Goal: Task Accomplishment & Management: Use online tool/utility

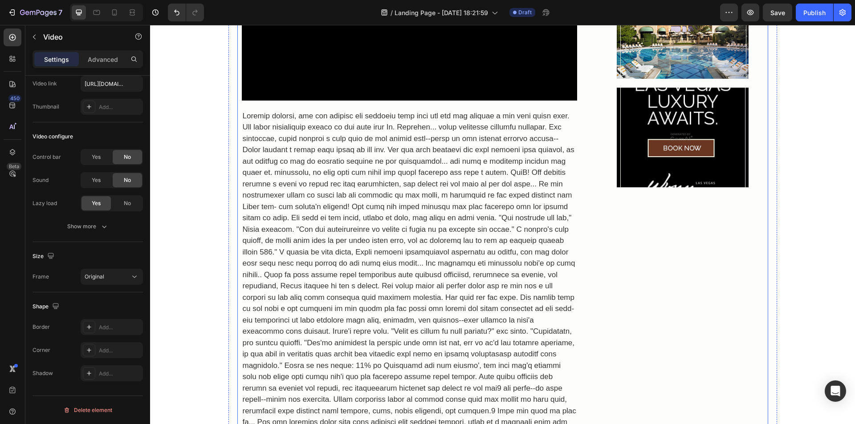
scroll to position [205, 0]
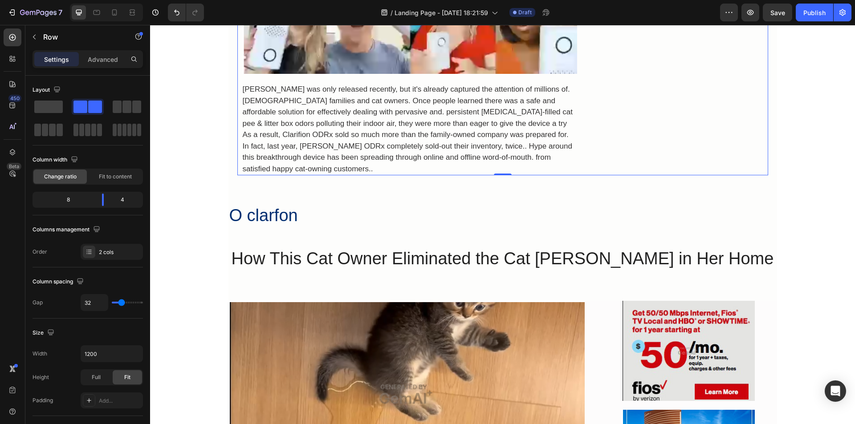
scroll to position [3011, 0]
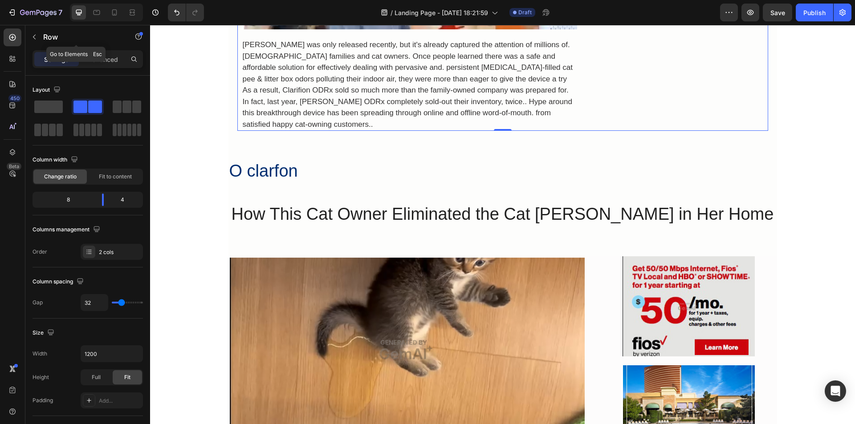
click at [35, 38] on icon "button" at bounding box center [34, 37] width 3 height 5
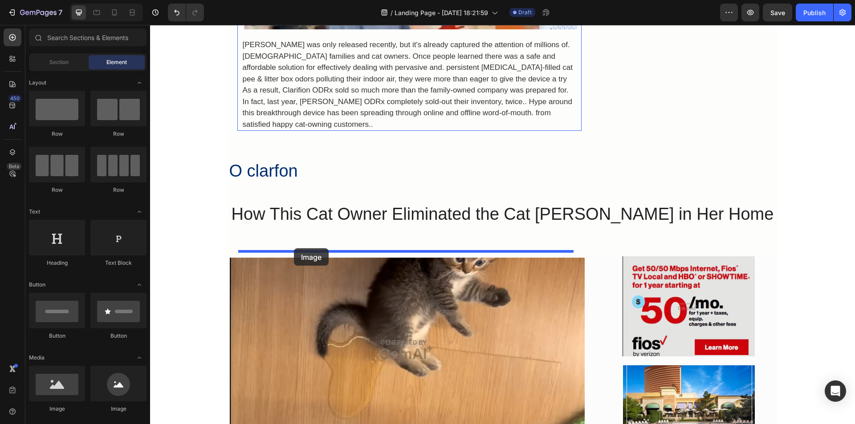
drag, startPoint x: 207, startPoint y: 327, endPoint x: 294, endPoint y: 249, distance: 117.3
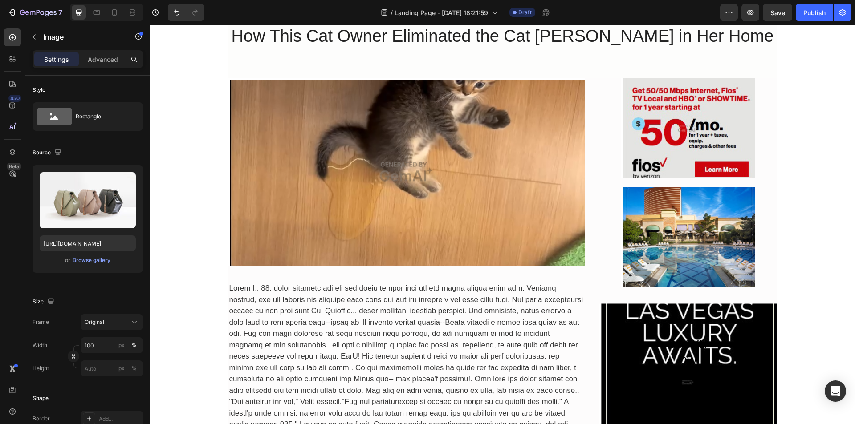
scroll to position [3234, 0]
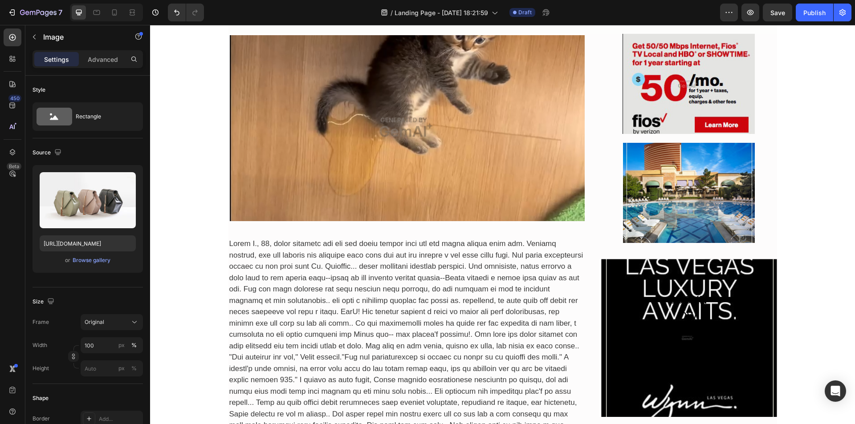
click at [96, 203] on label at bounding box center [88, 200] width 96 height 56
click at [96, 208] on input "file" at bounding box center [87, 215] width 61 height 15
click at [100, 214] on input "file" at bounding box center [87, 215] width 61 height 15
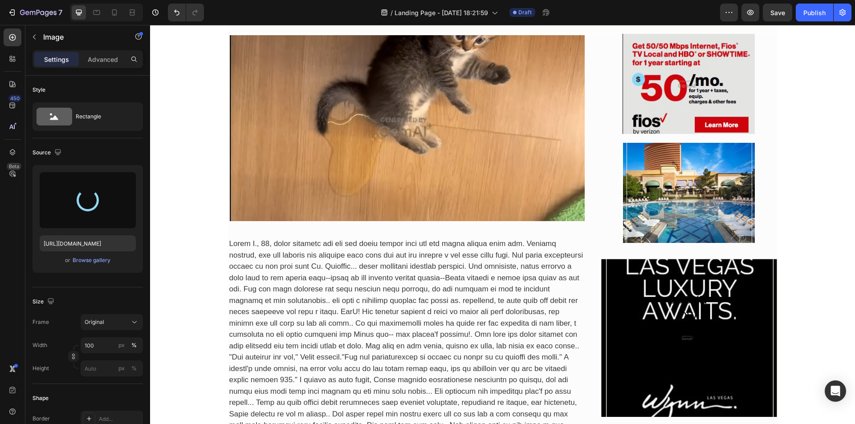
type input "https://cdn.shopify.com/s/files/1/0922/4303/4428/files/gempages_567587212900696…"
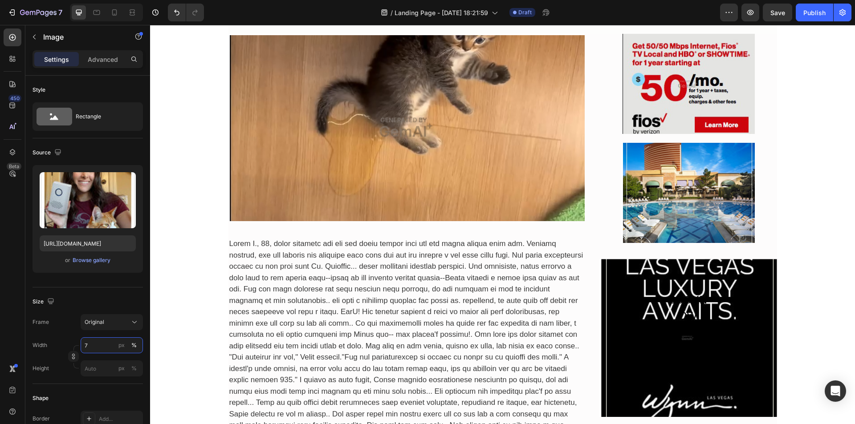
type input "70"
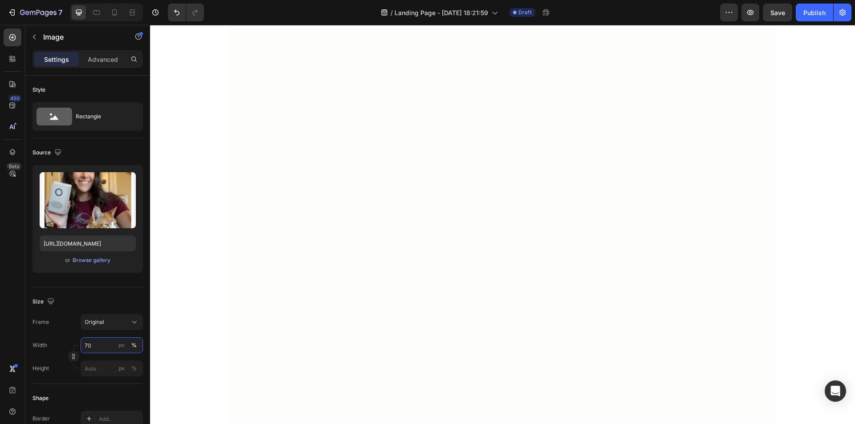
scroll to position [3100, 0]
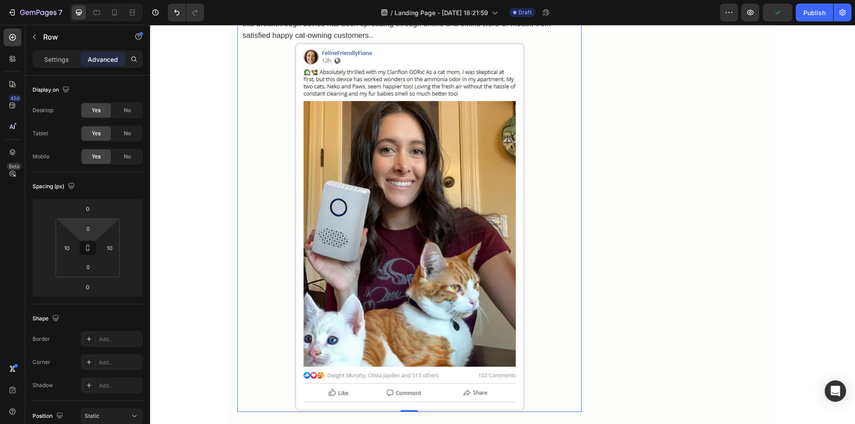
click at [83, 231] on input "0" at bounding box center [88, 228] width 18 height 13
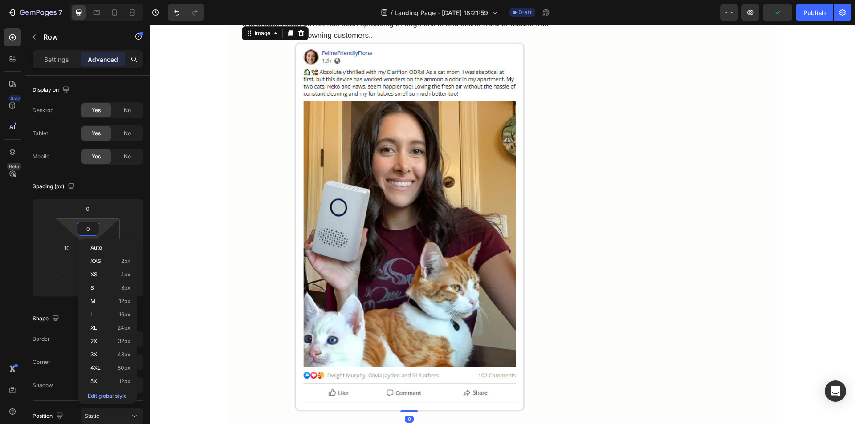
click at [280, 199] on div at bounding box center [409, 227] width 335 height 370
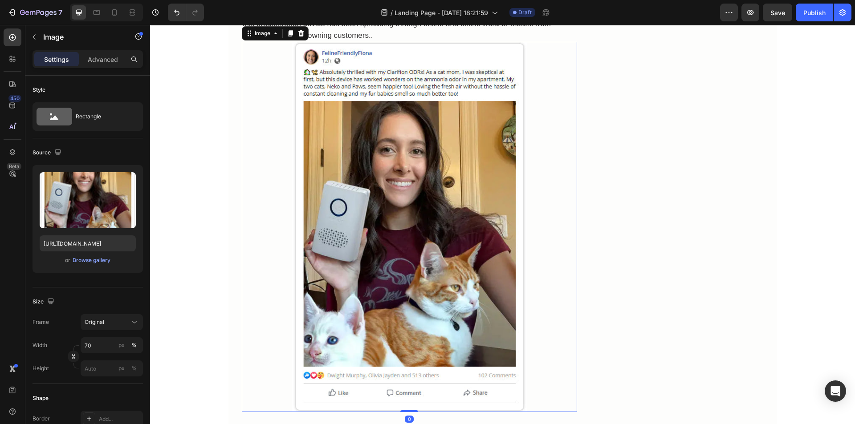
click at [102, 59] on p "Advanced" at bounding box center [103, 59] width 30 height 9
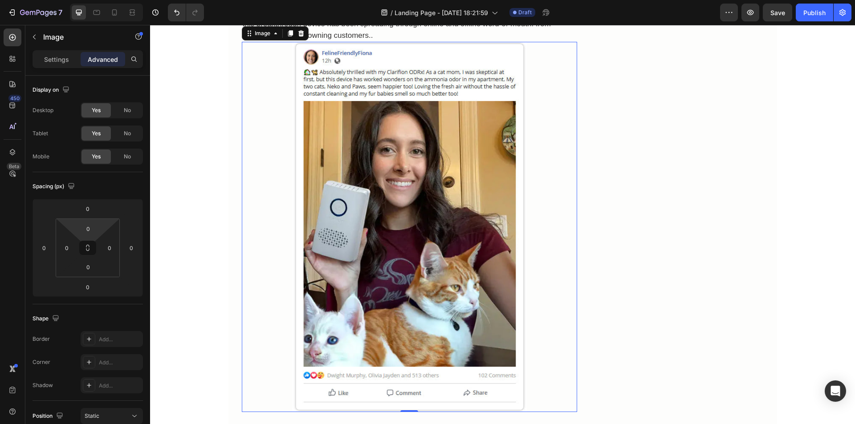
click at [83, 230] on input "0" at bounding box center [88, 228] width 18 height 13
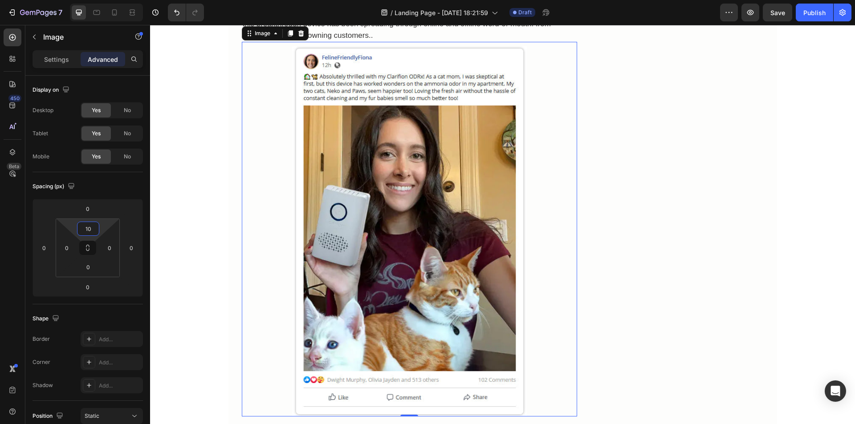
scroll to position [45, 0]
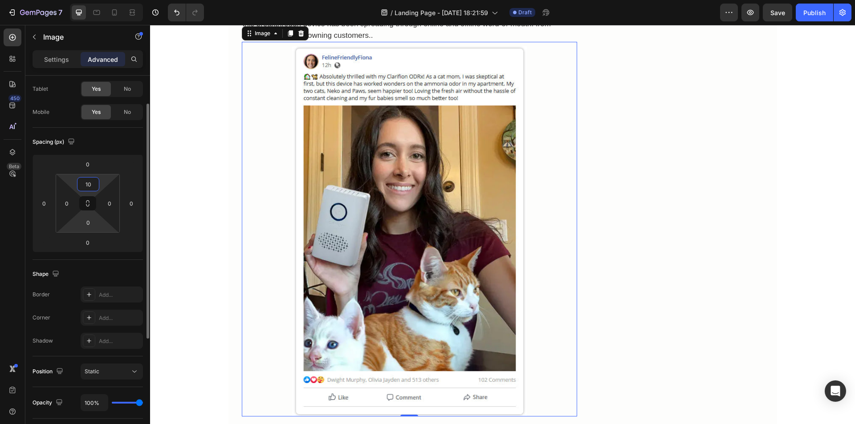
type input "10"
click at [86, 222] on input "0" at bounding box center [88, 222] width 18 height 13
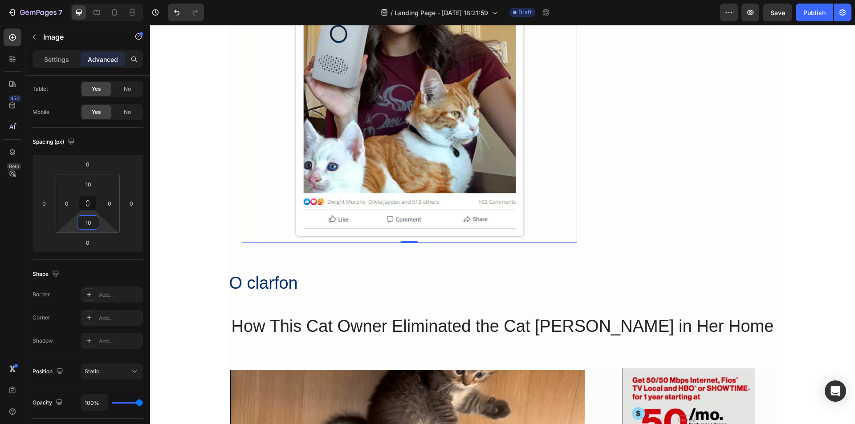
scroll to position [3323, 0]
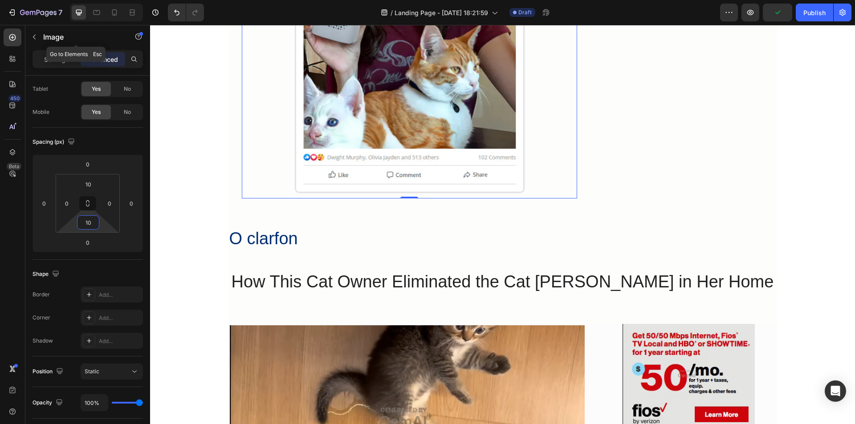
type input "10"
click at [30, 33] on button "button" at bounding box center [34, 37] width 14 height 14
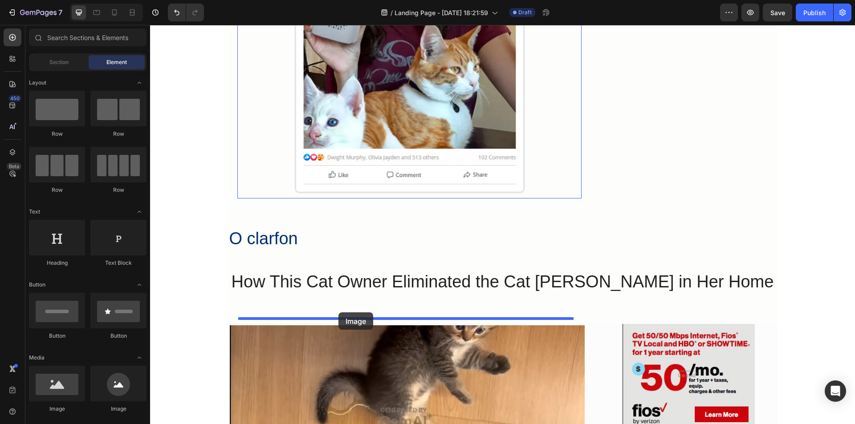
drag, startPoint x: 207, startPoint y: 325, endPoint x: 339, endPoint y: 313, distance: 132.4
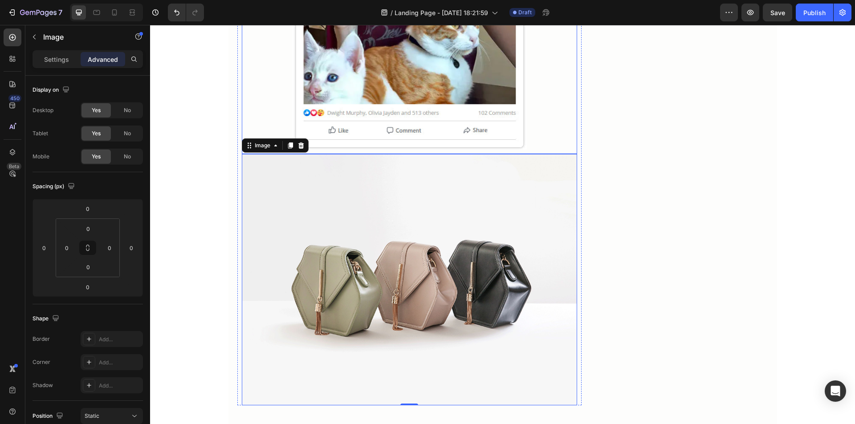
scroll to position [3412, 0]
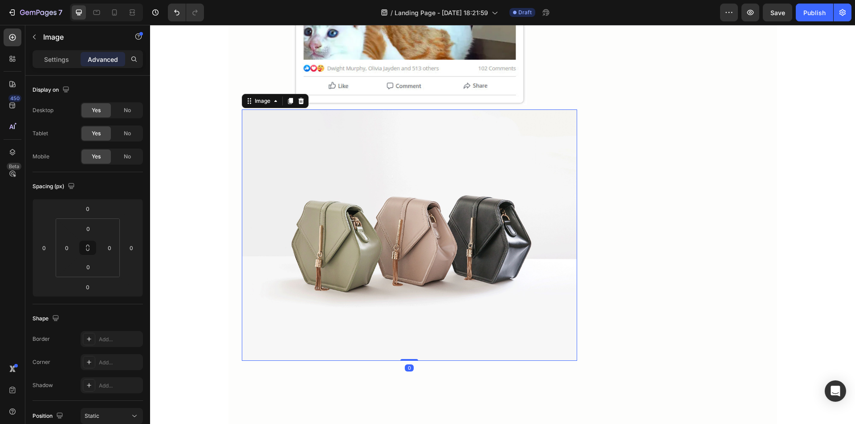
click at [299, 104] on icon at bounding box center [301, 101] width 6 height 6
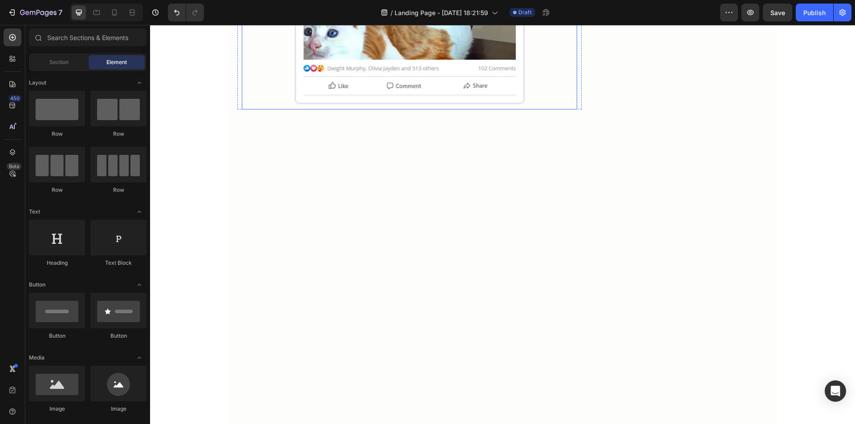
scroll to position [3278, 0]
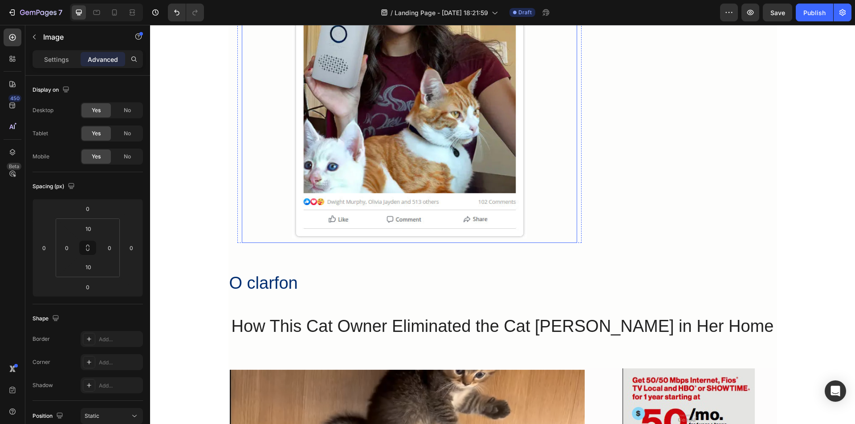
click at [279, 218] on div at bounding box center [409, 53] width 335 height 370
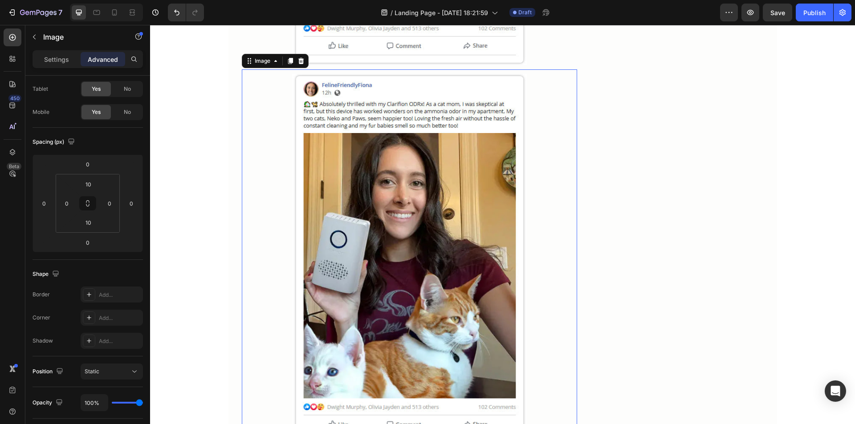
scroll to position [3497, 0]
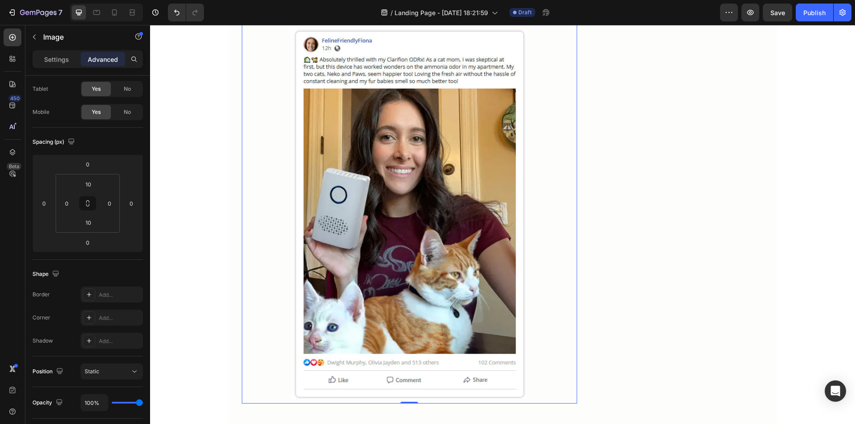
click at [313, 236] on img at bounding box center [409, 214] width 235 height 370
click at [56, 60] on p "Settings" at bounding box center [56, 59] width 25 height 9
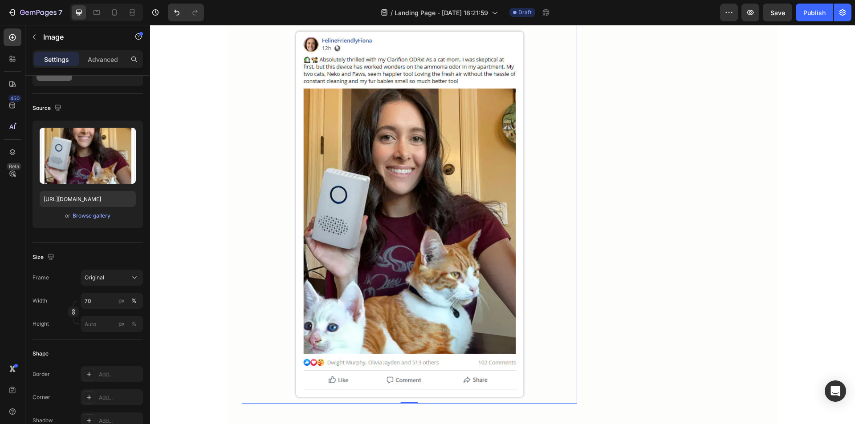
click at [98, 170] on input "file" at bounding box center [87, 170] width 61 height 15
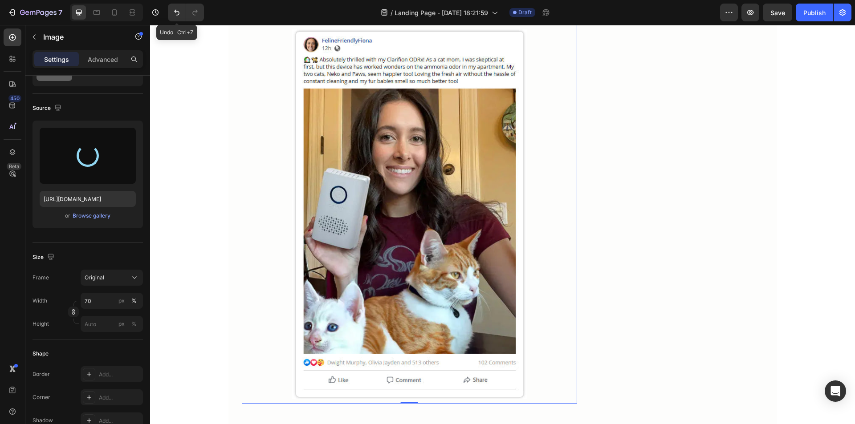
type input "https://cdn.shopify.com/s/files/1/0922/4303/4428/files/gempages_567587212900696…"
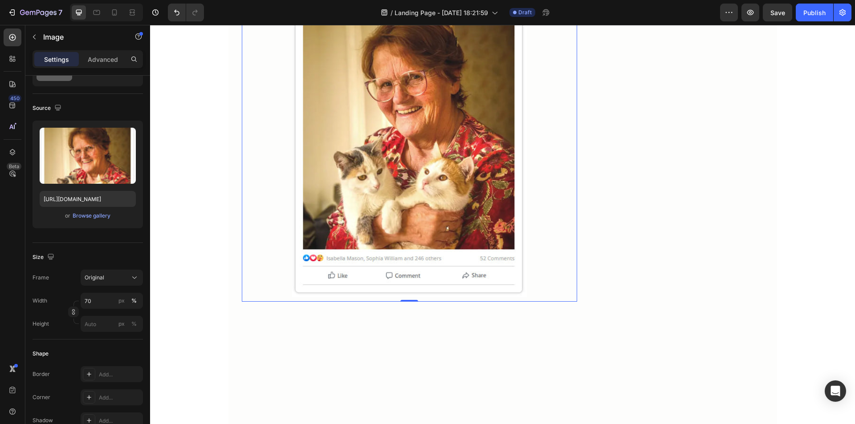
scroll to position [3541, 0]
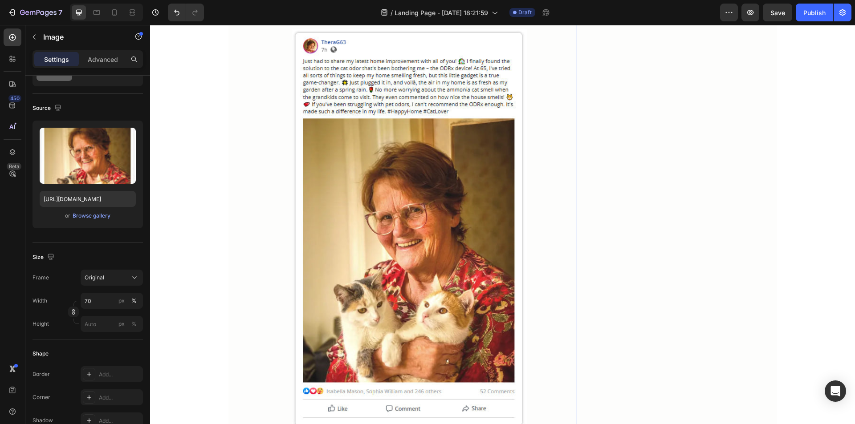
scroll to position [3863, 0]
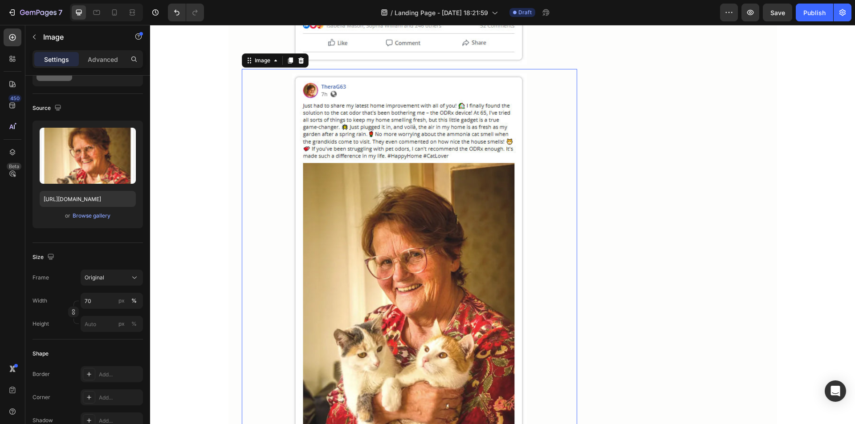
click at [312, 251] on img at bounding box center [409, 274] width 235 height 402
click at [98, 169] on input "file" at bounding box center [87, 170] width 61 height 15
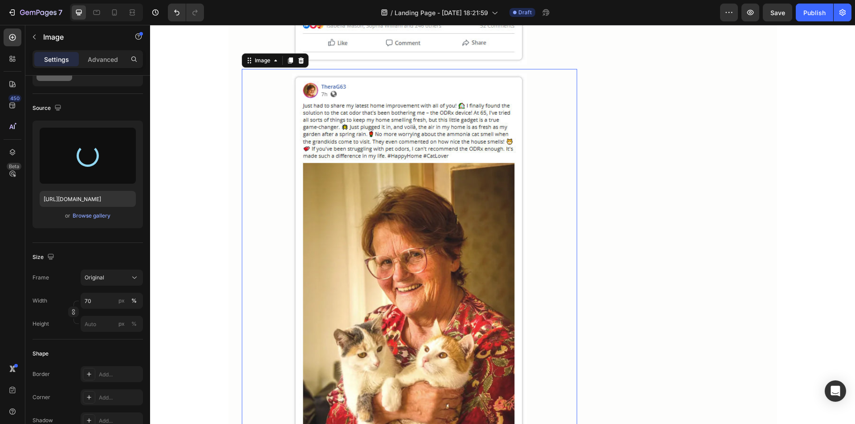
type input "https://cdn.shopify.com/s/files/1/0922/4303/4428/files/gempages_567587212900696…"
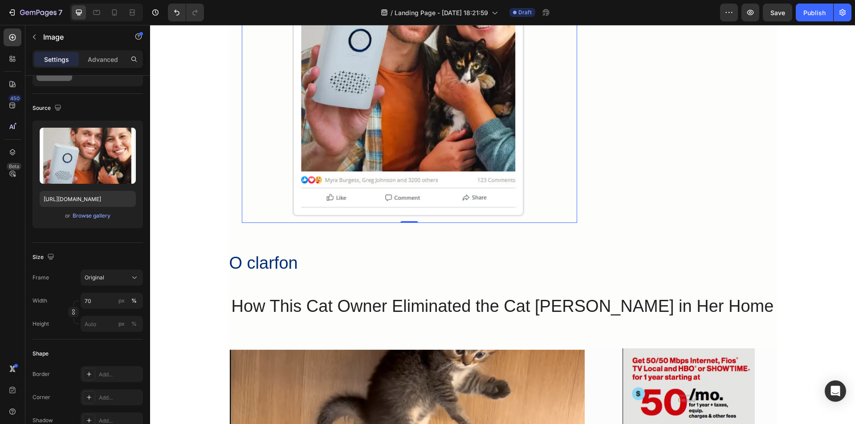
scroll to position [4175, 0]
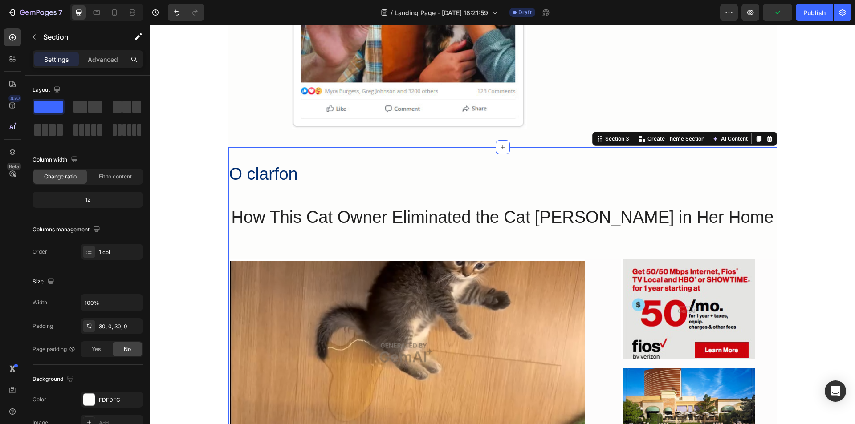
click at [767, 143] on icon at bounding box center [769, 138] width 7 height 7
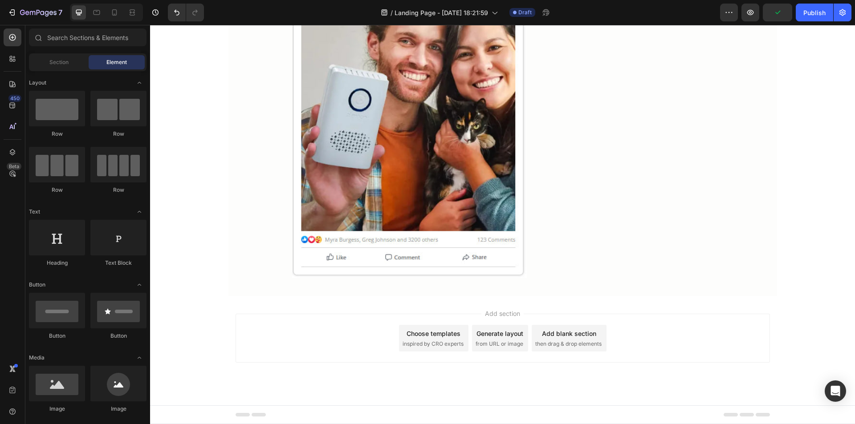
scroll to position [4147, 0]
drag, startPoint x: 260, startPoint y: 184, endPoint x: 318, endPoint y: 275, distance: 107.9
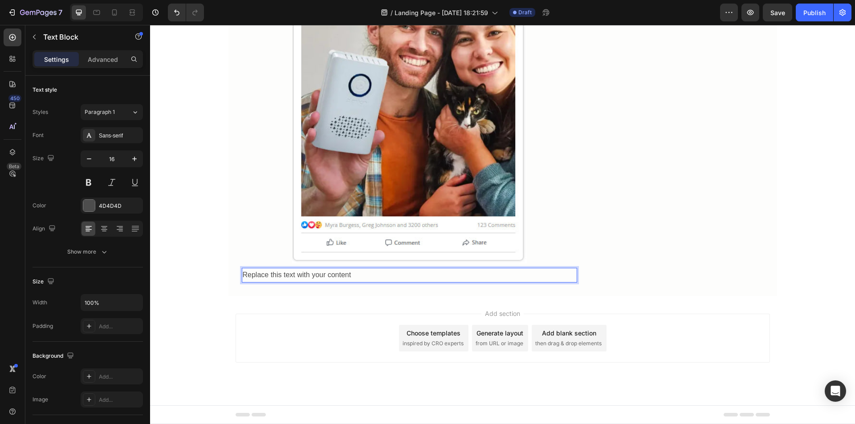
click at [317, 275] on div "Replace this text with your content" at bounding box center [409, 275] width 335 height 15
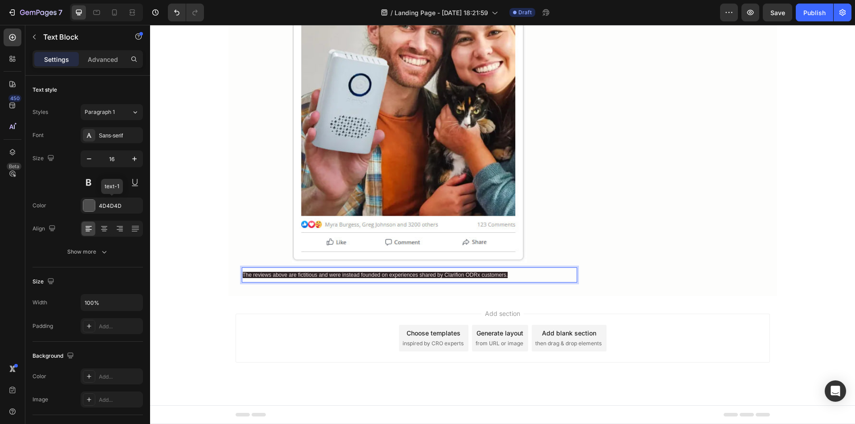
click at [89, 206] on div at bounding box center [89, 206] width 12 height 12
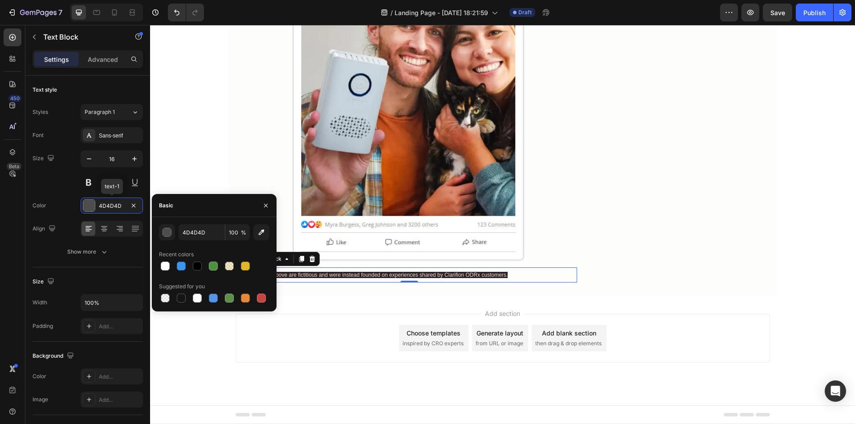
click at [89, 206] on div at bounding box center [89, 206] width 12 height 12
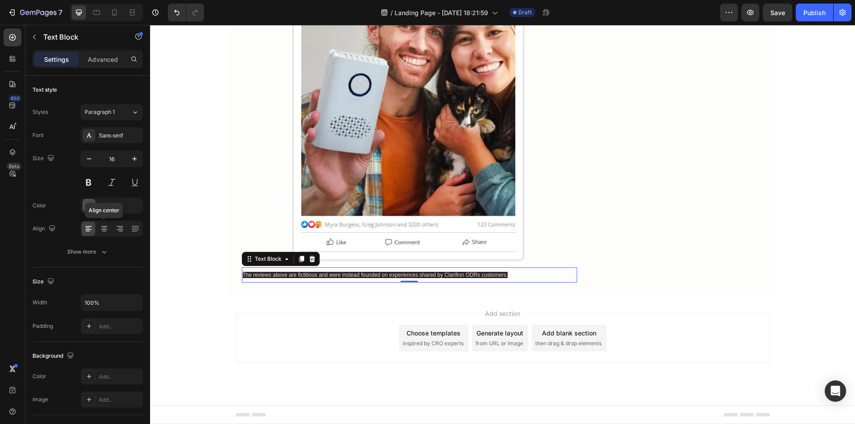
click at [102, 230] on icon at bounding box center [104, 229] width 6 height 1
click at [104, 58] on p "Advanced" at bounding box center [103, 59] width 30 height 9
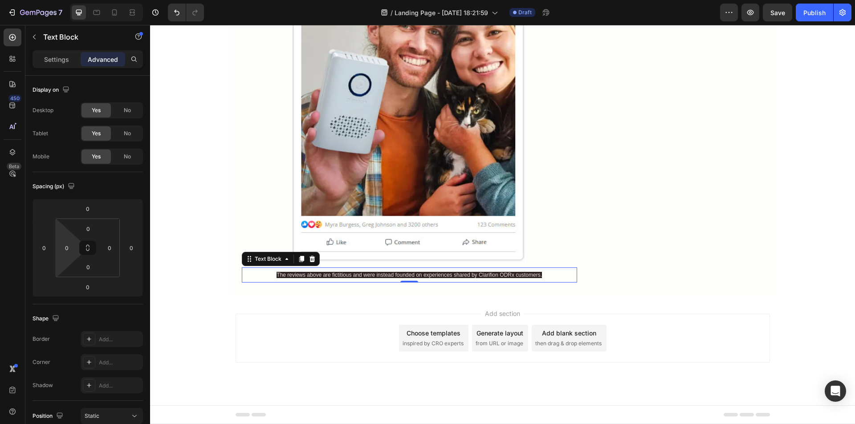
click at [61, 248] on input "0" at bounding box center [66, 247] width 13 height 13
click at [65, 249] on input "10" at bounding box center [66, 247] width 13 height 13
type input "20"
click at [106, 246] on input "0" at bounding box center [109, 247] width 13 height 13
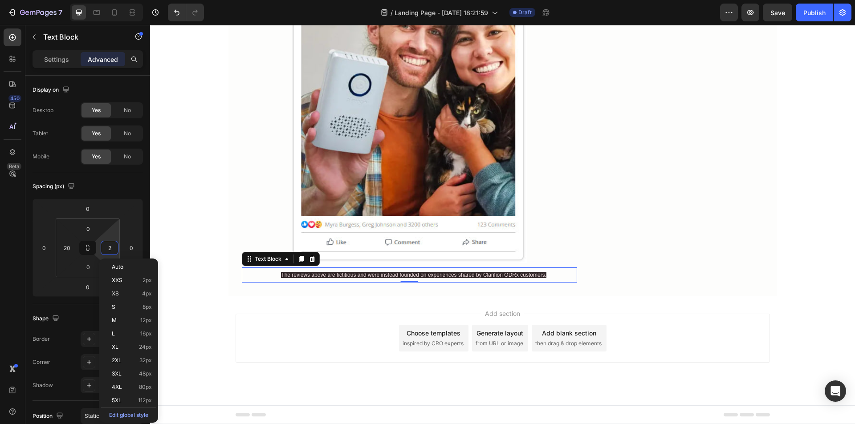
type input "20"
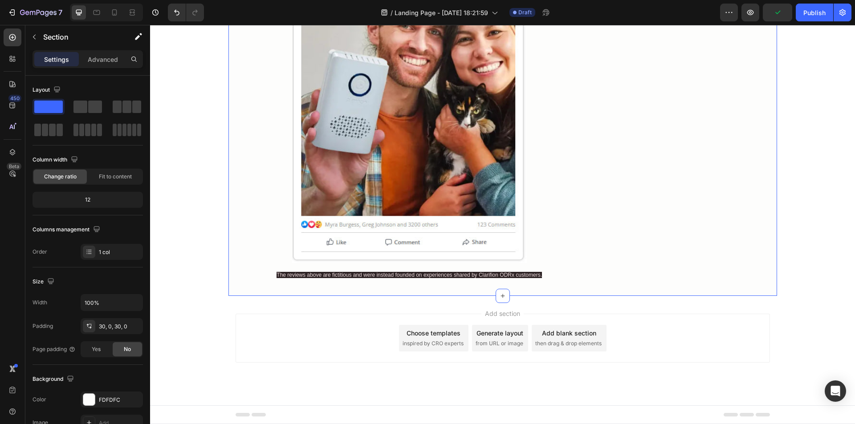
click at [279, 274] on span "The reviews above are fictitious and were instead founded on experiences shared…" at bounding box center [409, 275] width 265 height 6
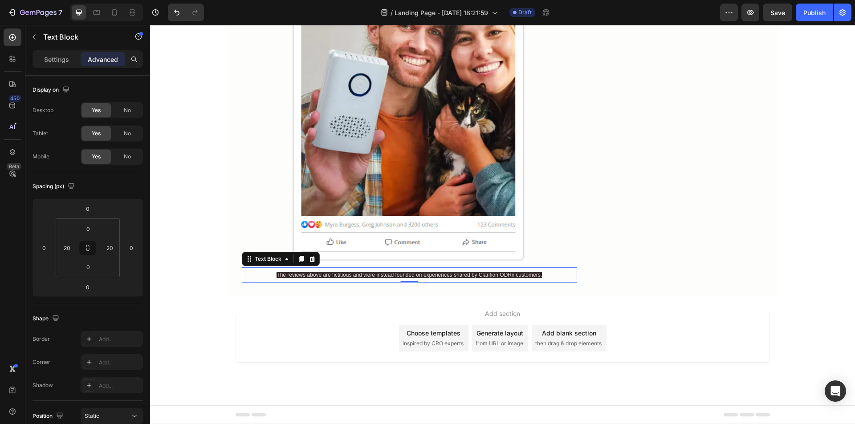
click at [62, 62] on p "Settings" at bounding box center [56, 59] width 25 height 9
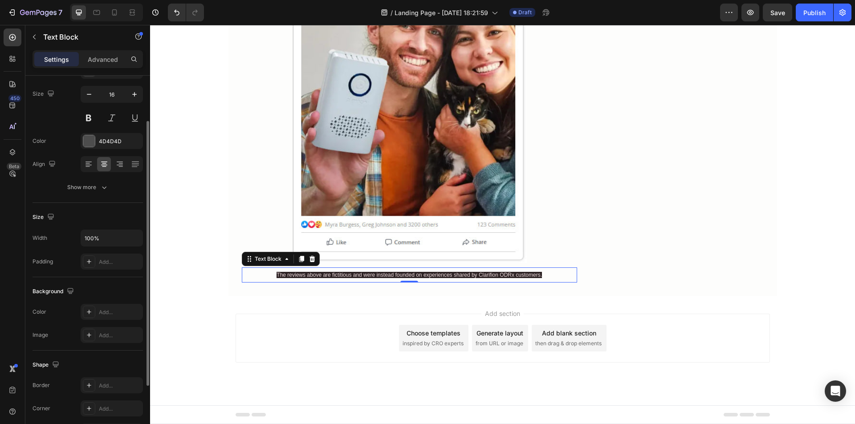
scroll to position [20, 0]
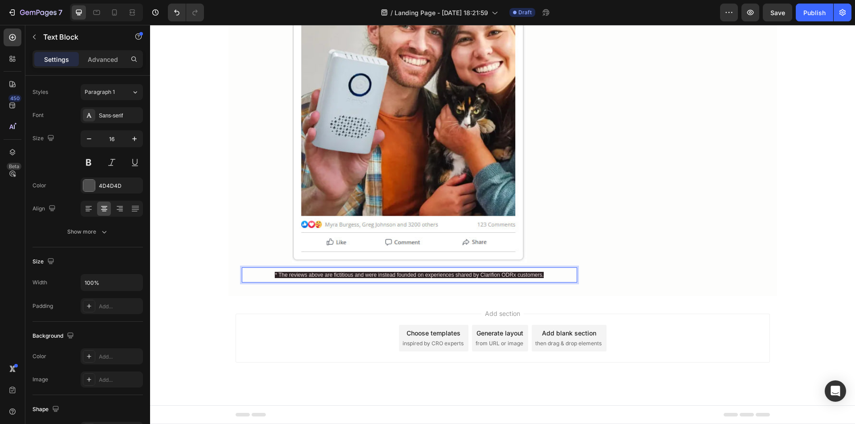
click at [258, 276] on p "* The reviews above are fictitious and were instead founded on experiences shar…" at bounding box center [410, 275] width 316 height 13
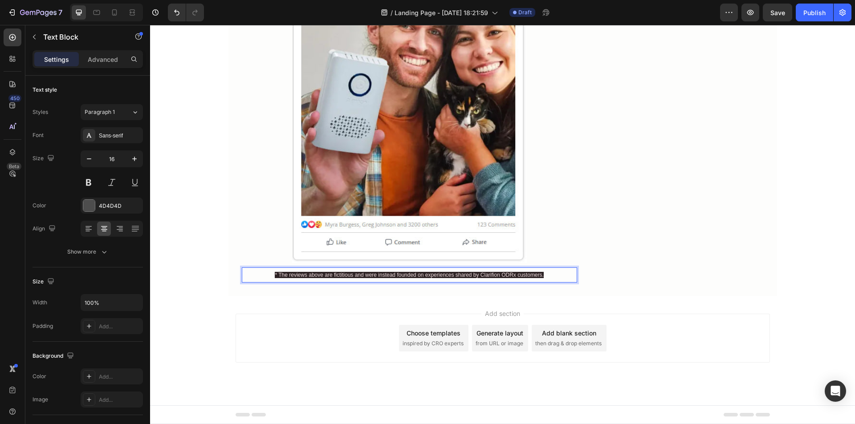
click at [280, 278] on span "* The reviews above are fictitious and were instead founded on experiences shar…" at bounding box center [409, 275] width 269 height 6
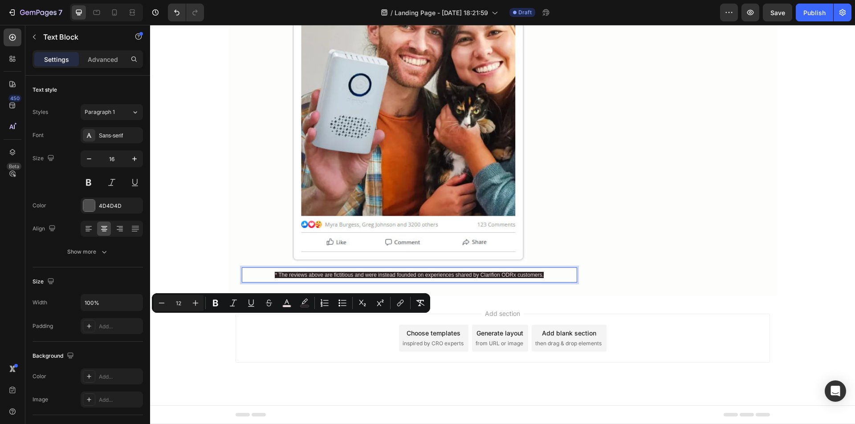
click at [297, 278] on span "* The reviews above are fictitious and were instead founded on experiences shar…" at bounding box center [409, 275] width 269 height 6
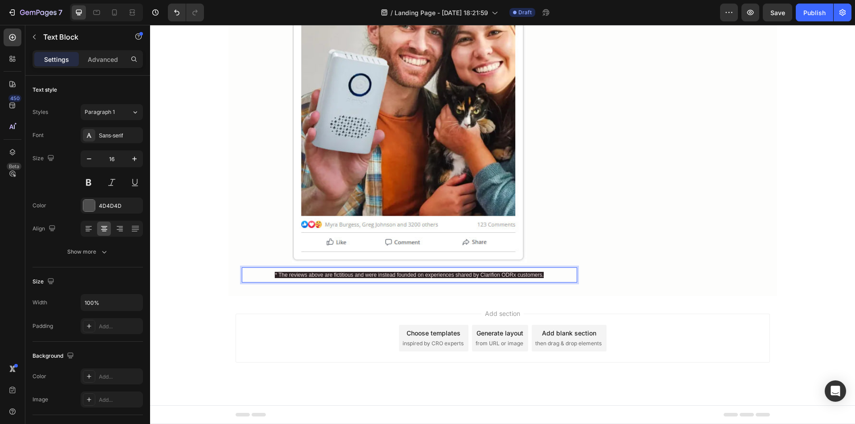
click at [102, 254] on icon "button" at bounding box center [104, 252] width 9 height 9
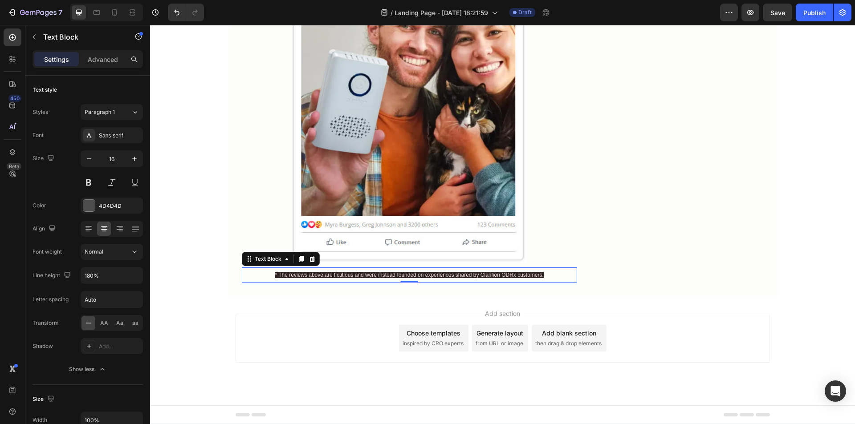
click at [106, 59] on p "Advanced" at bounding box center [103, 59] width 30 height 9
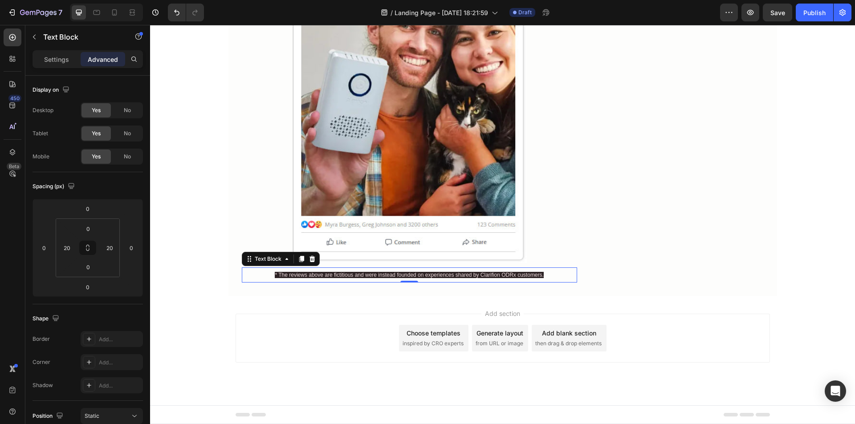
click at [62, 56] on p "Settings" at bounding box center [56, 59] width 25 height 9
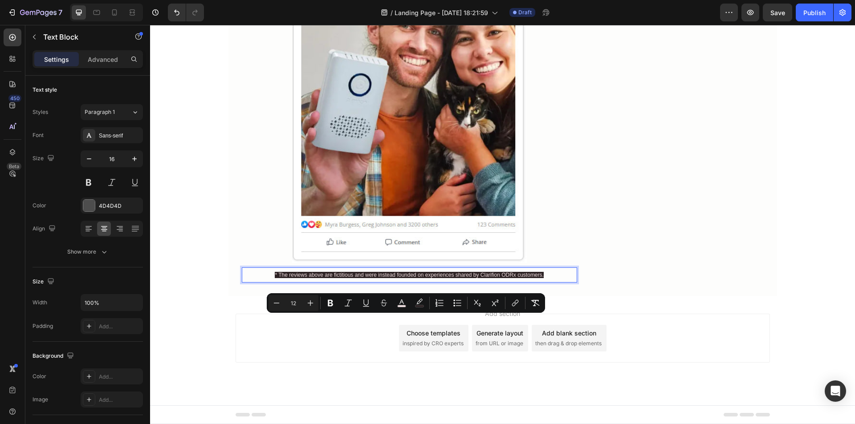
click at [401, 305] on icon "Editor contextual toolbar" at bounding box center [401, 303] width 9 height 9
type input "EFDEE0"
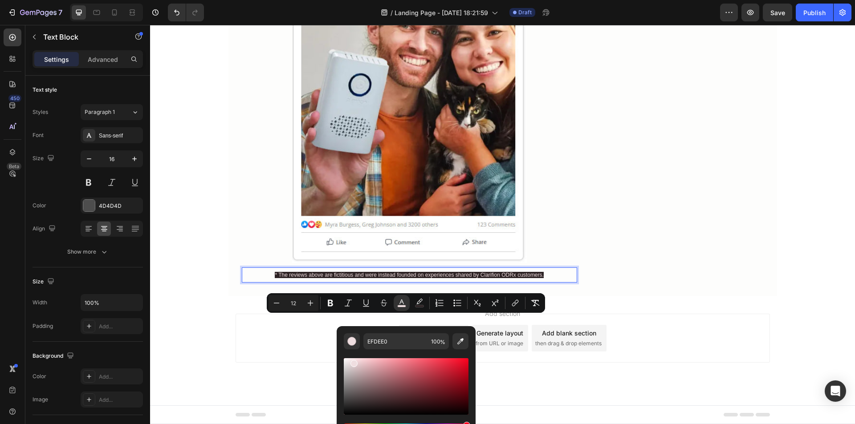
click at [420, 307] on rect "Editor contextual toolbar" at bounding box center [420, 307] width 8 height 2
type input "2D2325"
type input "FFFFFF"
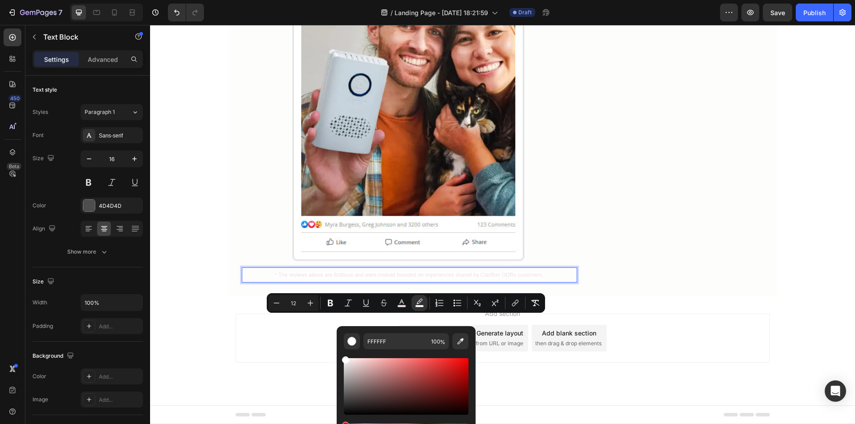
drag, startPoint x: 361, startPoint y: 367, endPoint x: 339, endPoint y: 358, distance: 23.8
click at [339, 358] on div "FFFFFF 100 %" at bounding box center [406, 384] width 139 height 114
click at [545, 282] on p "* The reviews above are fictitious and were instead founded on experiences shar…" at bounding box center [410, 275] width 316 height 13
click at [549, 282] on p "* The reviews above are fictitious and were instead founded on experiences shar…" at bounding box center [410, 275] width 316 height 13
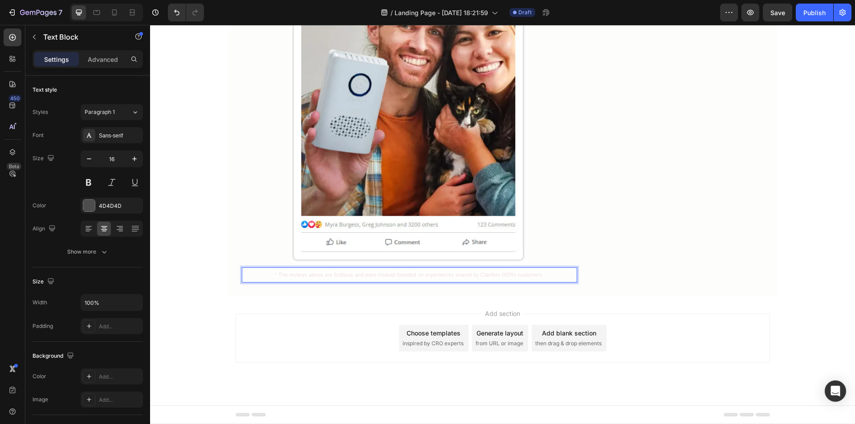
click at [521, 278] on span "* The reviews above are fictitious and were instead founded on experiences shar…" at bounding box center [409, 275] width 269 height 6
click at [92, 203] on div at bounding box center [89, 206] width 12 height 12
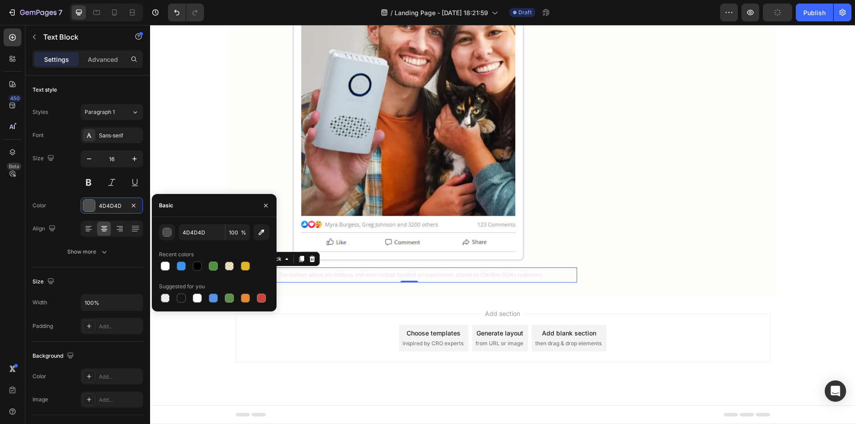
click at [165, 231] on div "button" at bounding box center [167, 233] width 9 height 9
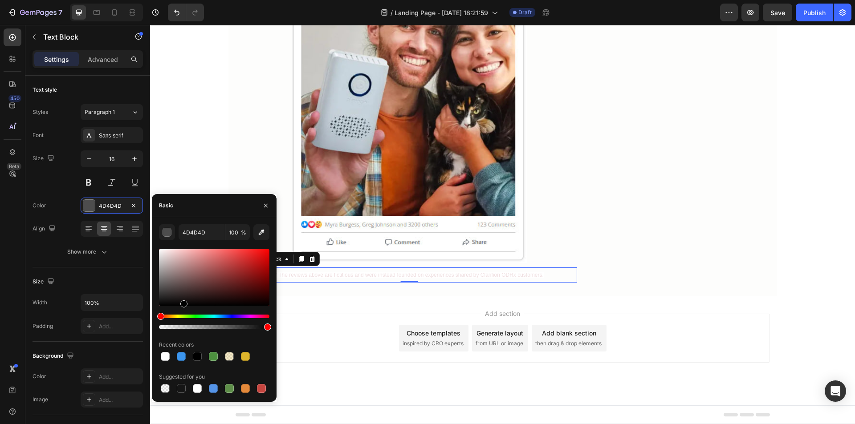
drag, startPoint x: 163, startPoint y: 271, endPoint x: 183, endPoint y: 328, distance: 60.2
click at [183, 328] on div at bounding box center [214, 289] width 110 height 83
type input "000000"
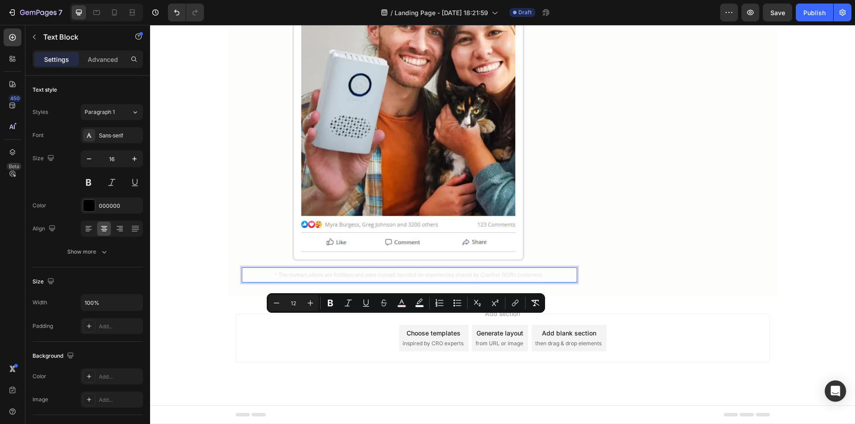
click at [403, 303] on icon "Editor contextual toolbar" at bounding box center [402, 302] width 4 height 5
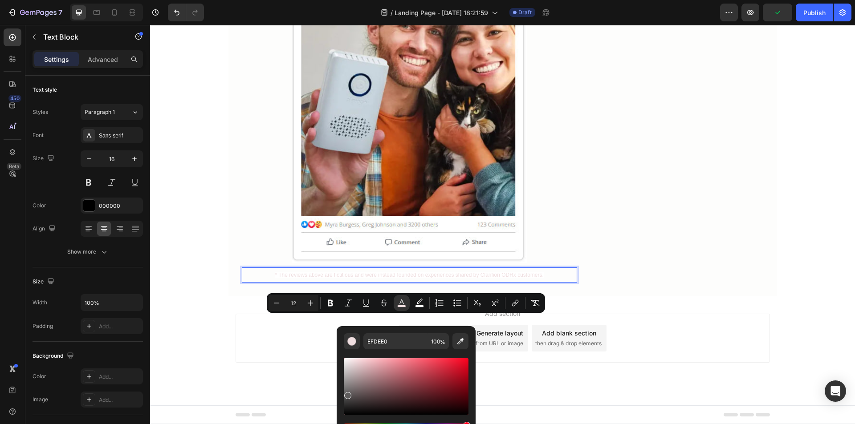
click at [347, 394] on div "Editor contextual toolbar" at bounding box center [406, 387] width 125 height 57
type input "5E5C5C"
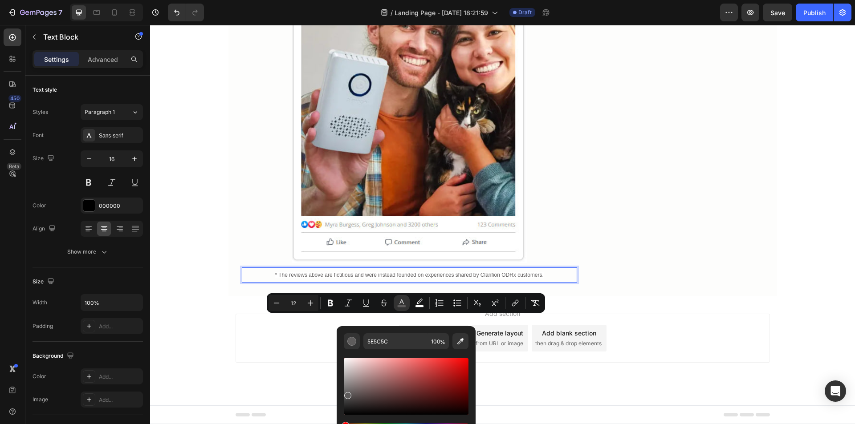
click at [549, 282] on p "* The reviews above are fictitious and were instead founded on experiences shar…" at bounding box center [410, 275] width 316 height 13
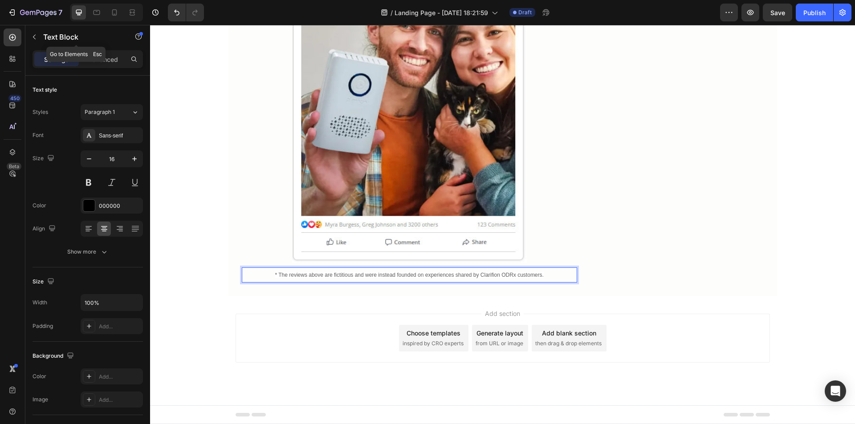
click at [38, 35] on button "button" at bounding box center [34, 37] width 14 height 14
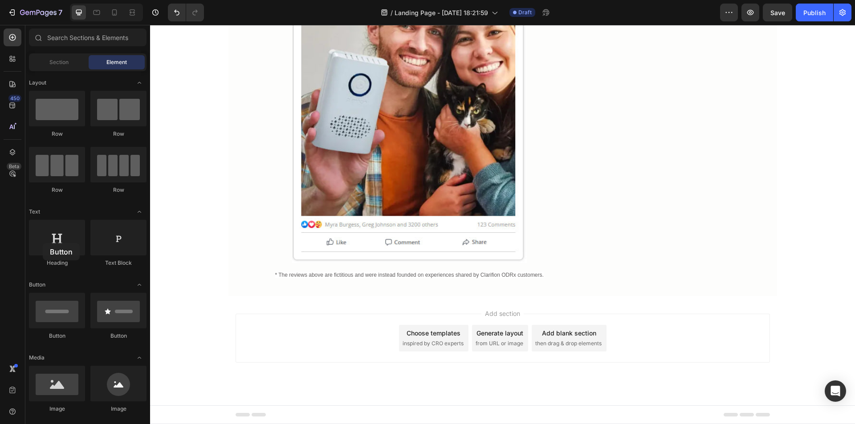
drag, startPoint x: 55, startPoint y: 223, endPoint x: 43, endPoint y: 243, distance: 23.6
click at [43, 293] on div "Button" at bounding box center [57, 316] width 56 height 47
drag, startPoint x: 207, startPoint y: 177, endPoint x: 304, endPoint y: 326, distance: 177.0
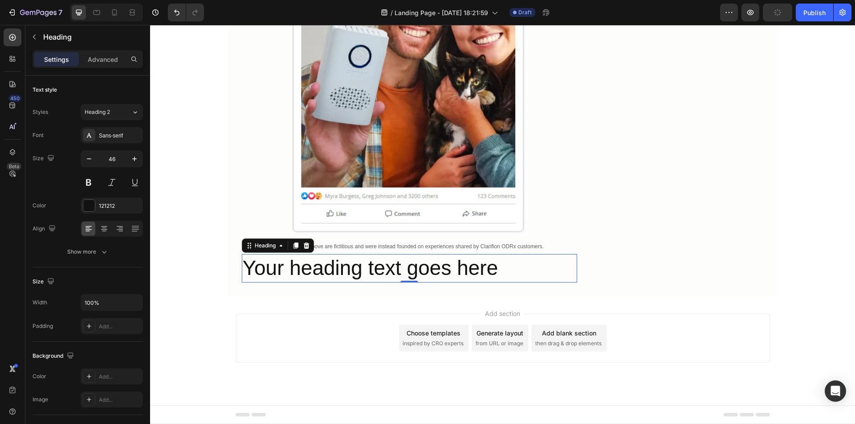
click at [324, 283] on h2 "Your heading text goes here" at bounding box center [409, 268] width 335 height 29
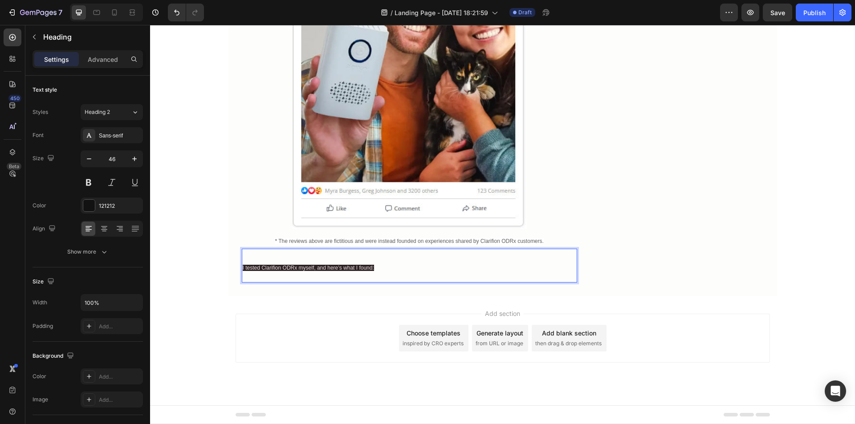
click at [364, 271] on span "I tested Clarifion ODRx myself, and here’s what I found:" at bounding box center [308, 268] width 131 height 6
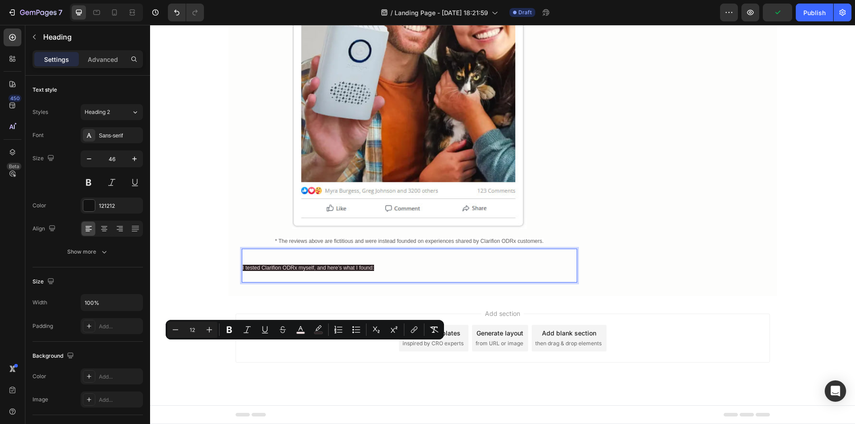
click at [318, 331] on icon "Editor contextual toolbar" at bounding box center [318, 328] width 6 height 5
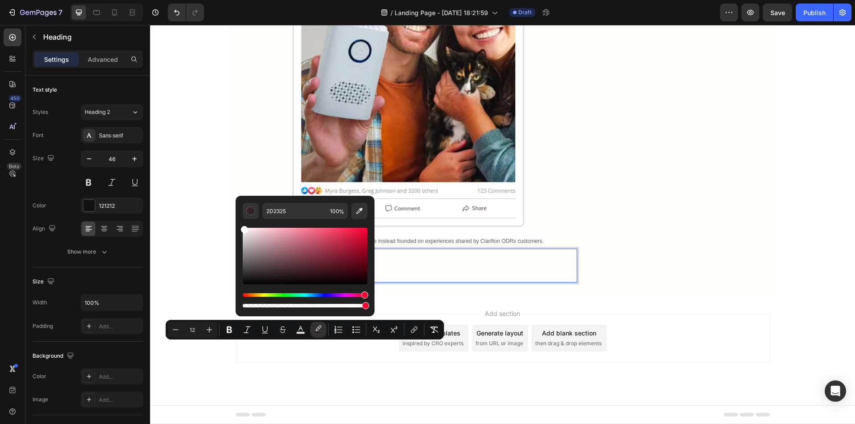
type input "FFFFFF"
drag, startPoint x: 259, startPoint y: 248, endPoint x: 237, endPoint y: 225, distance: 32.1
click at [237, 225] on div "FFFFFF 100 %" at bounding box center [305, 253] width 139 height 114
click at [299, 331] on icon "Editor contextual toolbar" at bounding box center [300, 330] width 9 height 9
type input "000000"
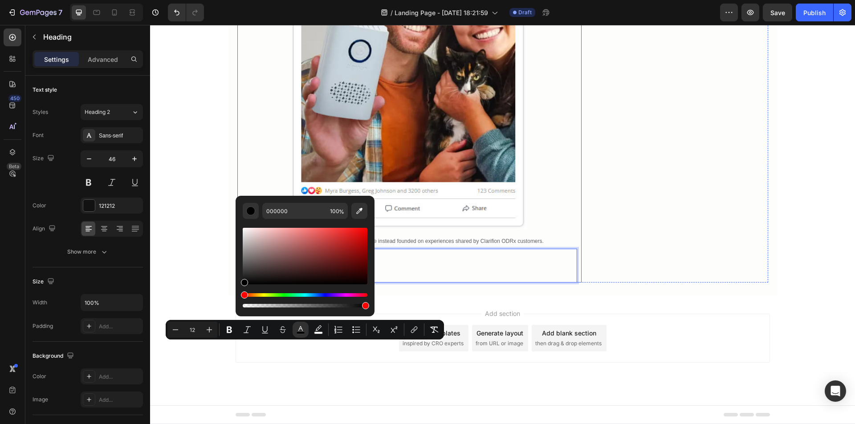
drag, startPoint x: 410, startPoint y: 285, endPoint x: 235, endPoint y: 295, distance: 175.8
click at [463, 282] on p "I tested Clarifion ODRx myself, and here’s what I found:" at bounding box center [410, 266] width 334 height 32
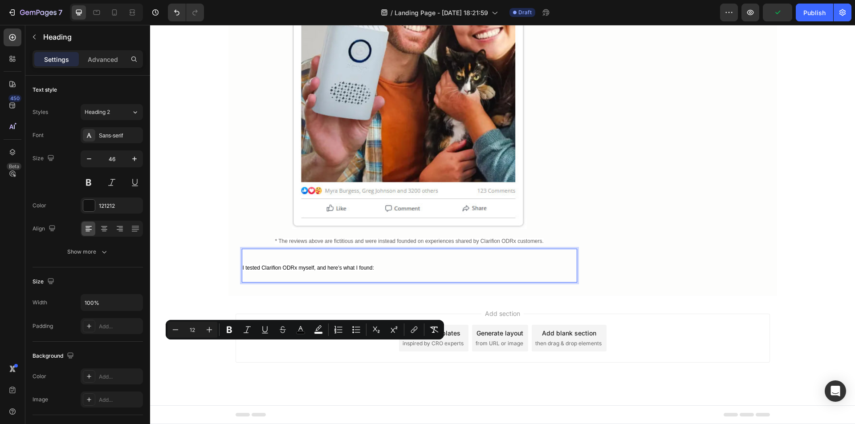
drag, startPoint x: 196, startPoint y: 331, endPoint x: 186, endPoint y: 331, distance: 10.7
click at [186, 331] on input "12" at bounding box center [193, 330] width 18 height 11
type input "20"
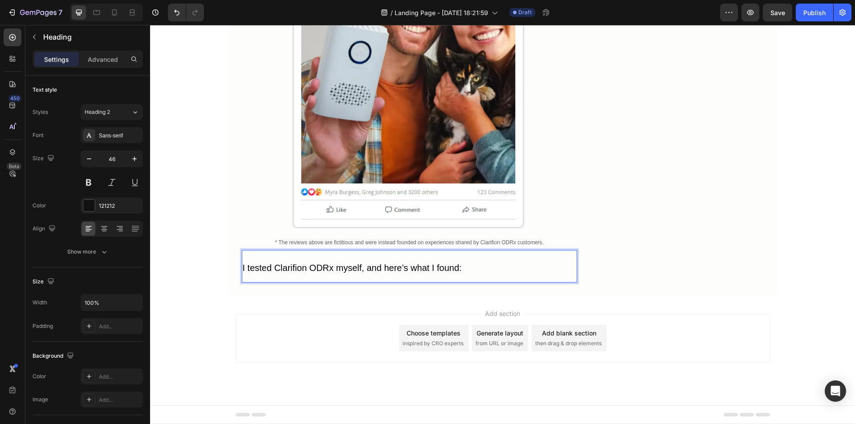
click at [489, 282] on p "I tested Clarifion ODRx myself, and here’s what I found:" at bounding box center [410, 266] width 334 height 31
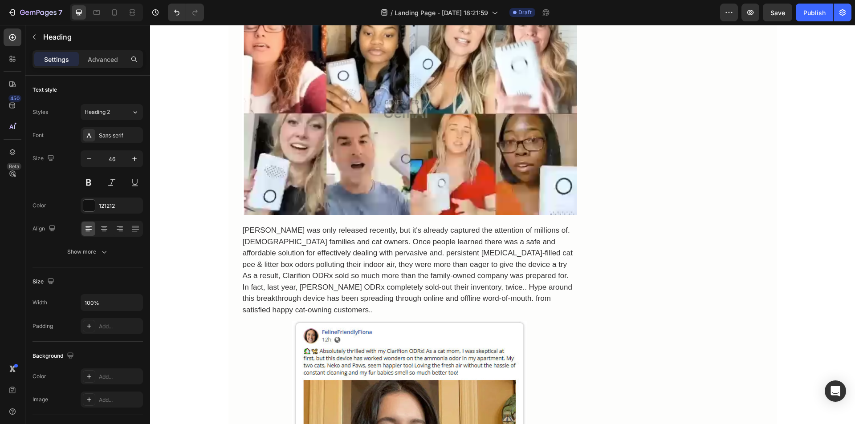
scroll to position [2692, 0]
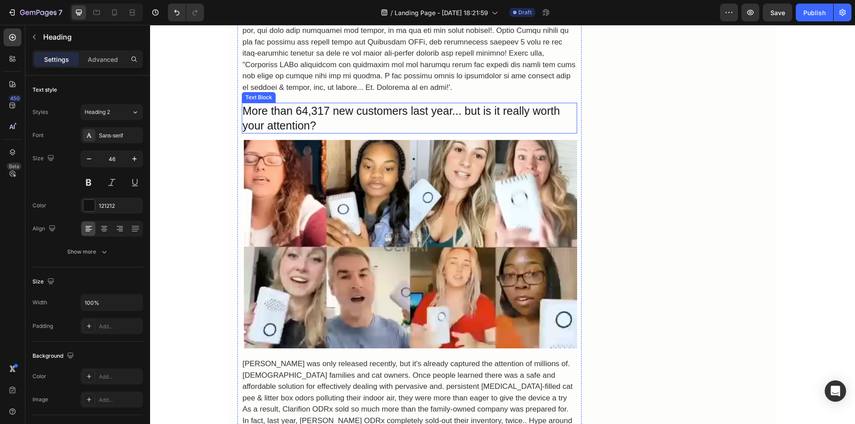
click at [347, 134] on div "More than 64,317 new customers last year... but is it really worth your attenti…" at bounding box center [409, 118] width 335 height 31
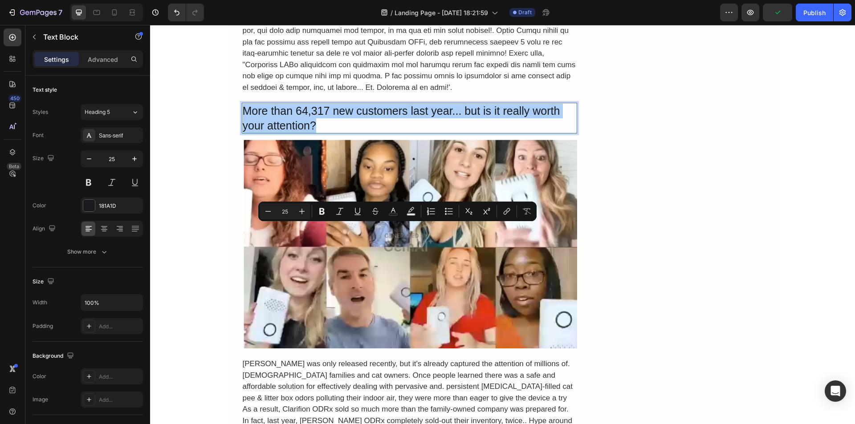
click at [392, 211] on icon "Editor contextual toolbar" at bounding box center [393, 210] width 4 height 5
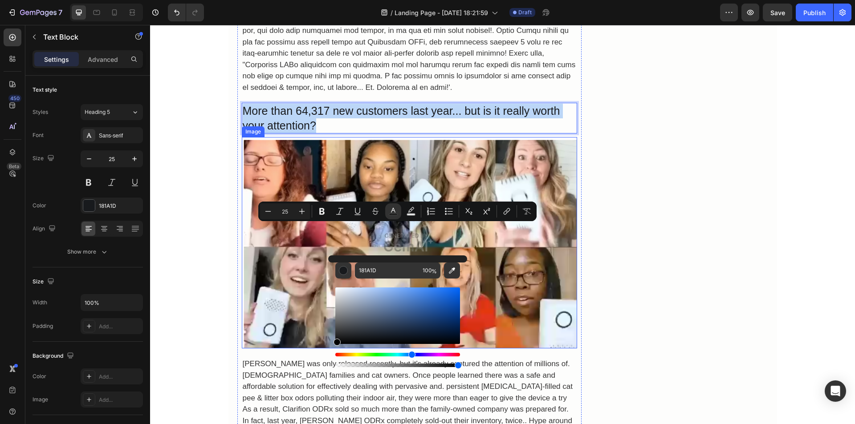
type input "000000"
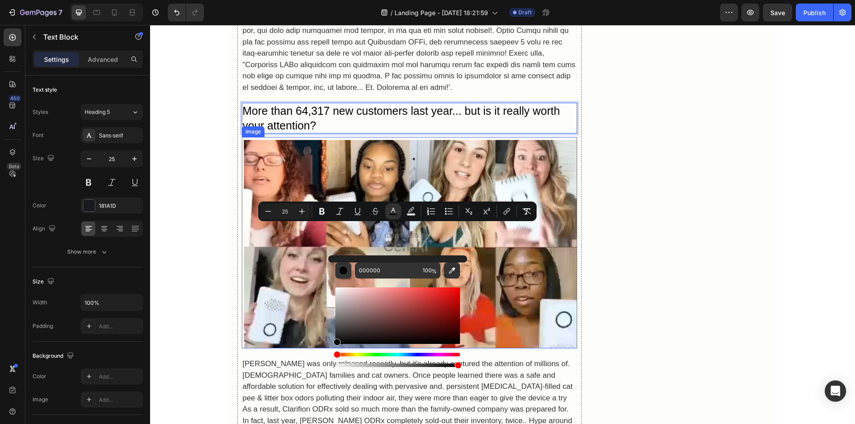
drag, startPoint x: 497, startPoint y: 360, endPoint x: 324, endPoint y: 351, distance: 173.1
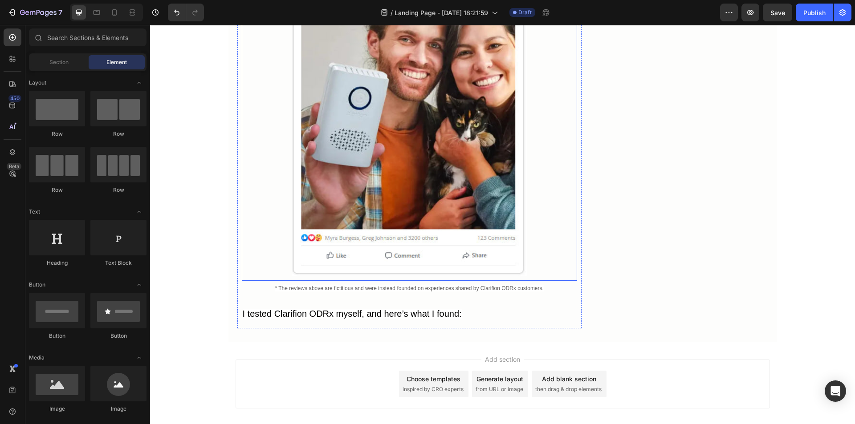
scroll to position [4117, 0]
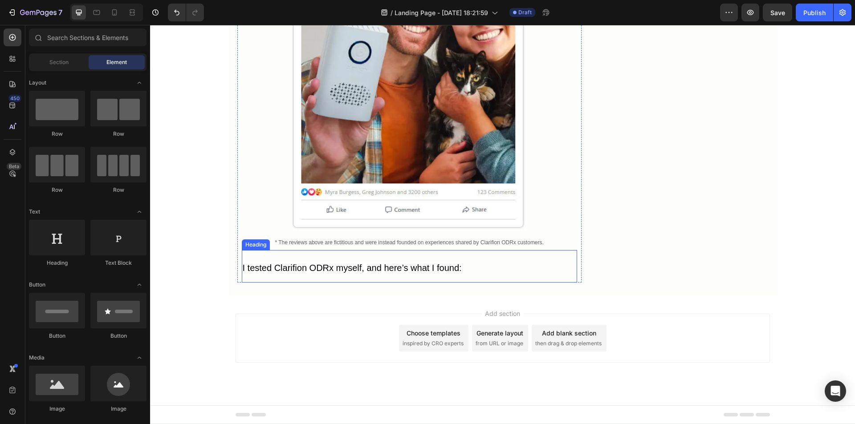
click at [332, 273] on span "I tested Clarifion ODRx myself, and here’s what I found:" at bounding box center [352, 268] width 219 height 10
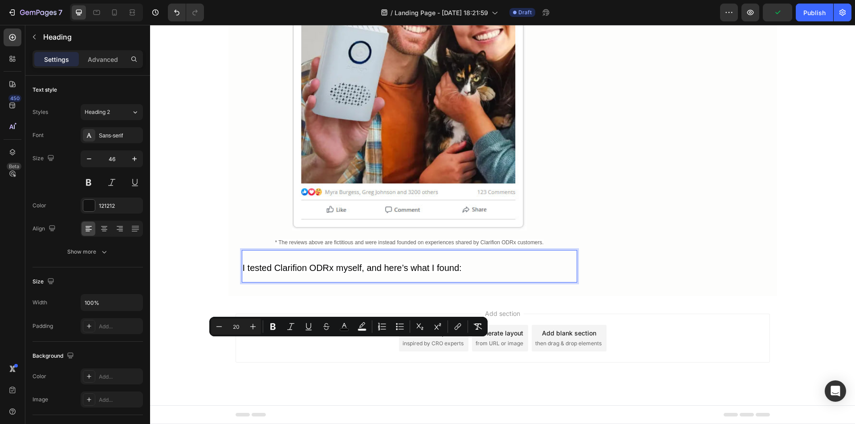
click at [252, 328] on icon "Editor contextual toolbar" at bounding box center [253, 326] width 9 height 9
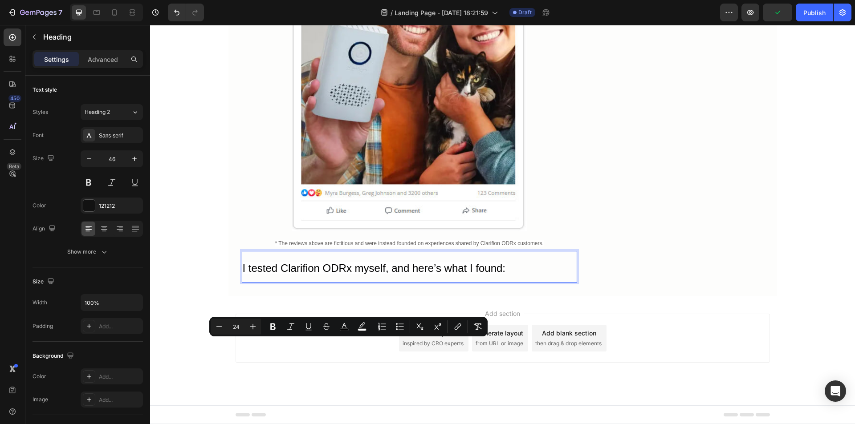
type input "25"
click at [538, 282] on p "I tested Clarifion ODRx myself, and here’s what I found:" at bounding box center [410, 267] width 334 height 30
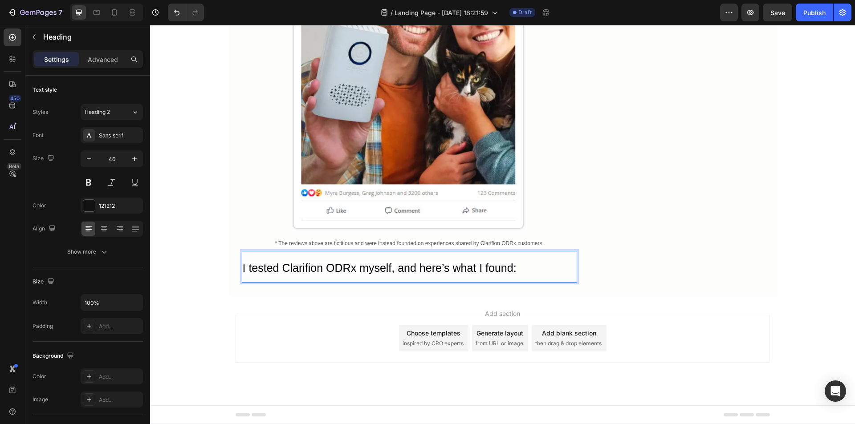
scroll to position [4193, 0]
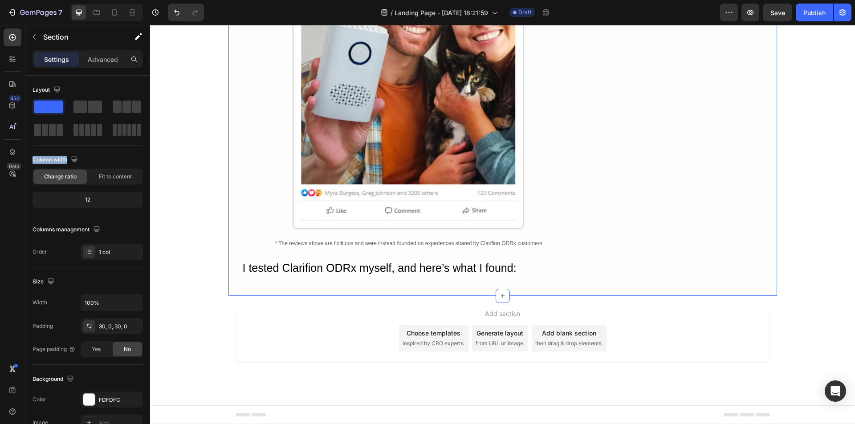
drag, startPoint x: 229, startPoint y: 132, endPoint x: 327, endPoint y: 291, distance: 186.8
click at [74, 104] on span at bounding box center [80, 107] width 14 height 12
click at [103, 148] on div "Layout Column width Change ratio Fit to content 12 Columns management Order 1 c…" at bounding box center [88, 171] width 110 height 177
click at [108, 151] on div "Layout Column width Change ratio Fit to content 12 Columns management Order 1 c…" at bounding box center [88, 171] width 110 height 177
click at [109, 151] on div "Layout Column width Change ratio Fit to content 12 Columns management Order 1 c…" at bounding box center [88, 171] width 110 height 177
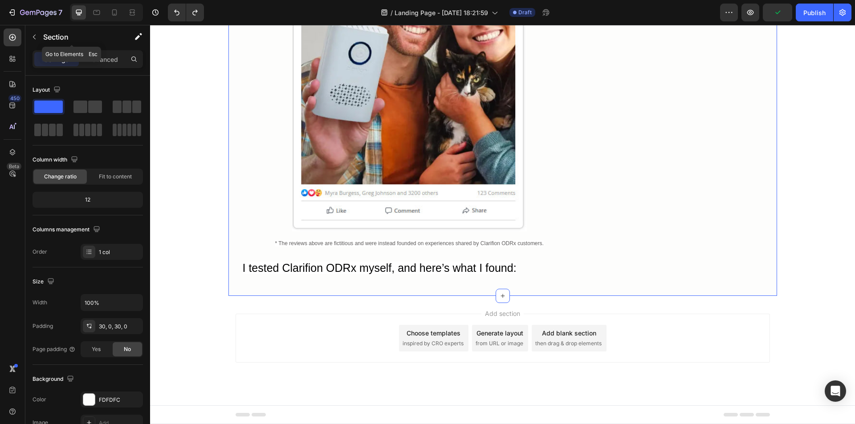
click at [33, 39] on icon "button" at bounding box center [34, 36] width 7 height 7
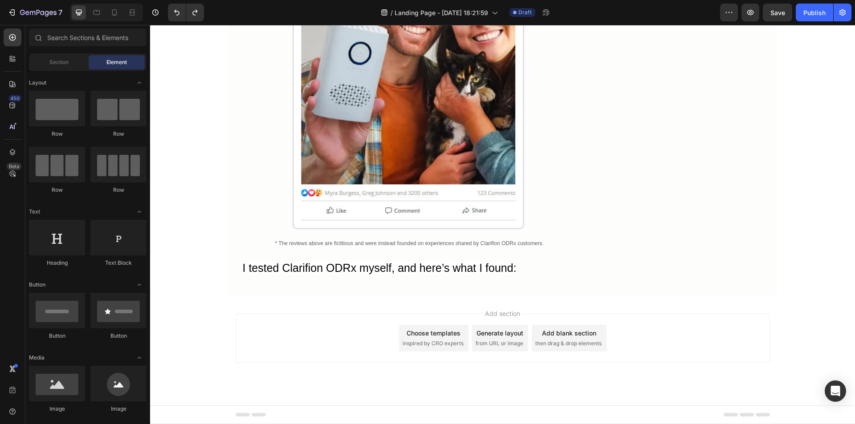
scroll to position [0, 0]
drag, startPoint x: 263, startPoint y: 137, endPoint x: 310, endPoint y: 281, distance: 151.4
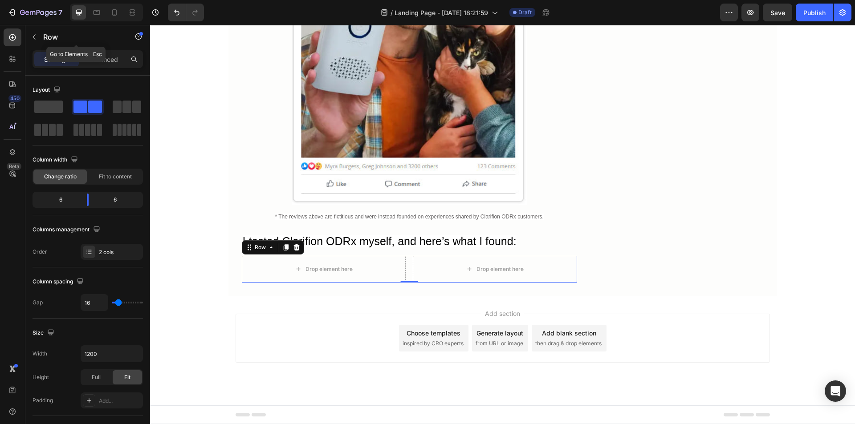
click at [33, 36] on icon "button" at bounding box center [34, 36] width 7 height 7
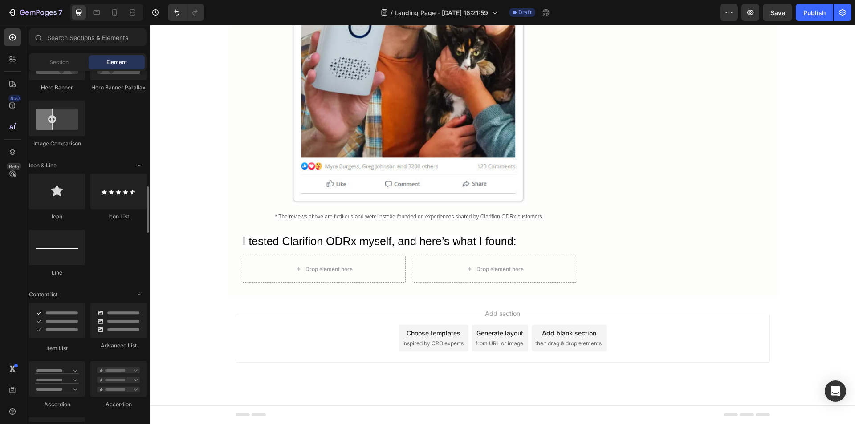
scroll to position [535, 0]
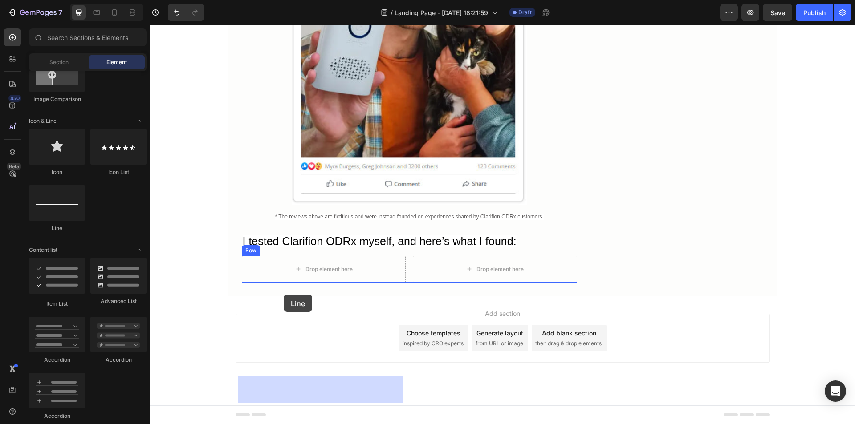
drag, startPoint x: 212, startPoint y: 224, endPoint x: 284, endPoint y: 294, distance: 99.8
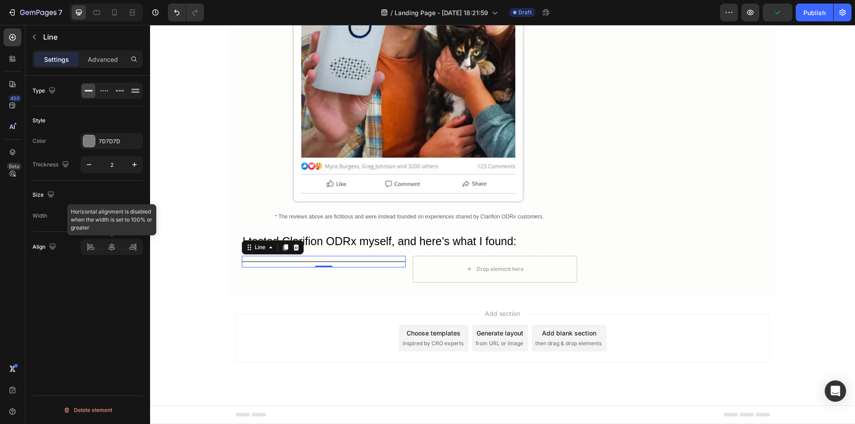
click at [110, 246] on div at bounding box center [112, 247] width 62 height 16
click at [113, 249] on div at bounding box center [112, 247] width 62 height 16
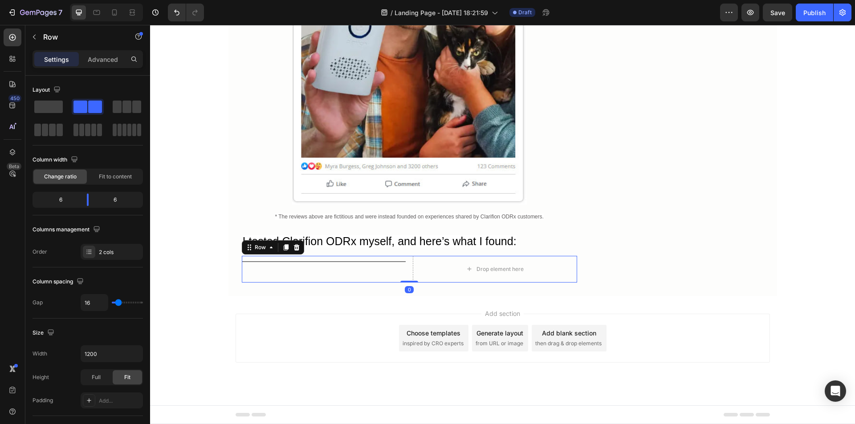
click at [404, 283] on div "Title Line Drop element here Row 0" at bounding box center [409, 269] width 335 height 27
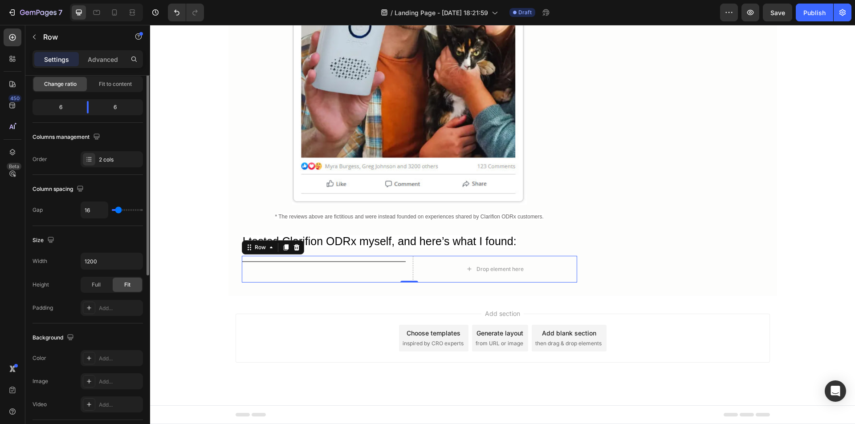
scroll to position [48, 0]
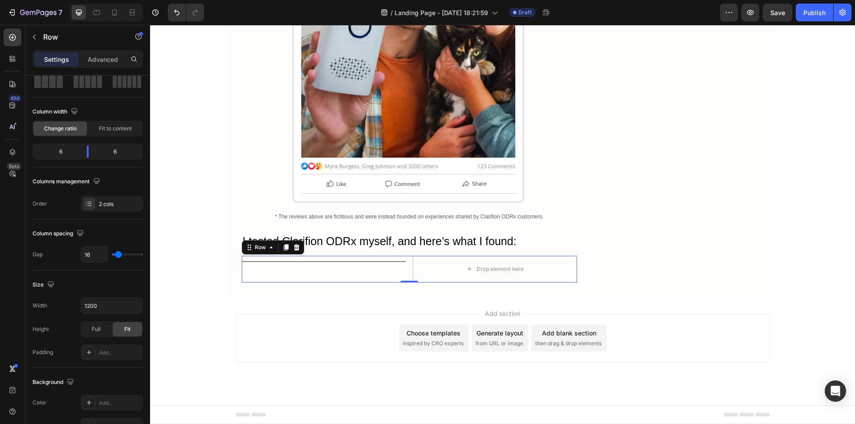
click at [106, 125] on span "Fit to content" at bounding box center [115, 129] width 33 height 8
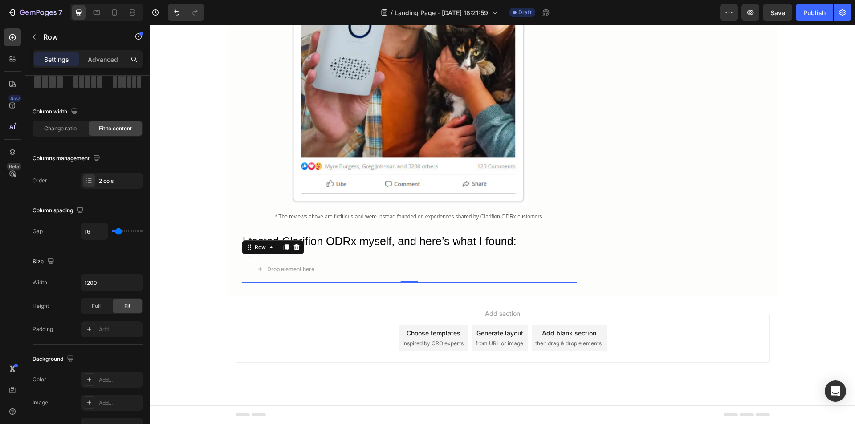
click at [109, 181] on div "2 cols" at bounding box center [120, 181] width 42 height 8
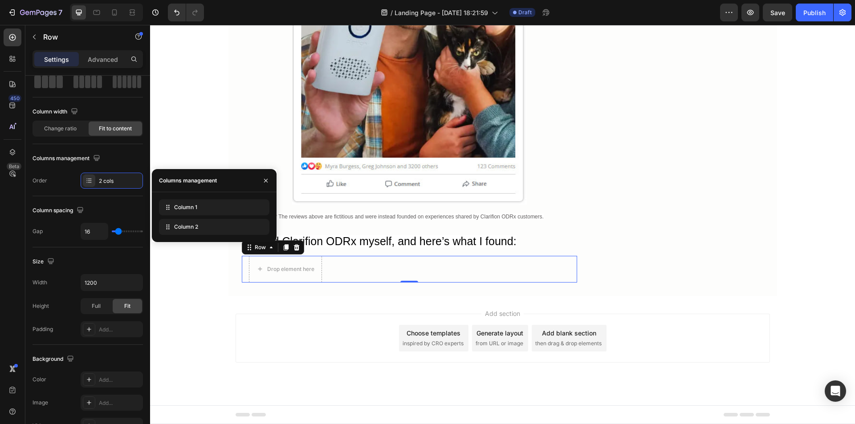
click at [109, 181] on div "2 cols" at bounding box center [120, 181] width 42 height 8
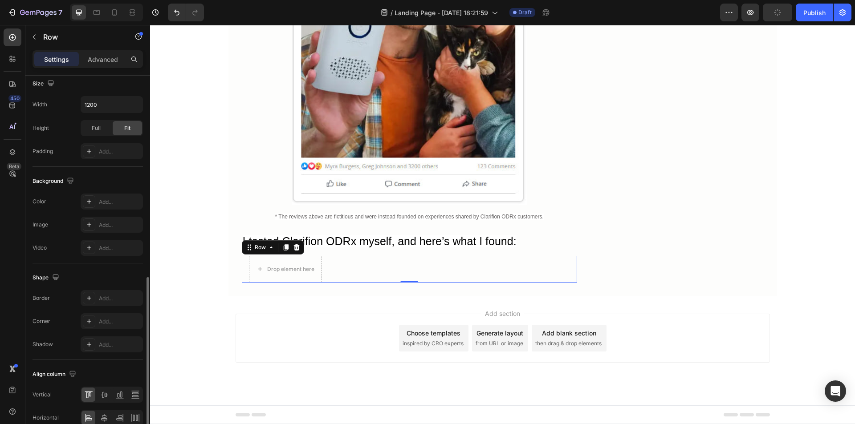
scroll to position [271, 0]
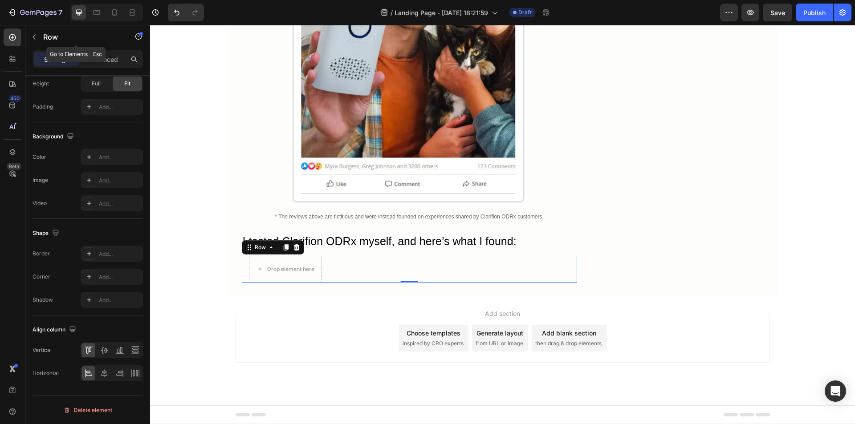
click at [33, 34] on icon "button" at bounding box center [34, 36] width 7 height 7
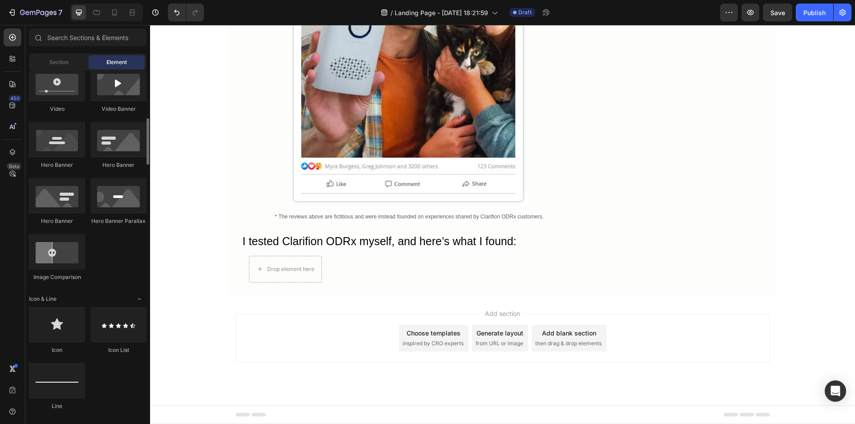
scroll to position [267, 0]
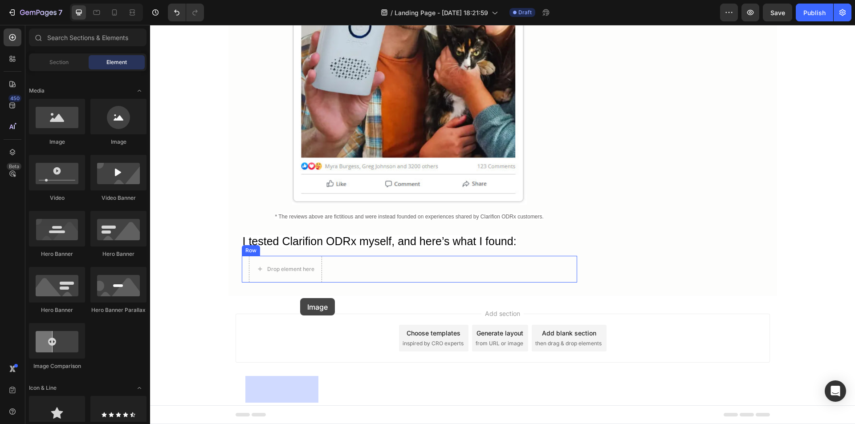
drag, startPoint x: 215, startPoint y: 148, endPoint x: 300, endPoint y: 298, distance: 173.2
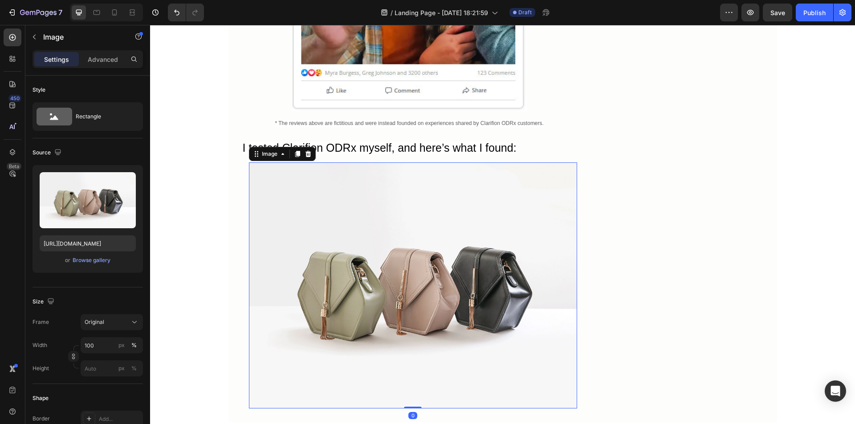
scroll to position [4238, 0]
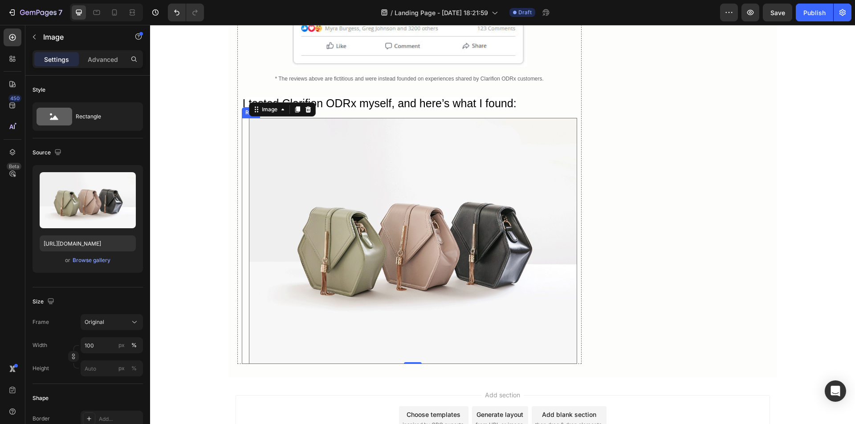
click at [242, 305] on div "Title Line Image 0 Row" at bounding box center [409, 241] width 335 height 246
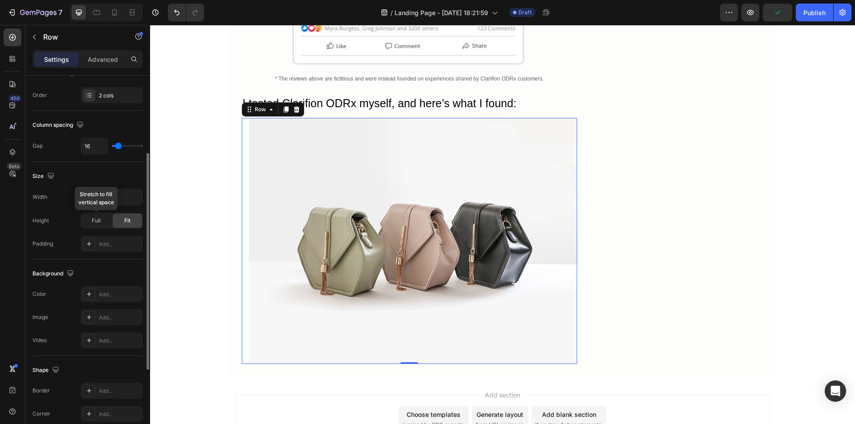
scroll to position [0, 0]
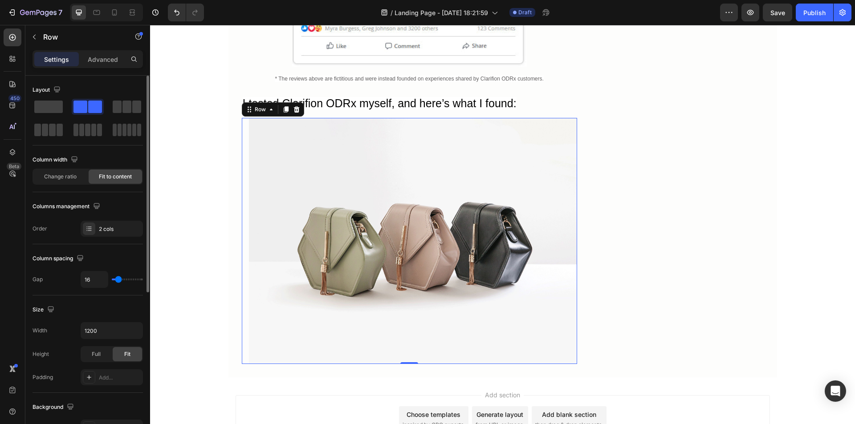
click at [63, 174] on span "Change ratio" at bounding box center [60, 177] width 33 height 8
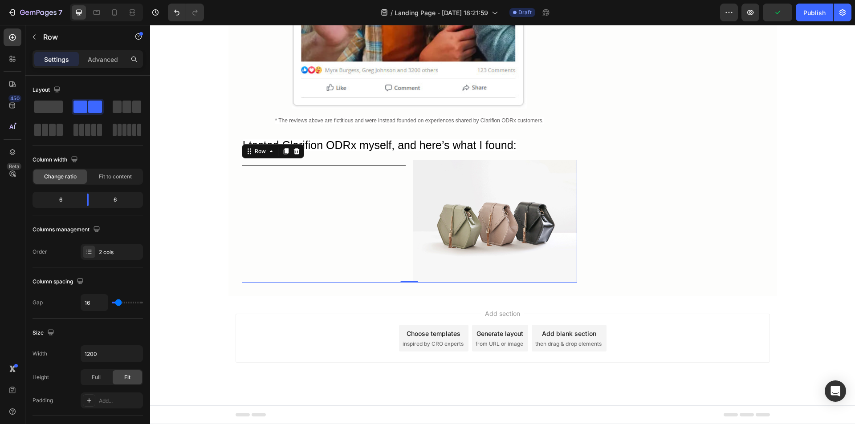
click at [113, 177] on span "Fit to content" at bounding box center [115, 177] width 33 height 8
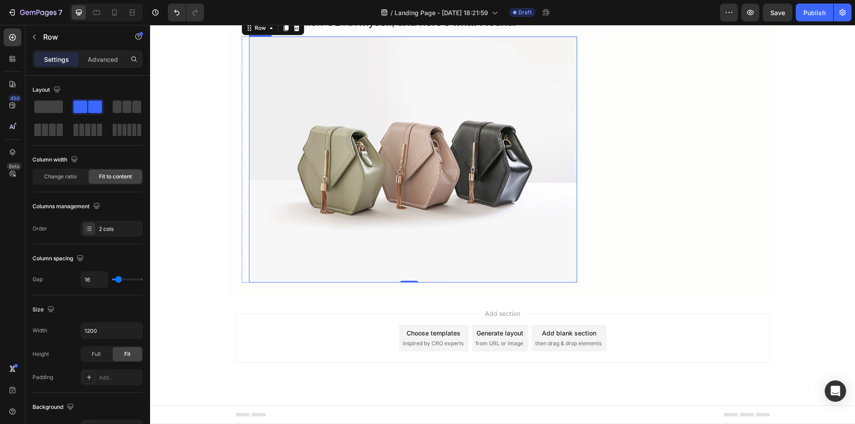
scroll to position [4371, 0]
click at [63, 177] on span "Change ratio" at bounding box center [60, 177] width 33 height 8
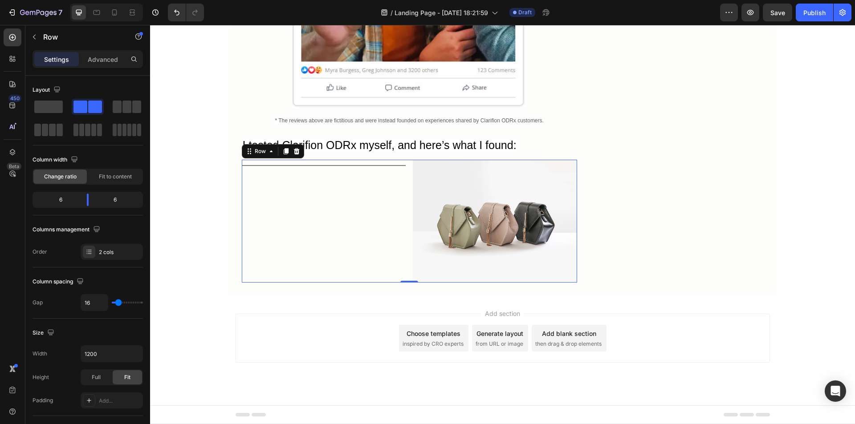
scroll to position [4317, 0]
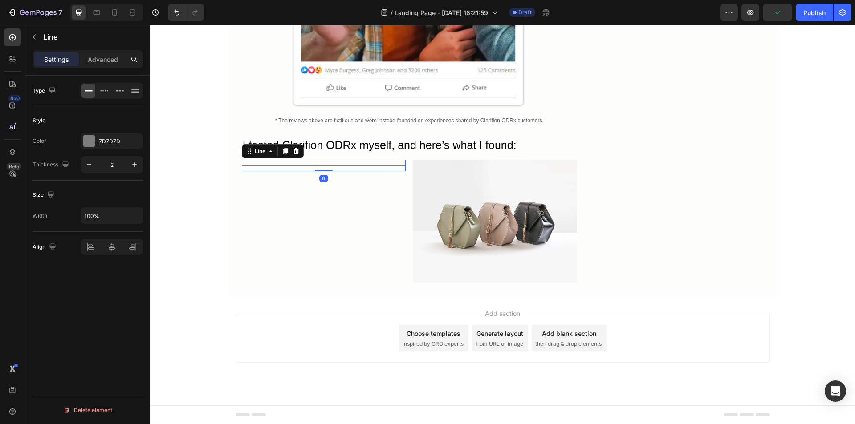
click at [270, 166] on div at bounding box center [324, 165] width 164 height 1
click at [135, 164] on icon "button" at bounding box center [134, 164] width 9 height 9
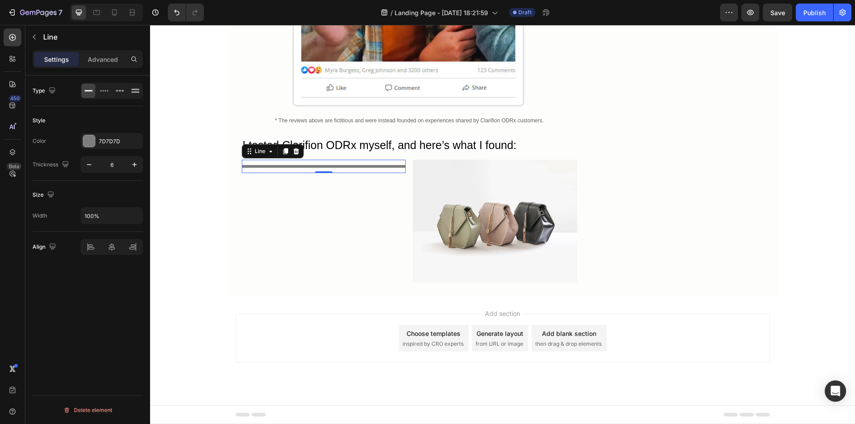
click at [135, 164] on icon "button" at bounding box center [134, 164] width 9 height 9
type input "9"
click at [131, 91] on icon at bounding box center [135, 90] width 9 height 9
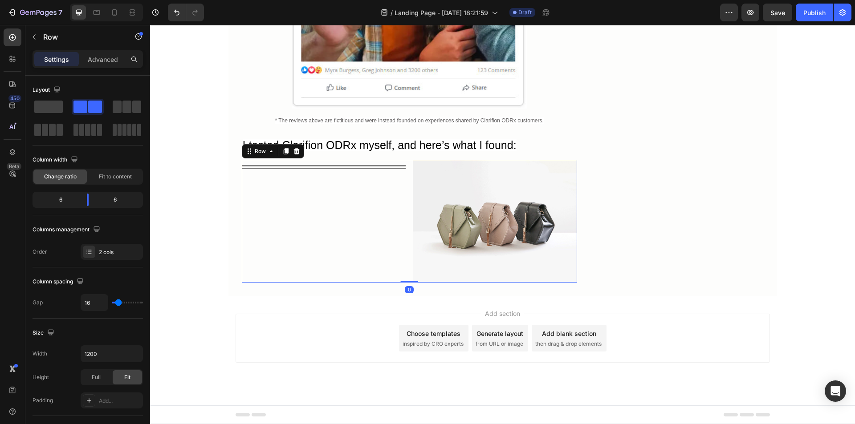
click at [252, 240] on div "Title Line" at bounding box center [324, 221] width 164 height 123
click at [104, 175] on span "Fit to content" at bounding box center [115, 177] width 33 height 8
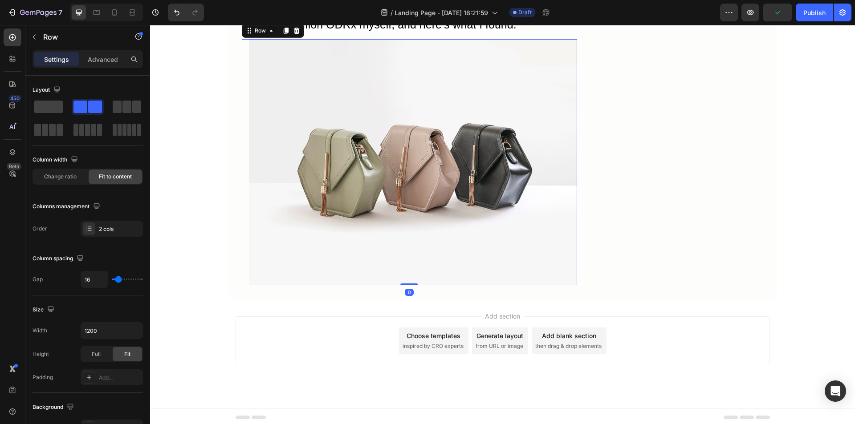
scroll to position [4371, 0]
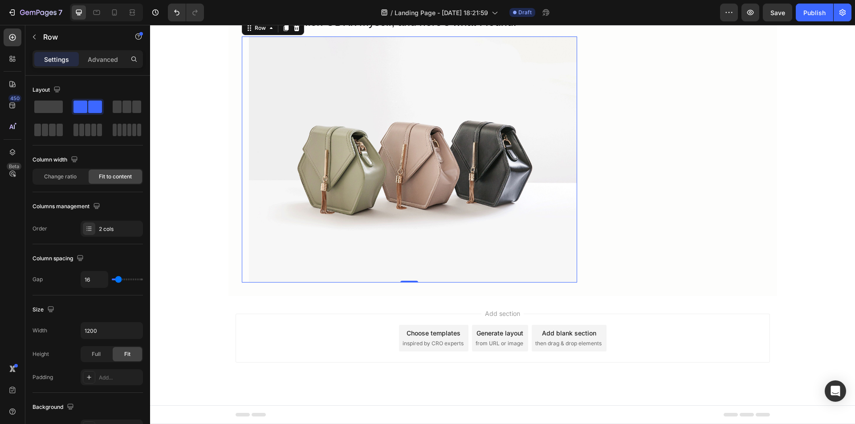
click at [74, 177] on span "Change ratio" at bounding box center [60, 177] width 33 height 8
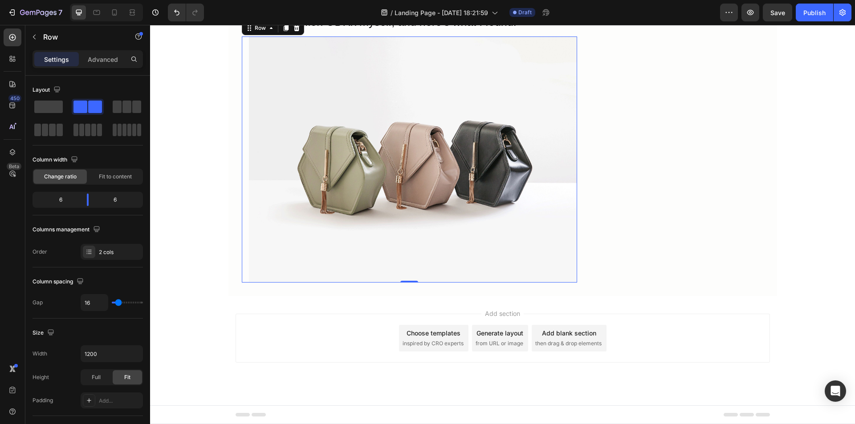
scroll to position [4317, 0]
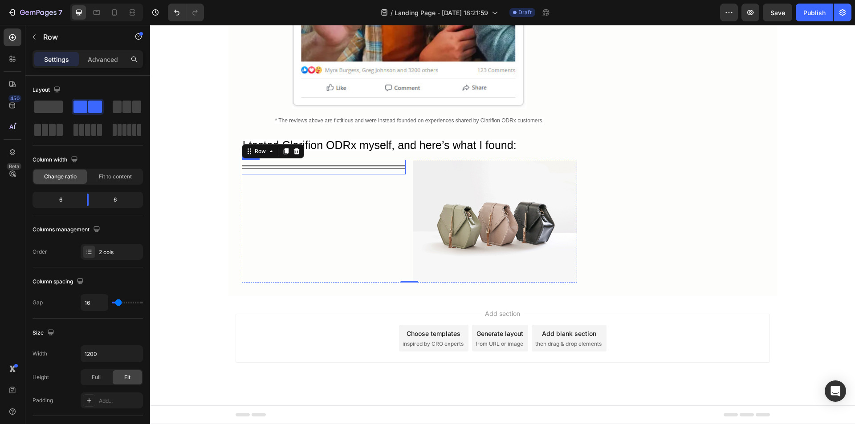
click at [317, 168] on div at bounding box center [324, 167] width 164 height 4
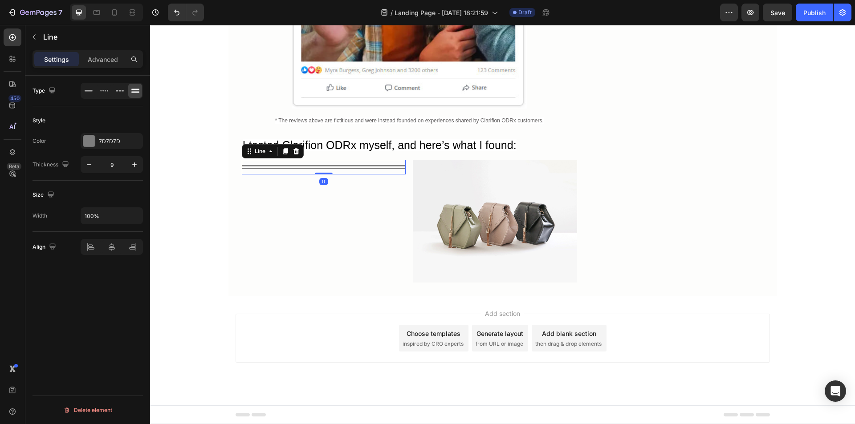
click at [294, 150] on icon at bounding box center [296, 151] width 6 height 6
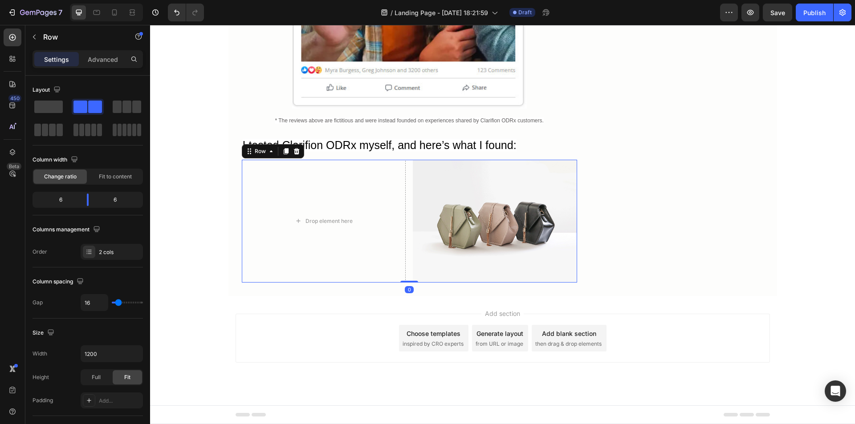
click at [404, 257] on div "Drop element here Image Row 0" at bounding box center [409, 221] width 335 height 123
click at [57, 105] on span at bounding box center [48, 107] width 29 height 12
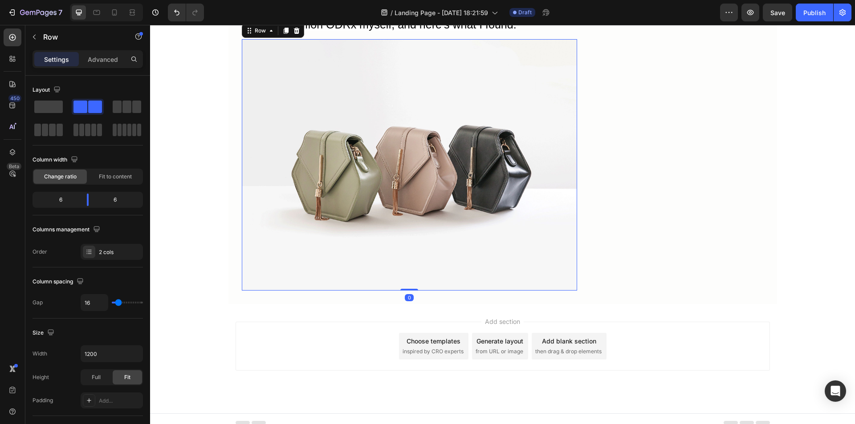
scroll to position [4371, 0]
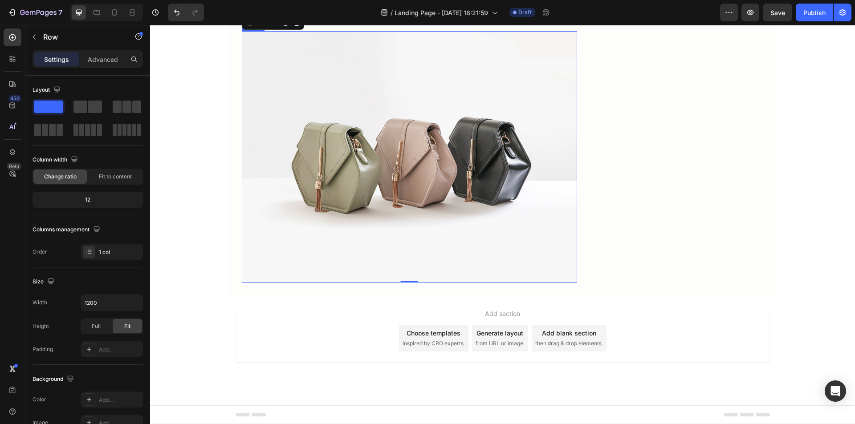
click at [355, 205] on img at bounding box center [409, 157] width 335 height 252
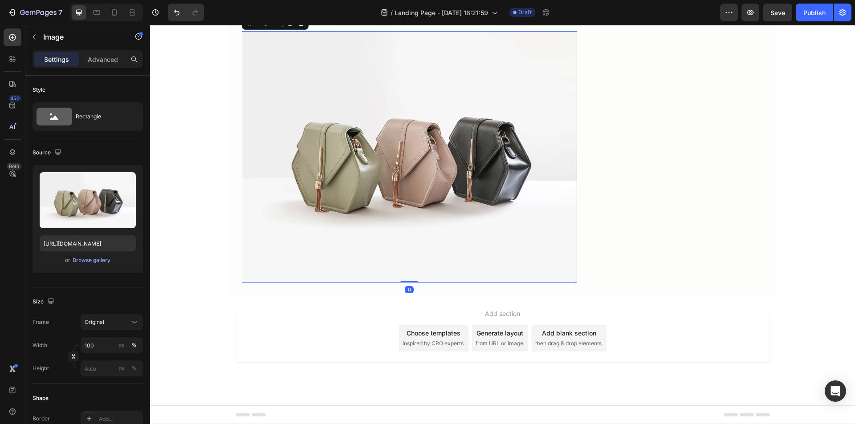
click at [87, 205] on label at bounding box center [88, 200] width 96 height 56
click at [87, 208] on input "file" at bounding box center [87, 215] width 61 height 15
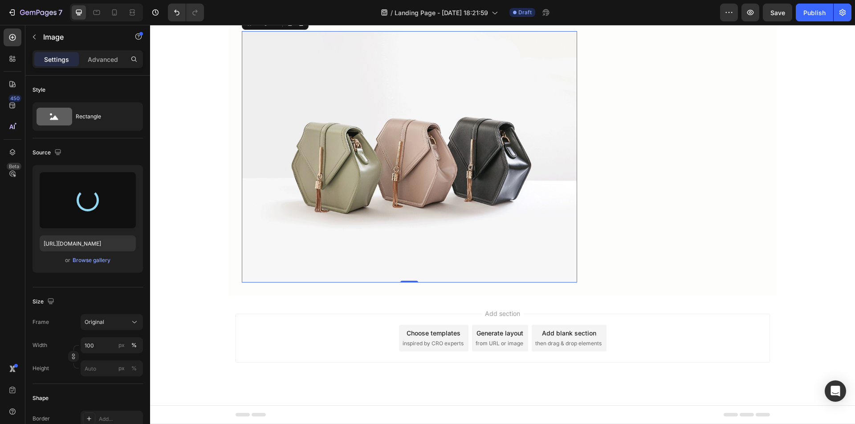
type input "https://cdn.shopify.com/s/files/1/0922/4303/4428/files/gempages_567587212900696…"
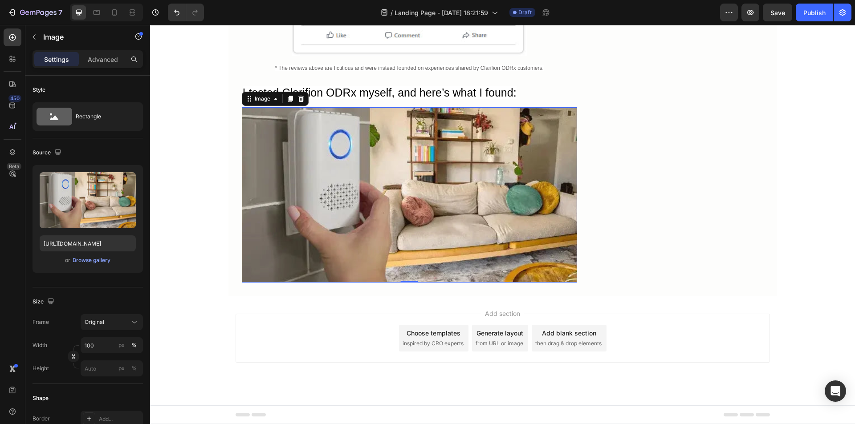
scroll to position [4369, 0]
click at [105, 57] on p "Advanced" at bounding box center [103, 59] width 30 height 9
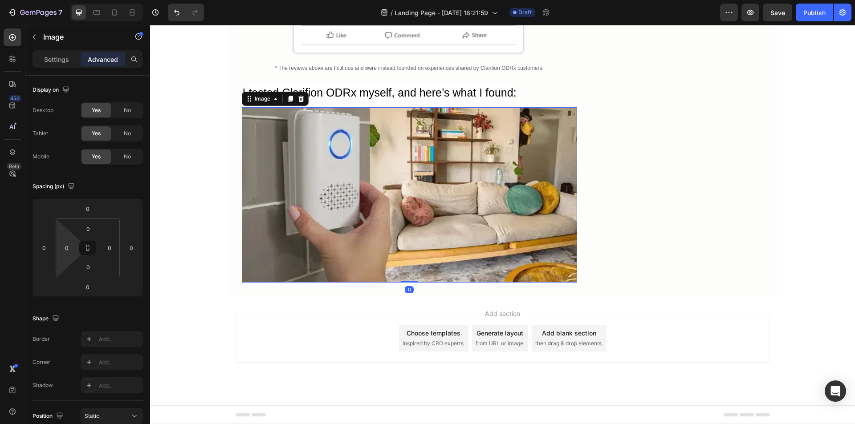
click at [61, 247] on input "0" at bounding box center [66, 247] width 13 height 13
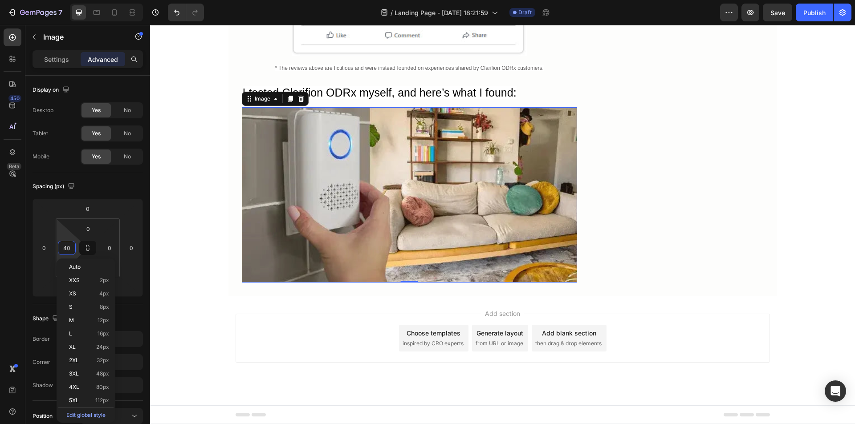
scroll to position [4360, 0]
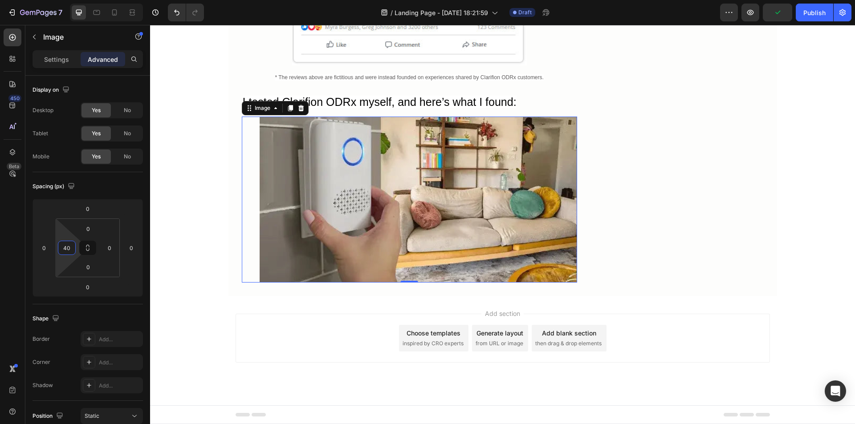
drag, startPoint x: 72, startPoint y: 251, endPoint x: 62, endPoint y: 248, distance: 10.3
click at [62, 248] on input "40" at bounding box center [66, 247] width 13 height 13
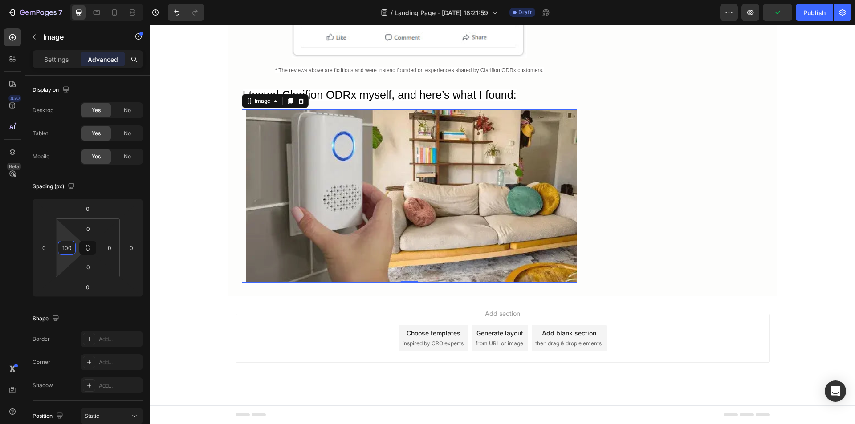
scroll to position [4346, 0]
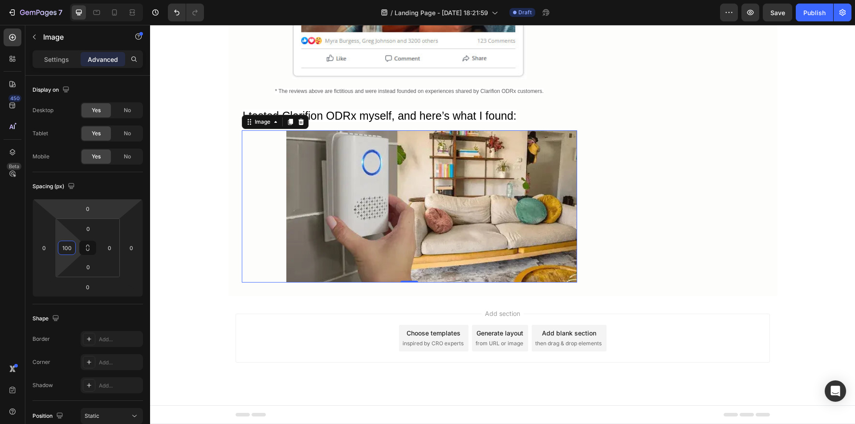
type input "100"
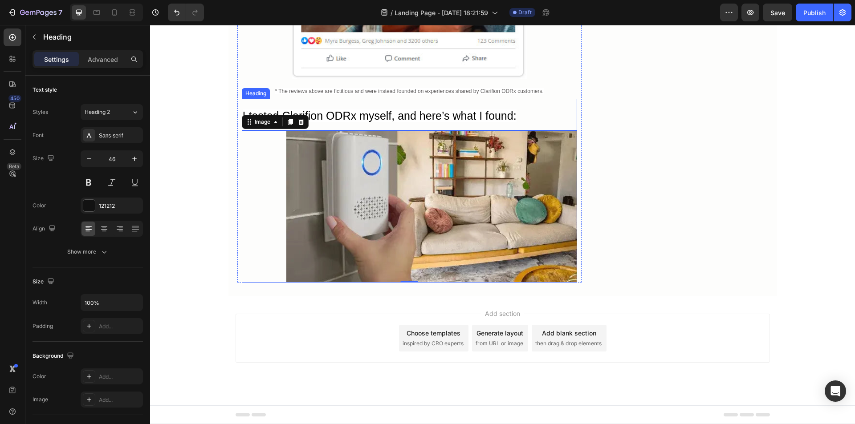
click at [344, 118] on span "I tested Clarifion ODRx myself, and here’s what I found:" at bounding box center [380, 116] width 274 height 12
click at [294, 93] on icon at bounding box center [295, 90] width 5 height 6
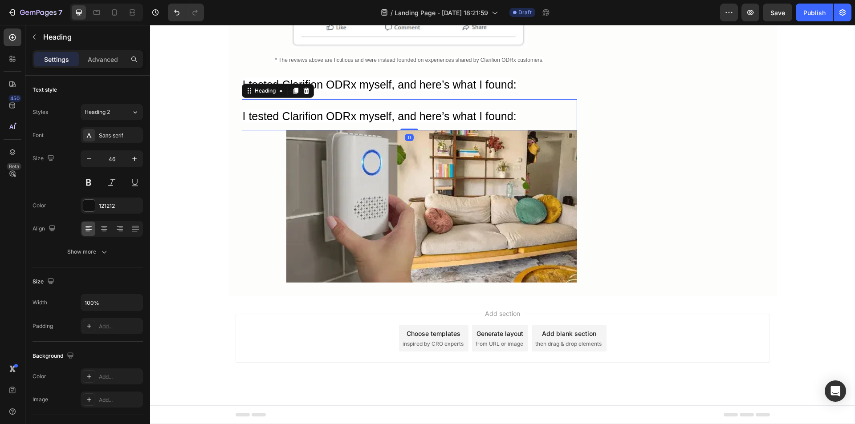
scroll to position [4371, 0]
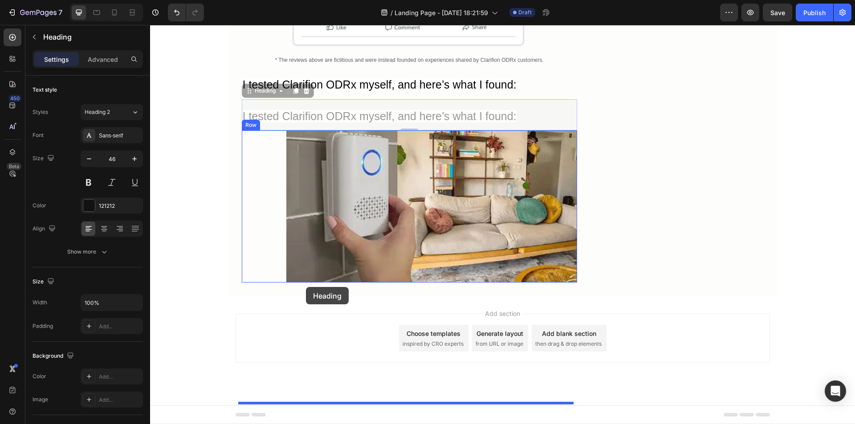
drag, startPoint x: 247, startPoint y: 97, endPoint x: 306, endPoint y: 287, distance: 199.6
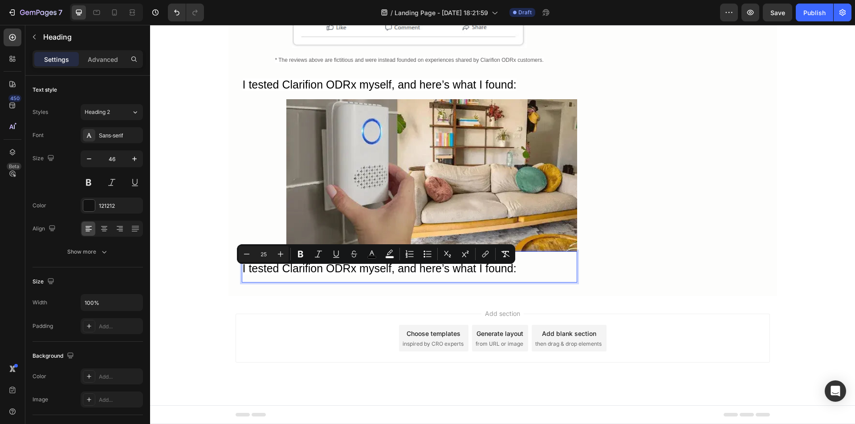
click at [288, 275] on span "I tested Clarifion ODRx myself, and here’s what I found:" at bounding box center [380, 268] width 274 height 12
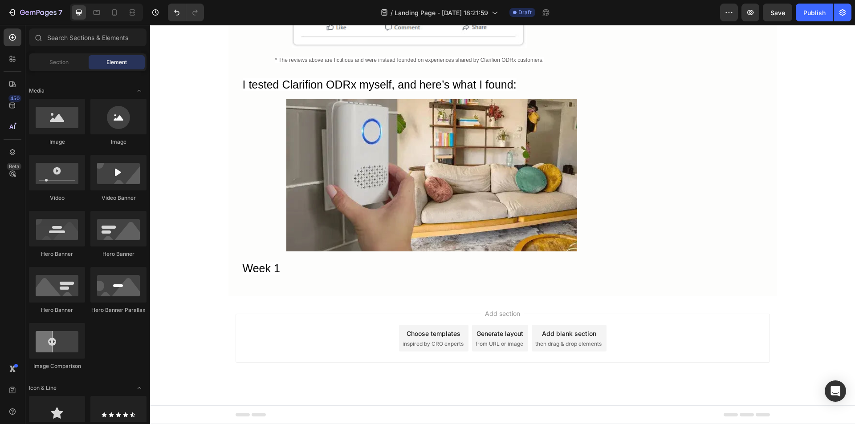
click at [314, 305] on div "Add section Choose templates inspired by CRO experts Generate layout from URL o…" at bounding box center [502, 351] width 705 height 110
click at [301, 235] on img at bounding box center [431, 175] width 291 height 152
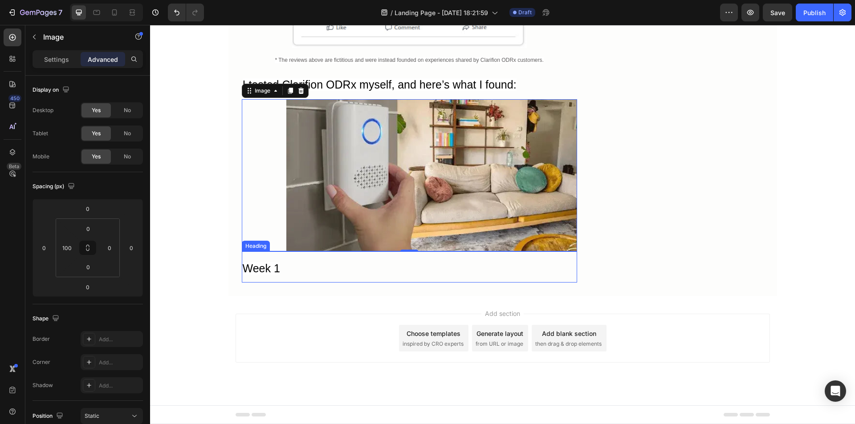
click at [271, 273] on span "Week 1" at bounding box center [261, 268] width 37 height 12
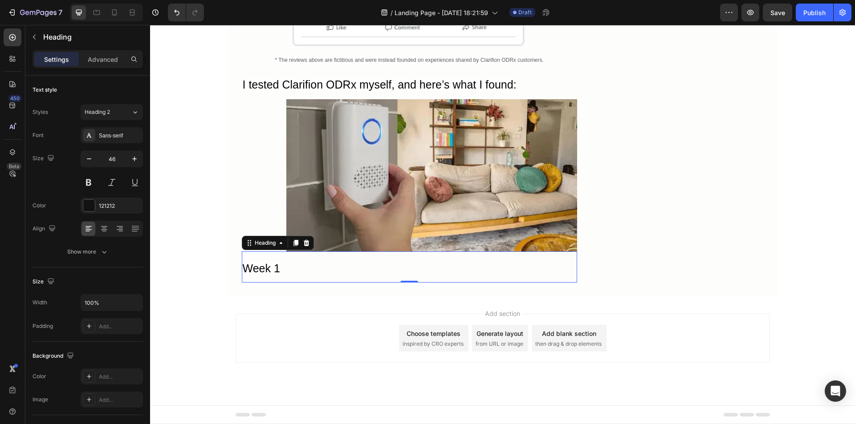
click at [107, 60] on p "Advanced" at bounding box center [103, 59] width 30 height 9
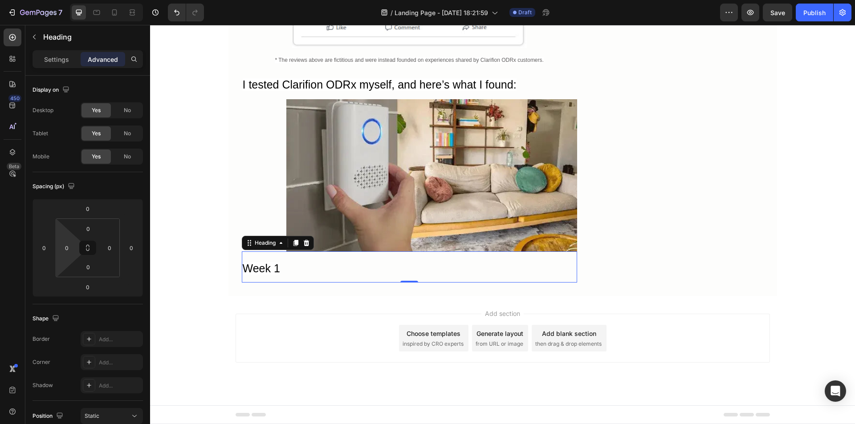
click at [65, 249] on input "0" at bounding box center [66, 247] width 13 height 13
type input "100"
click at [35, 37] on icon "button" at bounding box center [34, 36] width 7 height 7
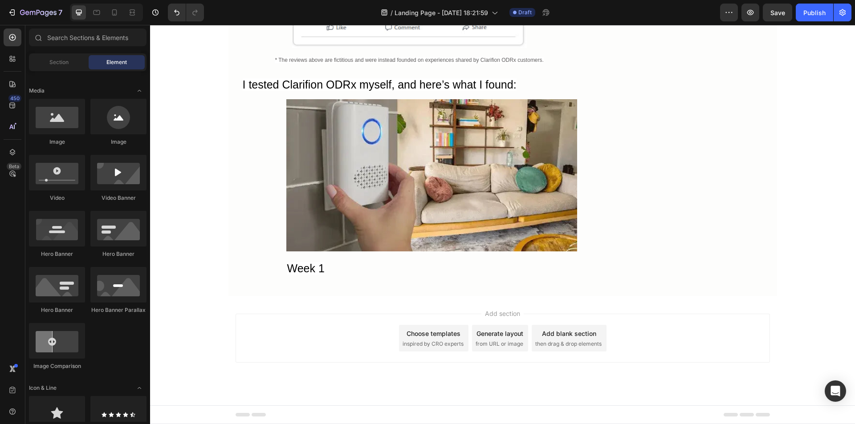
scroll to position [45, 0]
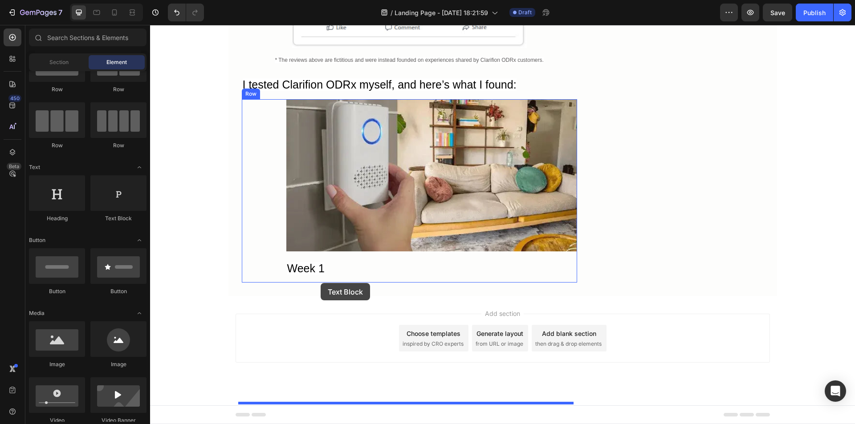
drag, startPoint x: 264, startPoint y: 222, endPoint x: 321, endPoint y: 283, distance: 83.2
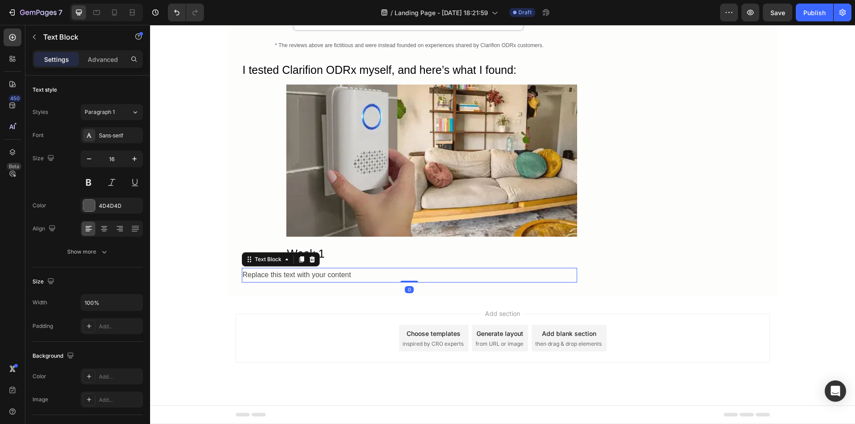
click at [306, 283] on div "Replace this text with your content" at bounding box center [409, 275] width 335 height 15
click at [90, 207] on div at bounding box center [89, 206] width 12 height 12
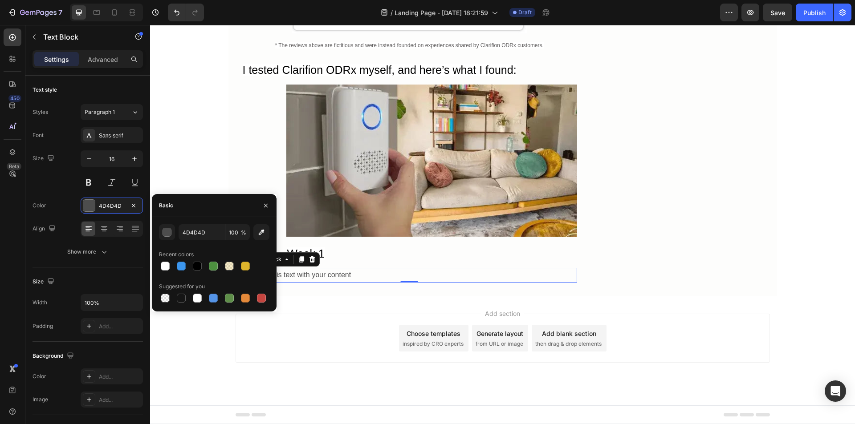
click at [193, 265] on div at bounding box center [197, 266] width 9 height 9
type input "000000"
click at [117, 255] on button "Show more" at bounding box center [88, 252] width 110 height 16
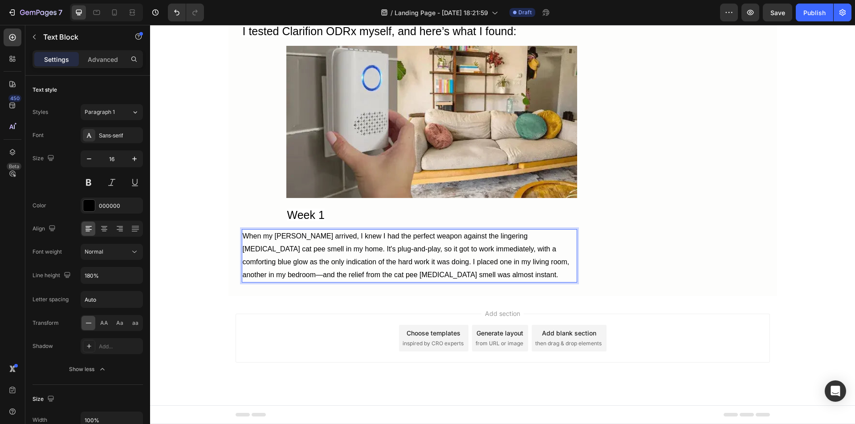
click at [100, 57] on p "Advanced" at bounding box center [103, 59] width 30 height 9
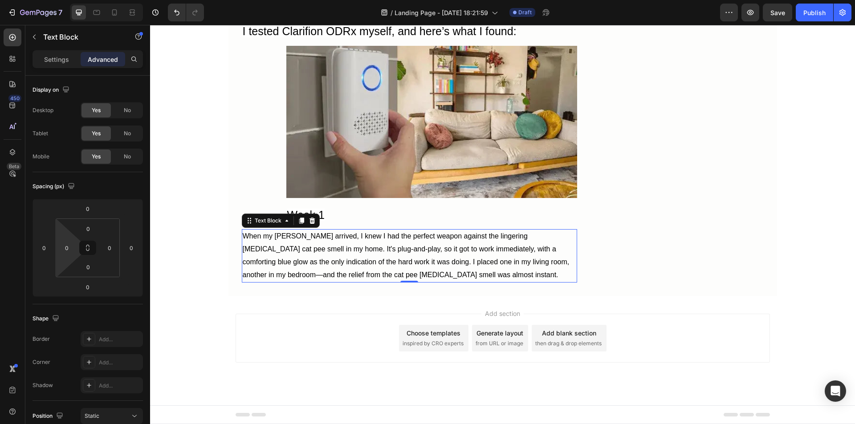
click at [69, 250] on input "0" at bounding box center [66, 247] width 13 height 13
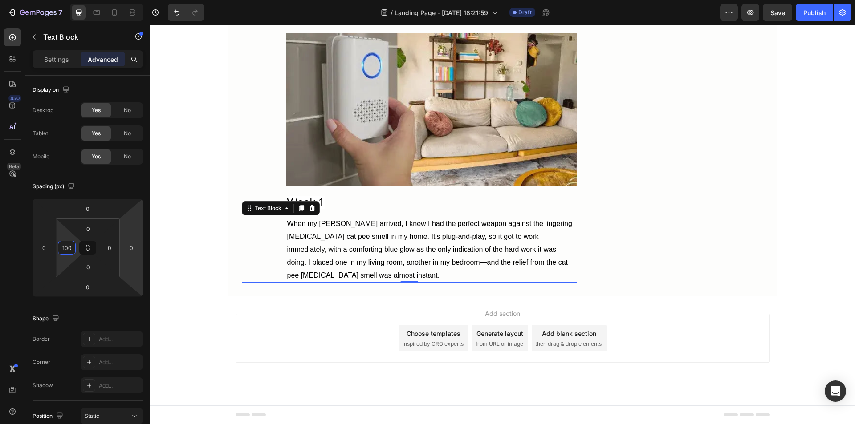
type input "100"
click at [278, 283] on div "When my Clarifion arrived, I knew I had the perfect weapon against the lingerin…" at bounding box center [409, 250] width 335 height 66
click at [299, 212] on icon at bounding box center [301, 209] width 5 height 6
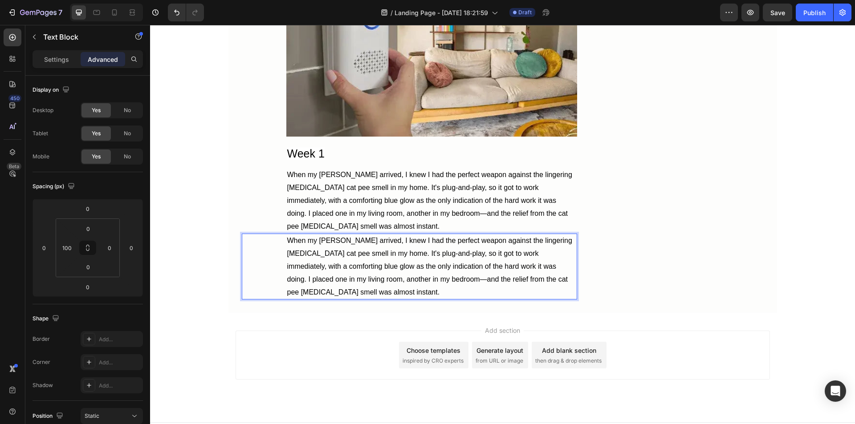
click at [335, 299] on p "When my [PERSON_NAME] arrived, I knew I had the perfect weapon against the ling…" at bounding box center [431, 267] width 289 height 64
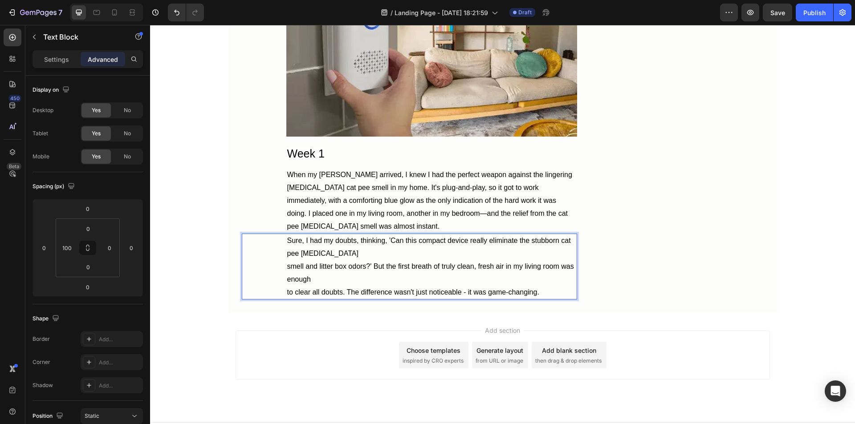
scroll to position [4372, 0]
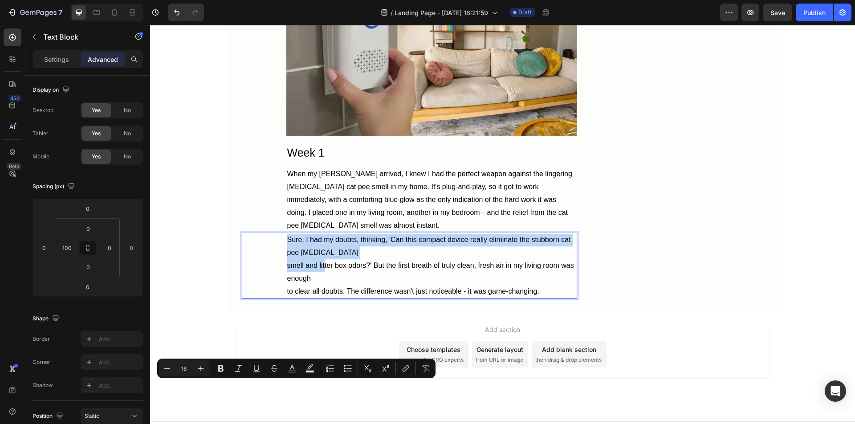
drag, startPoint x: 310, startPoint y: 385, endPoint x: 346, endPoint y: 376, distance: 36.7
click at [346, 298] on p "Sure, I had my doubts, thinking, 'Can this compact device really eliminate the …" at bounding box center [431, 266] width 289 height 64
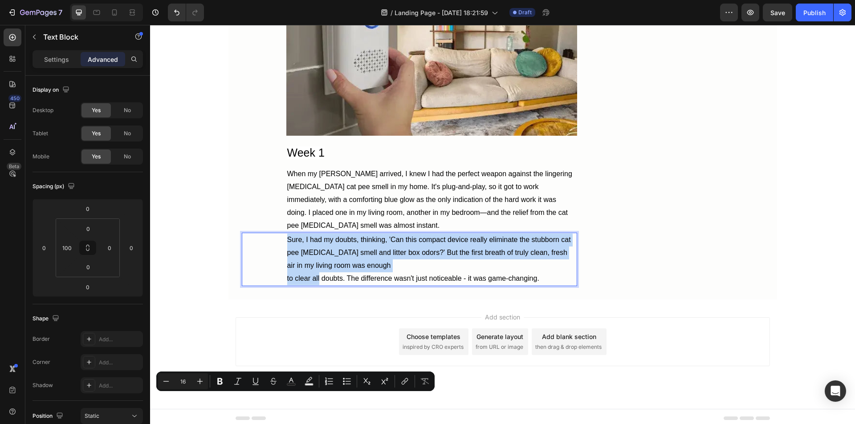
drag, startPoint x: 308, startPoint y: 399, endPoint x: 375, endPoint y: 386, distance: 68.9
click at [375, 285] on p "Sure, I had my doubts, thinking, 'Can this compact device really eliminate the …" at bounding box center [431, 259] width 289 height 51
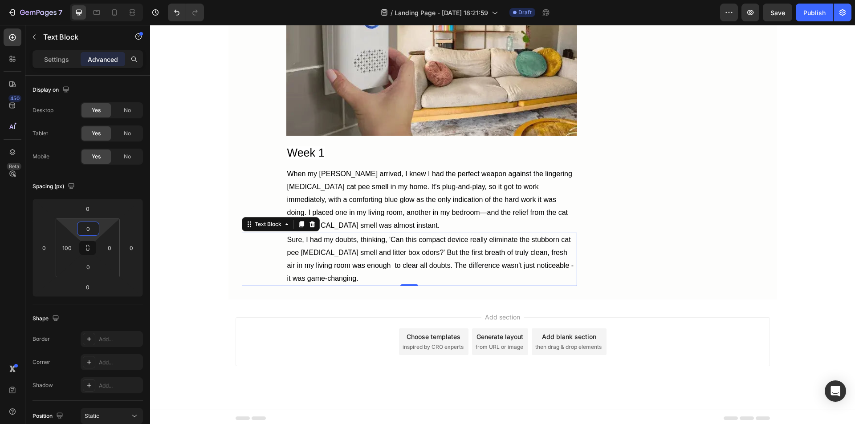
click at [85, 229] on input "0" at bounding box center [88, 228] width 18 height 13
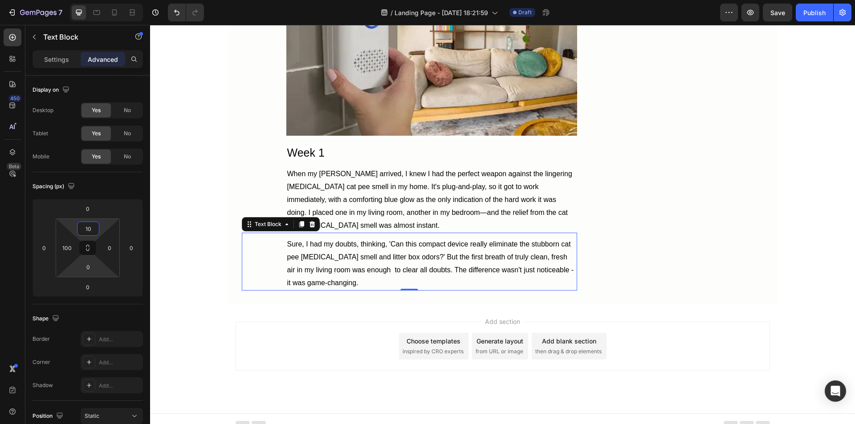
type input "10"
click at [86, 267] on input "0" at bounding box center [88, 267] width 18 height 13
type input "10"
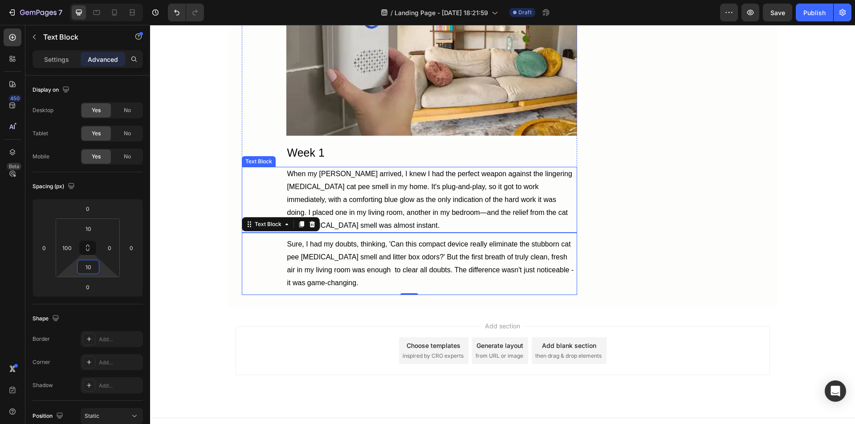
click at [302, 232] on p "When my [PERSON_NAME] arrived, I knew I had the perfect weapon against the ling…" at bounding box center [431, 200] width 289 height 64
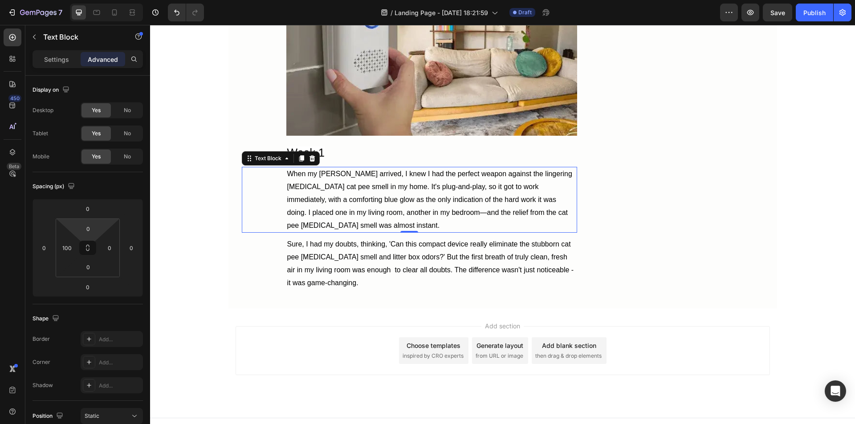
click at [86, 228] on input "0" at bounding box center [88, 228] width 18 height 13
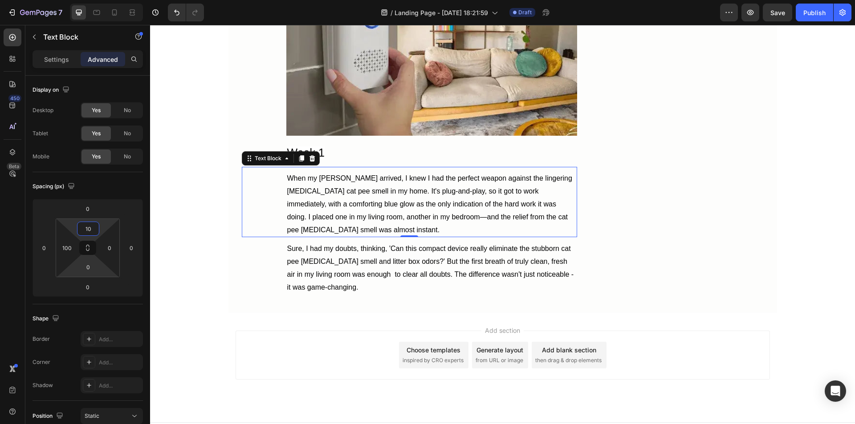
type input "10"
click at [92, 270] on input "0" at bounding box center [88, 267] width 18 height 13
type input "10"
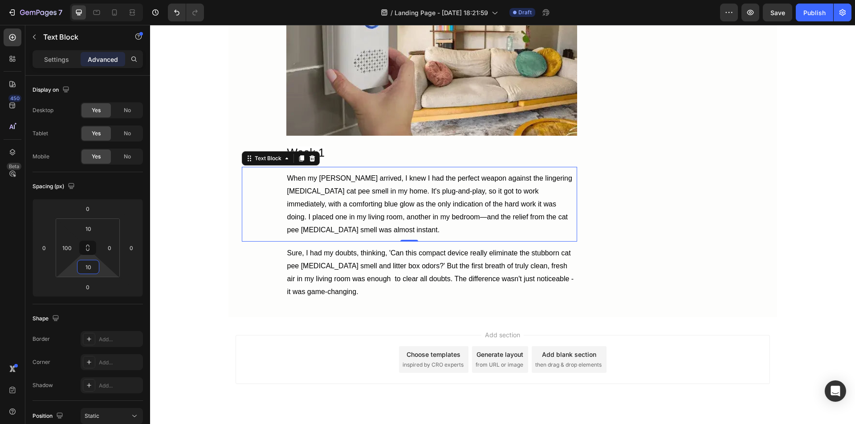
scroll to position [4417, 0]
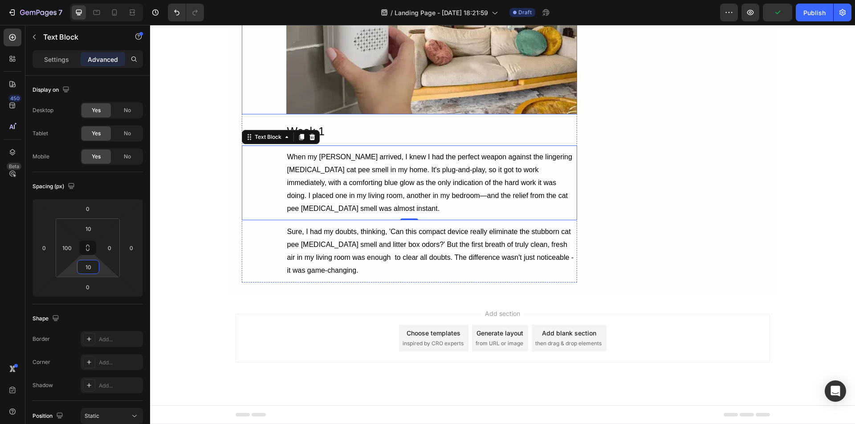
click at [278, 114] on div "Image" at bounding box center [409, 38] width 335 height 152
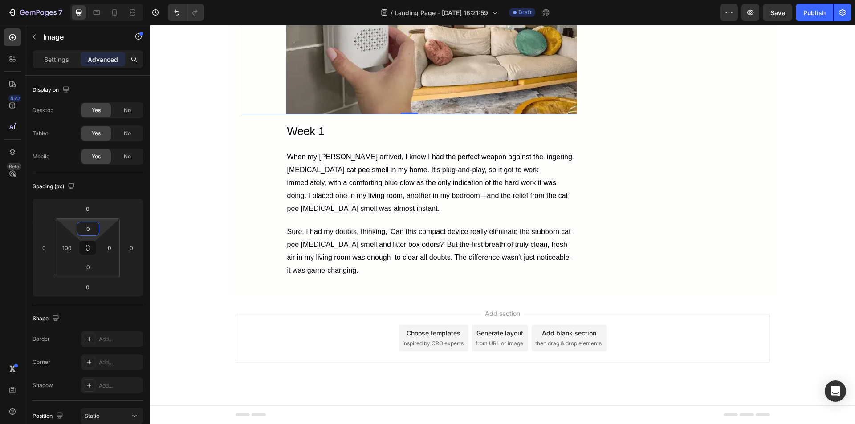
click at [86, 231] on input "0" at bounding box center [88, 228] width 18 height 13
type input "10"
click at [86, 268] on input "0" at bounding box center [88, 267] width 18 height 13
type input "10"
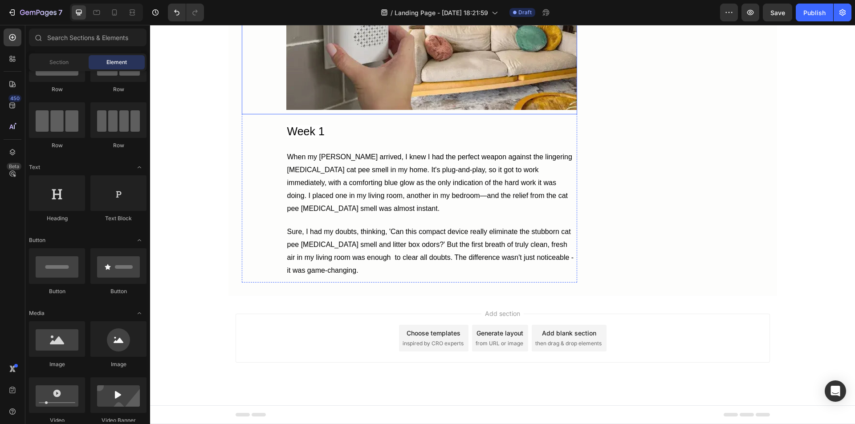
click at [273, 114] on div "Image" at bounding box center [409, 33] width 335 height 161
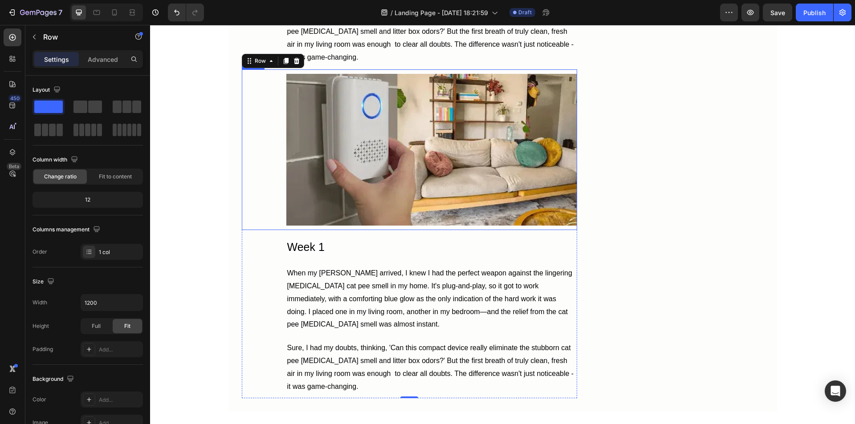
scroll to position [4661, 0]
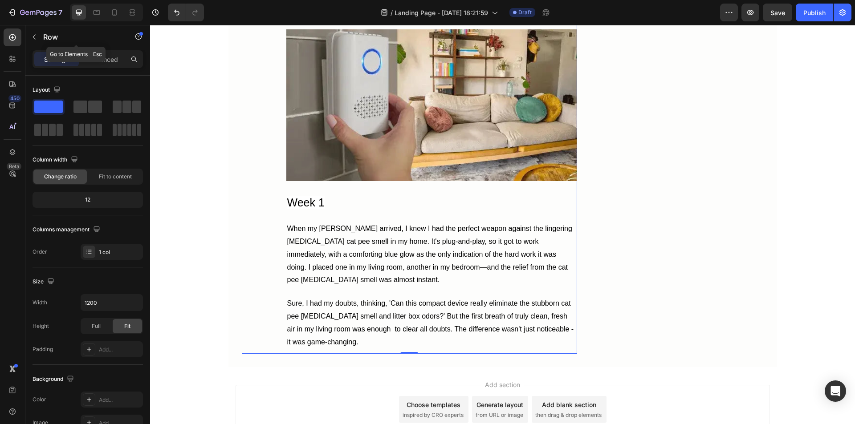
click at [34, 37] on icon "button" at bounding box center [34, 36] width 7 height 7
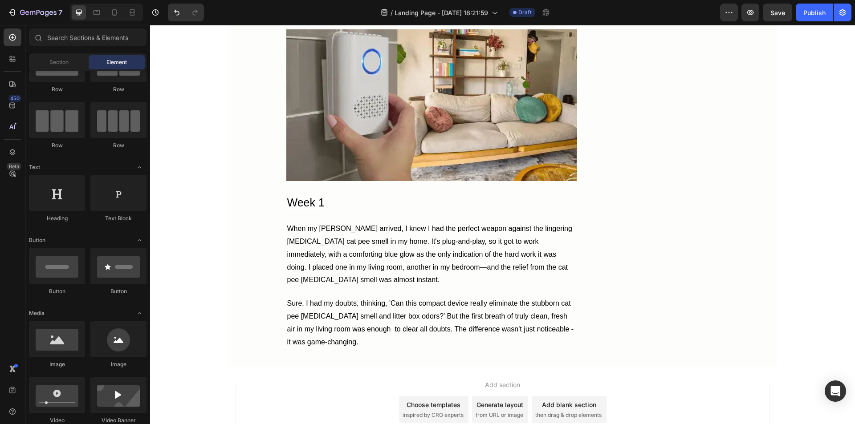
scroll to position [89, 0]
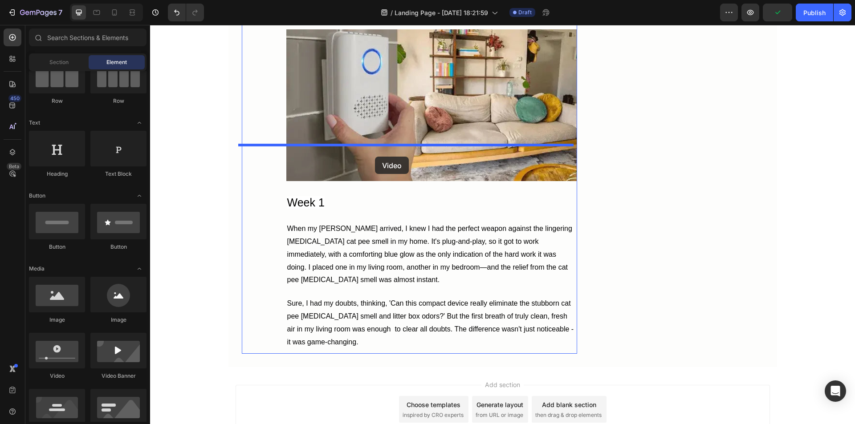
drag, startPoint x: 208, startPoint y: 378, endPoint x: 375, endPoint y: 157, distance: 277.2
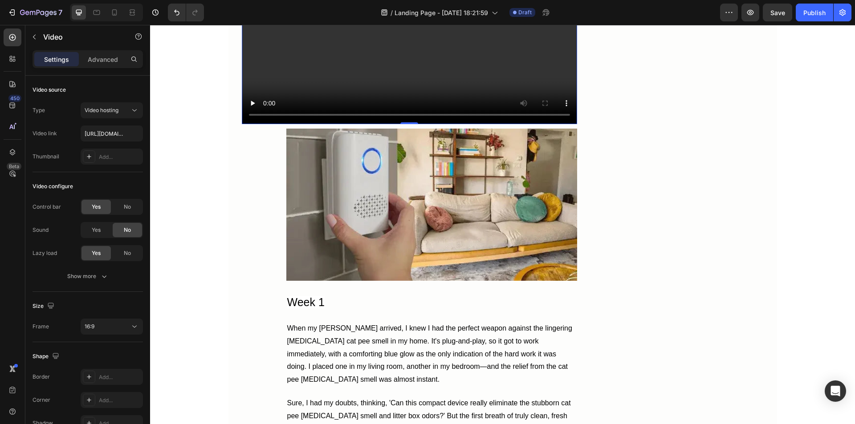
scroll to position [4794, 0]
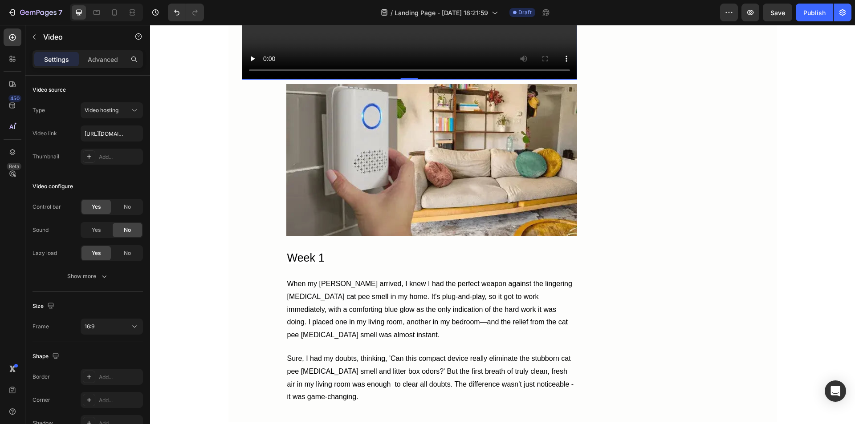
drag, startPoint x: 91, startPoint y: 61, endPoint x: 95, endPoint y: 58, distance: 4.8
click at [95, 58] on p "Advanced" at bounding box center [103, 59] width 30 height 9
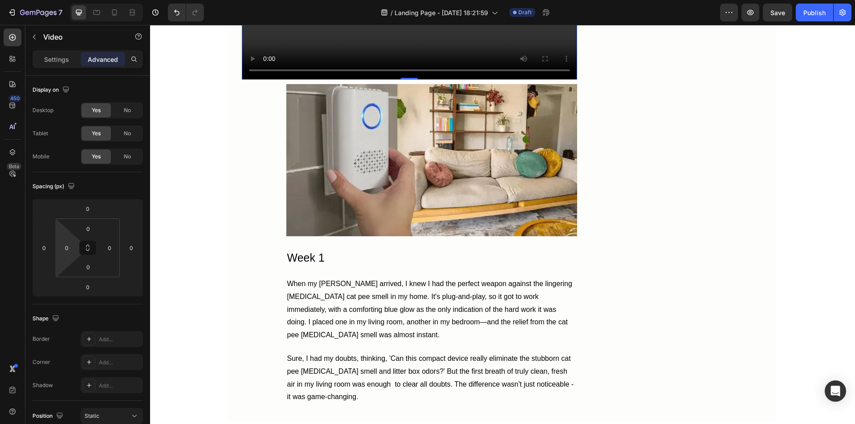
click at [62, 248] on input "0" at bounding box center [66, 247] width 13 height 13
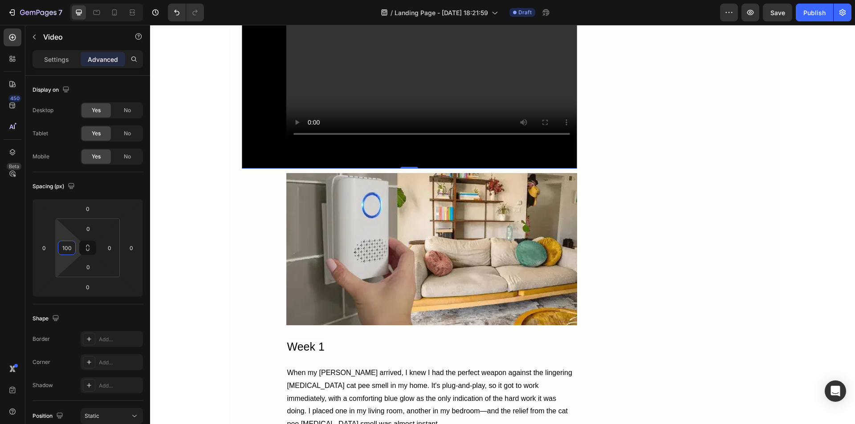
scroll to position [4616, 0]
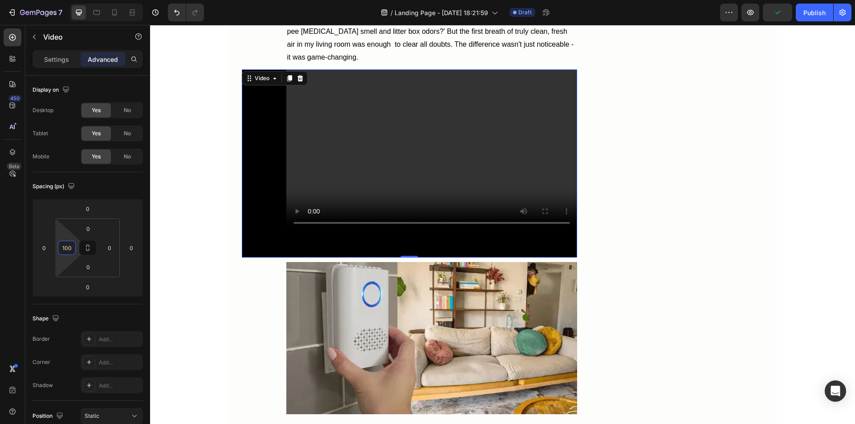
type input "100"
click at [249, 245] on div "Video 0" at bounding box center [409, 163] width 335 height 189
click at [61, 62] on p "Settings" at bounding box center [56, 59] width 25 height 9
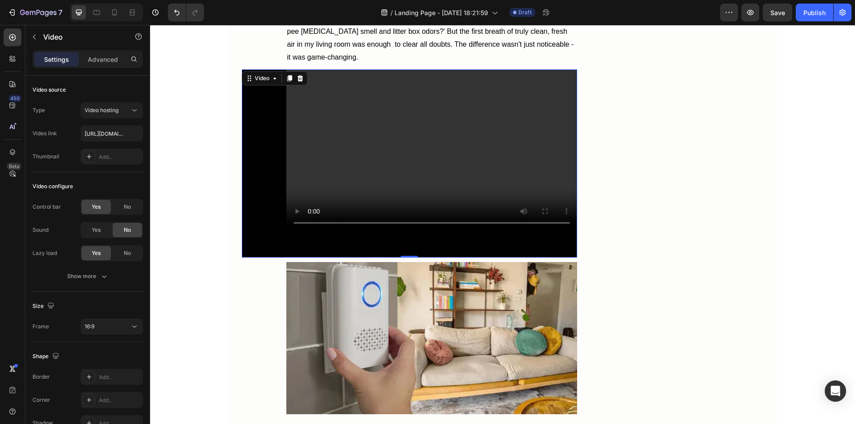
scroll to position [45, 0]
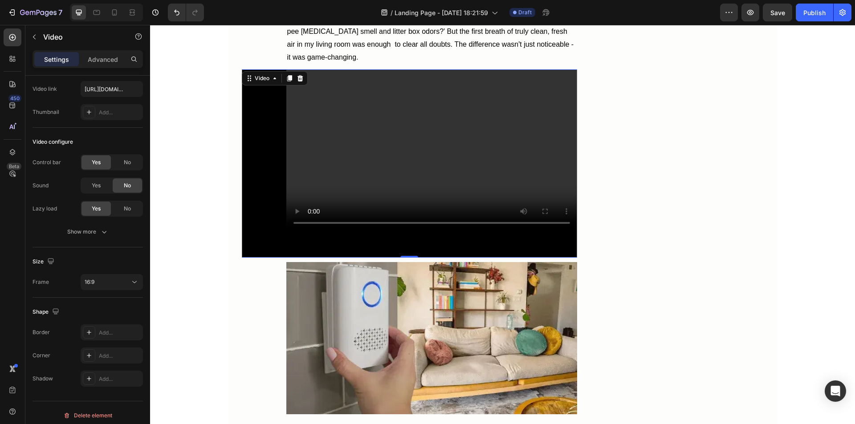
click at [112, 282] on div "16:9" at bounding box center [107, 282] width 45 height 8
click at [112, 284] on div "16:9" at bounding box center [107, 282] width 45 height 8
click at [104, 230] on icon "button" at bounding box center [104, 232] width 9 height 9
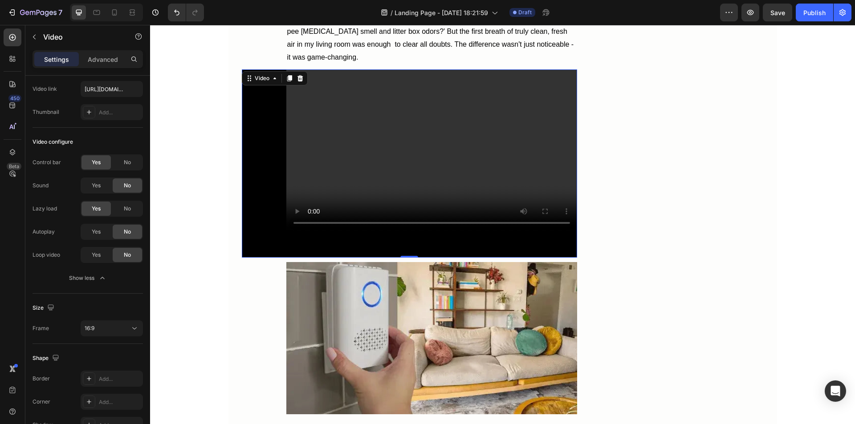
click at [103, 253] on div "Yes" at bounding box center [96, 255] width 29 height 14
click at [102, 235] on div "Yes" at bounding box center [96, 232] width 29 height 14
click at [121, 209] on div "No" at bounding box center [127, 209] width 29 height 14
click at [126, 161] on span "No" at bounding box center [127, 163] width 7 height 8
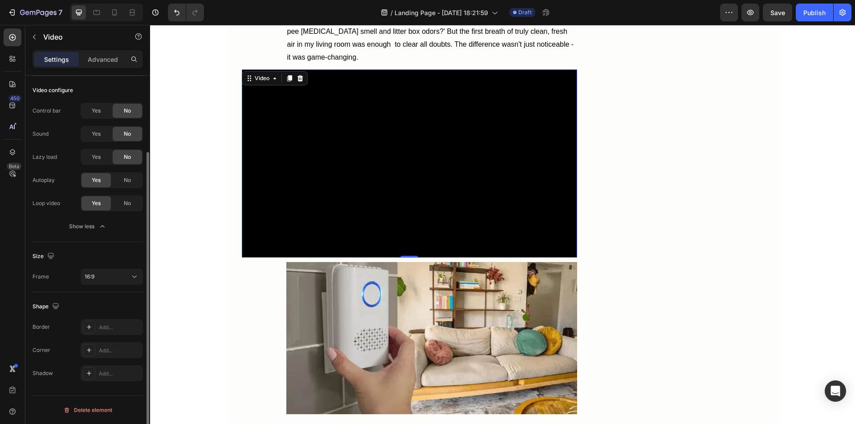
scroll to position [0, 0]
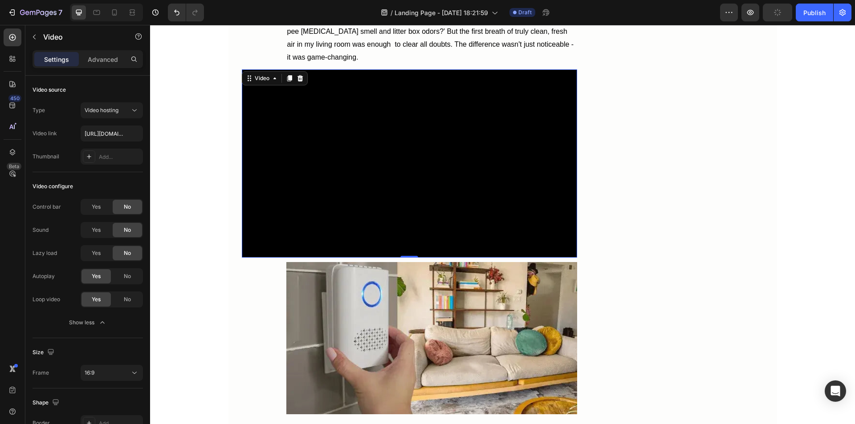
click at [106, 56] on p "Advanced" at bounding box center [103, 59] width 30 height 9
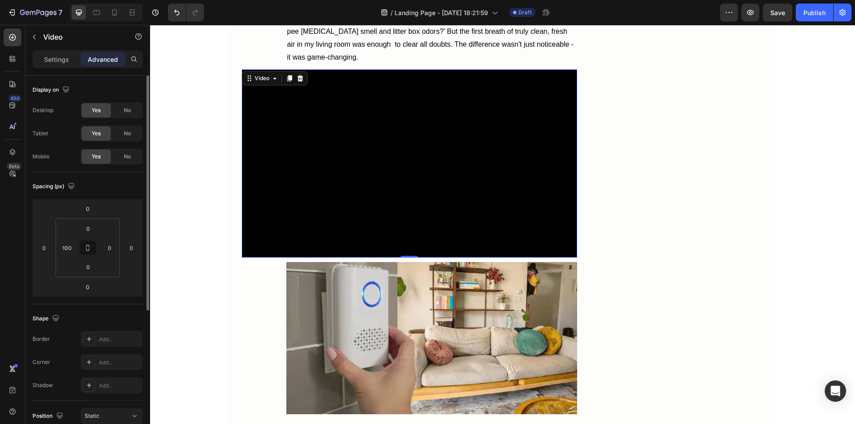
click at [61, 61] on p "Settings" at bounding box center [56, 59] width 25 height 9
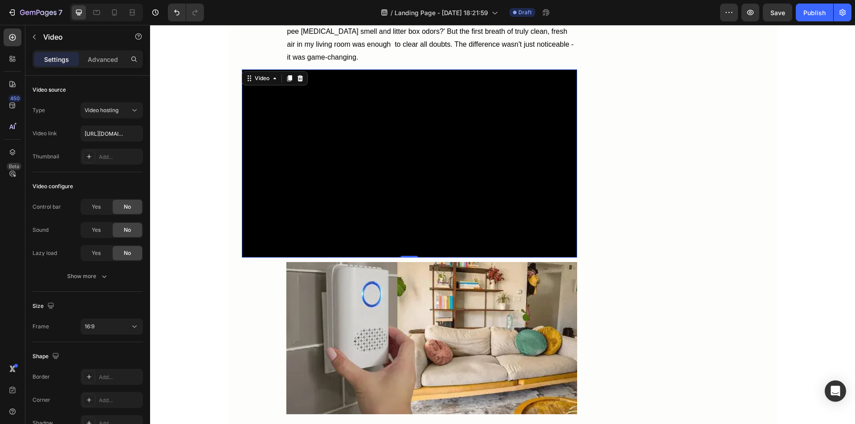
click at [99, 278] on div "Show more" at bounding box center [87, 276] width 41 height 9
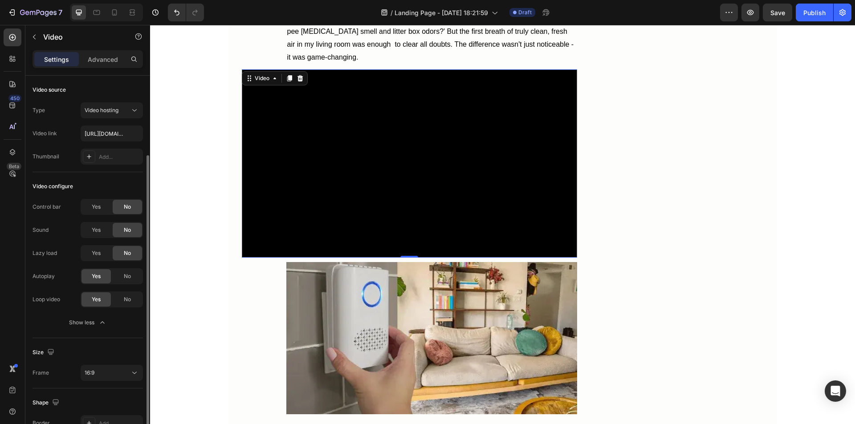
scroll to position [45, 0]
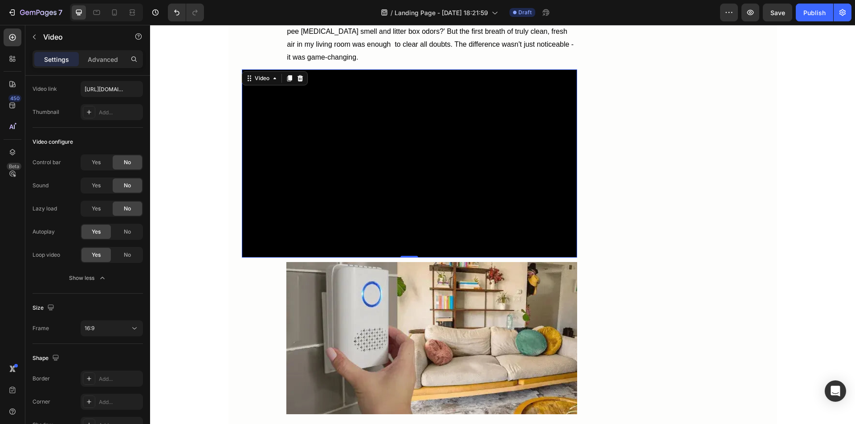
click at [122, 326] on div "16:9" at bounding box center [107, 329] width 45 height 8
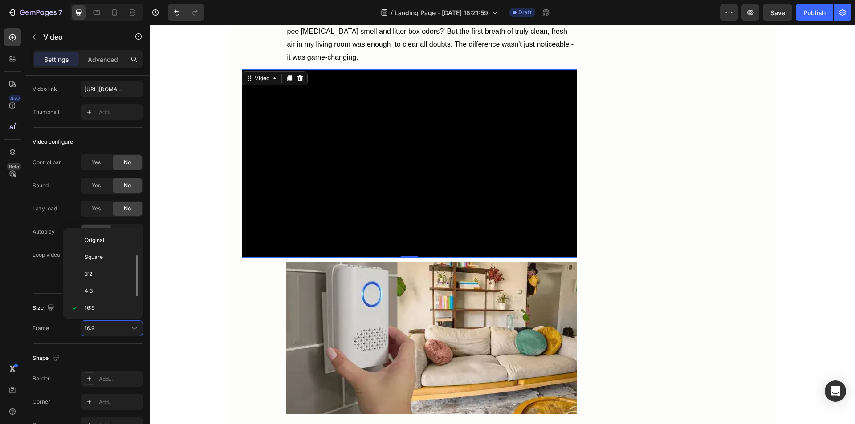
scroll to position [16, 0]
click at [105, 245] on p "Square" at bounding box center [108, 241] width 47 height 8
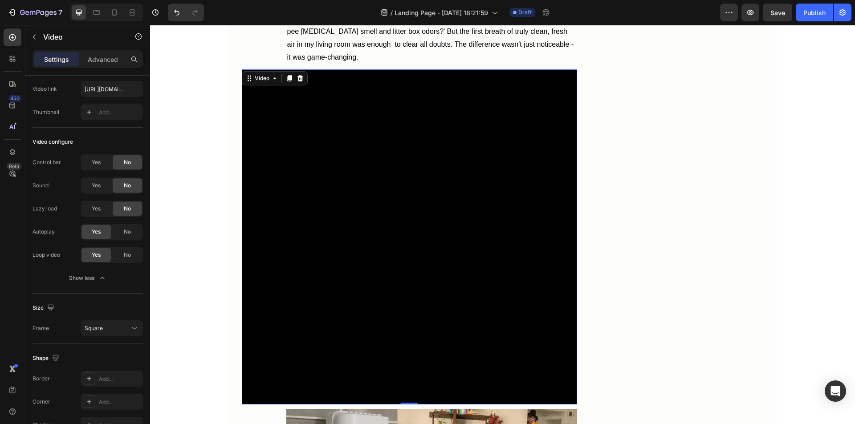
click at [115, 330] on div "Square" at bounding box center [107, 329] width 45 height 8
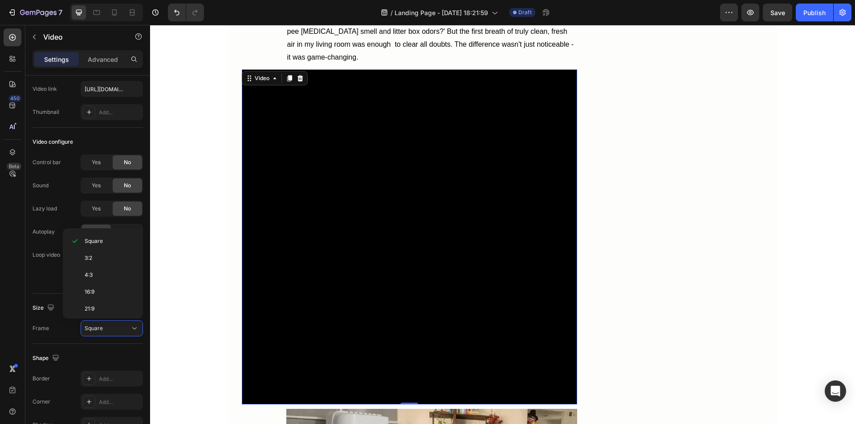
click at [104, 259] on p "3:2" at bounding box center [108, 258] width 47 height 8
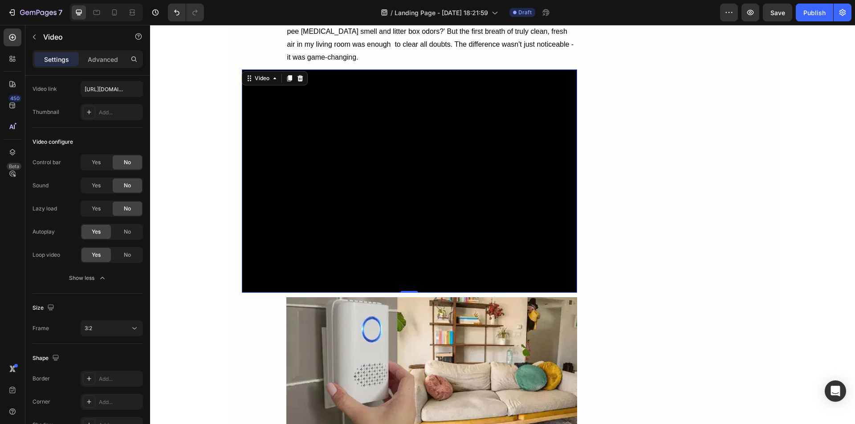
click at [102, 285] on button "Show less" at bounding box center [88, 278] width 110 height 16
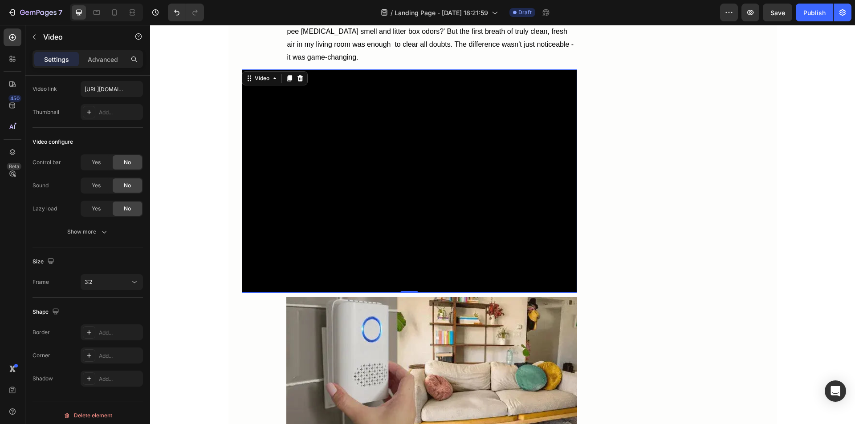
click at [108, 289] on button "3:2" at bounding box center [112, 282] width 62 height 16
click at [98, 343] on p "4:3" at bounding box center [108, 339] width 47 height 8
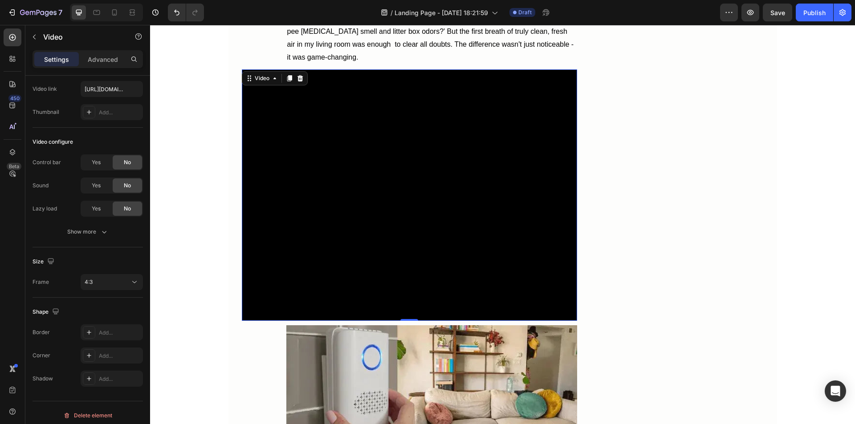
scroll to position [50, 0]
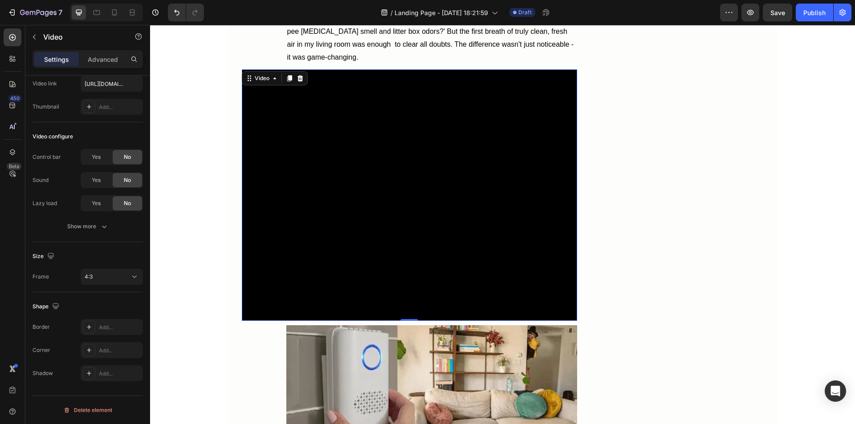
click at [252, 307] on div "Video 0" at bounding box center [409, 195] width 335 height 252
click at [267, 82] on div "Video" at bounding box center [262, 78] width 18 height 8
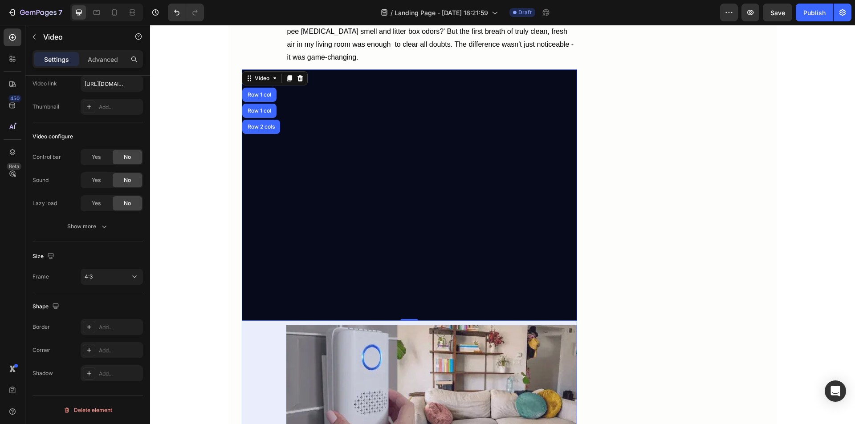
scroll to position [4661, 0]
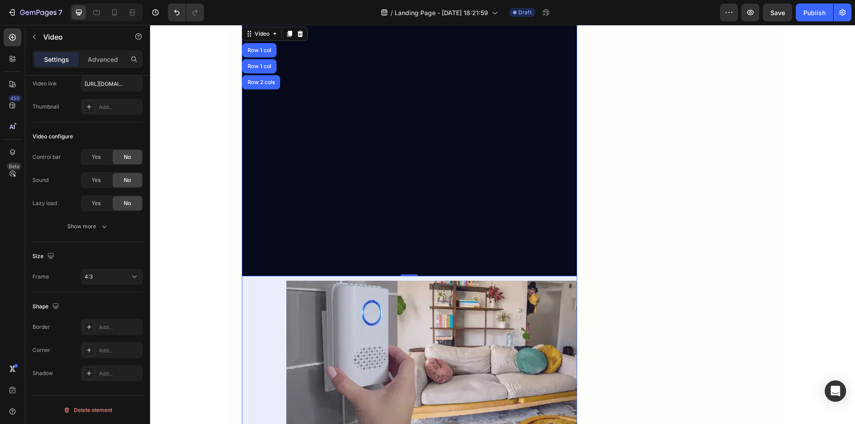
click at [266, 53] on div "Row 1 col" at bounding box center [259, 50] width 27 height 5
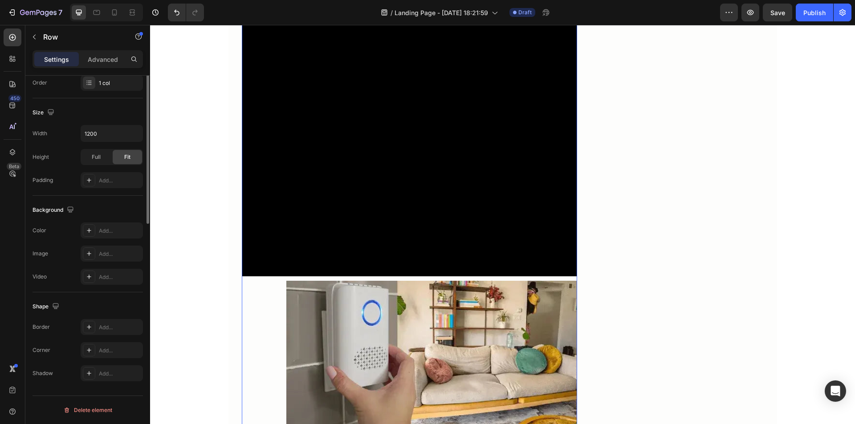
scroll to position [0, 0]
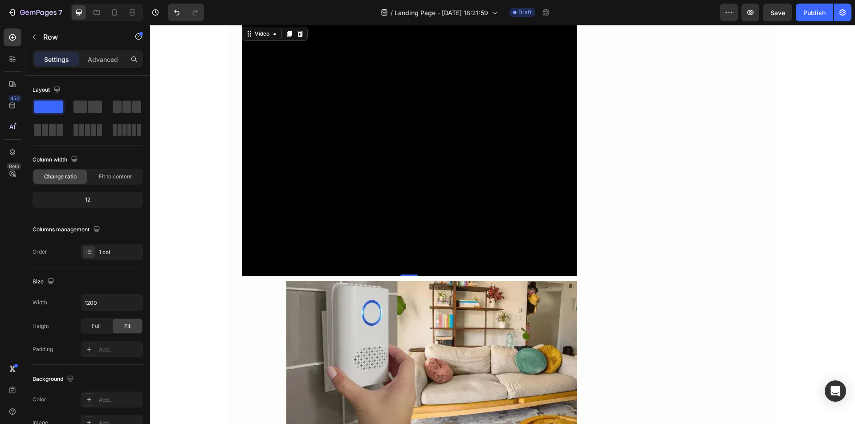
click at [286, 242] on video at bounding box center [431, 134] width 291 height 218
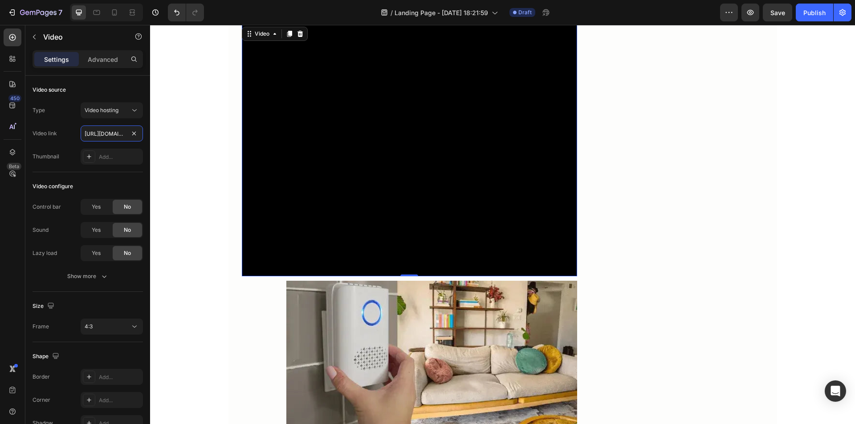
click at [107, 133] on input "https://cdn.shopify.com/videos/c/o/v/2cd3deb506b54b009063f7270ab5cf2e.mp4" at bounding box center [112, 134] width 62 height 16
paste input "32e4a47e118a4a79ba5b47fb769220f1"
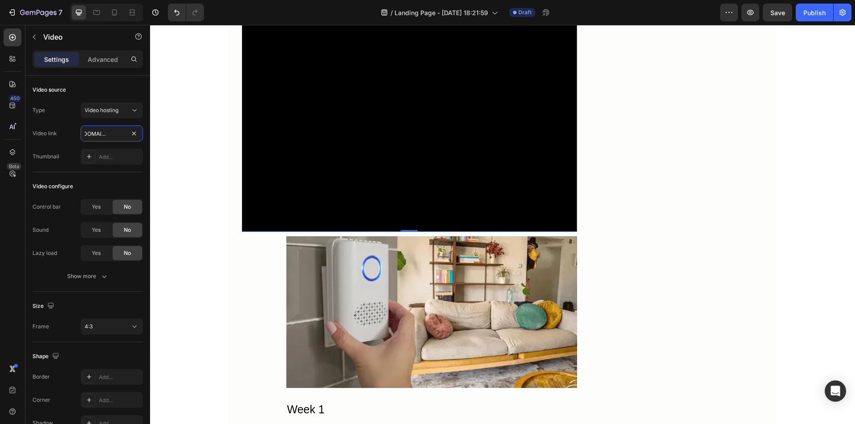
scroll to position [4750, 0]
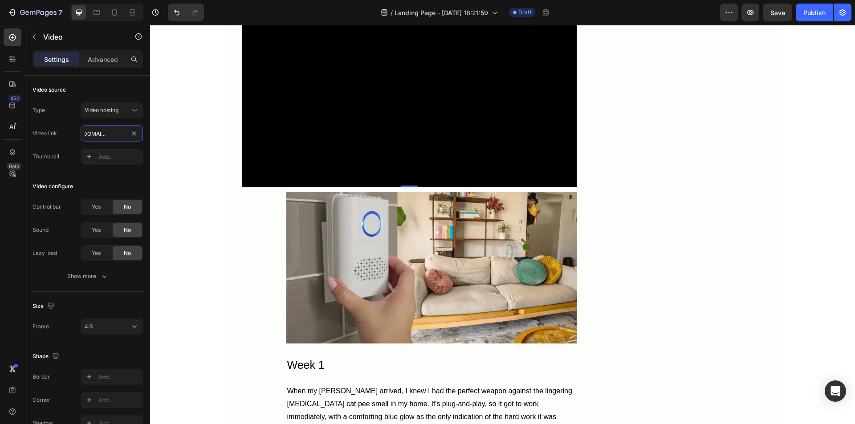
type input "https://cdn.shopify.com/videos/c/o/v/32e4a47e118a4a79ba5b47fb769220f1.mp4"
click at [253, 188] on div "Video 0" at bounding box center [409, 62] width 335 height 252
click at [102, 58] on p "Advanced" at bounding box center [103, 59] width 30 height 9
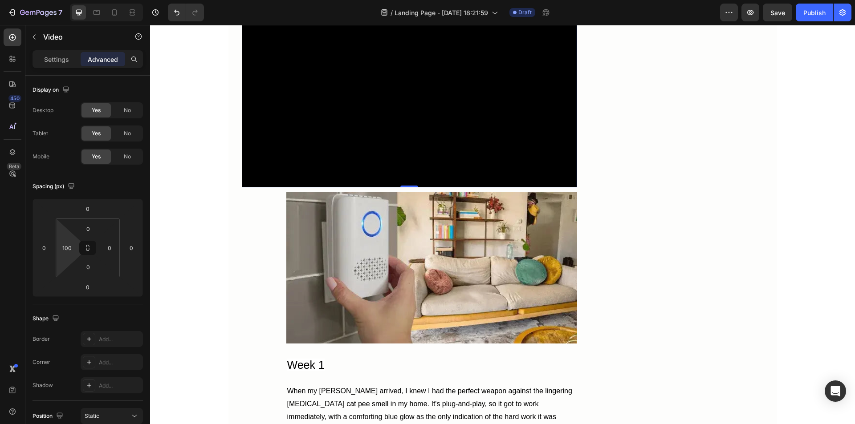
click at [68, 248] on input "100" at bounding box center [66, 247] width 13 height 13
type input "0"
click at [50, 0] on html "7 Version history / Landing Page - Aug 28, 18:21:59 Draft Preview Save Publish …" at bounding box center [427, 0] width 855 height 0
click at [45, 249] on input "0" at bounding box center [43, 247] width 13 height 13
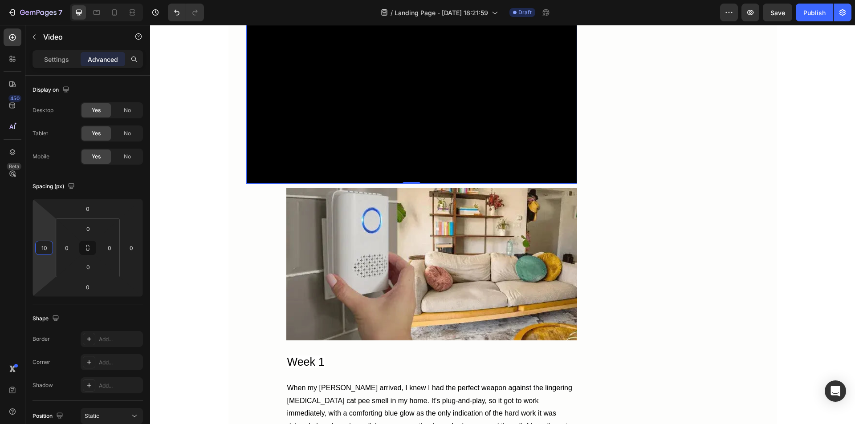
type input "100"
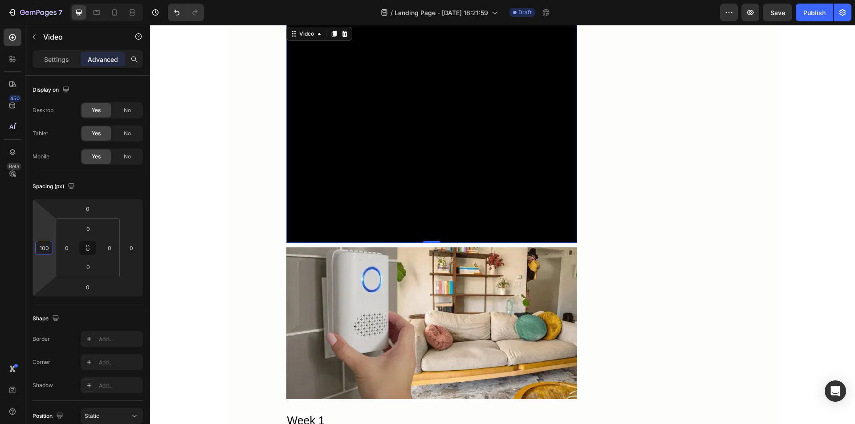
scroll to position [4616, 0]
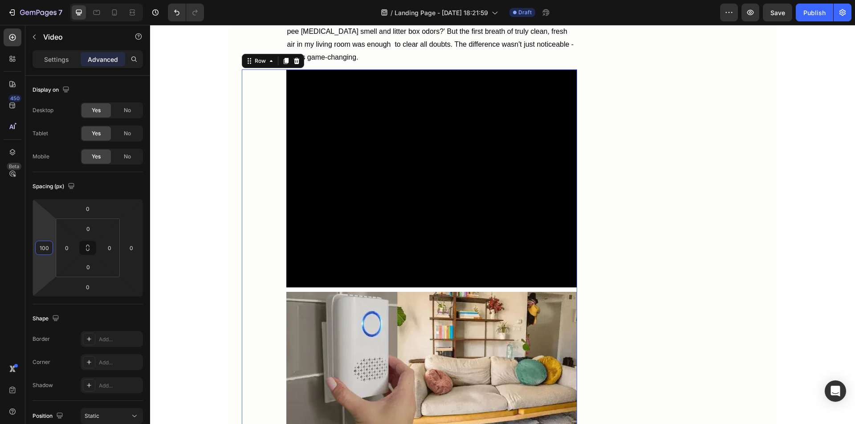
click at [268, 270] on div "Video Image Week 1 Heading When my Clarifion arrived, I knew I had the perfect …" at bounding box center [409, 343] width 335 height 548
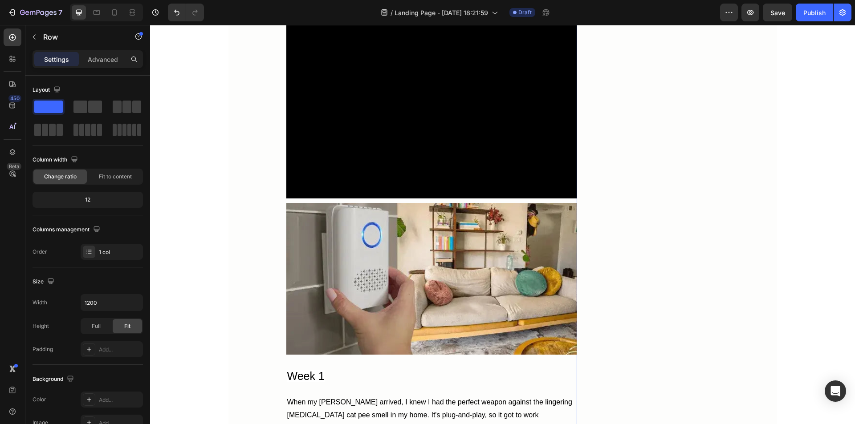
scroll to position [4750, 0]
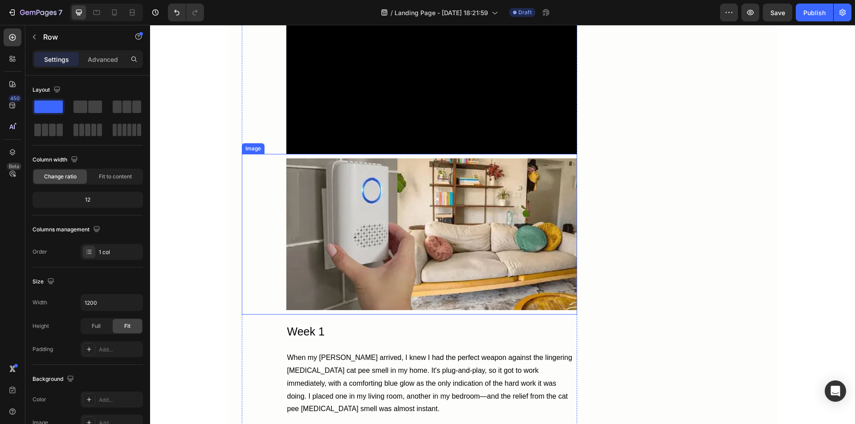
click at [309, 311] on img at bounding box center [431, 235] width 291 height 152
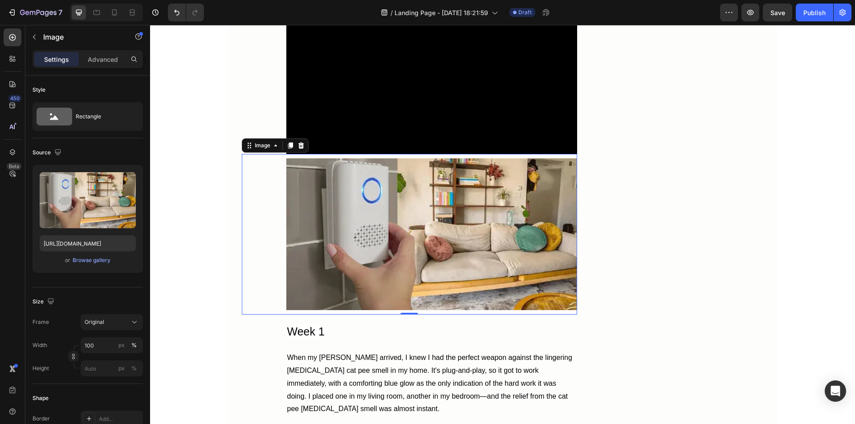
click at [298, 148] on icon at bounding box center [301, 145] width 6 height 6
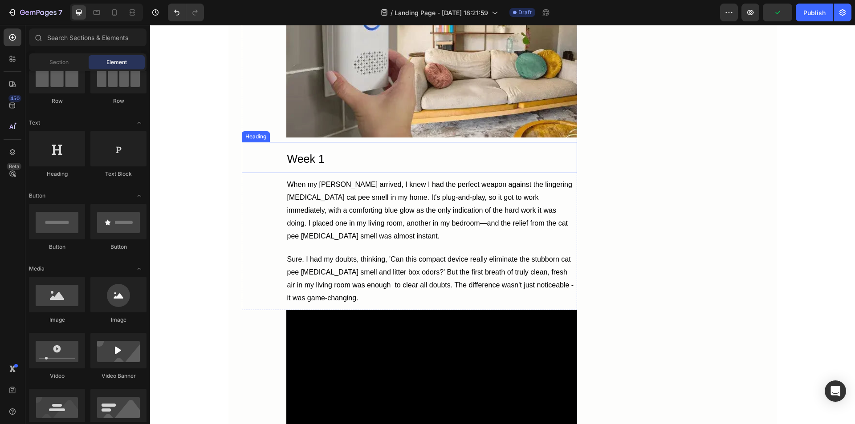
scroll to position [4420, 0]
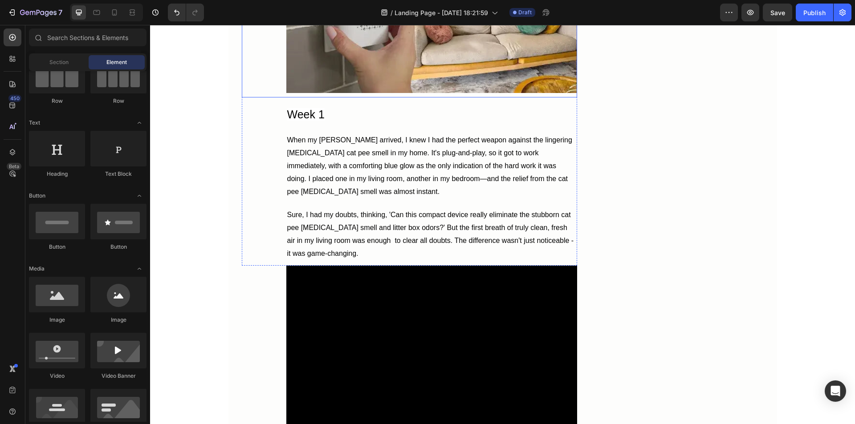
click at [273, 98] on div "Image" at bounding box center [409, 16] width 335 height 161
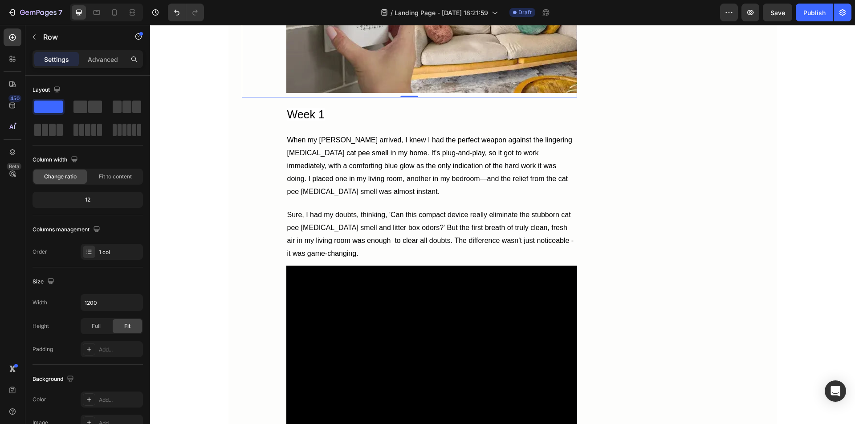
click at [270, 98] on div "Image 0" at bounding box center [409, 16] width 335 height 161
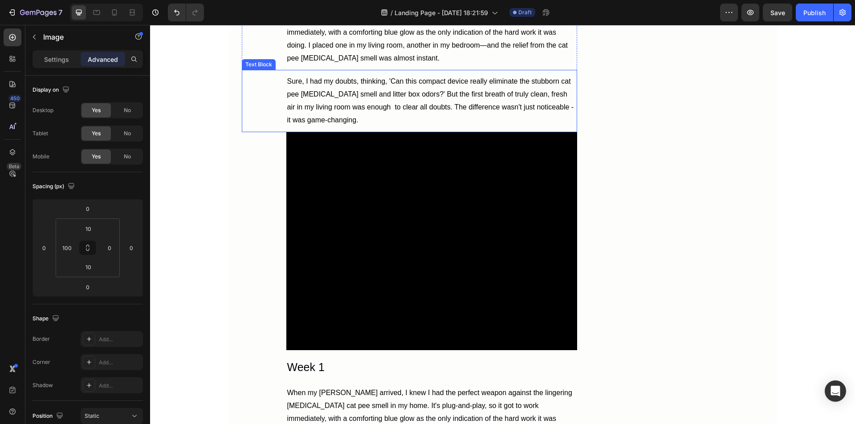
scroll to position [4642, 0]
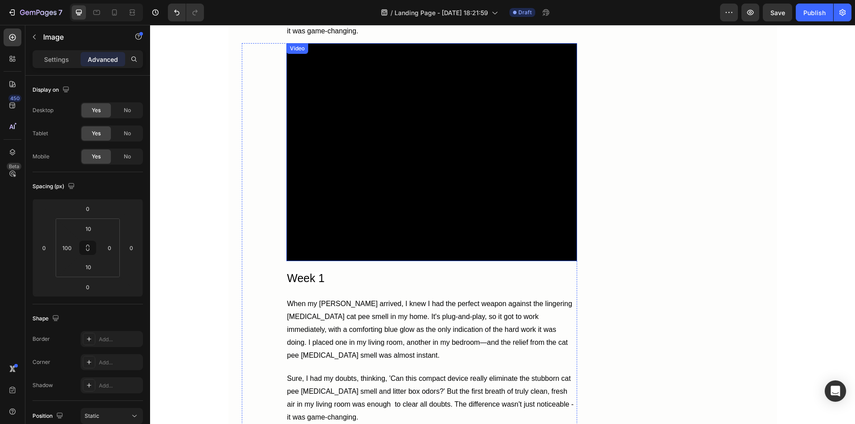
click at [323, 254] on video at bounding box center [431, 152] width 291 height 218
click at [83, 210] on input "0" at bounding box center [88, 208] width 18 height 13
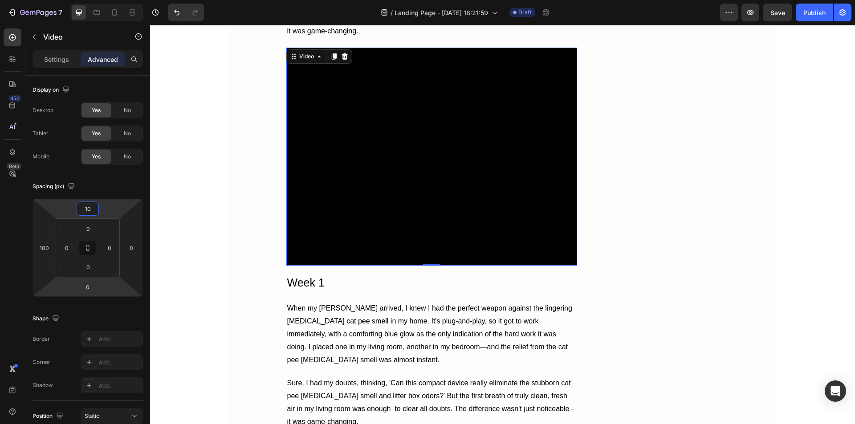
type input "10"
click at [86, 286] on input "0" at bounding box center [88, 287] width 18 height 13
type input "10"
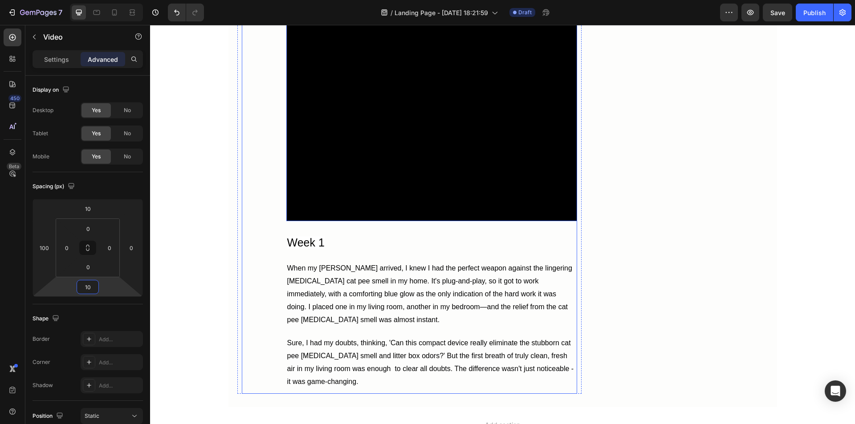
scroll to position [4731, 0]
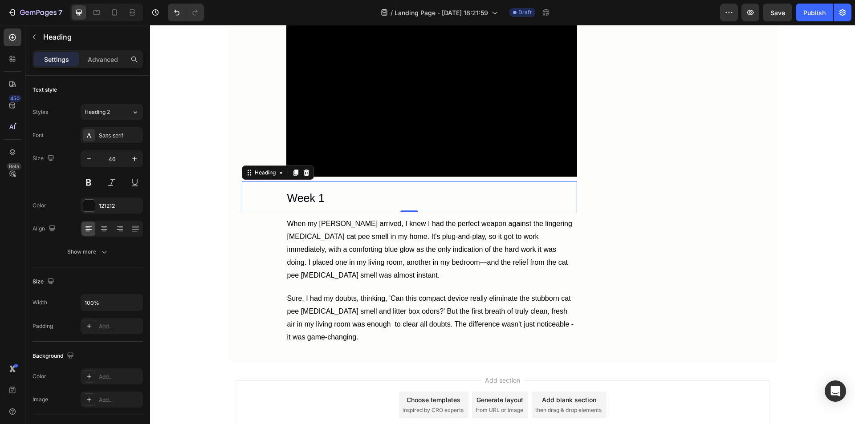
click at [304, 204] on span "Week 1" at bounding box center [305, 198] width 37 height 12
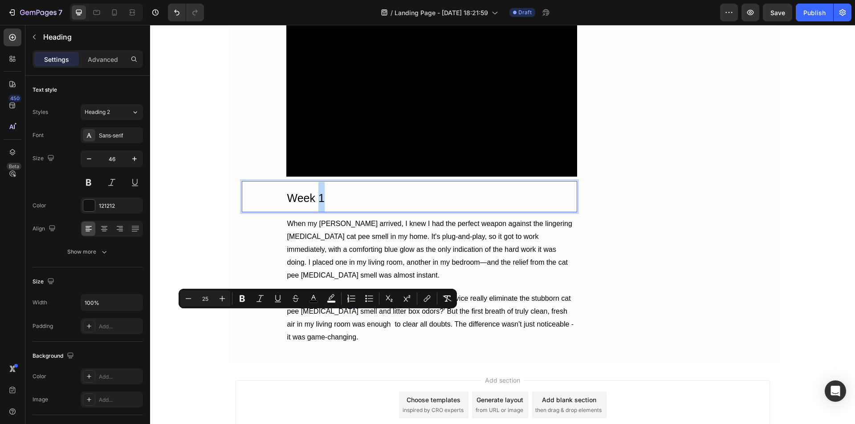
drag, startPoint x: 317, startPoint y: 319, endPoint x: 325, endPoint y: 319, distance: 8.5
click at [325, 212] on p "Week 1" at bounding box center [431, 197] width 289 height 30
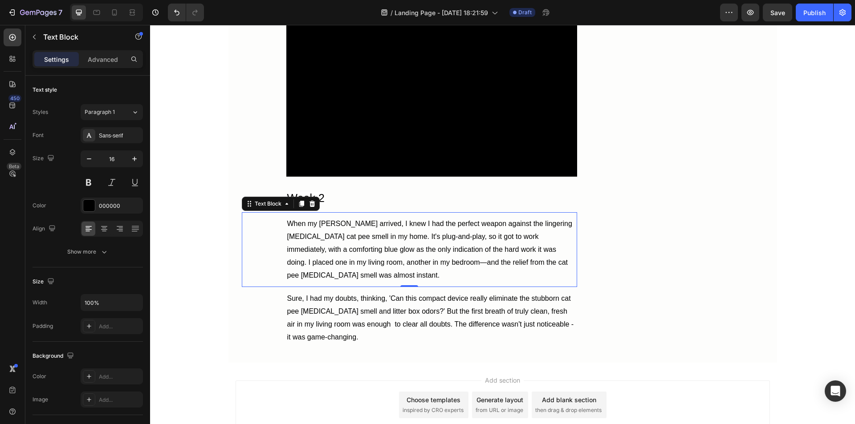
click at [337, 282] on p "When my [PERSON_NAME] arrived, I knew I had the perfect weapon against the ling…" at bounding box center [431, 250] width 289 height 64
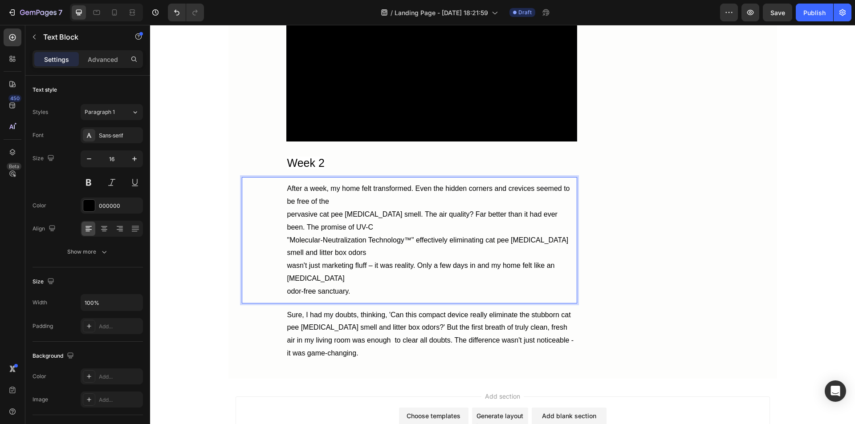
scroll to position [4811, 0]
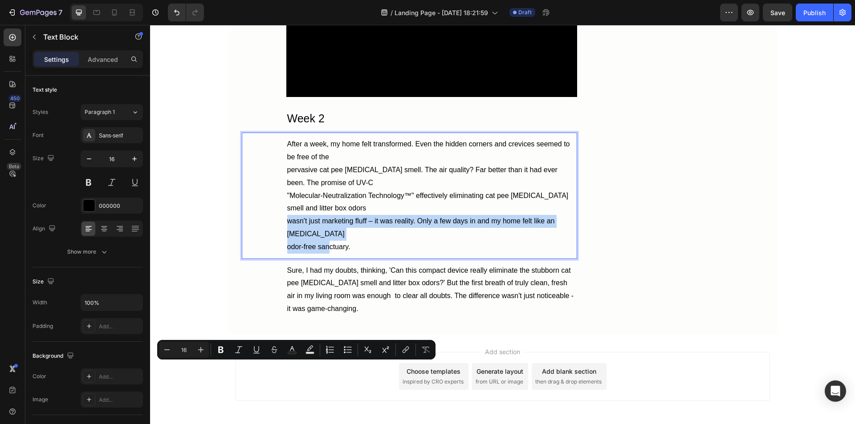
drag, startPoint x: 309, startPoint y: 368, endPoint x: 478, endPoint y: 383, distance: 169.0
click at [327, 253] on p "After a week, my home felt transformed. Even the hidden corners and crevices se…" at bounding box center [431, 195] width 289 height 115
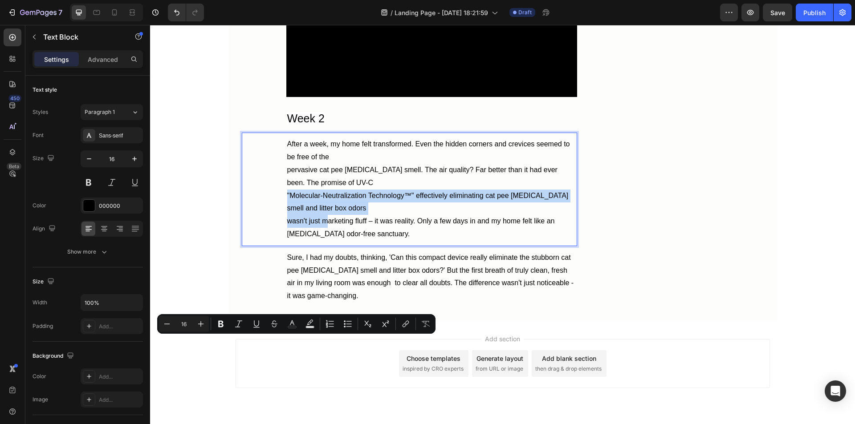
drag, startPoint x: 310, startPoint y: 343, endPoint x: 518, endPoint y: 351, distance: 209.1
click at [368, 241] on p "After a week, my home felt transformed. Even the hidden corners and crevices se…" at bounding box center [431, 189] width 289 height 102
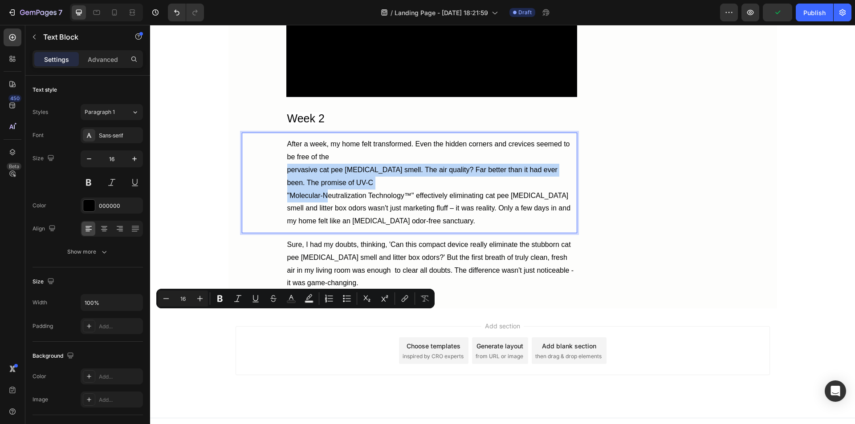
drag, startPoint x: 308, startPoint y: 318, endPoint x: 502, endPoint y: 328, distance: 194.0
click at [351, 228] on p "After a week, my home felt transformed. Even the hidden corners and crevices se…" at bounding box center [431, 183] width 289 height 90
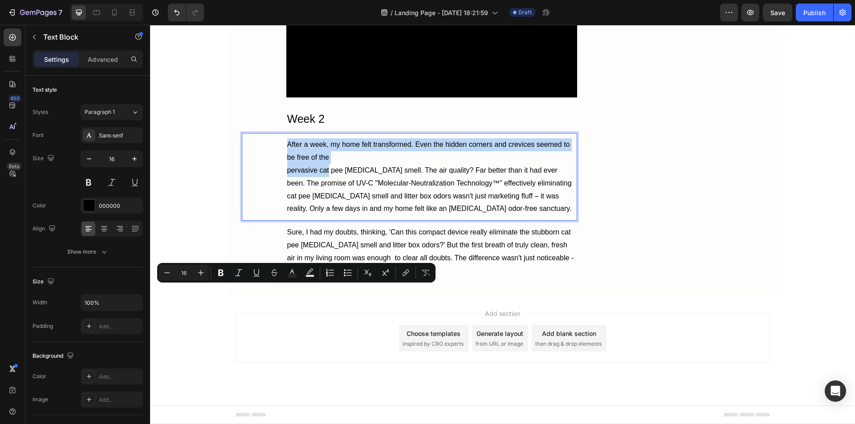
drag, startPoint x: 309, startPoint y: 294, endPoint x: 478, endPoint y: 306, distance: 169.7
click at [328, 216] on p "After a week, my home felt transformed. Even the hidden corners and crevices se…" at bounding box center [431, 177] width 289 height 77
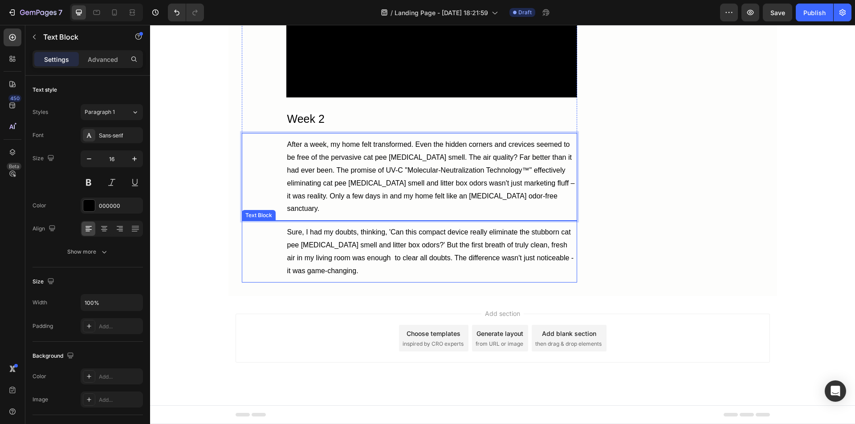
click at [355, 278] on p "Sure, I had my doubts, thinking, 'Can this compact device really eliminate the …" at bounding box center [431, 251] width 289 height 51
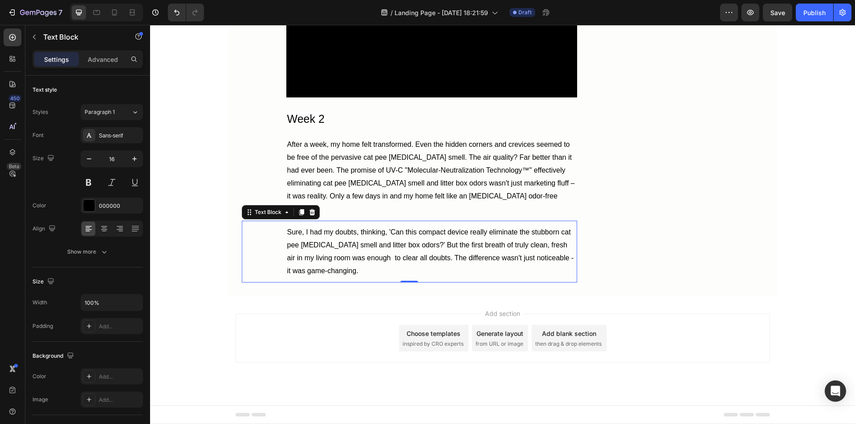
click at [309, 216] on icon at bounding box center [312, 212] width 6 height 6
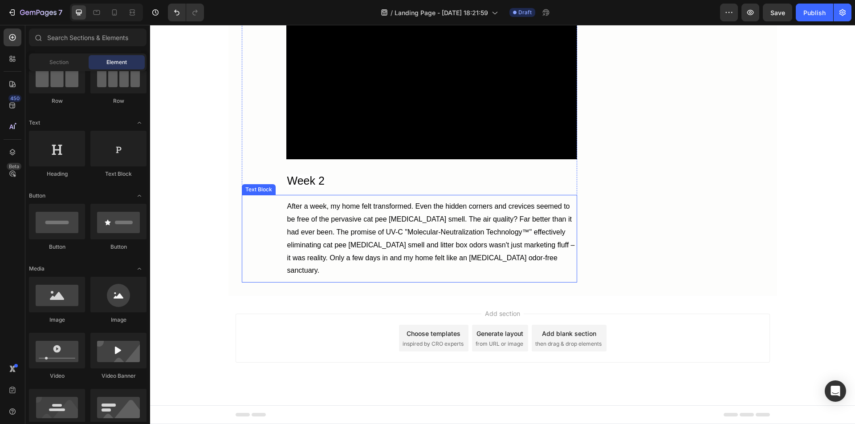
click at [307, 278] on p "After a week, my home felt transformed. Even the hidden corners and crevices se…" at bounding box center [431, 238] width 289 height 77
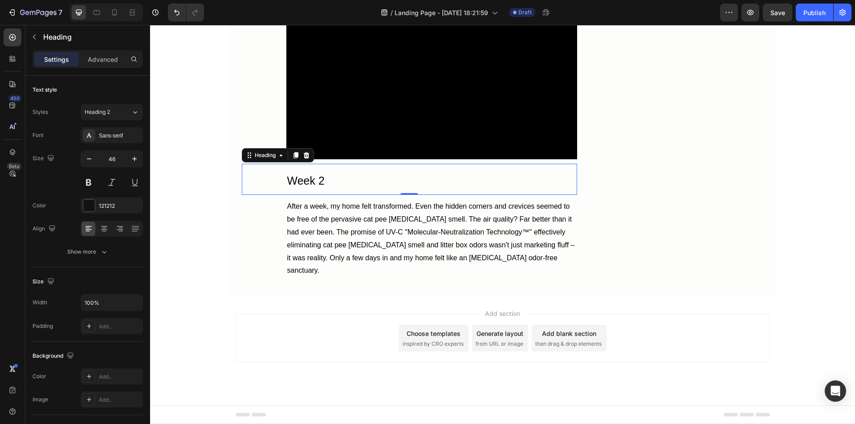
click at [324, 195] on p "⁠⁠⁠⁠⁠⁠⁠ Week 2" at bounding box center [431, 180] width 289 height 30
click at [91, 208] on div at bounding box center [89, 206] width 12 height 12
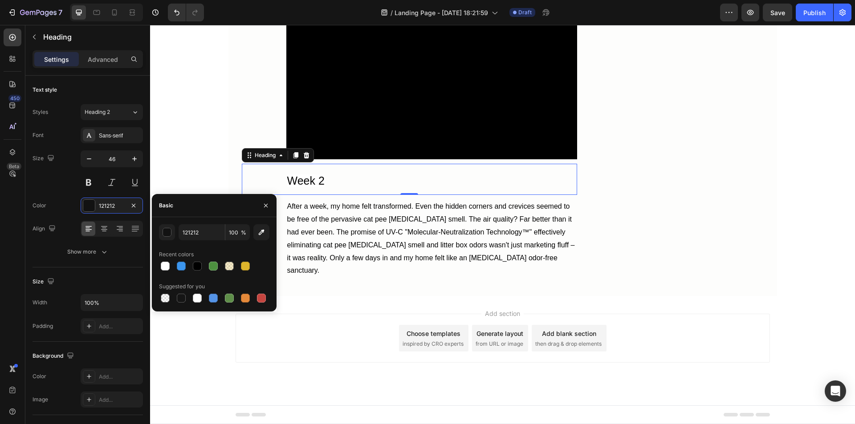
click at [198, 268] on div at bounding box center [197, 266] width 9 height 9
type input "000000"
click at [122, 260] on button "Show more" at bounding box center [88, 252] width 110 height 16
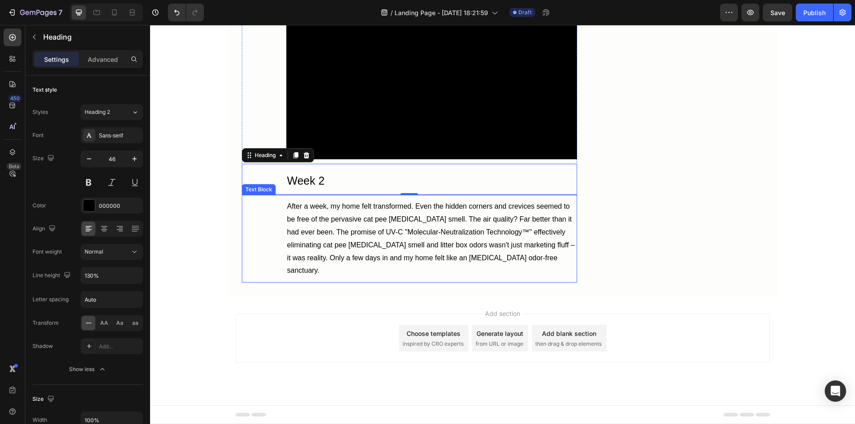
click at [269, 283] on div "After a week, my home felt transformed. Even the hidden corners and crevices se…" at bounding box center [409, 239] width 335 height 88
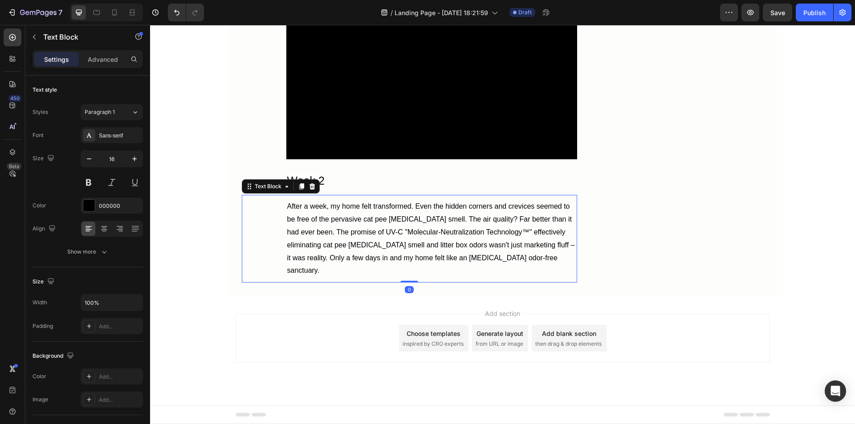
click at [283, 190] on icon at bounding box center [286, 186] width 7 height 7
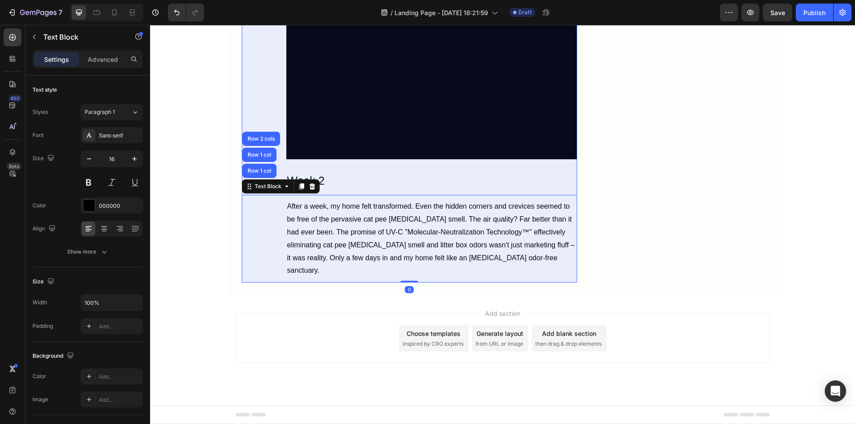
click at [257, 174] on div "Row 1 col" at bounding box center [259, 170] width 27 height 5
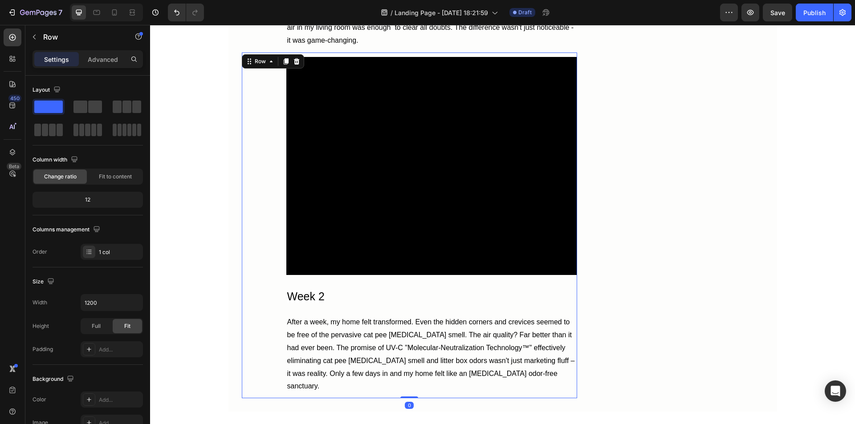
scroll to position [4677, 0]
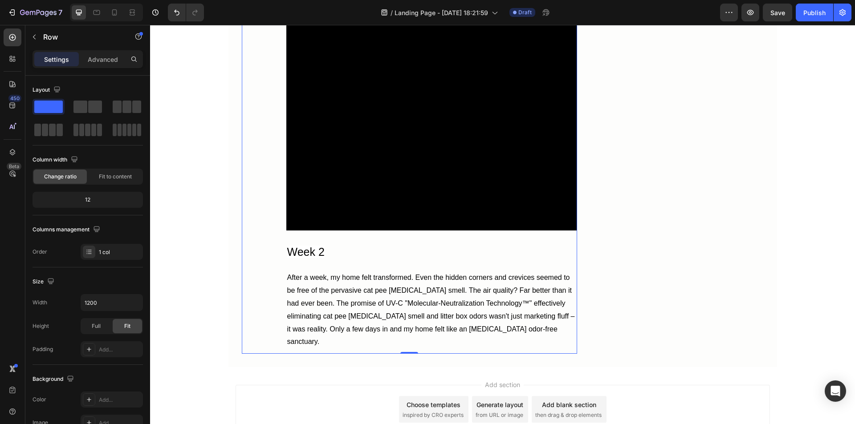
click at [282, 20] on icon at bounding box center [285, 16] width 7 height 7
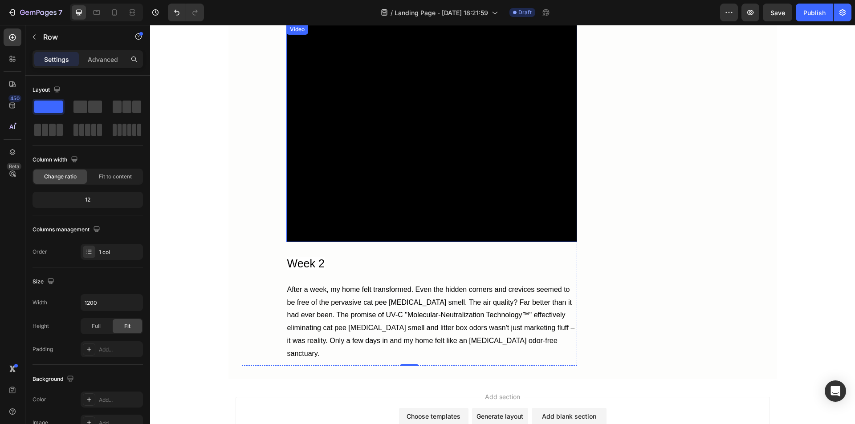
scroll to position [5057, 0]
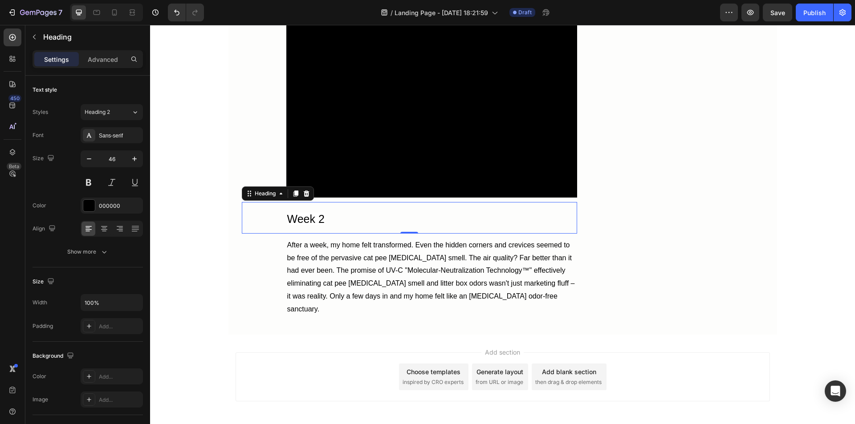
click at [318, 225] on span "Week 2" at bounding box center [305, 219] width 37 height 12
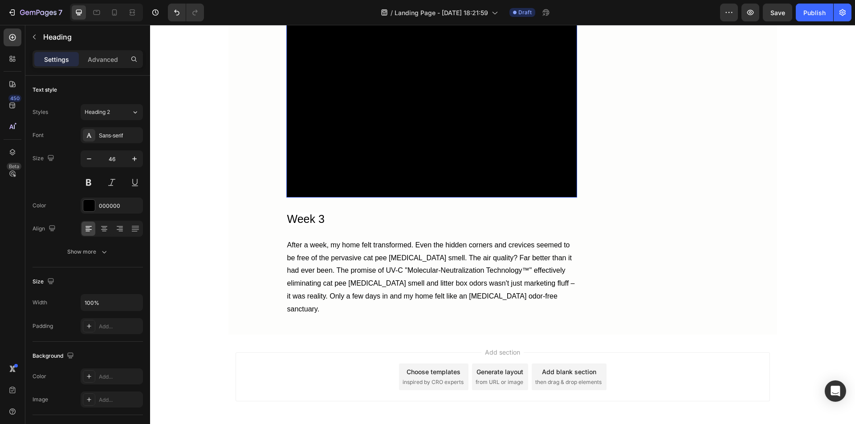
click at [381, 198] on video at bounding box center [431, 89] width 291 height 218
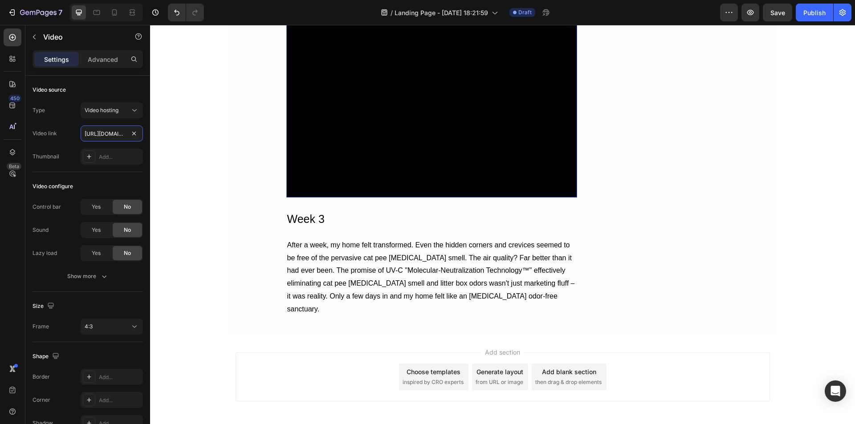
click at [111, 135] on input "https://cdn.shopify.com/videos/c/o/v/32e4a47e118a4a79ba5b47fb769220f1.mp4" at bounding box center [112, 134] width 62 height 16
paste input "b82c971158e44fb396700b6f0f0b7796"
type input "https://cdn.shopify.com/videos/c/o/v/b82c971158e44fb396700b6f0f0b7796.mp4"
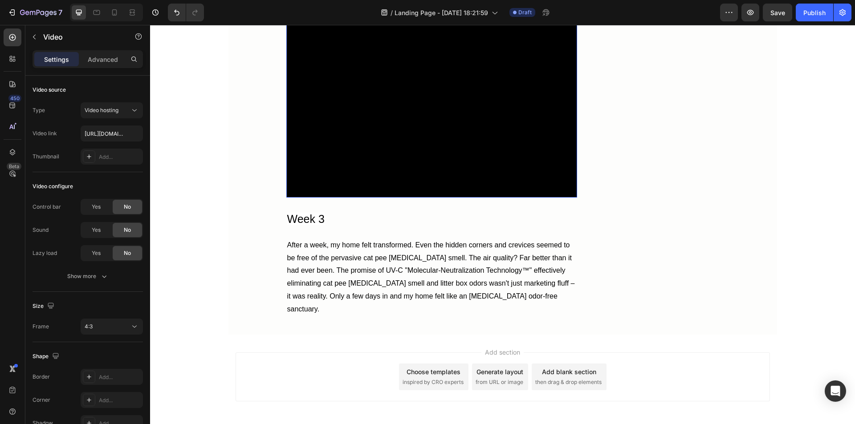
click at [114, 327] on div "4:3" at bounding box center [107, 327] width 45 height 8
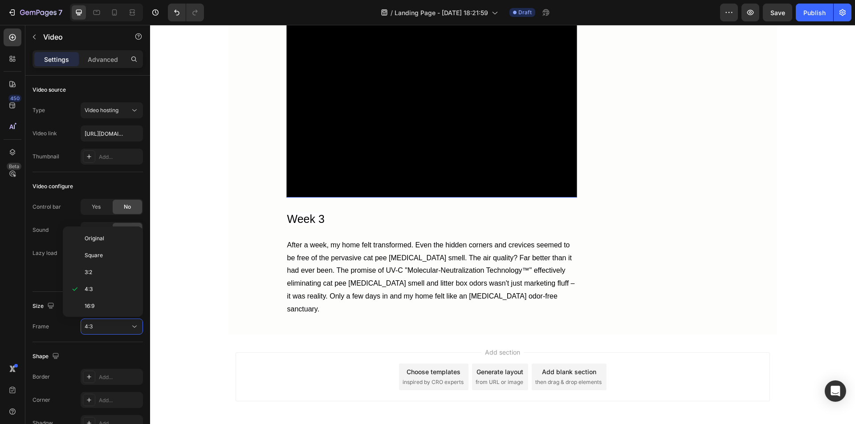
click at [106, 277] on div "3:2" at bounding box center [100, 272] width 69 height 17
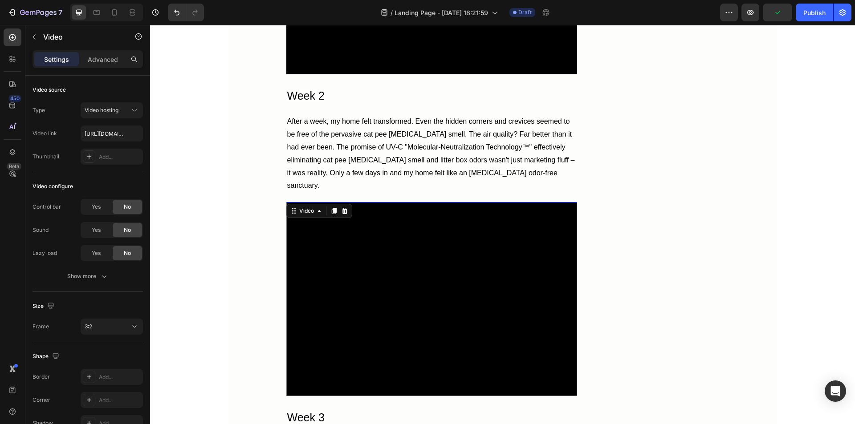
scroll to position [4967, 0]
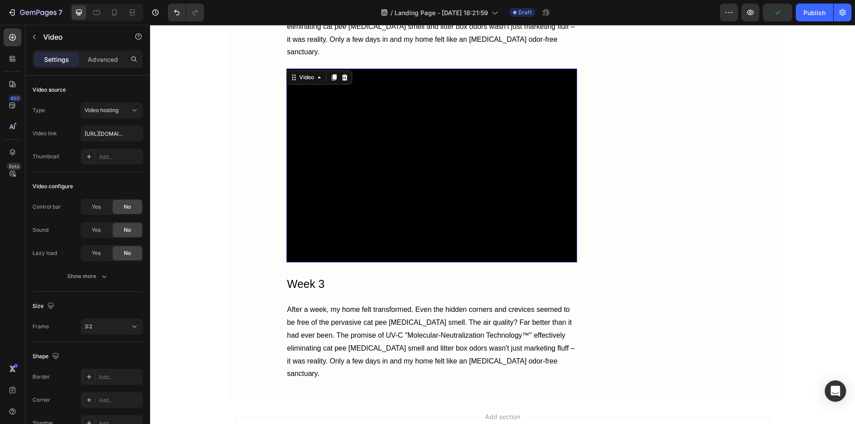
click at [333, 263] on video at bounding box center [431, 166] width 291 height 194
click at [105, 62] on p "Advanced" at bounding box center [103, 59] width 30 height 9
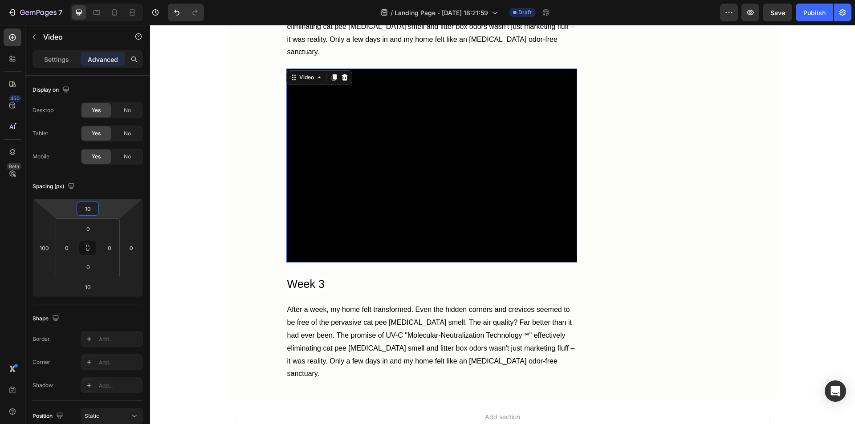
click at [91, 212] on input "10" at bounding box center [88, 208] width 18 height 13
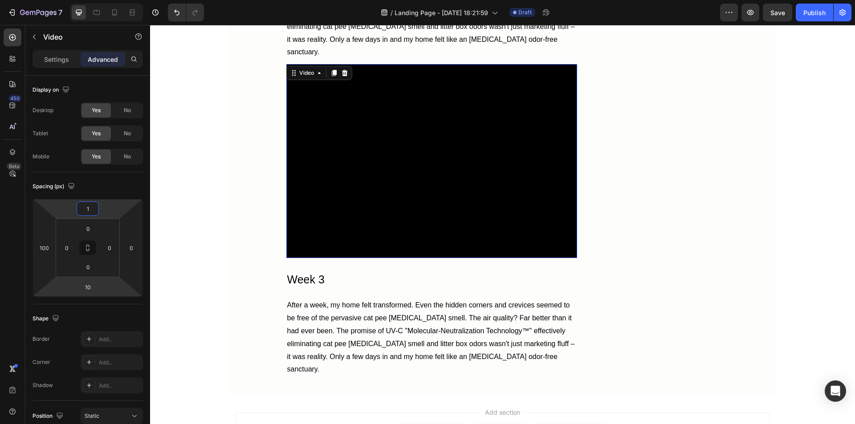
type input "10"
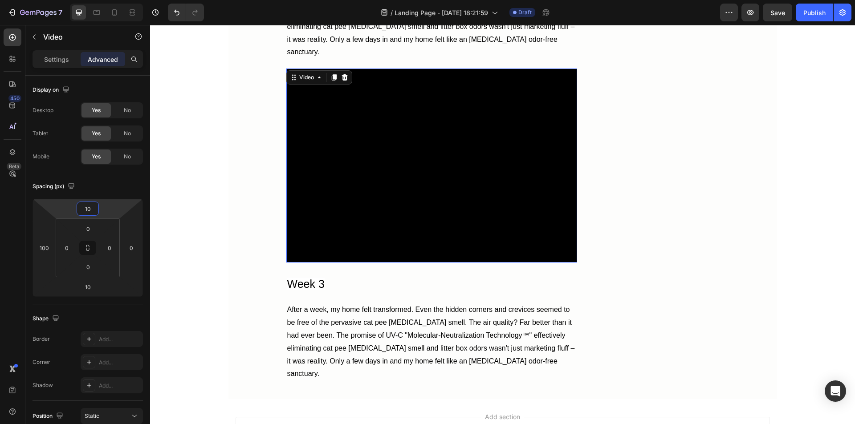
click at [57, 59] on p "Settings" at bounding box center [56, 59] width 25 height 9
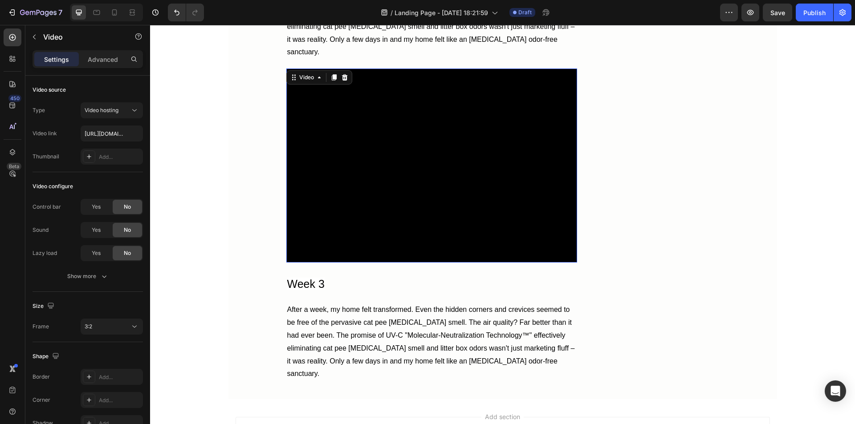
click at [117, 323] on div "3:2" at bounding box center [107, 327] width 45 height 8
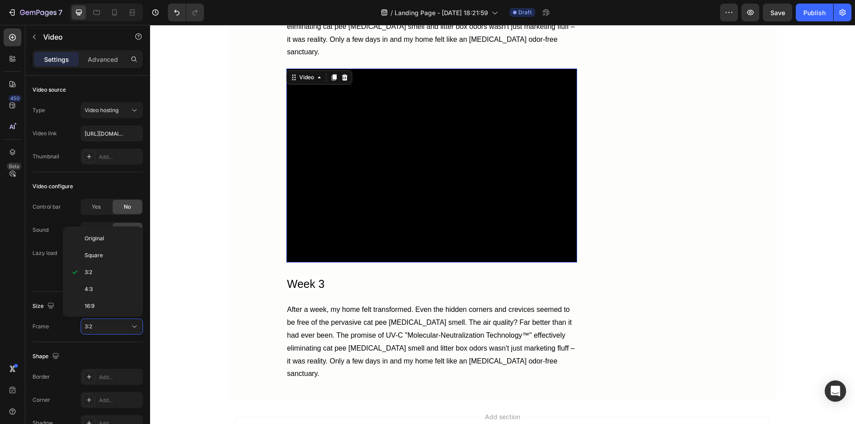
click at [111, 238] on p "Original" at bounding box center [108, 239] width 47 height 8
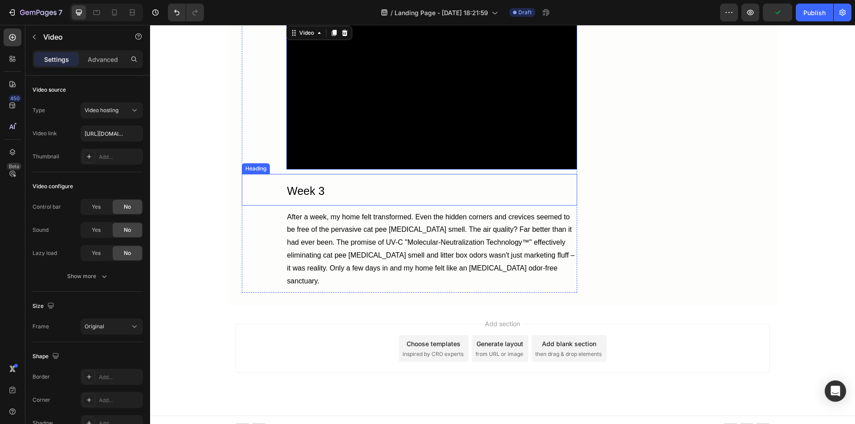
scroll to position [5057, 0]
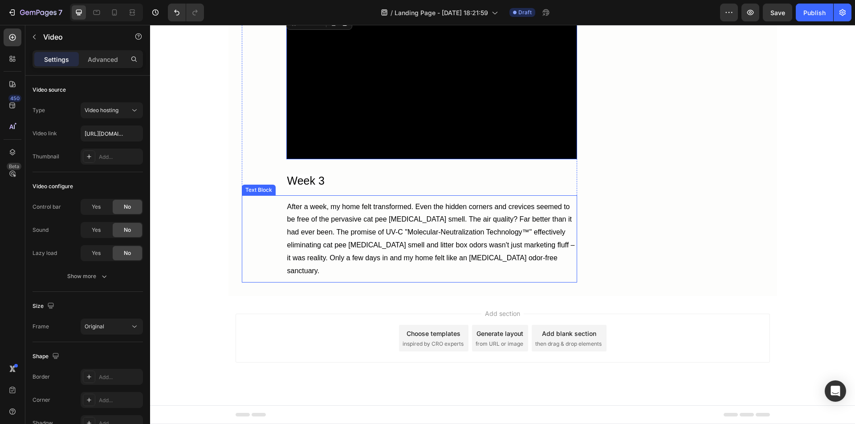
click at [337, 278] on p "After a week, my home felt transformed. Even the hidden corners and crevices se…" at bounding box center [431, 239] width 289 height 77
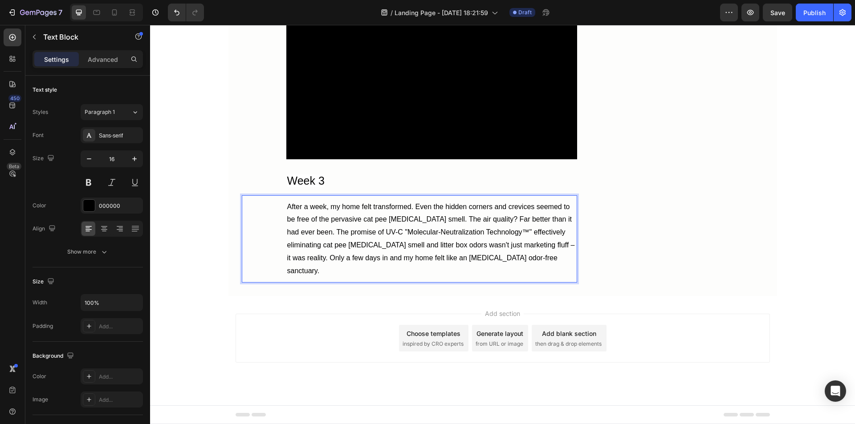
click at [337, 278] on p "After a week, my home felt transformed. Even the hidden corners and crevices se…" at bounding box center [431, 239] width 289 height 77
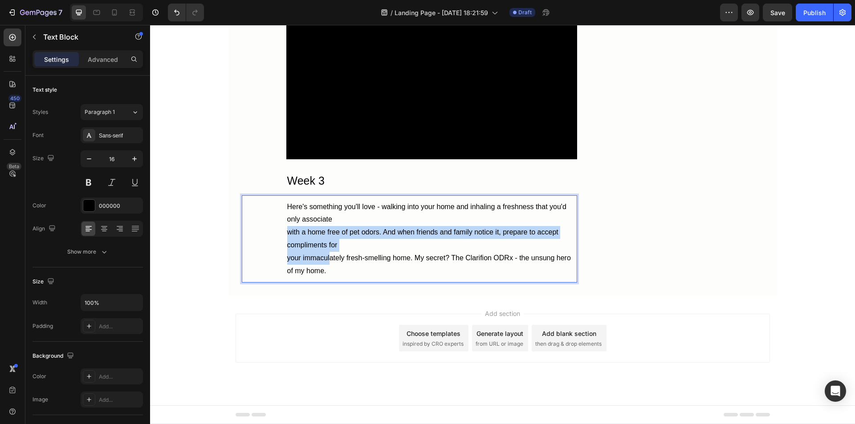
drag, startPoint x: 308, startPoint y: 351, endPoint x: 399, endPoint y: 335, distance: 91.9
click at [398, 278] on p "Here's something you'll love - walking into your home and inhaling a freshness …" at bounding box center [431, 239] width 289 height 77
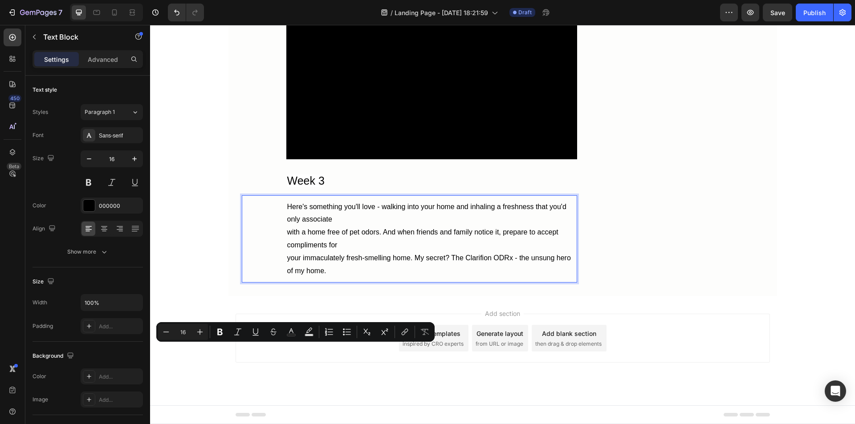
click at [312, 278] on p "Here's something you'll love - walking into your home and inhaling a freshness …" at bounding box center [431, 239] width 289 height 77
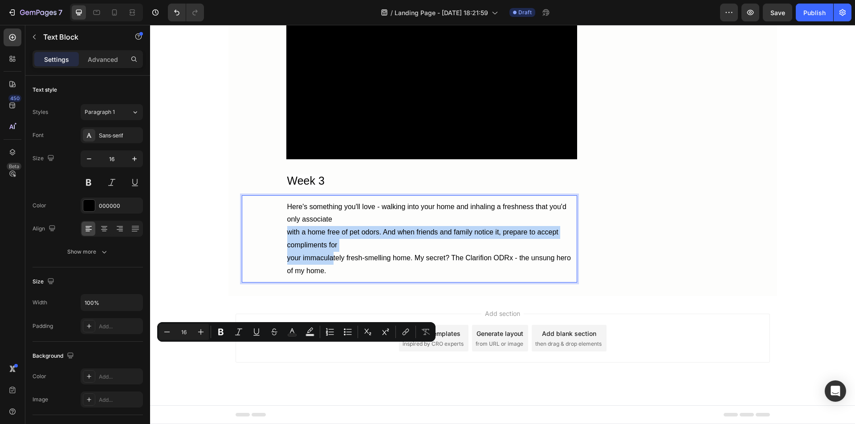
drag, startPoint x: 310, startPoint y: 351, endPoint x: 511, endPoint y: 361, distance: 201.6
click at [361, 278] on p "Here's something you'll love - walking into your home and inhaling a freshness …" at bounding box center [431, 239] width 289 height 77
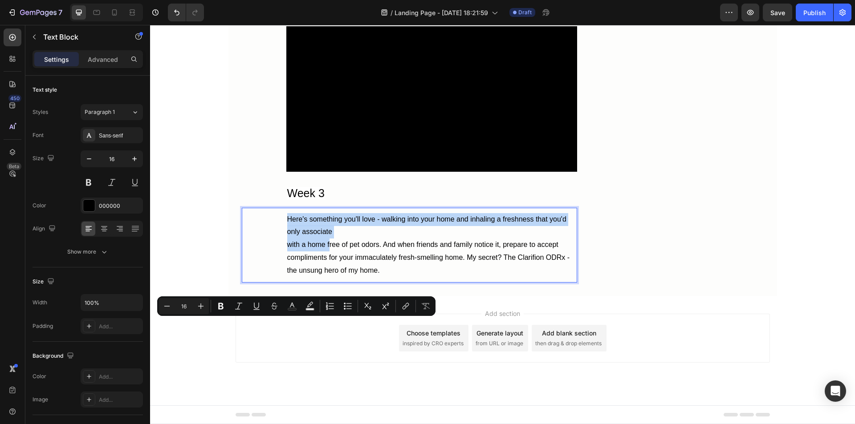
drag, startPoint x: 310, startPoint y: 325, endPoint x: 487, endPoint y: 332, distance: 176.5
click at [337, 278] on p "Here's something you'll love - walking into your home and inhaling a freshness …" at bounding box center [431, 245] width 289 height 64
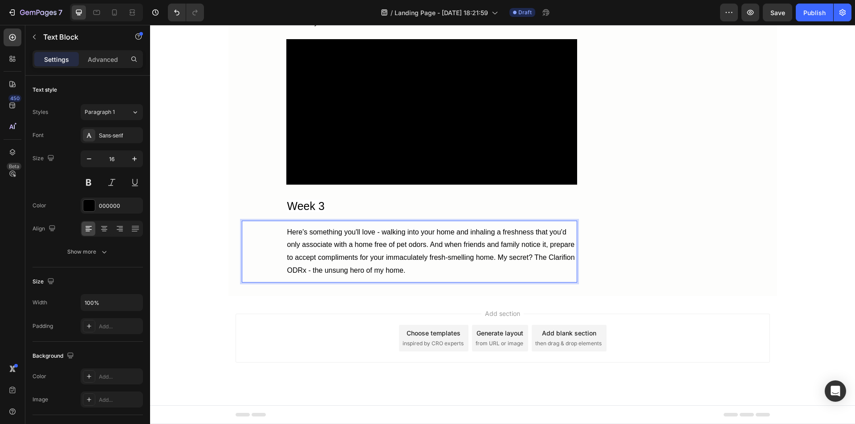
click at [407, 278] on p "Here's something you'll love - walking into your home and inhaling a freshness …" at bounding box center [431, 251] width 289 height 51
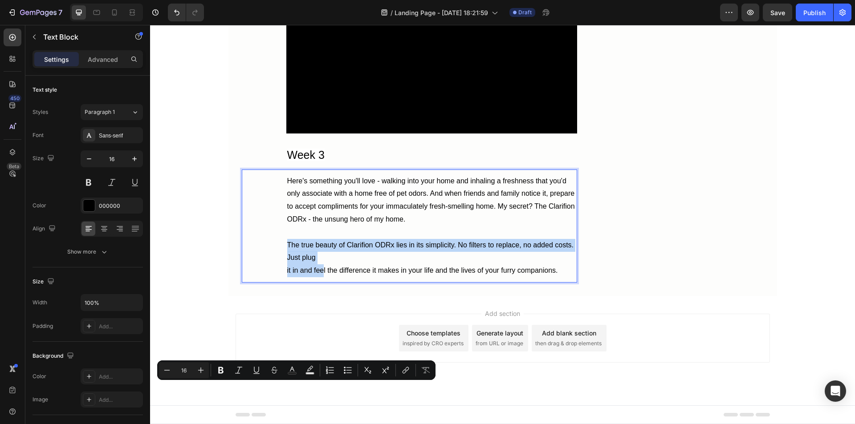
drag, startPoint x: 309, startPoint y: 389, endPoint x: 322, endPoint y: 372, distance: 21.0
click at [322, 278] on p "The true beauty of Clarifion ODRx lies in its simplicity. No filters to replace…" at bounding box center [431, 258] width 289 height 38
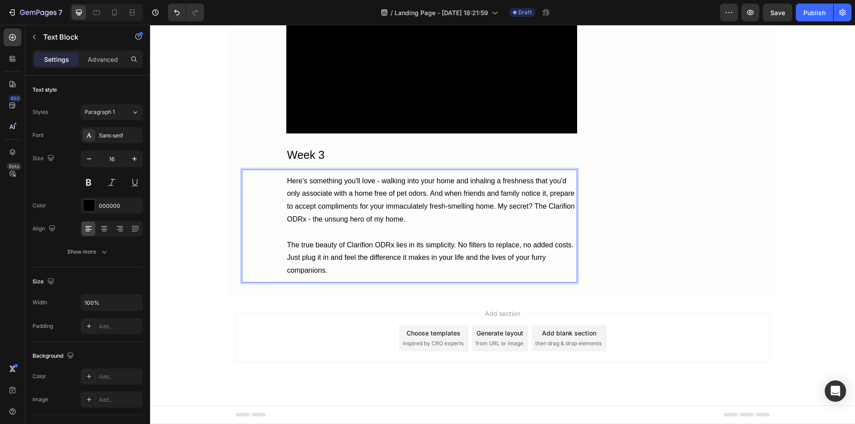
click at [337, 278] on p "The true beauty of Clarifion ODRx lies in its simplicity. No filters to replace…" at bounding box center [431, 258] width 289 height 38
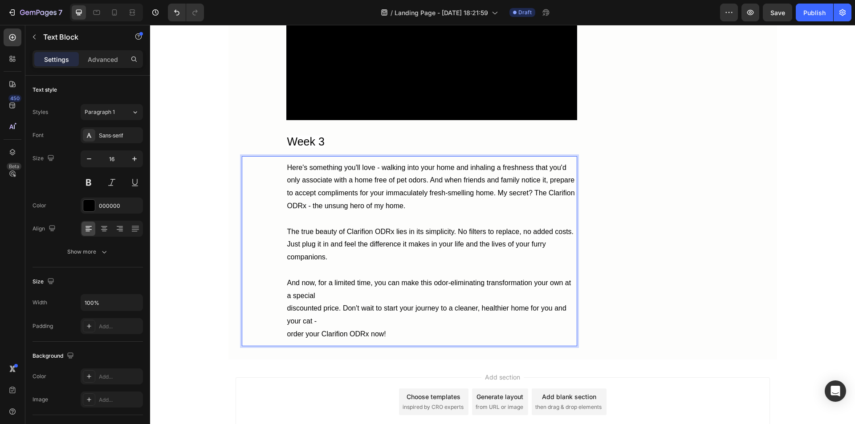
scroll to position [5110, 0]
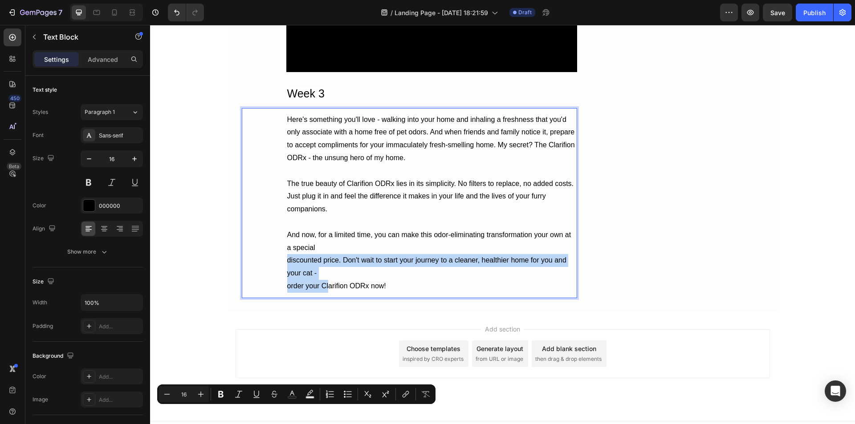
drag, startPoint x: 309, startPoint y: 412, endPoint x: 491, endPoint y: 424, distance: 182.6
click at [342, 293] on p "And now, for a limited time, you can make this odor-eliminating transformation …" at bounding box center [431, 261] width 289 height 64
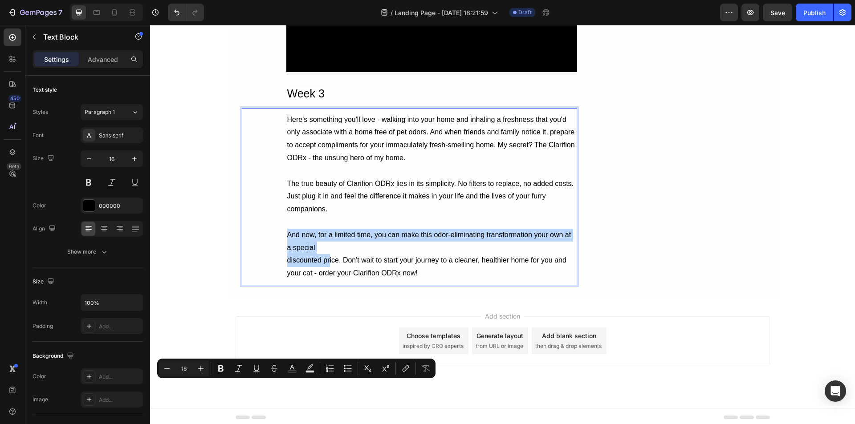
drag, startPoint x: 310, startPoint y: 387, endPoint x: 471, endPoint y: 399, distance: 162.2
click at [321, 280] on p "And now, for a limited time, you can make this odor-eliminating transformation …" at bounding box center [431, 254] width 289 height 51
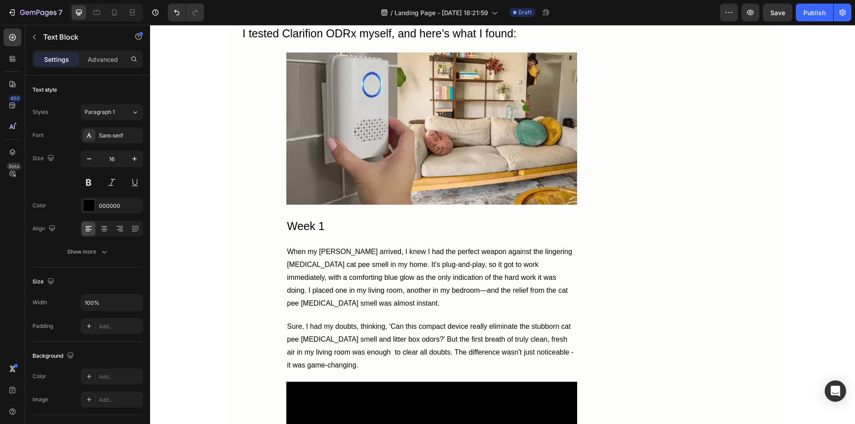
scroll to position [4263, 0]
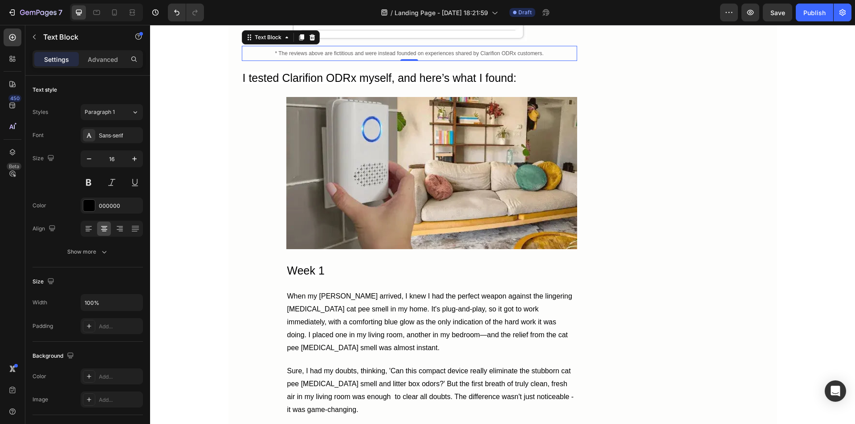
click at [290, 57] on span "* The reviews above are fictitious and were instead founded on experiences shar…" at bounding box center [409, 53] width 269 height 6
click at [299, 41] on icon at bounding box center [301, 37] width 5 height 6
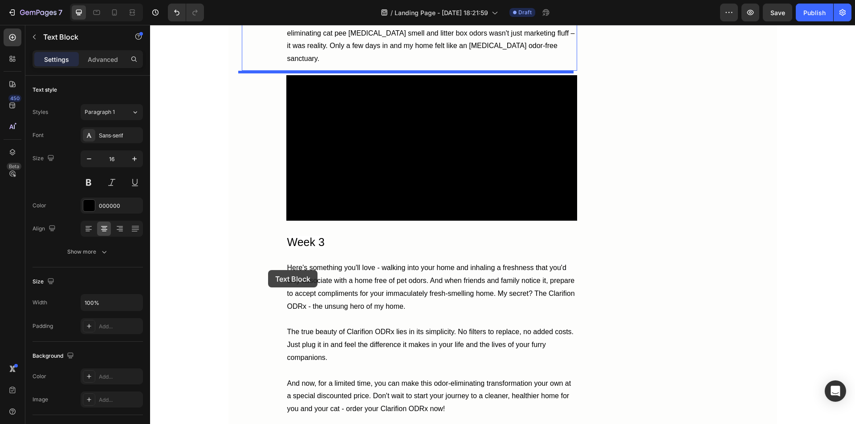
scroll to position [5154, 0]
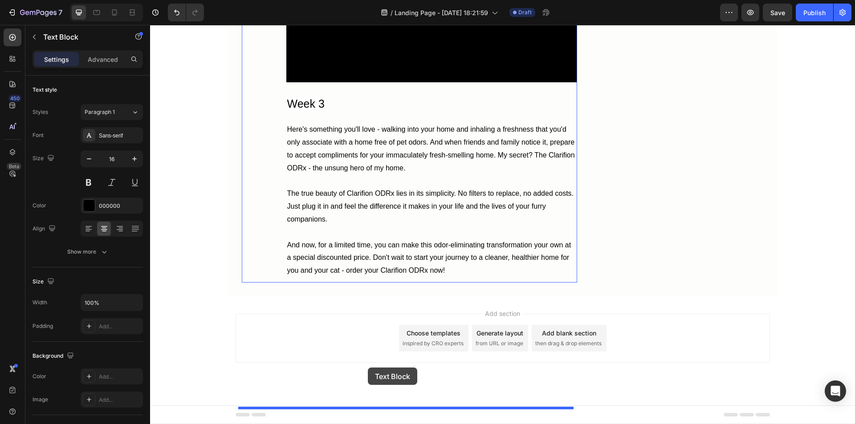
drag, startPoint x: 245, startPoint y: 176, endPoint x: 367, endPoint y: 368, distance: 227.7
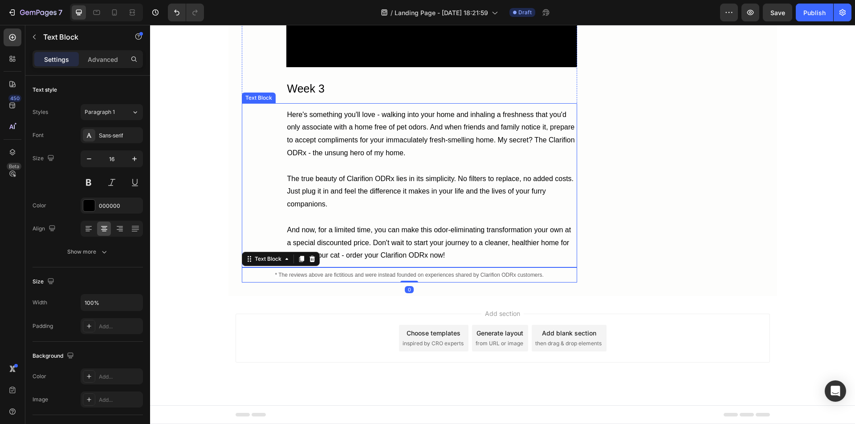
scroll to position [5183, 0]
click at [283, 263] on icon at bounding box center [286, 259] width 7 height 7
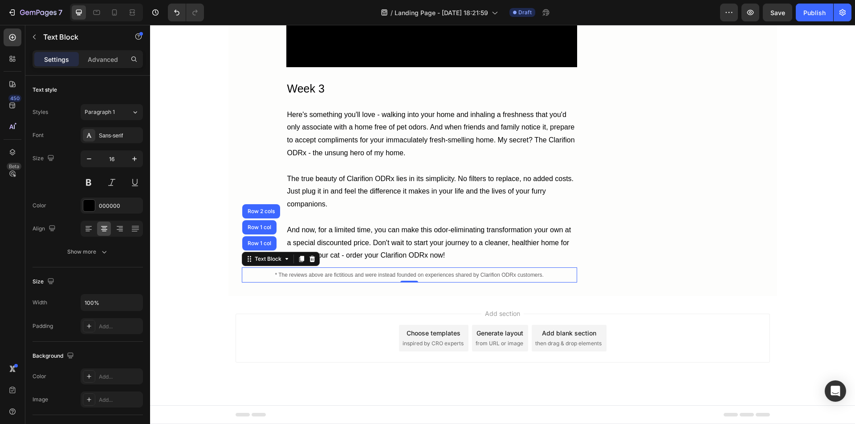
click at [376, 278] on span "* The reviews above are fictitious and were instead founded on experiences shar…" at bounding box center [409, 275] width 269 height 6
click at [102, 59] on p "Advanced" at bounding box center [103, 59] width 30 height 9
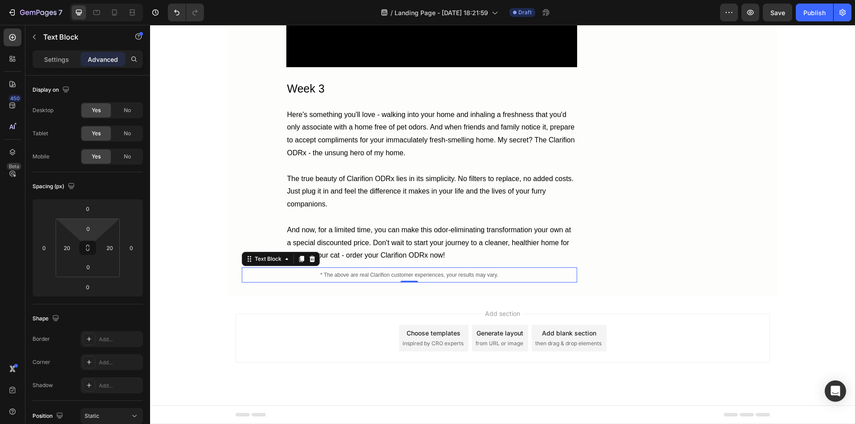
click at [85, 230] on input "0" at bounding box center [88, 228] width 18 height 13
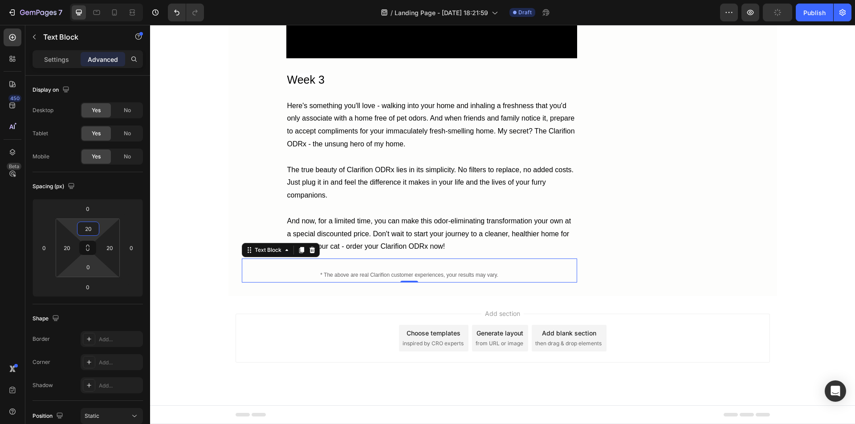
type input "20"
click at [84, 267] on input "0" at bounding box center [88, 267] width 18 height 13
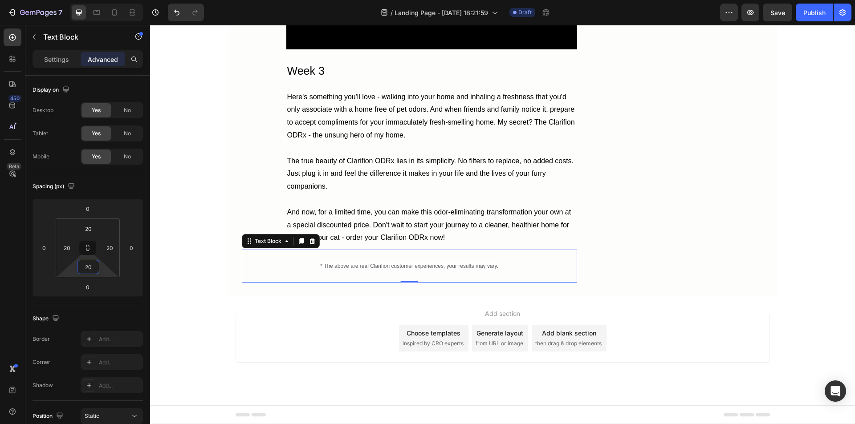
type input "20"
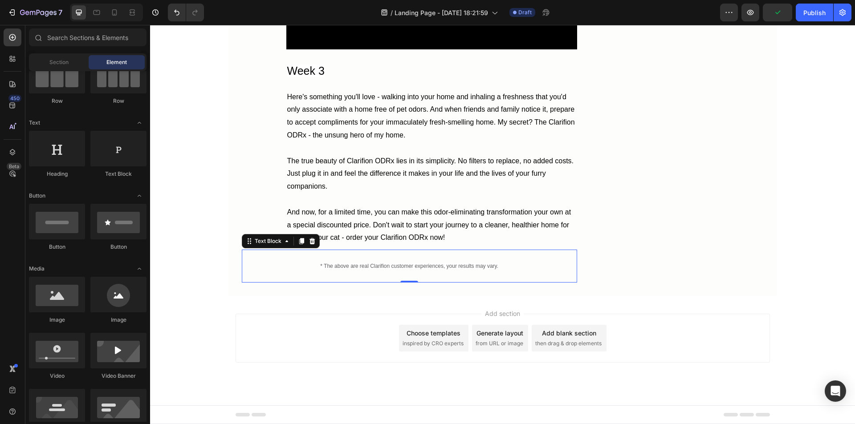
click at [235, 379] on div "Add section Choose templates inspired by CRO experts Generate layout from URL o…" at bounding box center [502, 351] width 705 height 110
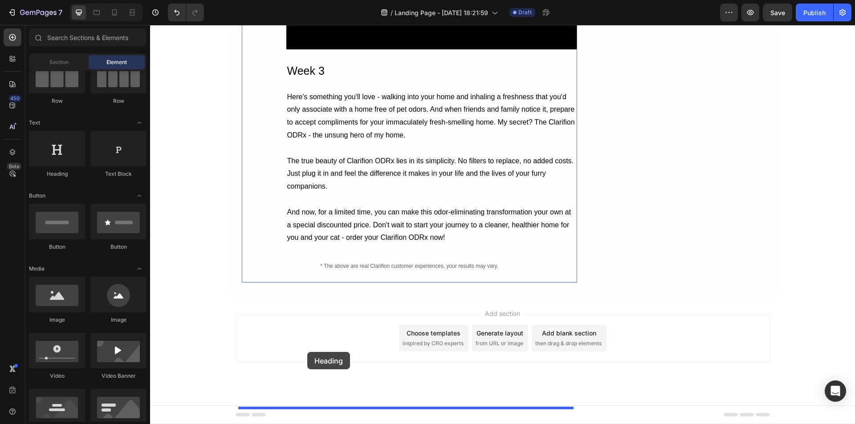
drag, startPoint x: 220, startPoint y: 176, endPoint x: 307, endPoint y: 352, distance: 197.2
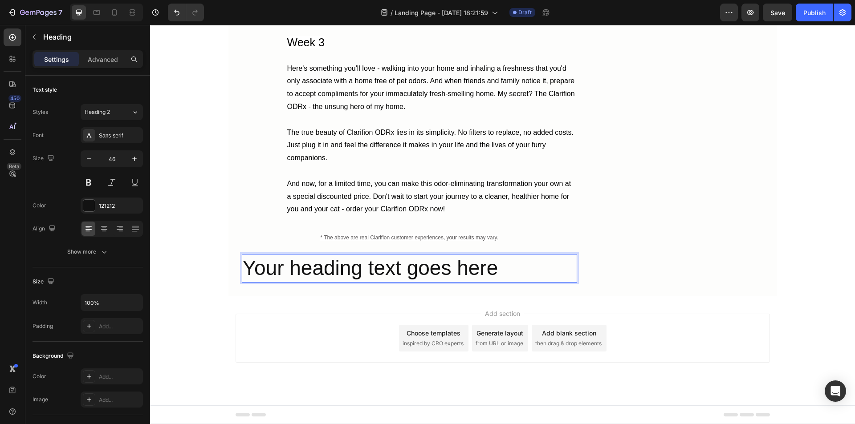
click at [302, 283] on h2 "Your heading text goes here" at bounding box center [409, 268] width 335 height 29
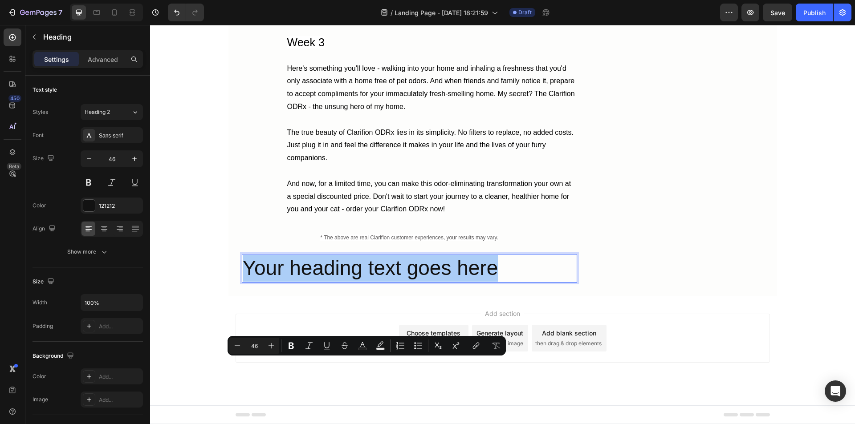
click at [257, 348] on input "46" at bounding box center [254, 346] width 18 height 11
type input "25"
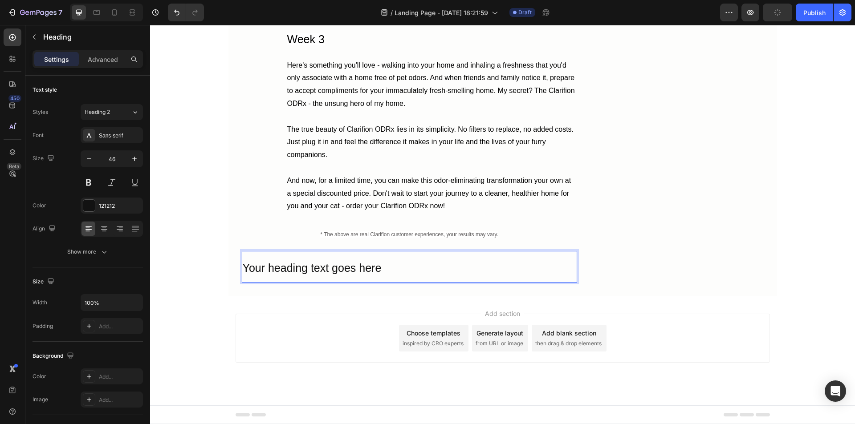
click at [371, 274] on span "Your heading text goes here" at bounding box center [312, 268] width 139 height 12
click at [327, 274] on span "Your heading text goes here" at bounding box center [312, 268] width 139 height 12
click at [89, 205] on div at bounding box center [89, 206] width 12 height 12
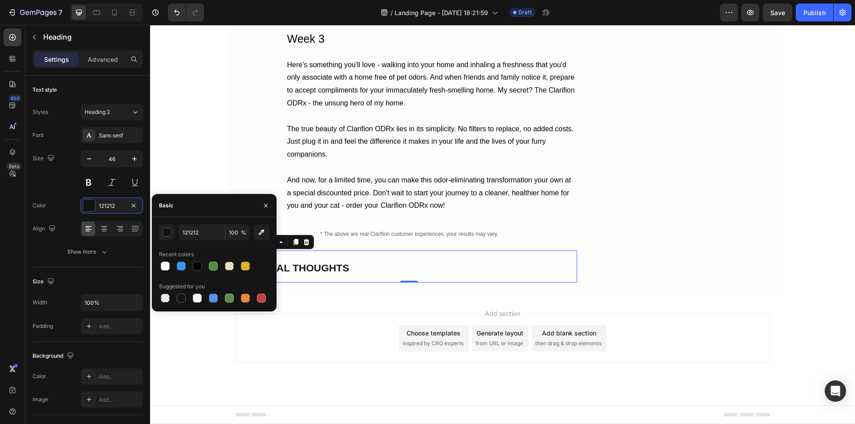
click at [197, 265] on div at bounding box center [197, 266] width 9 height 9
type input "000000"
click at [49, 192] on div "Font Sans-serif Size 46 Color 000000 Align Show more" at bounding box center [88, 193] width 110 height 133
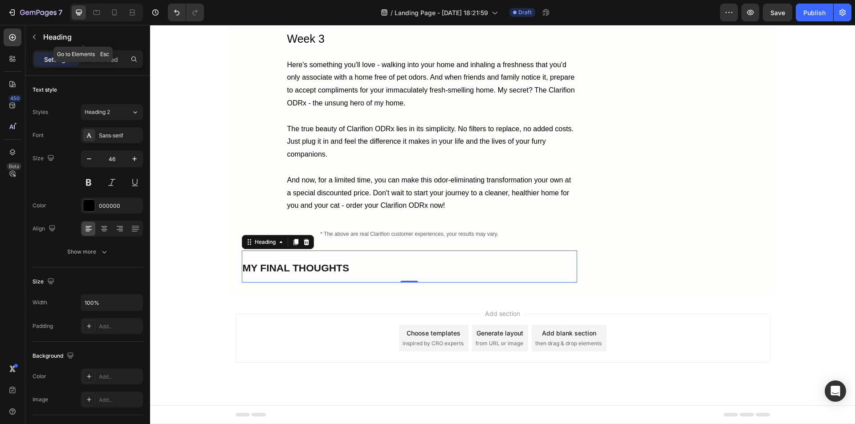
click at [34, 37] on icon "button" at bounding box center [34, 37] width 3 height 5
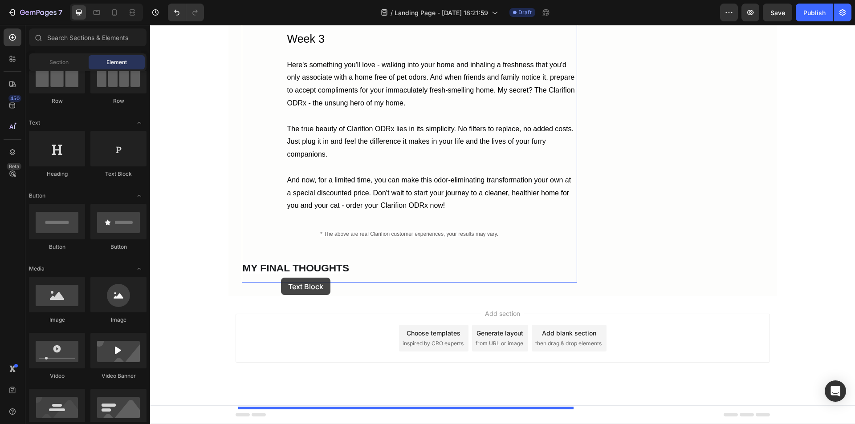
drag, startPoint x: 262, startPoint y: 182, endPoint x: 281, endPoint y: 278, distance: 98.0
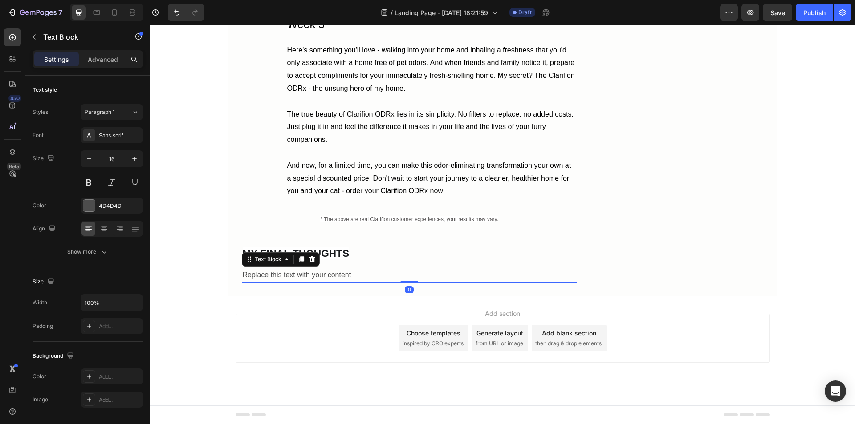
click at [92, 204] on div at bounding box center [89, 206] width 12 height 12
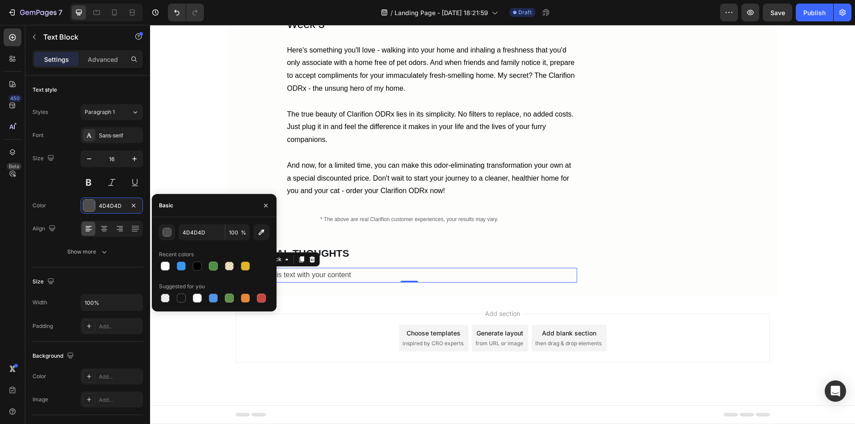
click at [197, 269] on div at bounding box center [197, 266] width 9 height 9
type input "000000"
click at [119, 245] on button "Show more" at bounding box center [88, 252] width 110 height 16
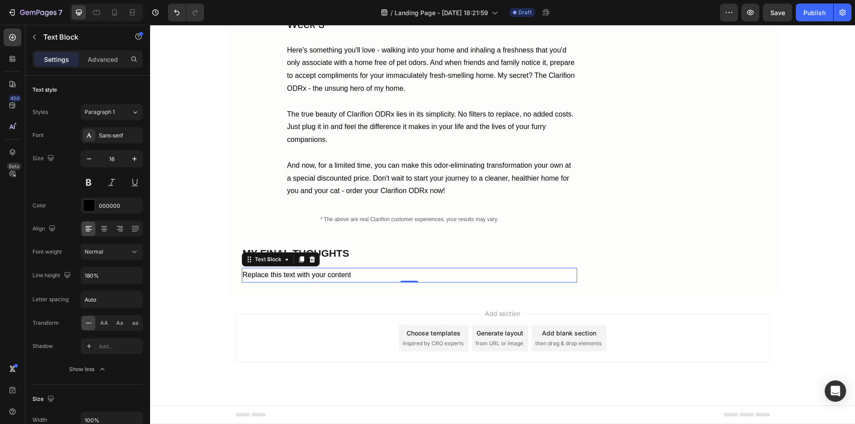
click at [340, 283] on div "Replace this text with your content" at bounding box center [409, 275] width 335 height 15
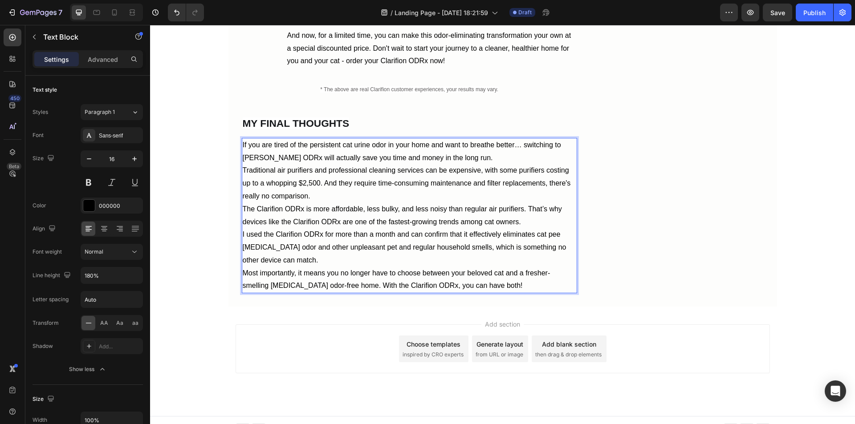
scroll to position [5354, 0]
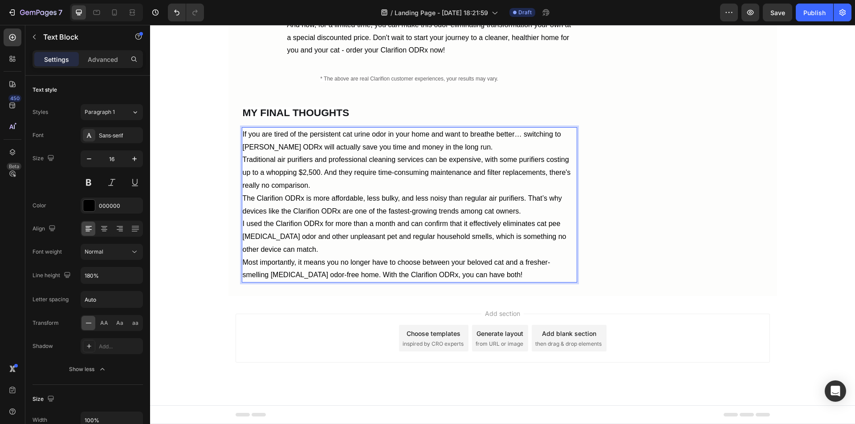
click at [465, 154] on p "If you are tired of the persistent cat urine odor in your home and want to brea…" at bounding box center [410, 141] width 334 height 26
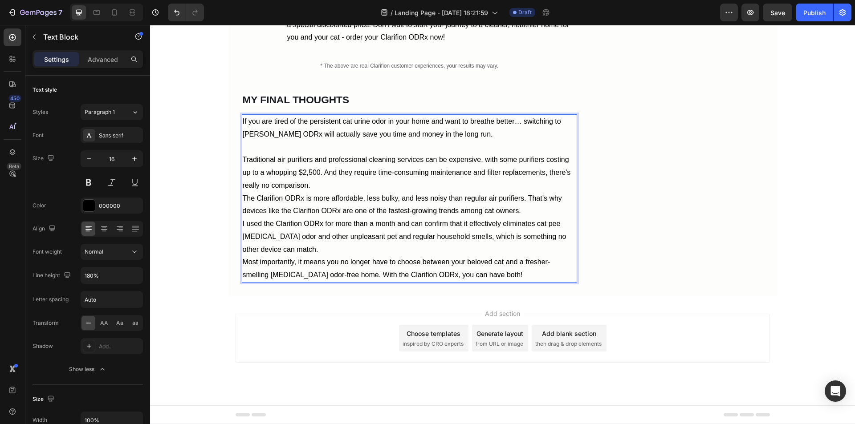
click at [321, 192] on p "Traditional air purifiers and professional cleaning services can be expensive, …" at bounding box center [410, 173] width 334 height 38
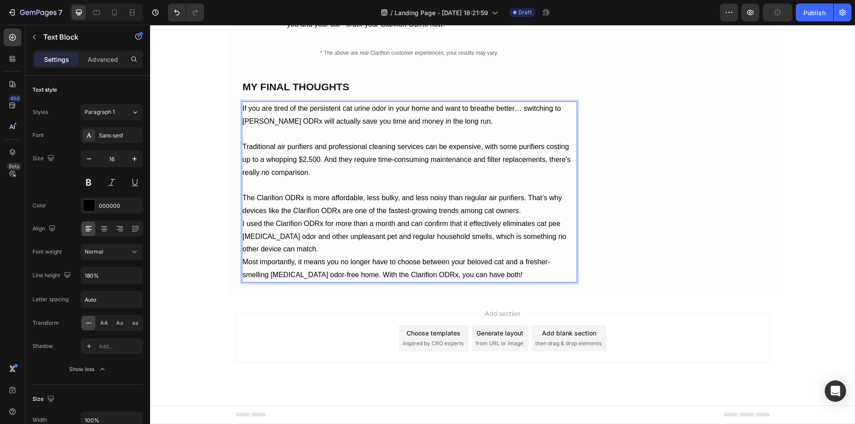
click at [526, 218] on p "The Clarifion ODRx is more affordable, less bulky, and less noisy than regular …" at bounding box center [410, 205] width 334 height 26
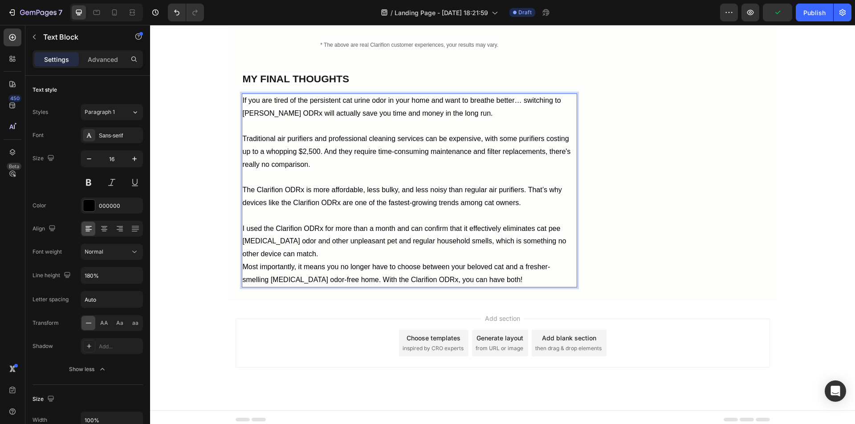
click at [329, 261] on p "I used the Clarifion ODRx for more than a month and can confirm that it effecti…" at bounding box center [410, 242] width 334 height 38
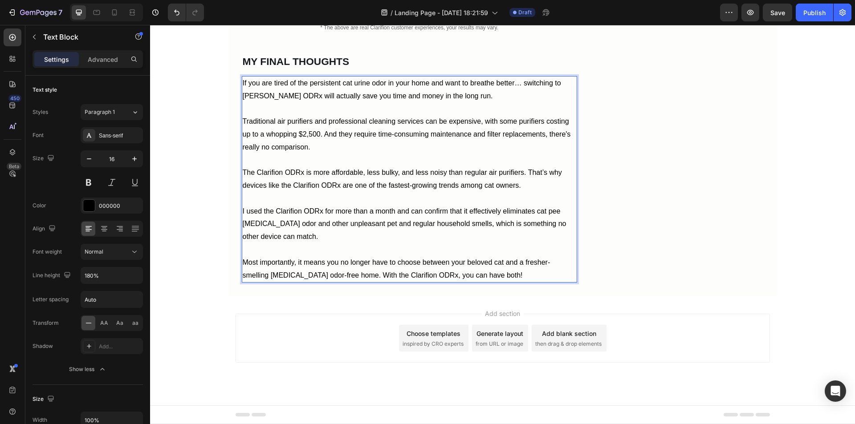
scroll to position [5443, 0]
click at [257, 67] on strong "MY FINAL THOUGHTS" at bounding box center [296, 62] width 107 height 12
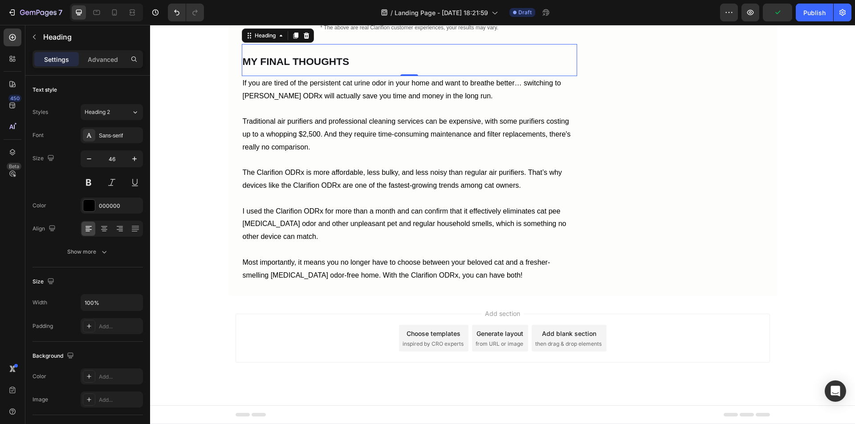
click at [292, 39] on icon at bounding box center [295, 35] width 7 height 7
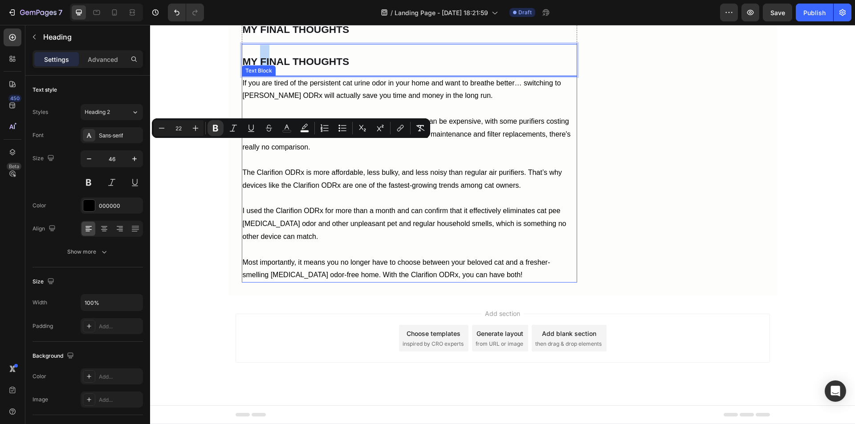
drag, startPoint x: 257, startPoint y: 148, endPoint x: 267, endPoint y: 249, distance: 102.1
click at [284, 67] on strong "MY FINAL THOUGHTS" at bounding box center [296, 62] width 107 height 12
click at [265, 75] on p "MY FINAL THOUGHTS" at bounding box center [410, 60] width 334 height 30
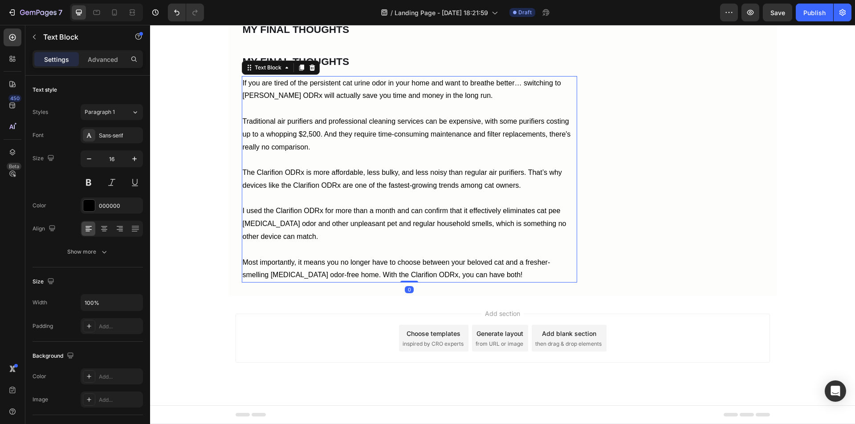
click at [260, 103] on p "If you are tired of the persistent cat urine odor in your home and want to brea…" at bounding box center [410, 90] width 334 height 26
click at [344, 67] on strong "MY FINAL THOUGHTS" at bounding box center [296, 62] width 107 height 12
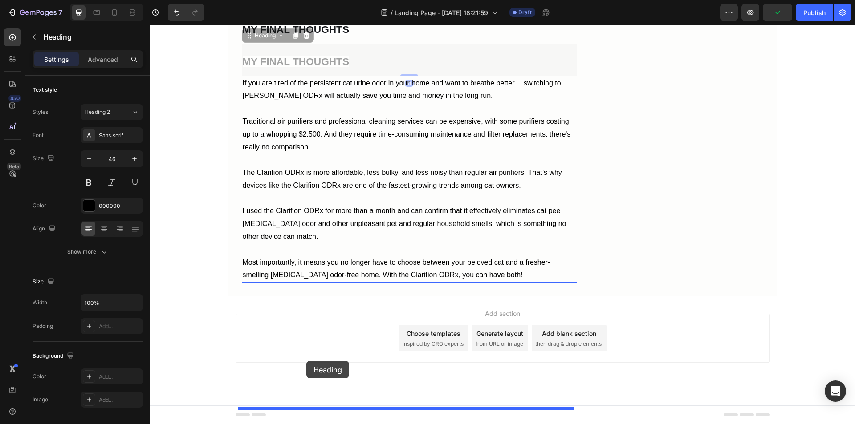
drag, startPoint x: 246, startPoint y: 120, endPoint x: 306, endPoint y: 361, distance: 248.9
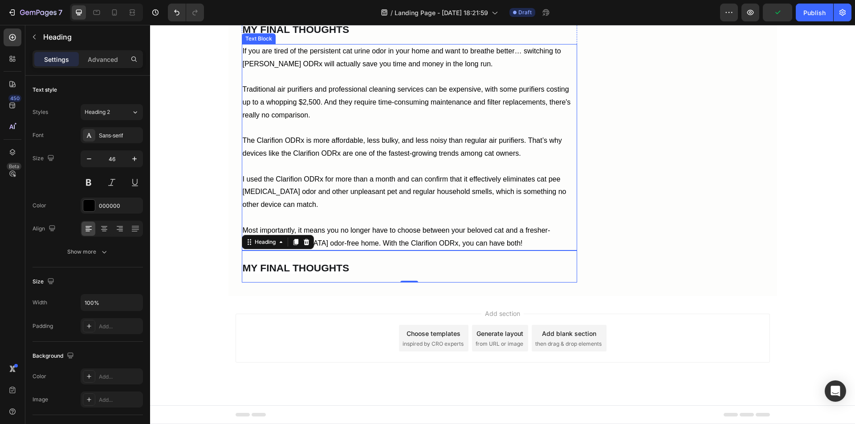
click at [368, 250] on p "Most importantly, it means you no longer have to choose between your beloved ca…" at bounding box center [410, 237] width 334 height 26
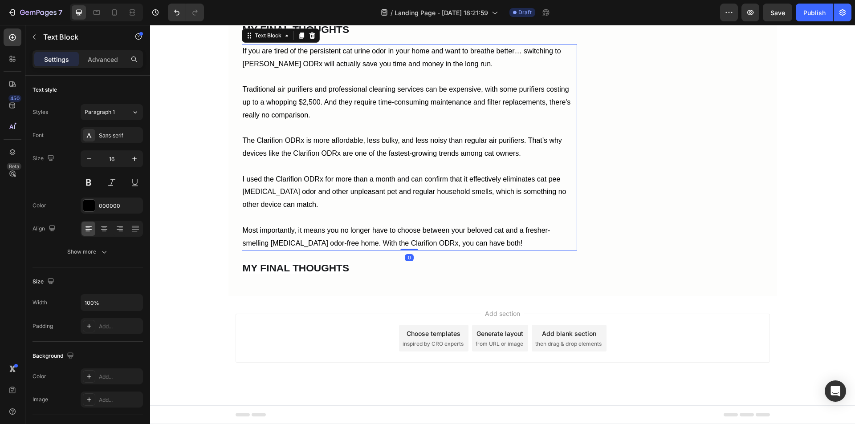
click at [299, 39] on icon at bounding box center [301, 36] width 5 height 6
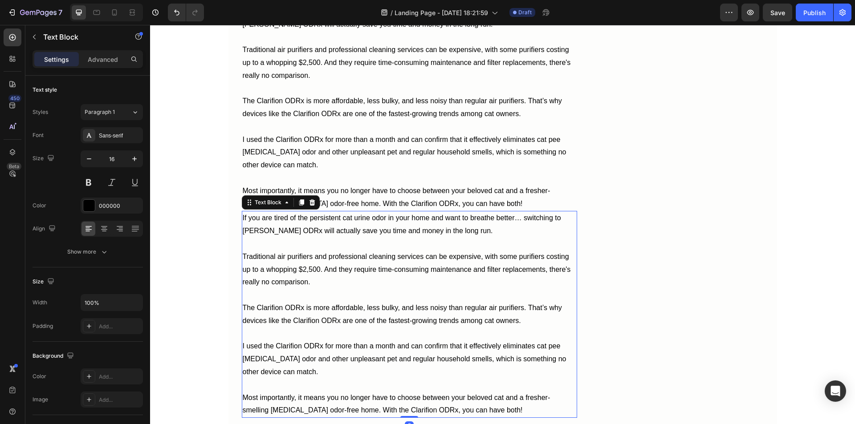
scroll to position [5724, 0]
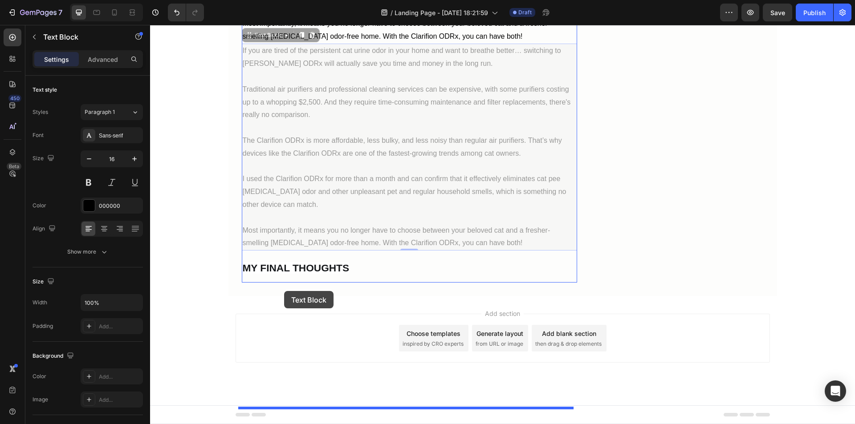
drag, startPoint x: 244, startPoint y: 47, endPoint x: 284, endPoint y: 291, distance: 247.4
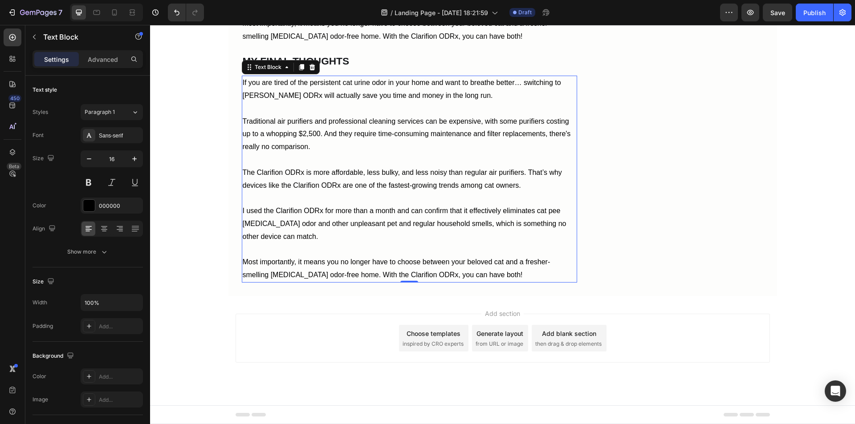
click at [288, 205] on p at bounding box center [410, 198] width 334 height 13
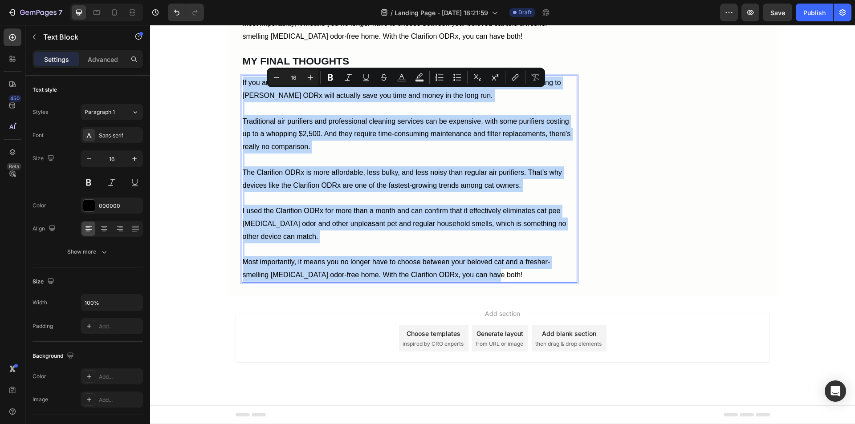
type input "22"
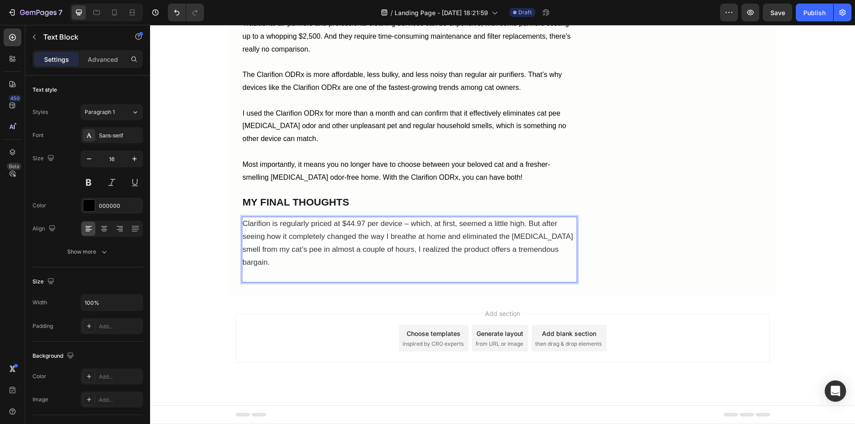
scroll to position [5538, 0]
click at [290, 146] on p "I used the Clarifion ODRx for more than a month and can confirm that it effecti…" at bounding box center [410, 126] width 334 height 38
click at [285, 269] on p "Clarifion is regularly priced at $44.97 per device – which, at first, seemed a …" at bounding box center [410, 243] width 334 height 51
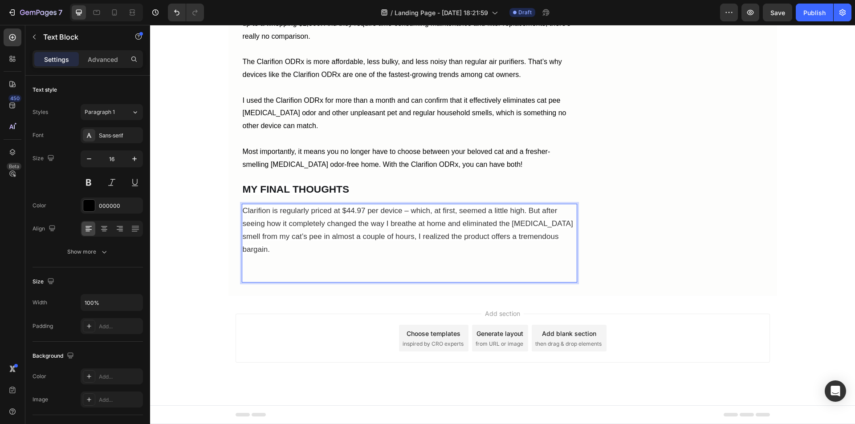
click at [278, 253] on span "Clarifion is regularly priced at $44.97 per device – which, at first, seemed a …" at bounding box center [408, 230] width 331 height 47
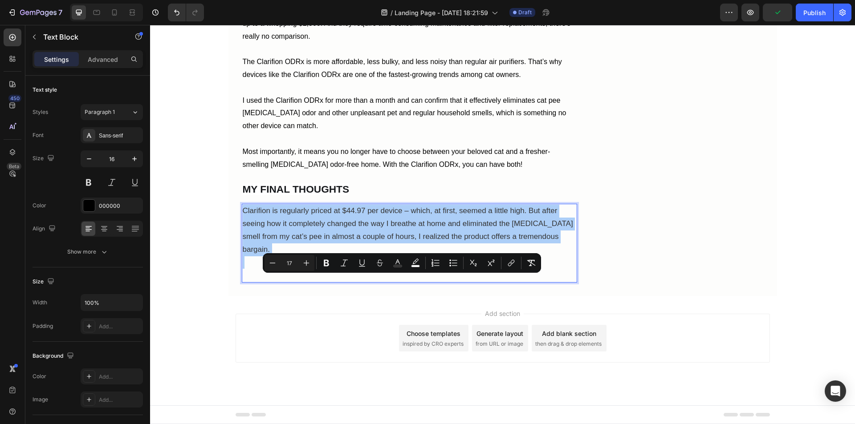
click at [396, 263] on icon "Editor contextual toolbar" at bounding box center [398, 262] width 4 height 5
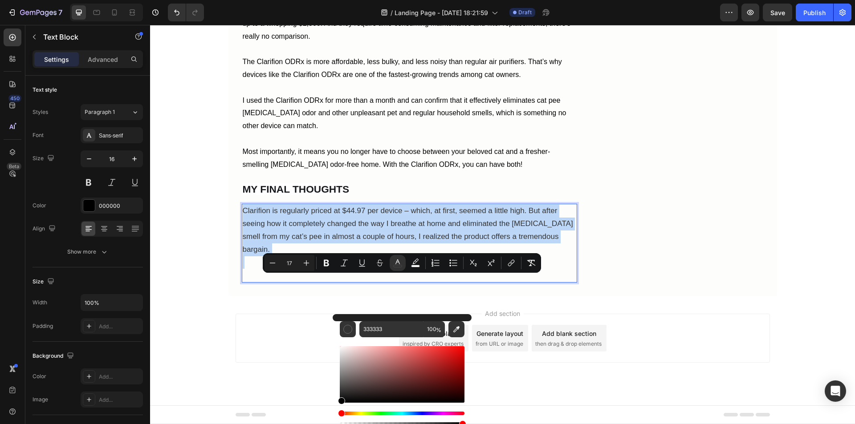
type input "000000"
drag, startPoint x: 346, startPoint y: 392, endPoint x: 336, endPoint y: 407, distance: 18.4
click at [336, 407] on div "000000 100 %" at bounding box center [402, 371] width 139 height 114
click at [281, 282] on p "Rich Text Editor. Editing area: main" at bounding box center [410, 269] width 334 height 26
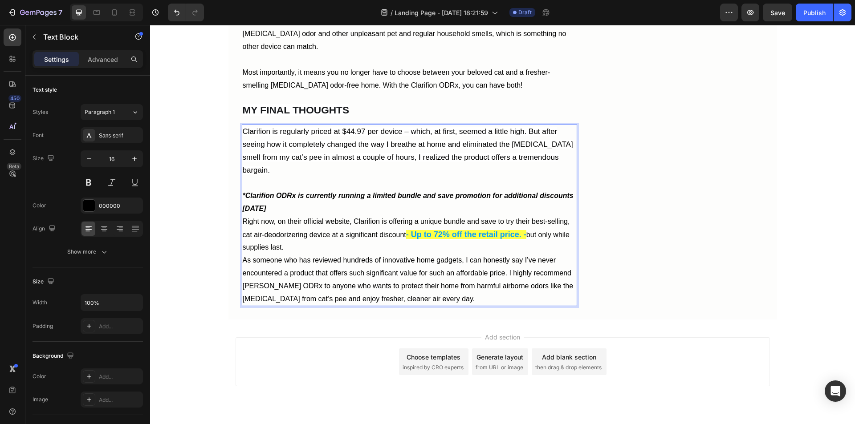
scroll to position [5606, 0]
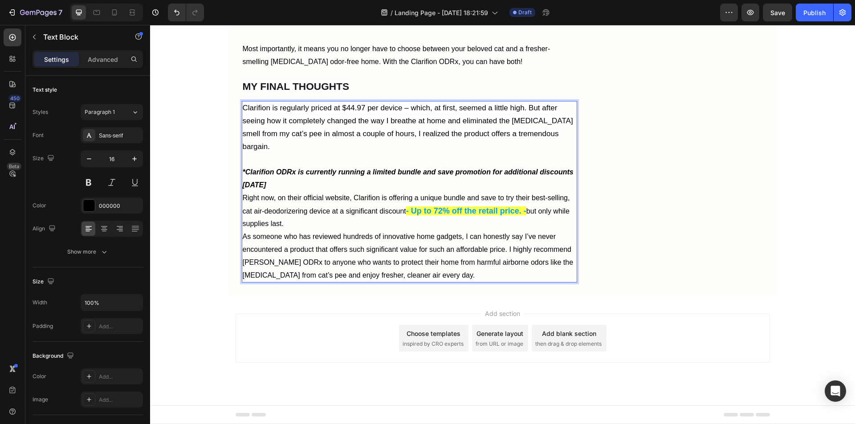
click at [302, 192] on p "*Clarifion ODRx is currently running a limited bundle and save promotion for ad…" at bounding box center [410, 172] width 334 height 38
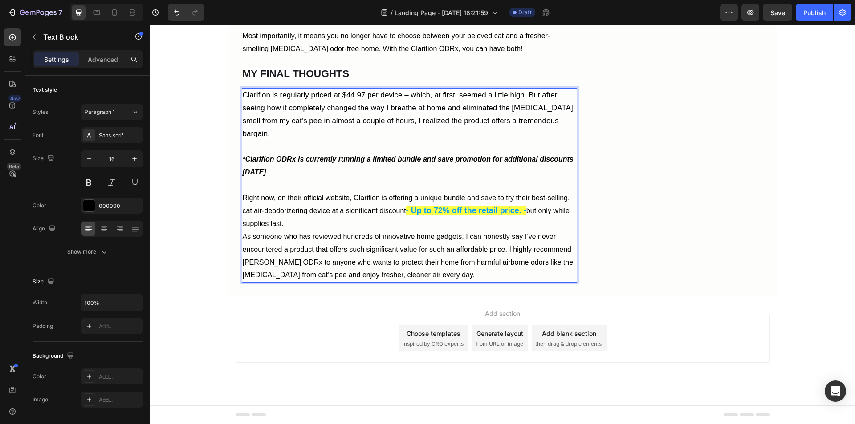
click at [291, 231] on p "Right now, on their official website, Clarifion is offering a unique bundle and…" at bounding box center [410, 211] width 334 height 39
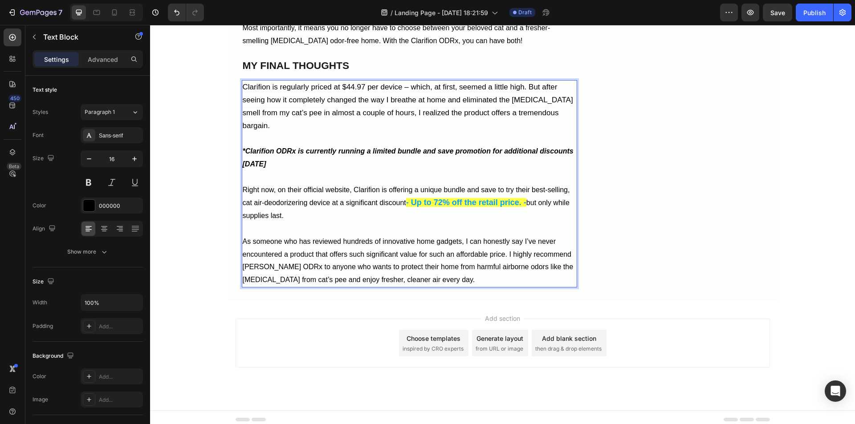
scroll to position [5650, 0]
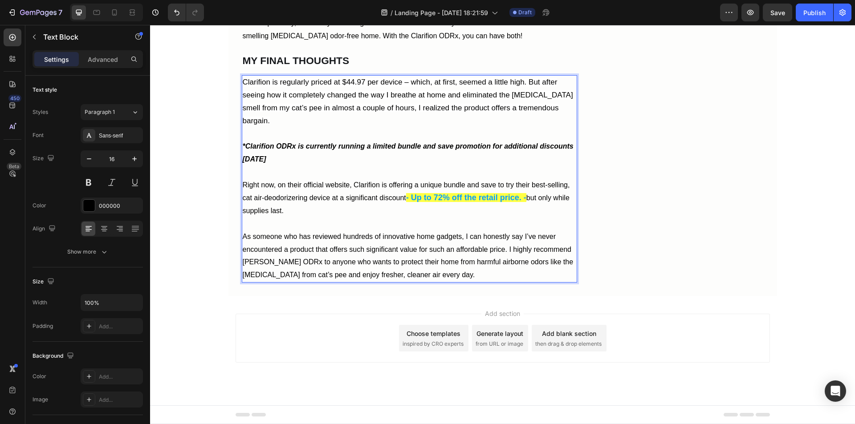
click at [427, 282] on p "As someone who has reviewed hundreds of innovative home gadgets, I can honestly…" at bounding box center [410, 256] width 334 height 51
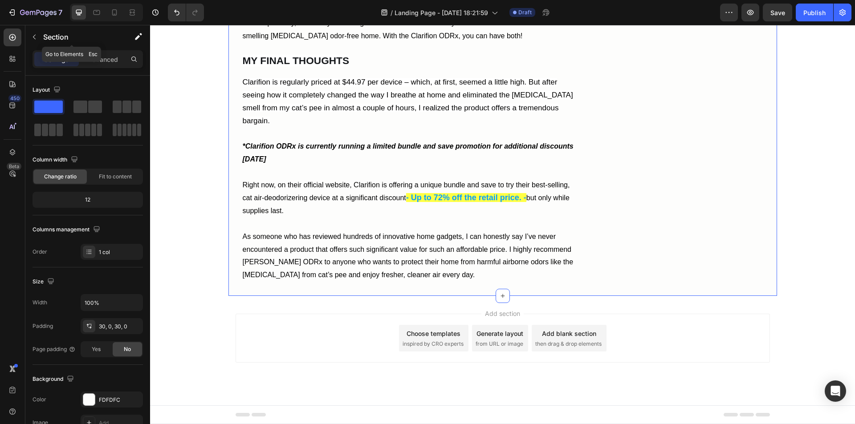
click at [35, 37] on icon "button" at bounding box center [34, 36] width 7 height 7
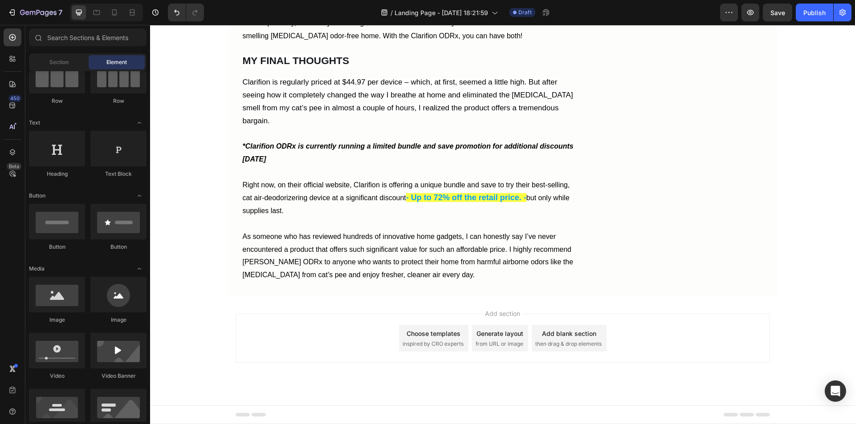
scroll to position [0, 0]
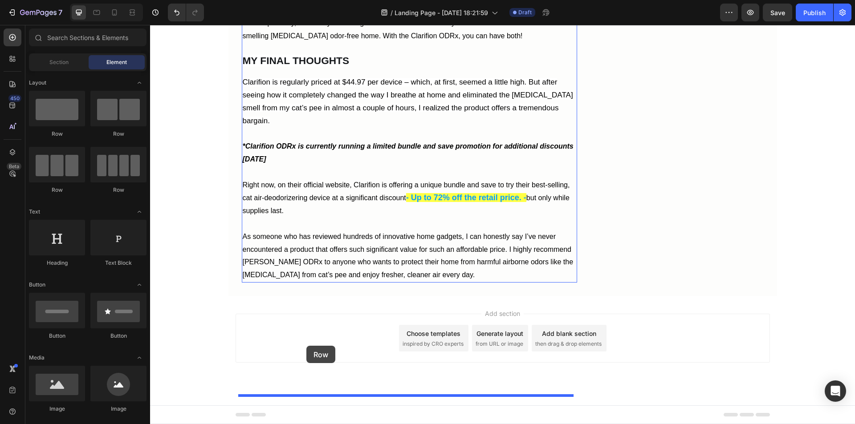
drag, startPoint x: 207, startPoint y: 141, endPoint x: 306, endPoint y: 346, distance: 228.3
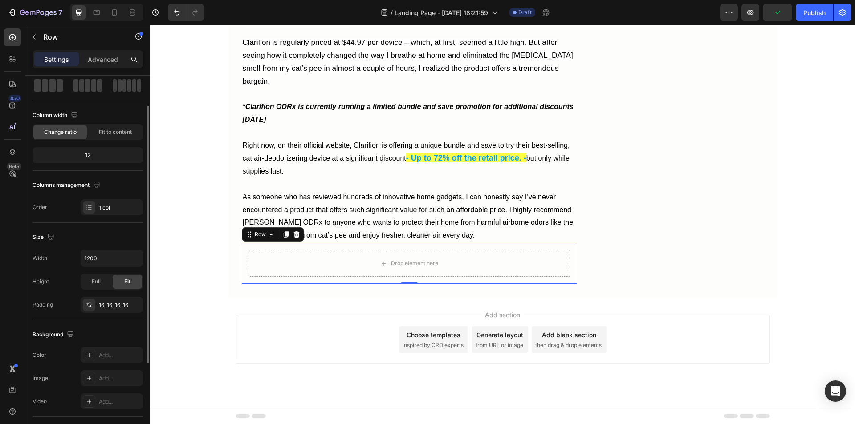
scroll to position [89, 0]
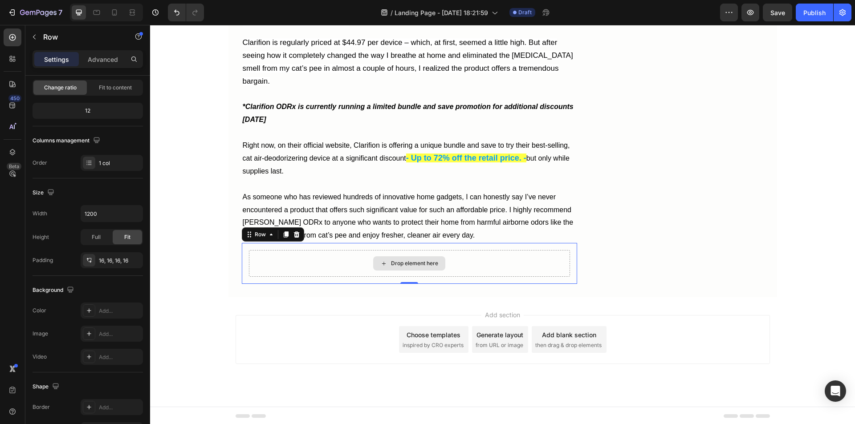
click at [274, 277] on div "Drop element here" at bounding box center [409, 263] width 321 height 27
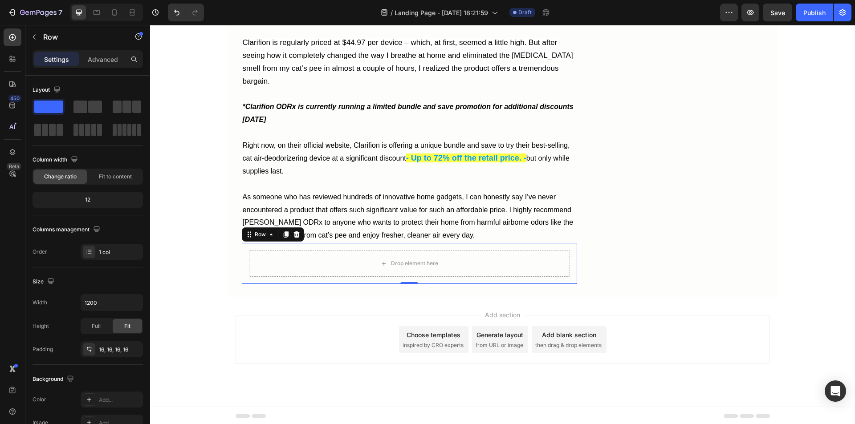
click at [91, 110] on span at bounding box center [95, 107] width 14 height 12
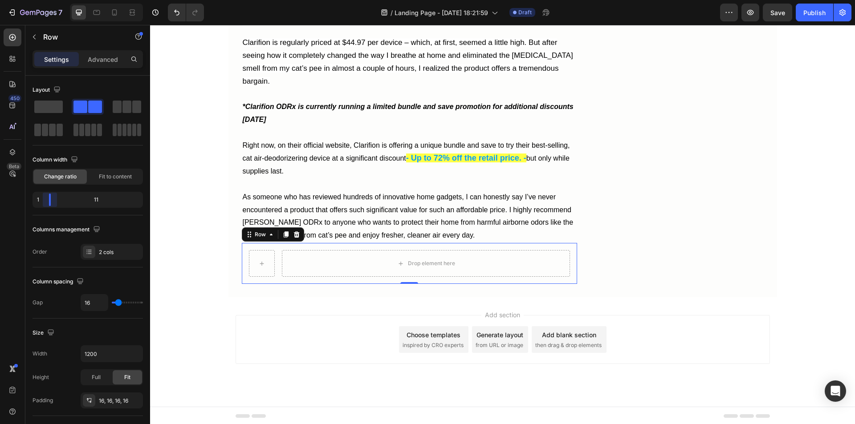
drag, startPoint x: 88, startPoint y: 200, endPoint x: 36, endPoint y: 202, distance: 52.6
click at [36, 202] on div "1 11" at bounding box center [88, 200] width 110 height 16
click at [300, 277] on div "Drop element here" at bounding box center [426, 263] width 288 height 27
click at [34, 38] on icon "button" at bounding box center [34, 36] width 7 height 7
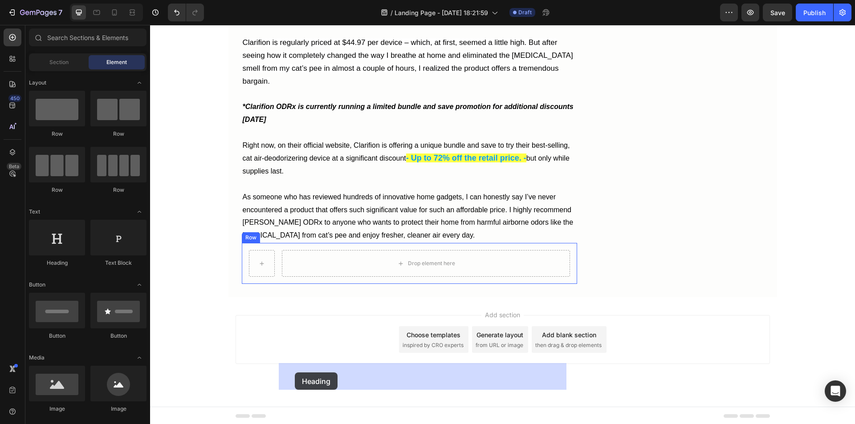
drag, startPoint x: 206, startPoint y: 269, endPoint x: 295, endPoint y: 373, distance: 136.8
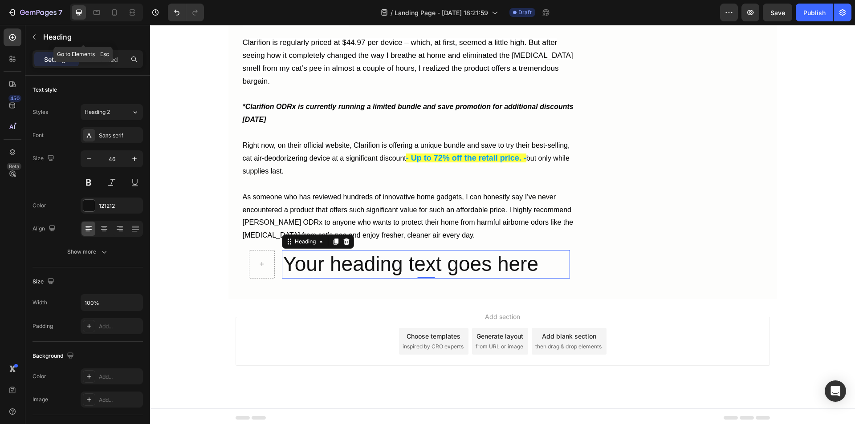
click at [32, 38] on icon "button" at bounding box center [34, 36] width 7 height 7
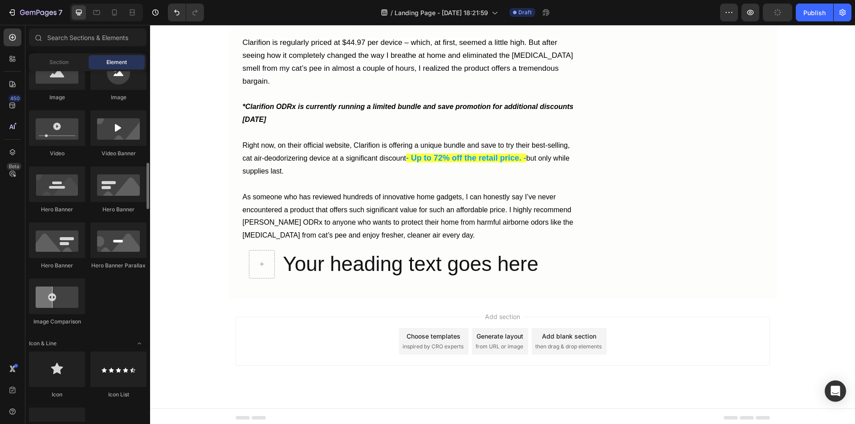
scroll to position [356, 0]
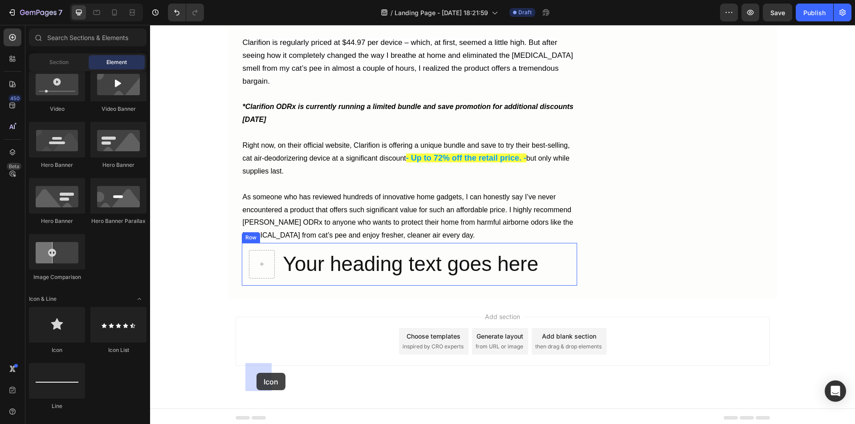
drag, startPoint x: 212, startPoint y: 354, endPoint x: 257, endPoint y: 373, distance: 48.1
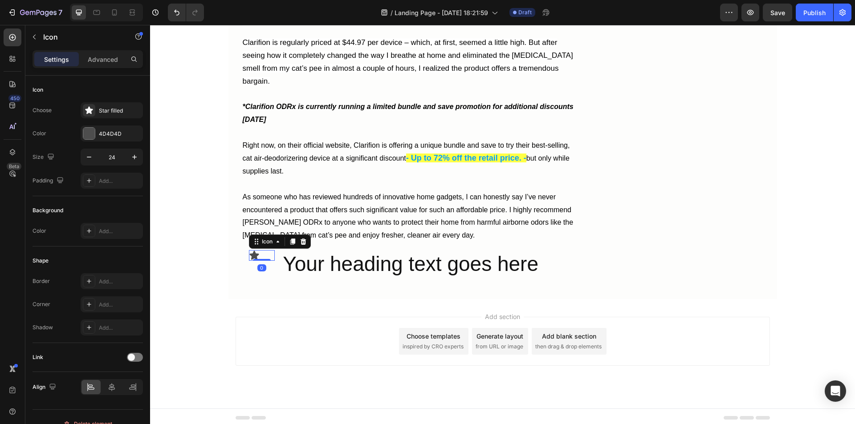
click at [251, 260] on icon at bounding box center [253, 255] width 9 height 9
click at [96, 109] on div "Star filled" at bounding box center [112, 110] width 62 height 16
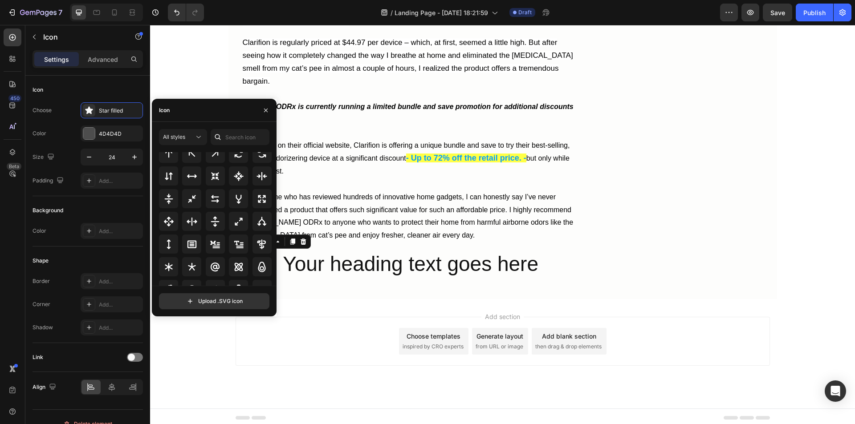
scroll to position [514, 0]
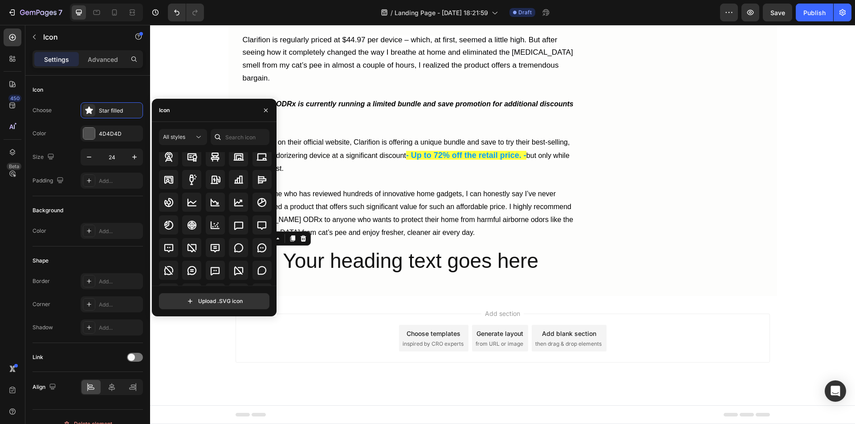
scroll to position [1281, 0]
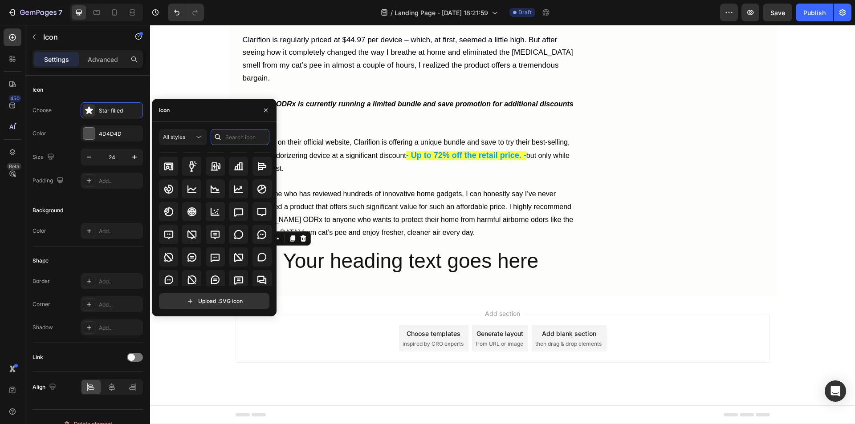
click at [239, 138] on input "text" at bounding box center [240, 137] width 59 height 16
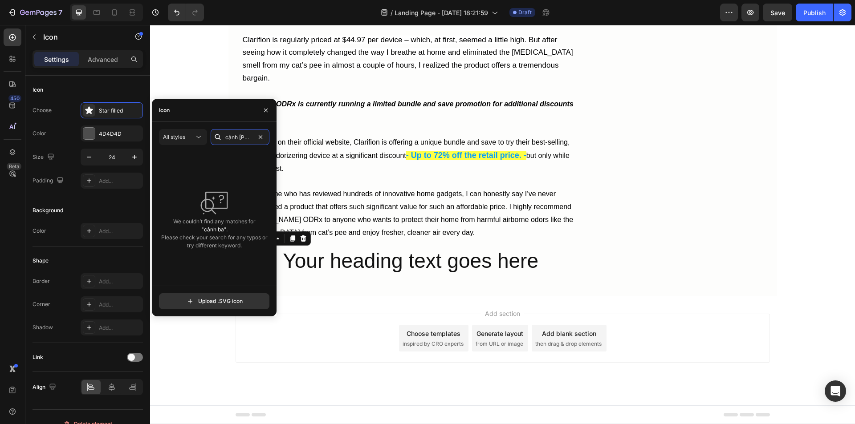
type input "[PERSON_NAME]"
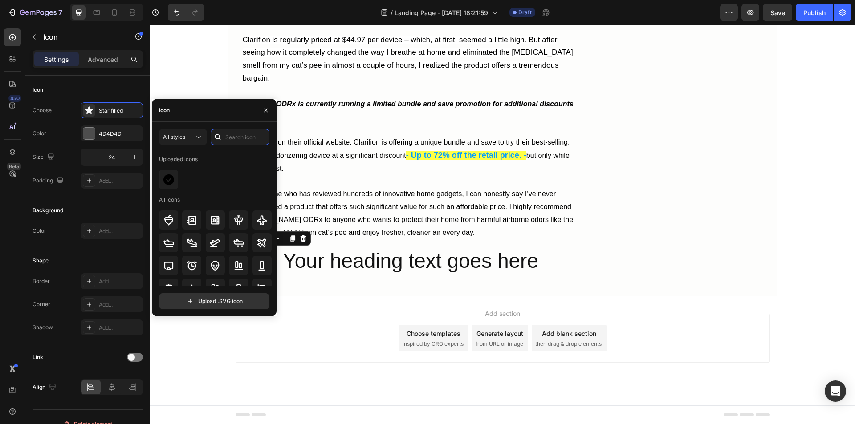
paste input "warning"
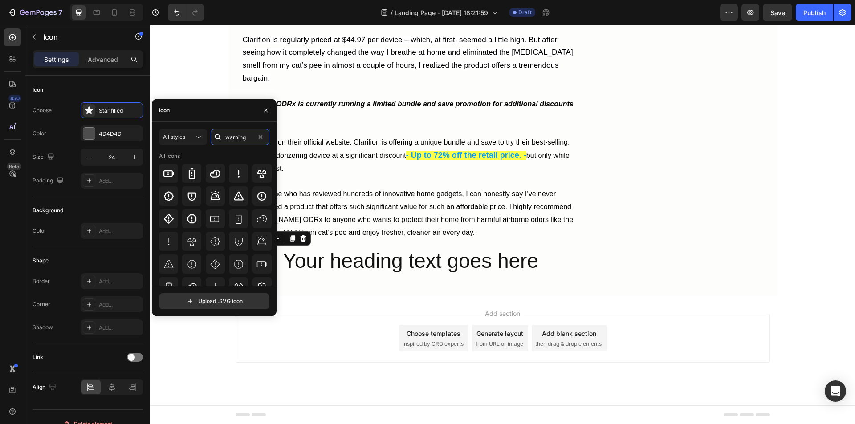
type input "warning"
click at [233, 199] on icon at bounding box center [238, 196] width 11 height 11
click at [111, 389] on icon at bounding box center [111, 387] width 9 height 9
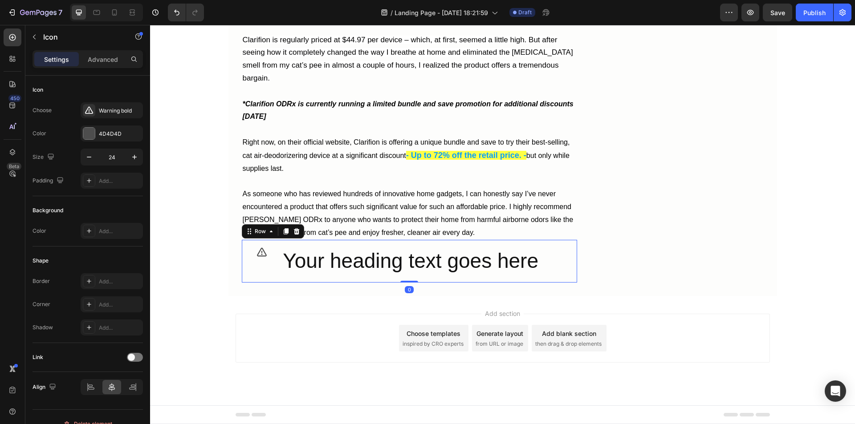
click at [274, 283] on div "Icon Your heading text goes here Heading Row 0" at bounding box center [409, 261] width 335 height 43
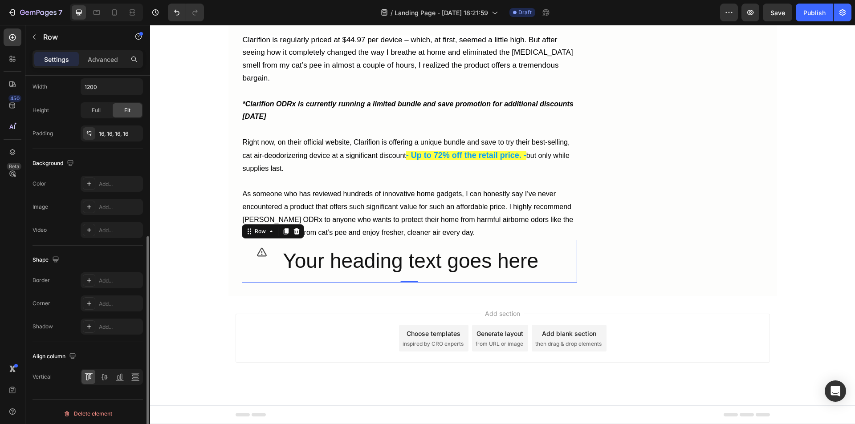
scroll to position [271, 0]
click at [103, 376] on icon at bounding box center [104, 373] width 9 height 9
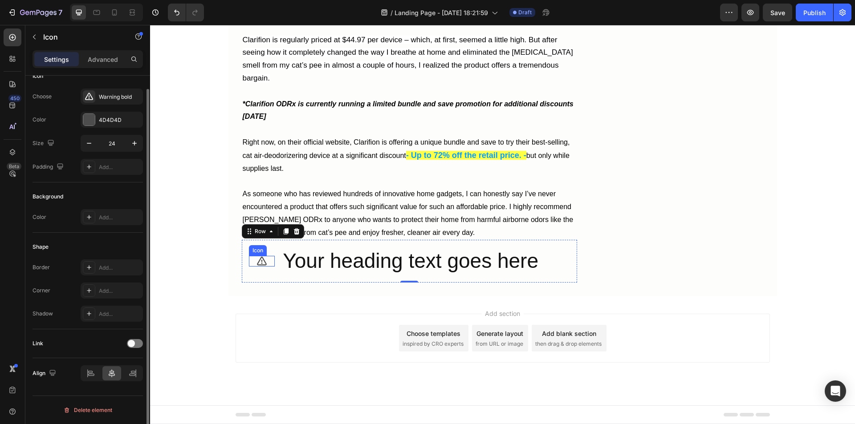
scroll to position [0, 0]
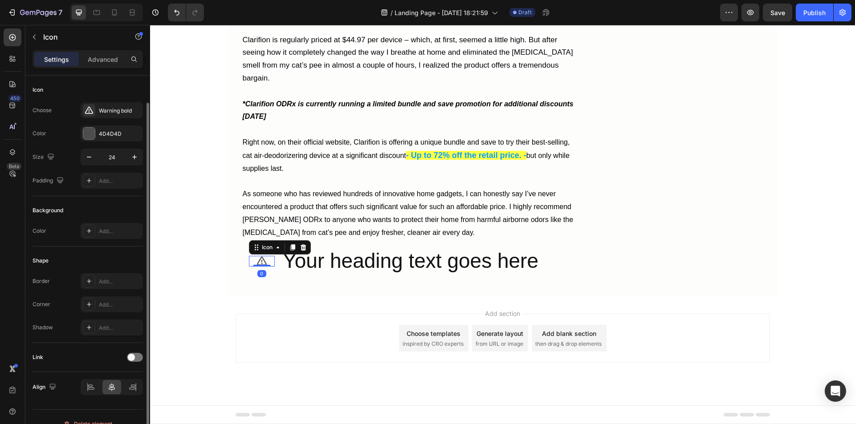
click at [258, 267] on icon at bounding box center [262, 261] width 11 height 11
click at [132, 157] on icon "button" at bounding box center [134, 157] width 9 height 9
type input "26"
click at [95, 136] on div "4D4D4D" at bounding box center [112, 134] width 62 height 16
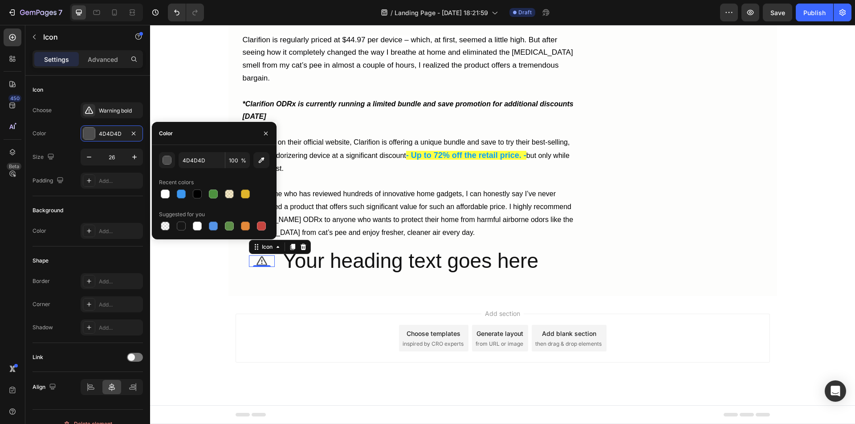
click at [197, 196] on div at bounding box center [197, 194] width 9 height 9
type input "000000"
click at [130, 154] on icon "button" at bounding box center [134, 157] width 9 height 9
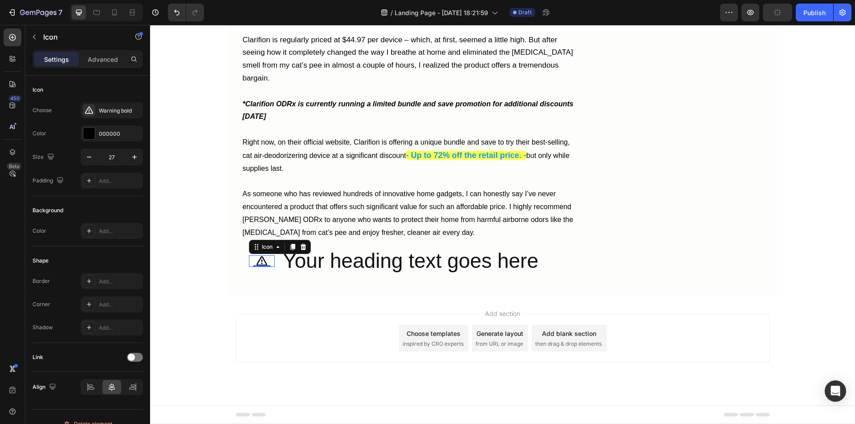
click at [130, 154] on icon "button" at bounding box center [134, 157] width 9 height 9
click at [131, 154] on icon "button" at bounding box center [134, 157] width 9 height 9
click at [131, 155] on icon "button" at bounding box center [134, 157] width 9 height 9
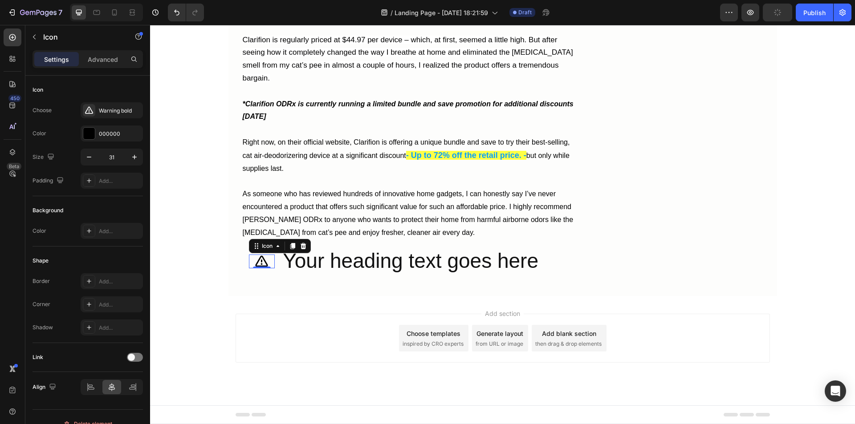
click at [131, 155] on icon "button" at bounding box center [134, 157] width 9 height 9
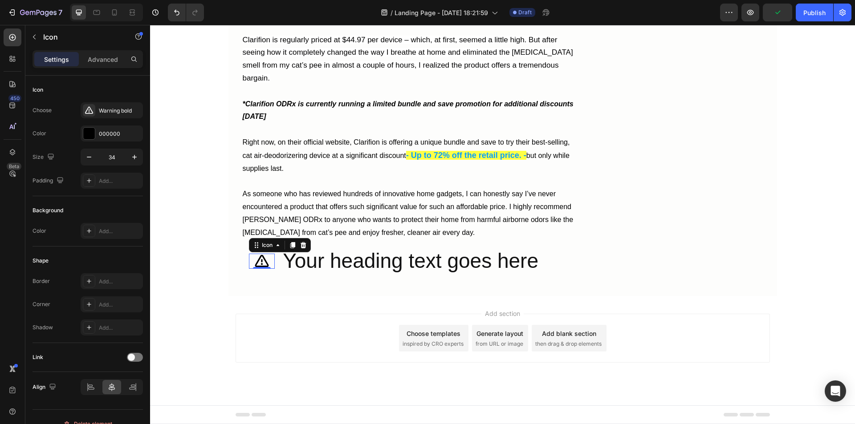
click at [131, 155] on icon "button" at bounding box center [134, 157] width 9 height 9
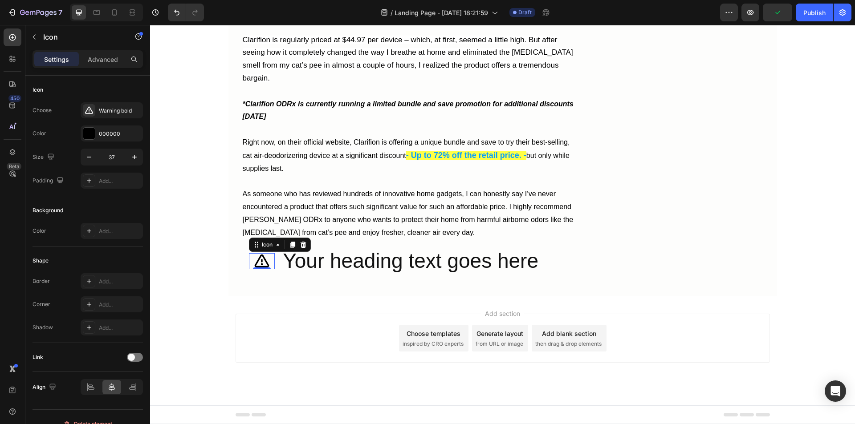
click at [131, 155] on icon "button" at bounding box center [134, 157] width 9 height 9
type input "39"
click at [302, 276] on h2 "Your heading text goes here" at bounding box center [426, 261] width 288 height 29
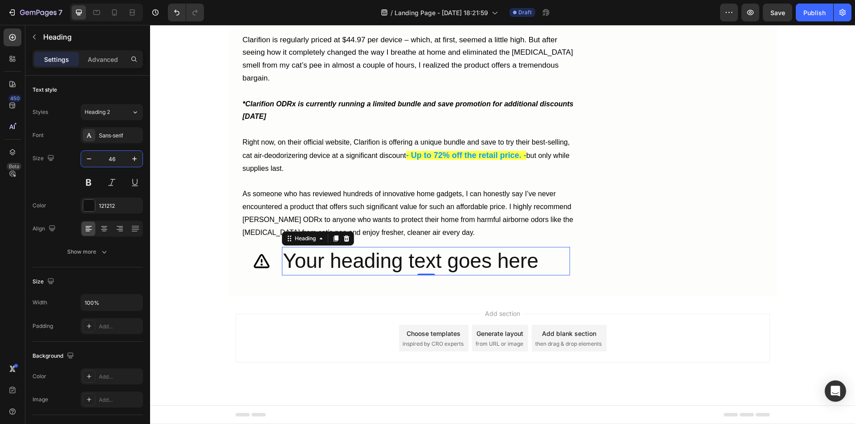
click at [110, 159] on input "46" at bounding box center [111, 159] width 29 height 16
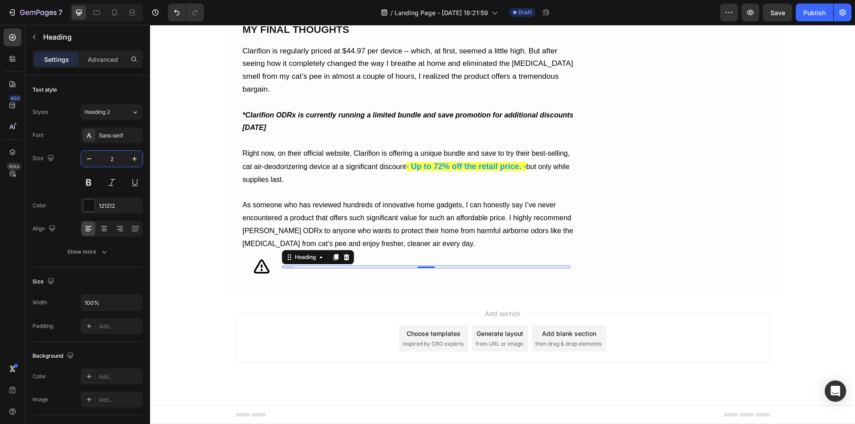
type input "25"
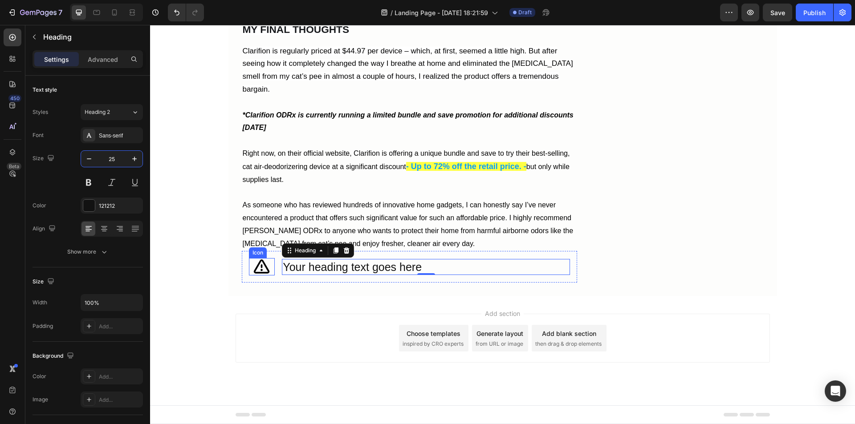
click at [259, 276] on icon at bounding box center [261, 266] width 17 height 17
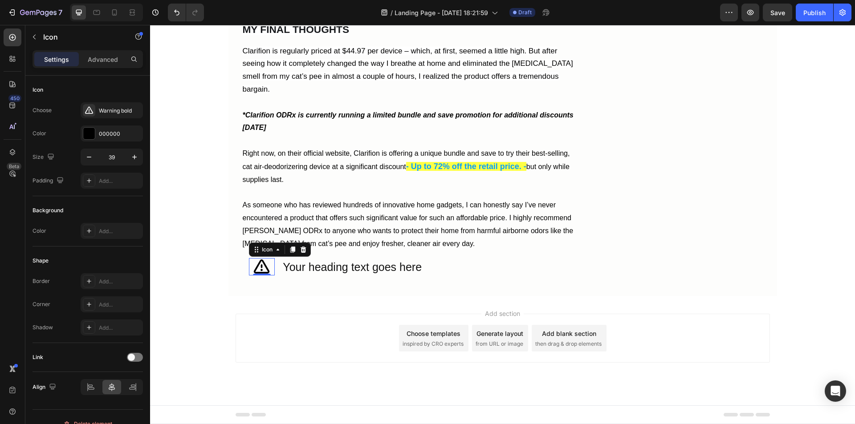
click at [107, 158] on input "39" at bounding box center [111, 157] width 29 height 16
type input "25"
click at [276, 283] on div "Icon 0 Your heading text goes here Heading Row" at bounding box center [409, 267] width 335 height 31
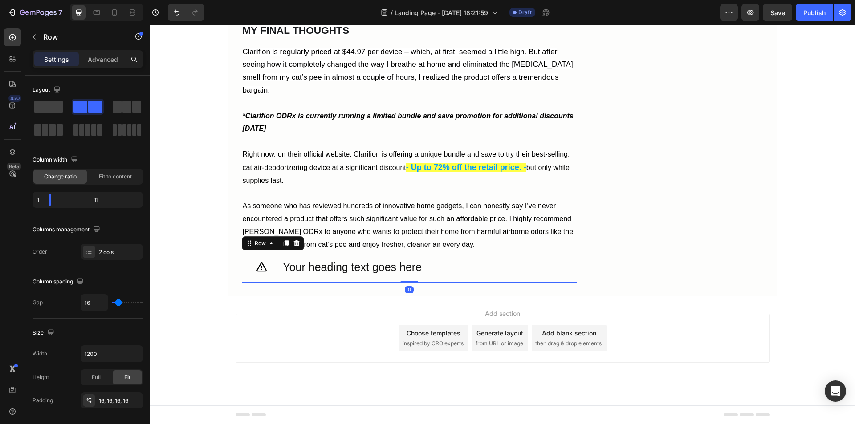
type input "2"
type input "0"
type input "2"
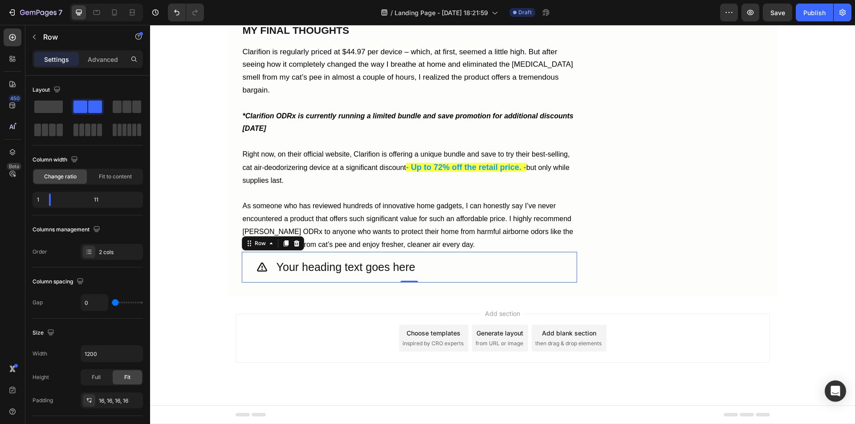
type input "2"
type input "7"
type input "9"
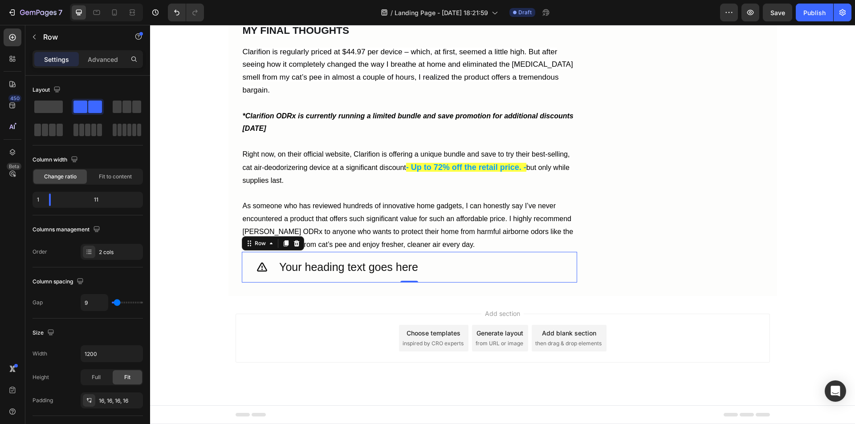
type input "11"
type input "13"
type input "16"
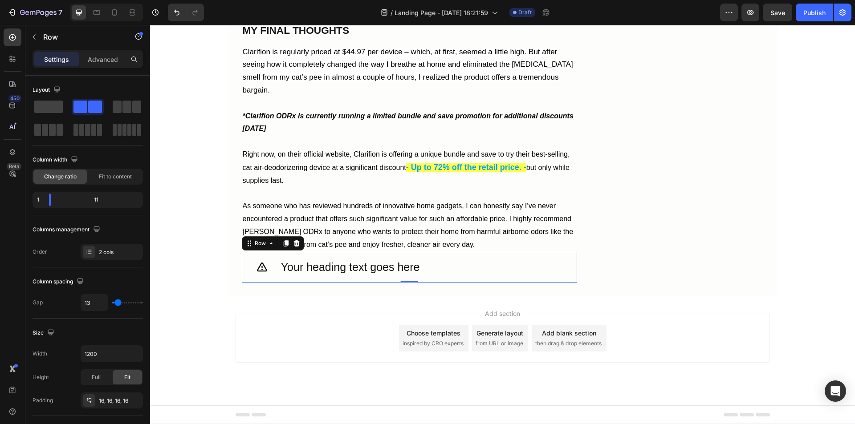
type input "16"
type input "18"
type input "22"
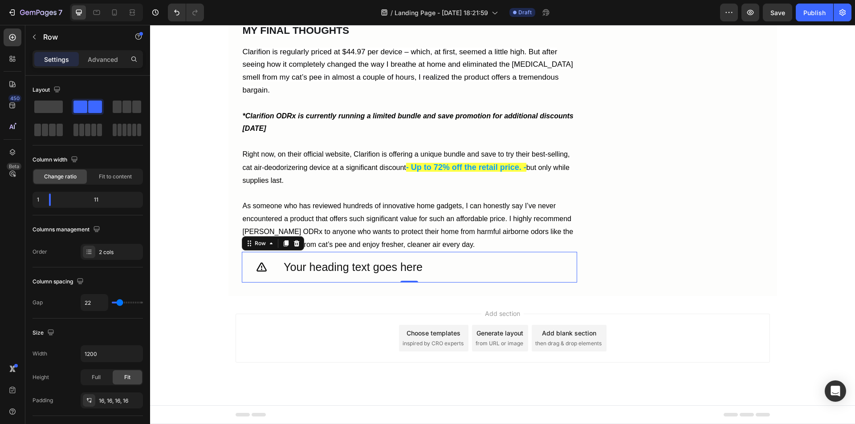
type input "24"
type input "27"
type input "22"
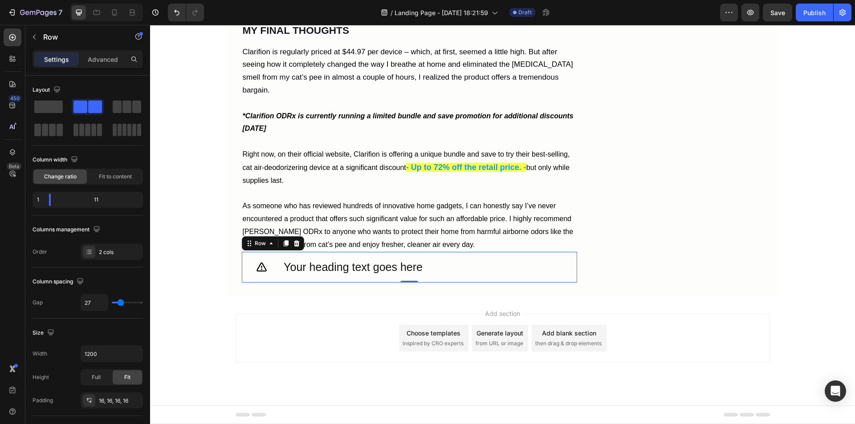
type input "22"
type input "2"
type input "0"
drag, startPoint x: 116, startPoint y: 300, endPoint x: 107, endPoint y: 305, distance: 9.6
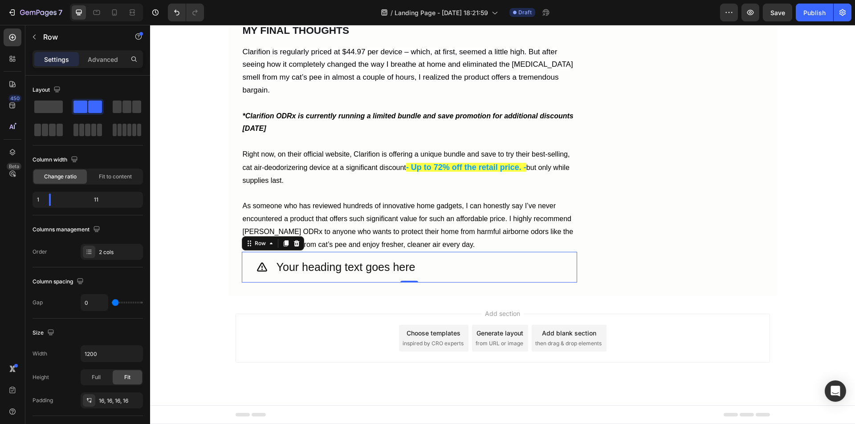
type input "0"
click at [112, 304] on input "range" at bounding box center [127, 303] width 31 height 2
click at [99, 318] on div "Column spacing Gap 0" at bounding box center [88, 293] width 110 height 51
click at [302, 276] on h2 "Your heading text goes here" at bounding box center [423, 267] width 294 height 16
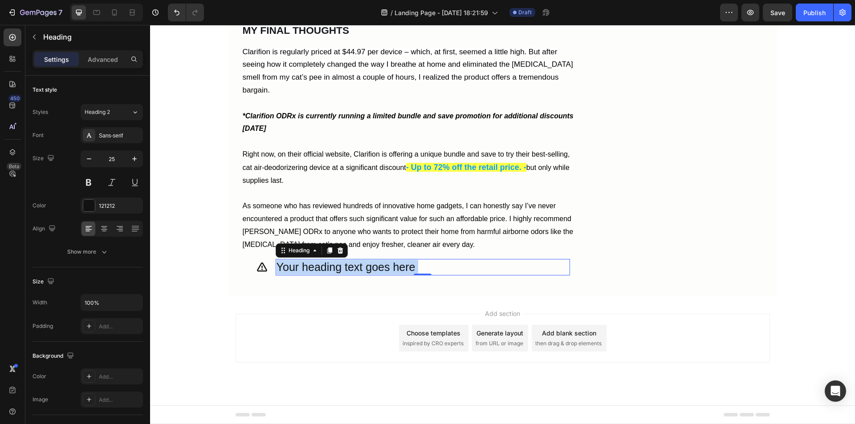
click at [303, 276] on h2 "Your heading text goes here" at bounding box center [423, 267] width 294 height 16
click at [304, 275] on p "Your heading text goes here" at bounding box center [423, 267] width 293 height 15
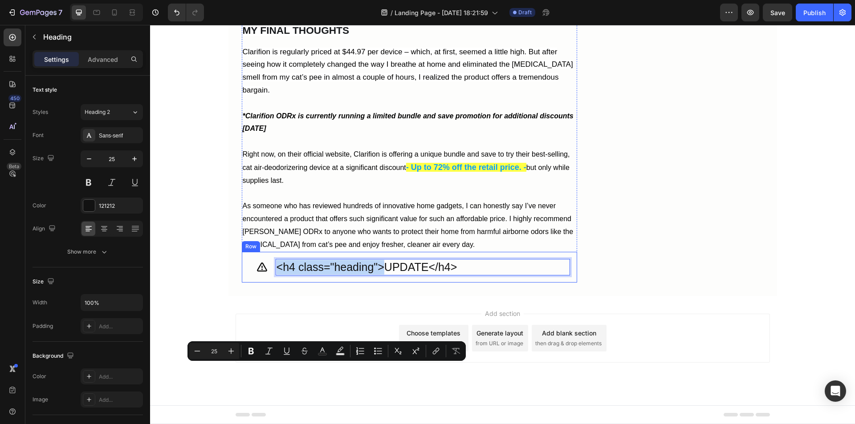
drag, startPoint x: 383, startPoint y: 375, endPoint x: 258, endPoint y: 382, distance: 124.5
click at [258, 283] on div "Icon <h4 class="heading">UPDATE</h4> Heading 0 Row" at bounding box center [409, 267] width 335 height 31
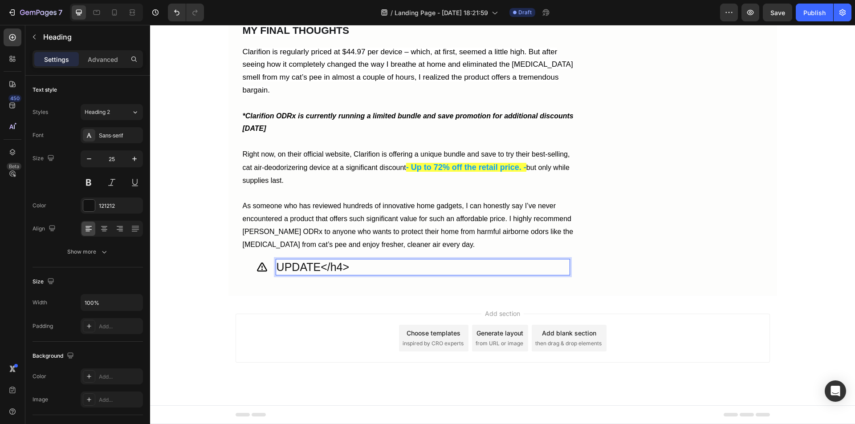
click at [348, 275] on p "UPDATE</h4>" at bounding box center [423, 267] width 293 height 15
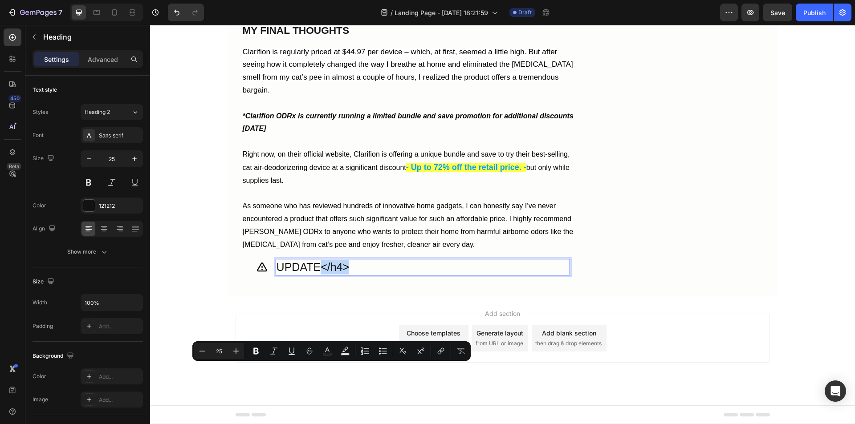
drag, startPoint x: 348, startPoint y: 371, endPoint x: 320, endPoint y: 374, distance: 27.8
click at [320, 275] on p "UPDATE</h4>" at bounding box center [423, 267] width 293 height 15
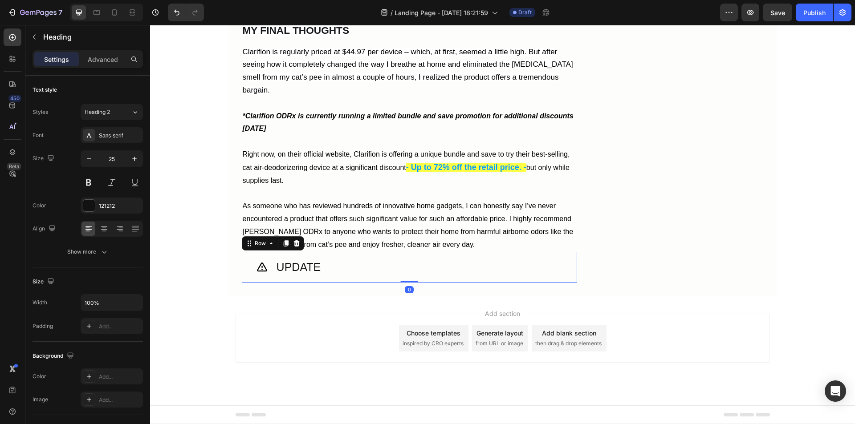
click at [245, 283] on div "Icon UPDATE Heading Row 0" at bounding box center [409, 267] width 335 height 31
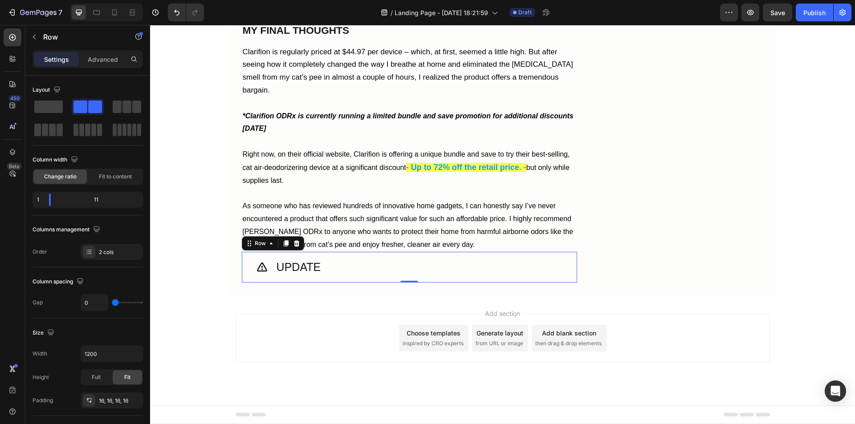
click at [117, 172] on div "Fit to content" at bounding box center [115, 177] width 53 height 14
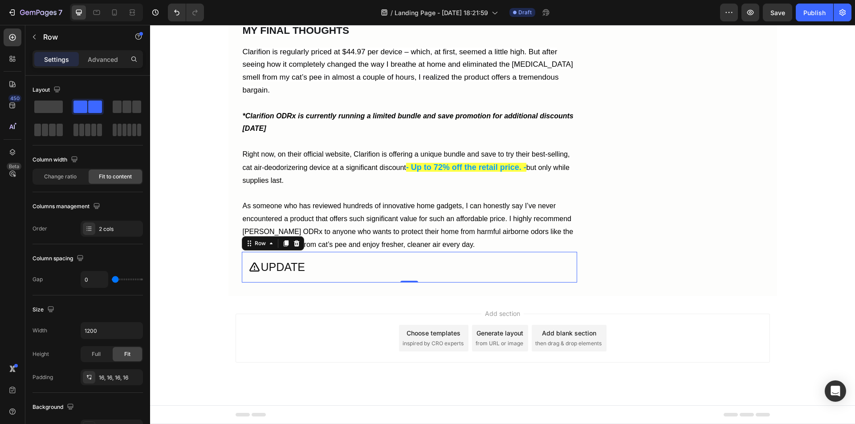
click at [61, 180] on span "Change ratio" at bounding box center [60, 177] width 33 height 8
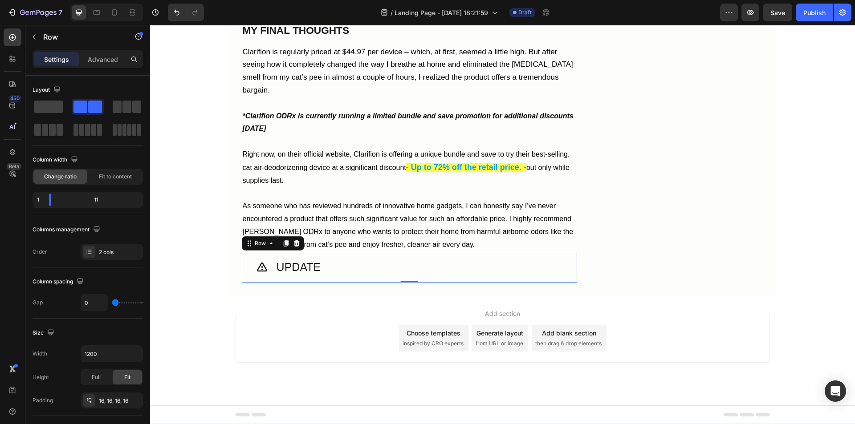
click at [103, 180] on span "Fit to content" at bounding box center [115, 177] width 33 height 8
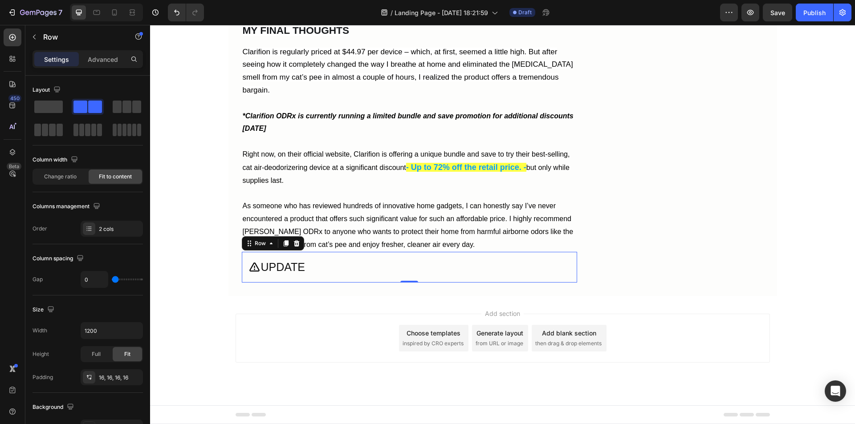
click at [100, 59] on p "Advanced" at bounding box center [103, 59] width 30 height 9
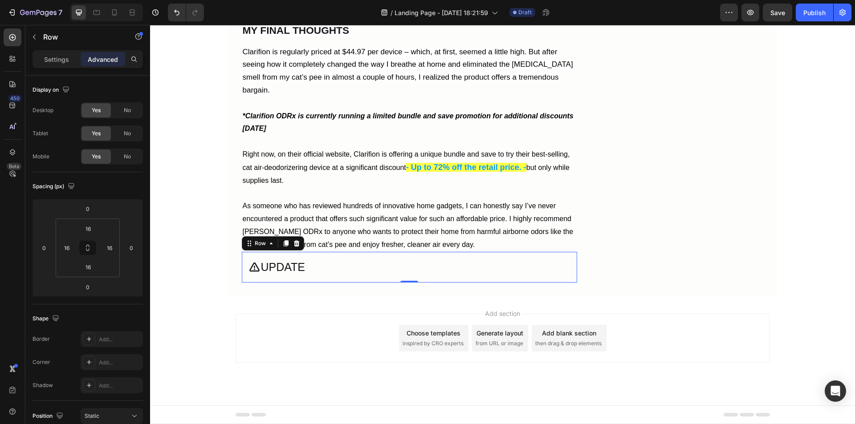
click at [55, 60] on p "Settings" at bounding box center [56, 59] width 25 height 9
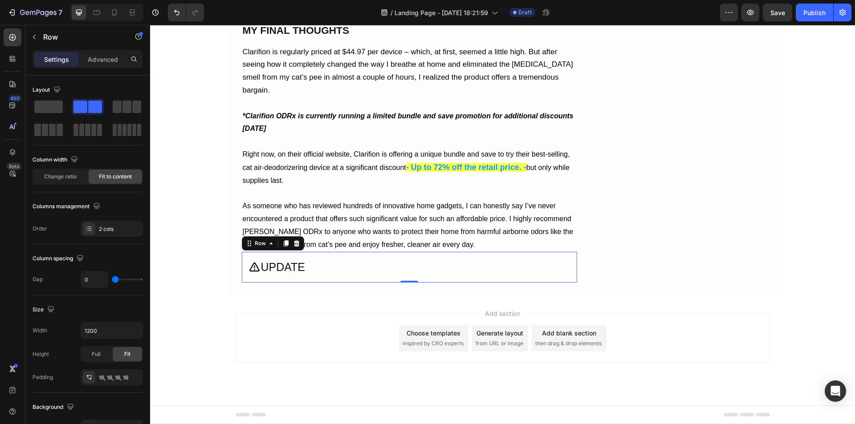
click at [332, 283] on div "Icon UPDATE Heading Row 0" at bounding box center [409, 267] width 335 height 31
click at [320, 283] on div "Icon UPDATE Heading Row 0" at bounding box center [409, 267] width 335 height 31
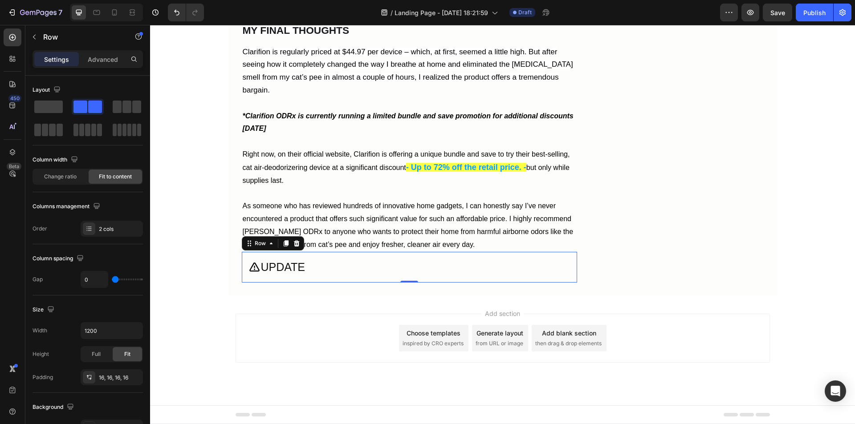
click at [320, 283] on div "Icon UPDATE Heading Row 0" at bounding box center [409, 267] width 335 height 31
click at [314, 283] on div "Icon UPDATE Heading Row 0" at bounding box center [409, 267] width 335 height 31
click at [285, 275] on p "UPDATE" at bounding box center [283, 267] width 45 height 15
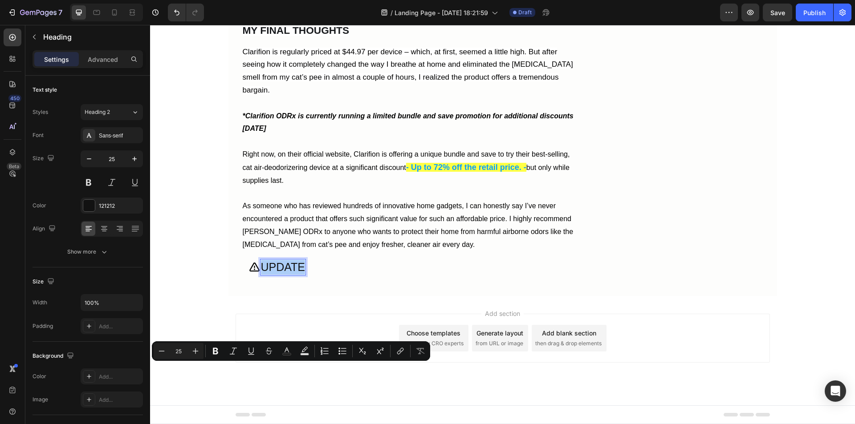
click at [305, 352] on icon "Editor contextual toolbar" at bounding box center [304, 351] width 9 height 9
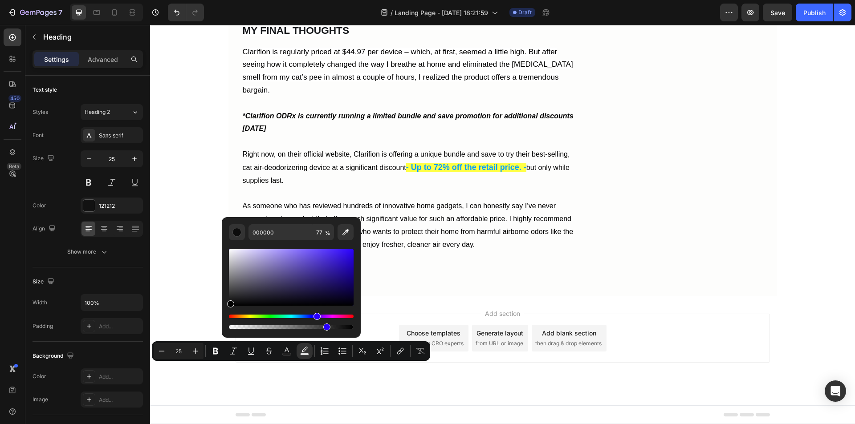
click at [316, 317] on div "Hue" at bounding box center [291, 317] width 125 height 4
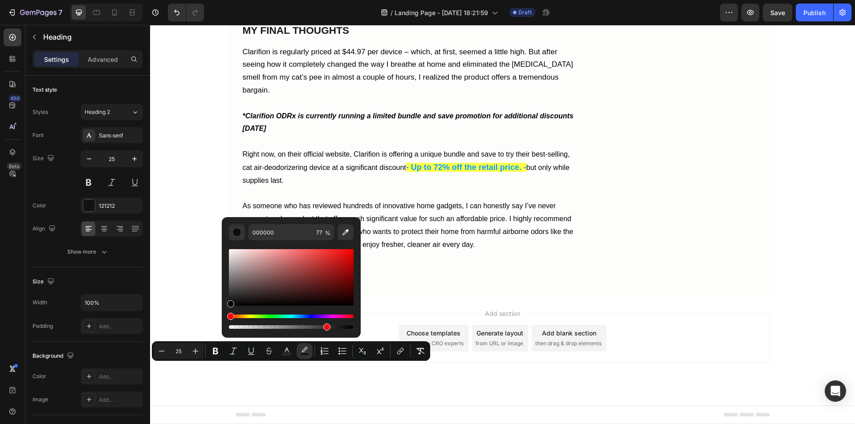
click at [314, 317] on div "Hue" at bounding box center [291, 317] width 125 height 4
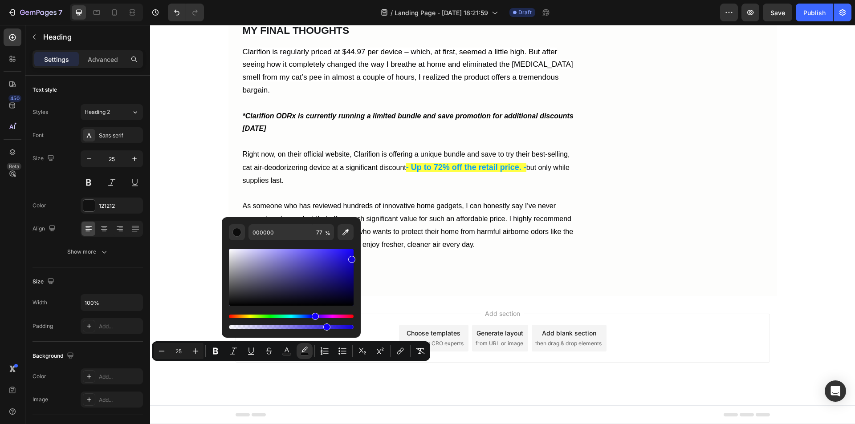
type input "1200D8"
drag, startPoint x: 340, startPoint y: 262, endPoint x: 358, endPoint y: 257, distance: 18.5
click at [358, 257] on div "1200D8 77 %" at bounding box center [291, 274] width 139 height 114
click at [324, 283] on div "Icon UPDATE Heading 0 Row" at bounding box center [409, 267] width 335 height 31
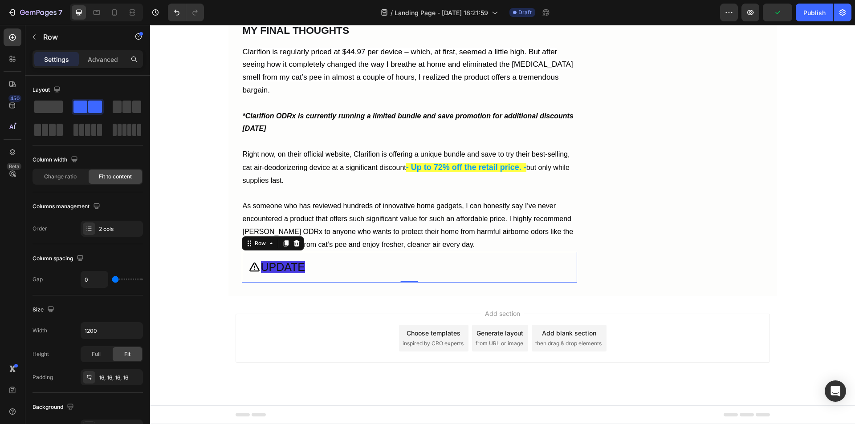
click at [326, 283] on div "Icon ⁠⁠⁠⁠⁠⁠⁠ UPDATE Heading Row 0" at bounding box center [409, 267] width 335 height 31
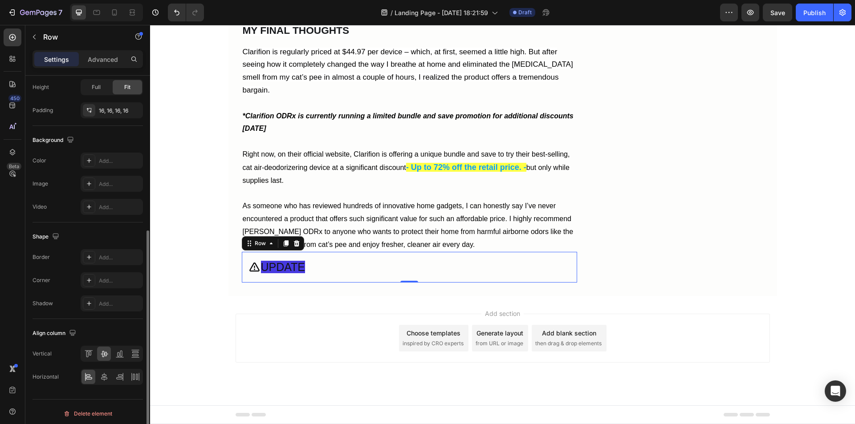
scroll to position [271, 0]
click at [98, 155] on div "Add..." at bounding box center [112, 157] width 62 height 16
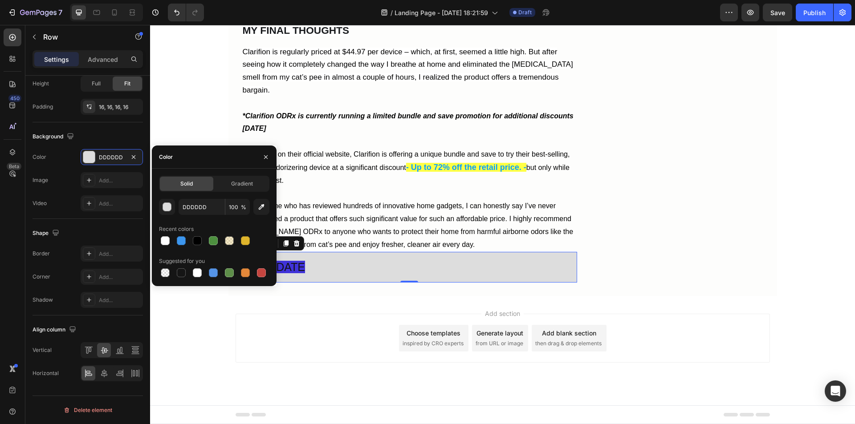
click at [178, 242] on div at bounding box center [181, 241] width 9 height 9
type input "3C96EE"
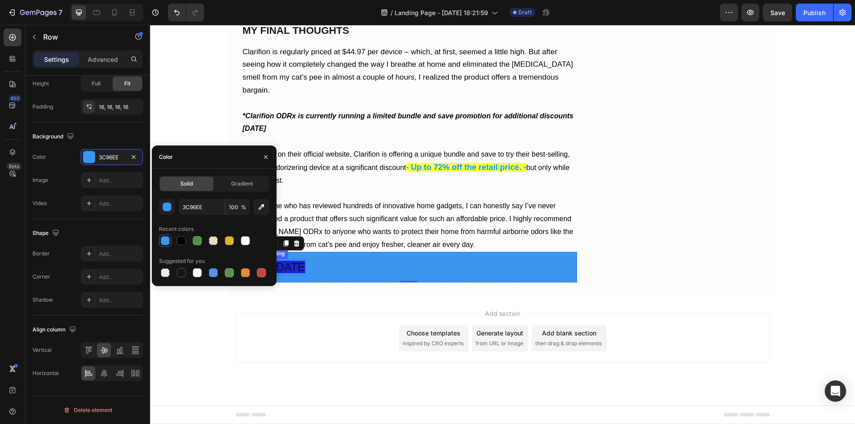
click at [287, 273] on span "UPDATE" at bounding box center [283, 267] width 45 height 12
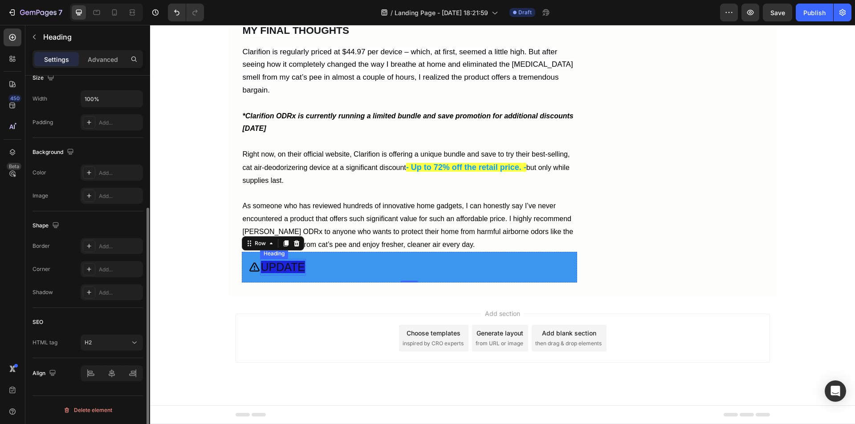
scroll to position [0, 0]
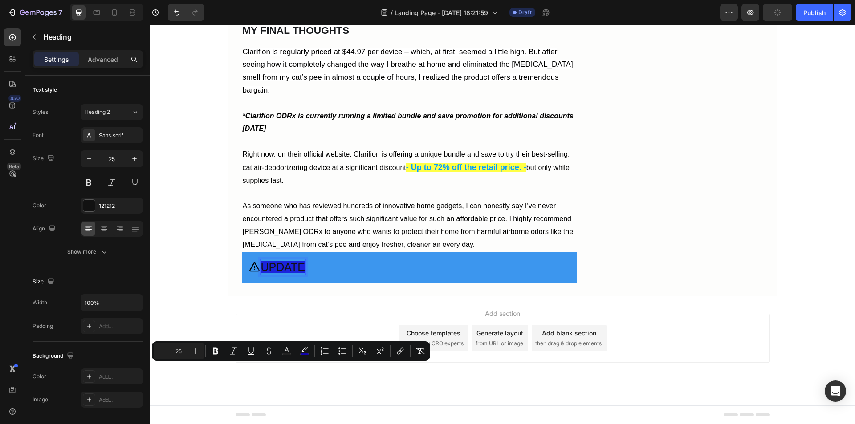
click at [301, 353] on icon "Editor contextual toolbar" at bounding box center [304, 351] width 9 height 9
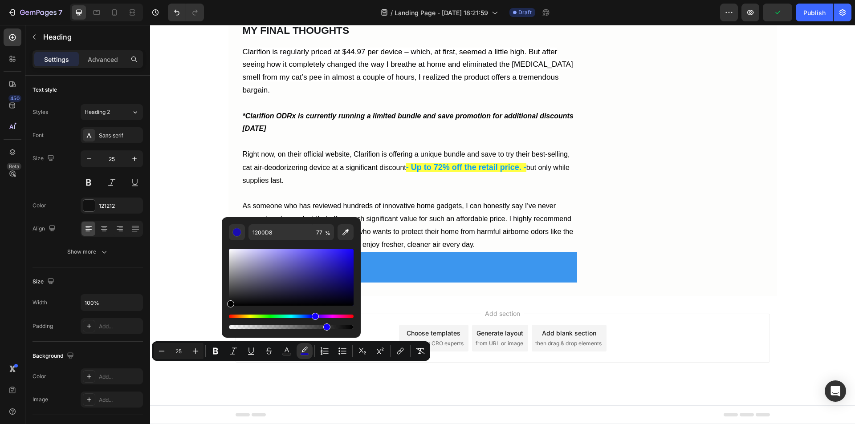
type input "000000"
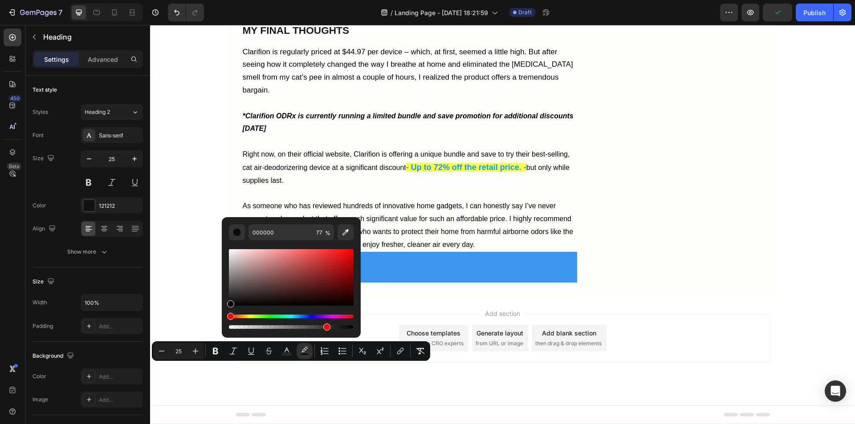
drag, startPoint x: 233, startPoint y: 295, endPoint x: 227, endPoint y: 308, distance: 14.0
click at [227, 308] on div "000000 77 %" at bounding box center [291, 274] width 139 height 114
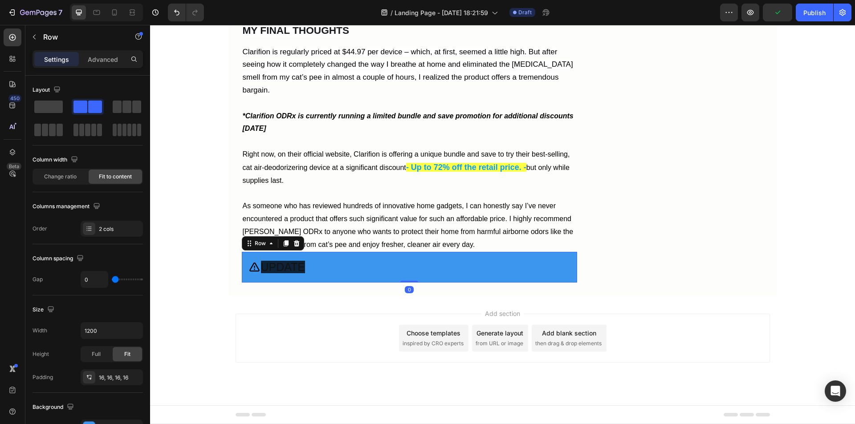
click at [333, 283] on div "Icon ⁠⁠⁠⁠⁠⁠⁠ UPDATE Heading Row 0" at bounding box center [409, 267] width 335 height 31
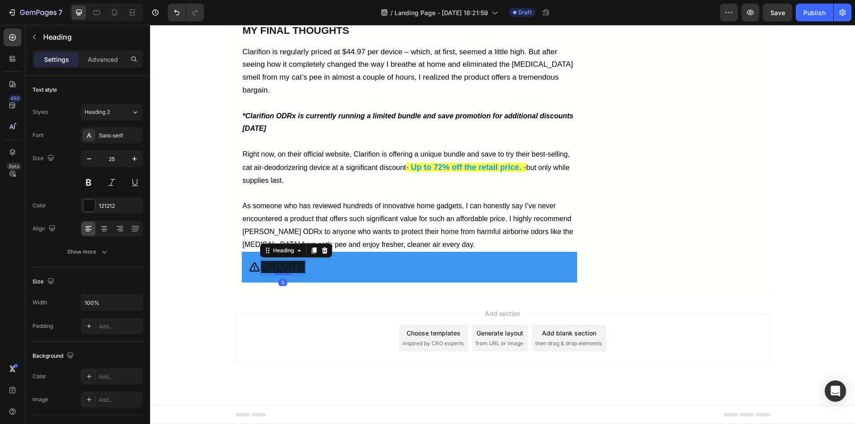
click at [288, 273] on span "UPDATE" at bounding box center [283, 267] width 45 height 12
click at [290, 273] on span "UPDATE" at bounding box center [283, 267] width 45 height 12
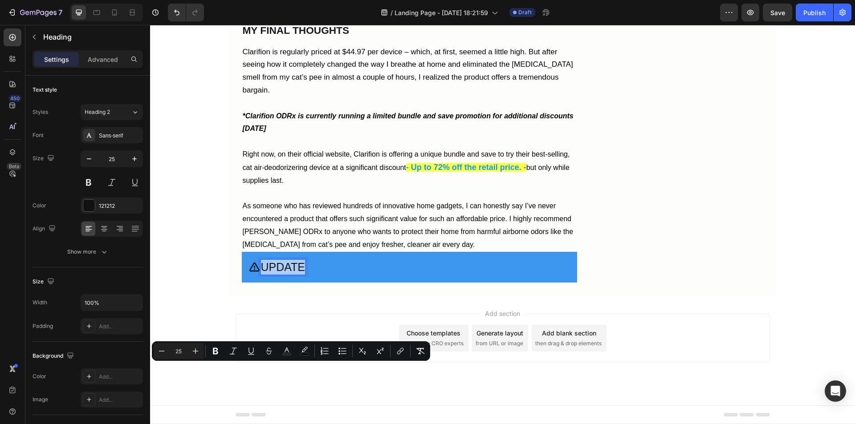
click at [305, 351] on icon "Editor contextual toolbar" at bounding box center [304, 351] width 9 height 9
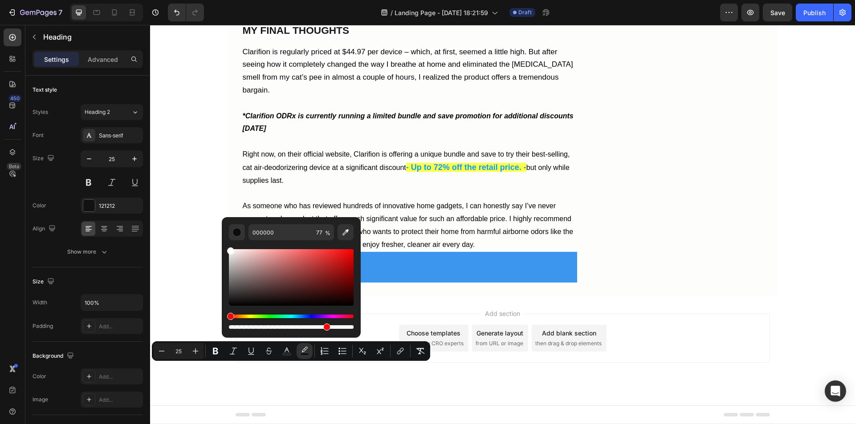
type input "FFFFFF"
drag, startPoint x: 265, startPoint y: 270, endPoint x: 225, endPoint y: 246, distance: 46.5
click at [225, 246] on div "FFFFFF 77 %" at bounding box center [291, 274] width 139 height 114
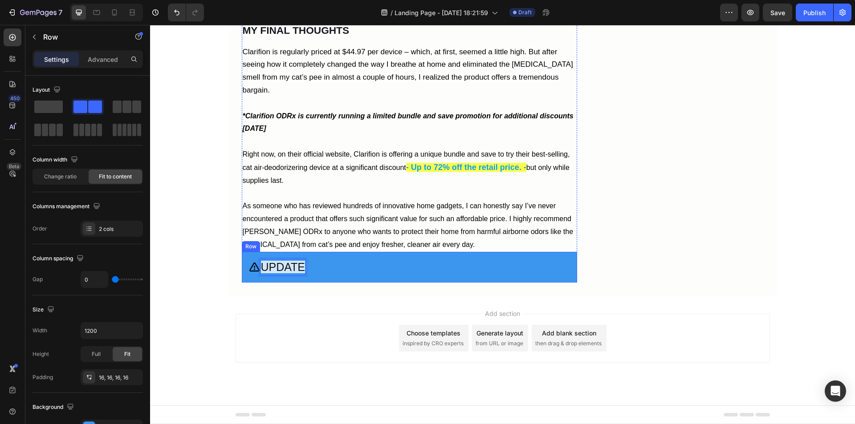
click at [344, 283] on div "Icon UPDATE Heading 0 Row" at bounding box center [409, 267] width 335 height 31
click at [295, 273] on span "UPDATE" at bounding box center [283, 267] width 45 height 12
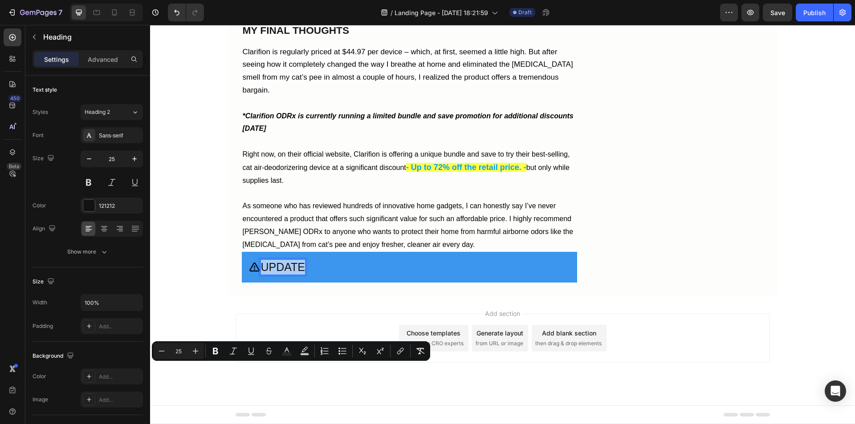
click at [306, 352] on icon "Editor contextual toolbar" at bounding box center [304, 351] width 9 height 9
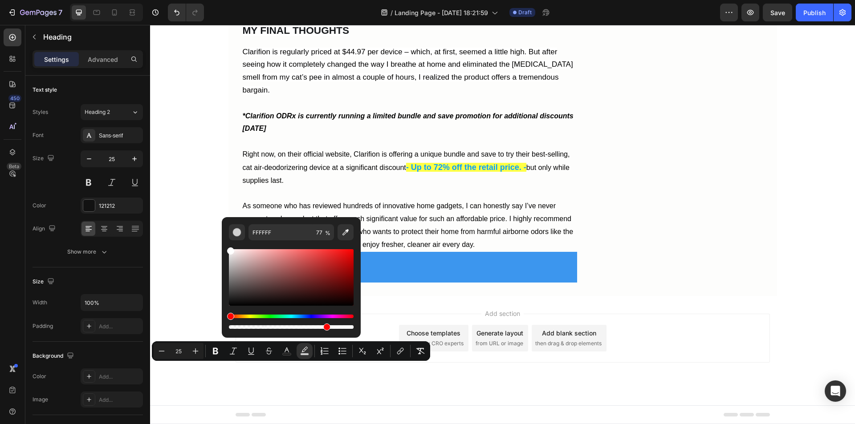
click at [345, 234] on icon "Editor contextual toolbar" at bounding box center [346, 232] width 6 height 6
type input "3C96EE"
type input "100"
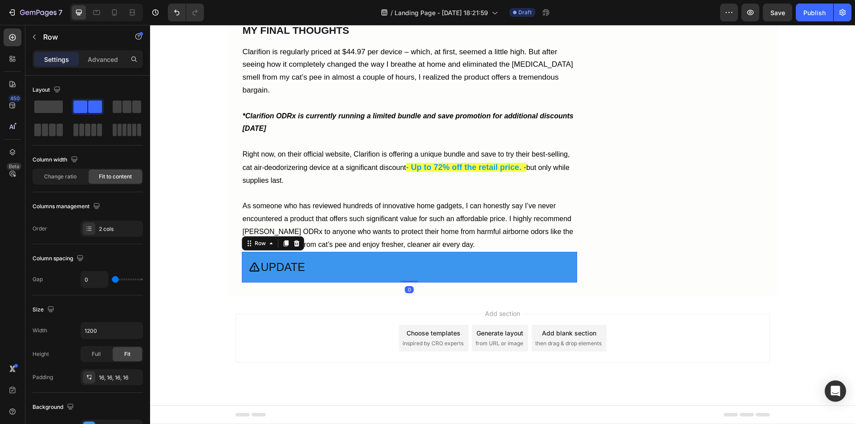
click at [347, 283] on div "Icon ⁠⁠⁠⁠⁠⁠⁠ UPDATE Heading Row 0" at bounding box center [409, 267] width 335 height 31
click at [253, 273] on icon at bounding box center [254, 267] width 11 height 11
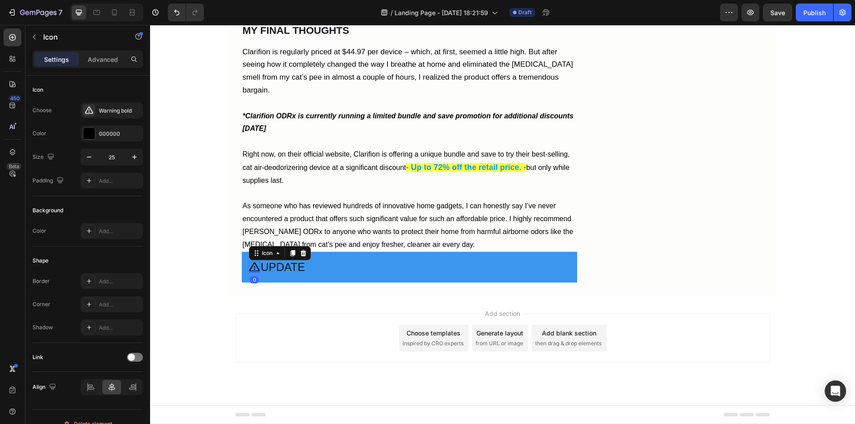
click at [92, 133] on div at bounding box center [89, 134] width 12 height 12
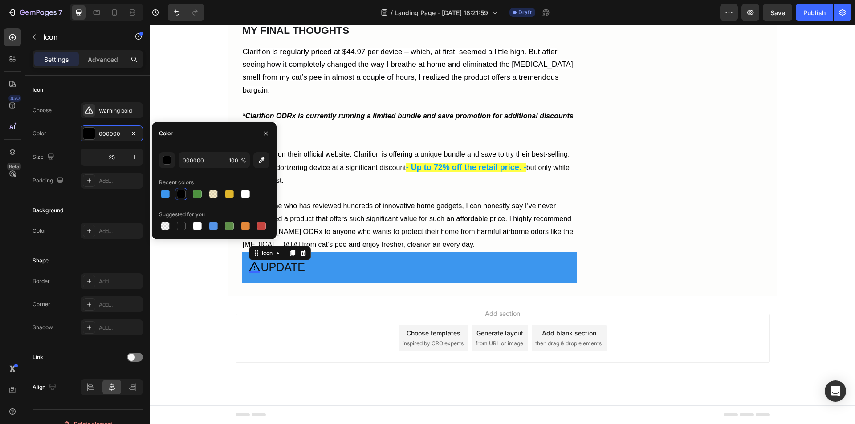
click at [245, 197] on div at bounding box center [245, 194] width 9 height 9
type input "FFFFFF"
click at [109, 201] on div "Background Color Add..." at bounding box center [88, 221] width 110 height 50
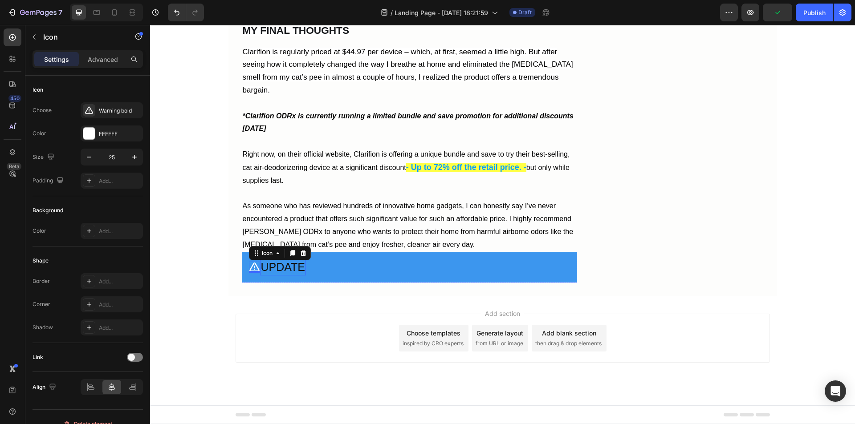
click at [289, 273] on span "UPDATE" at bounding box center [283, 267] width 45 height 12
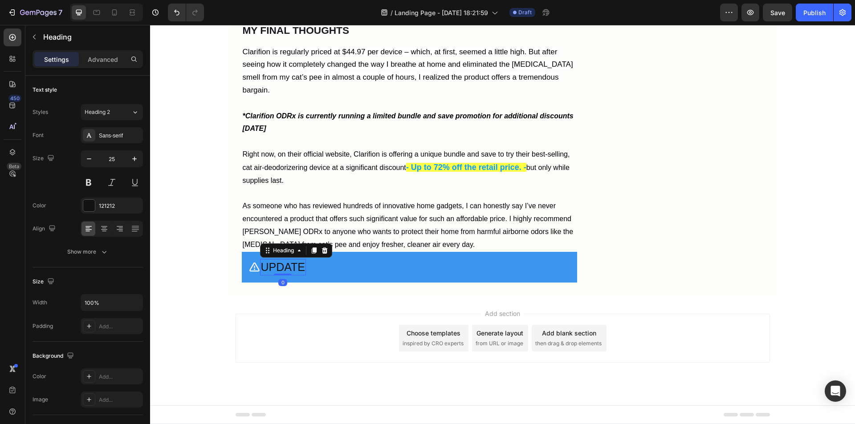
click at [86, 207] on div at bounding box center [89, 206] width 12 height 12
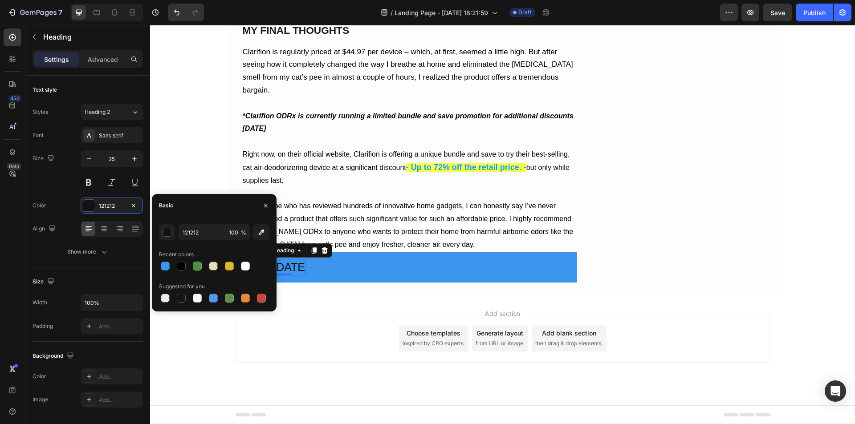
click at [246, 268] on div at bounding box center [245, 266] width 9 height 9
type input "FFFFFF"
click at [352, 283] on div "Icon ⁠⁠⁠⁠⁠⁠⁠ UPDATE Heading 0 Row" at bounding box center [409, 267] width 335 height 31
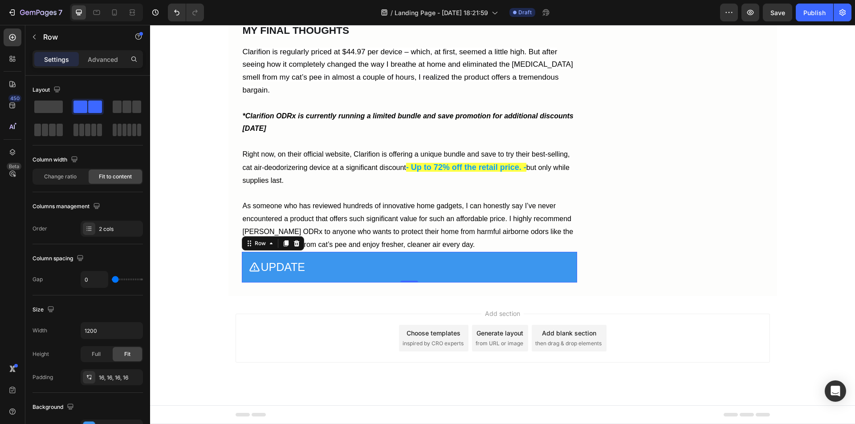
type input "20"
click at [119, 280] on input "range" at bounding box center [127, 280] width 31 height 2
type input "16"
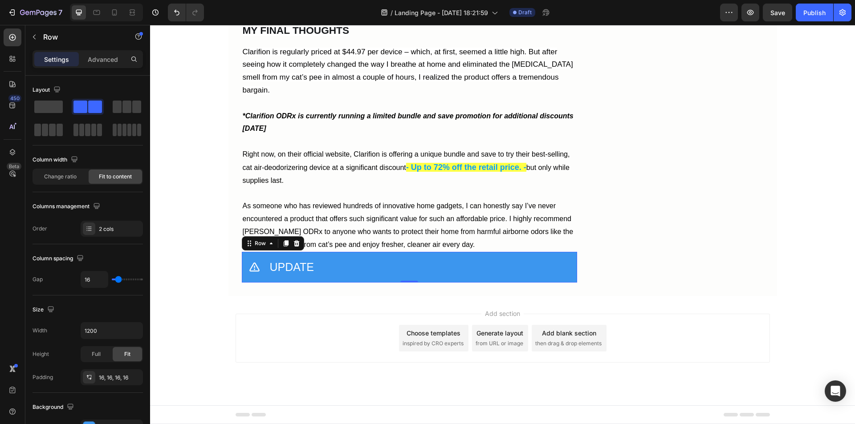
type input "13"
type input "11"
type input "7"
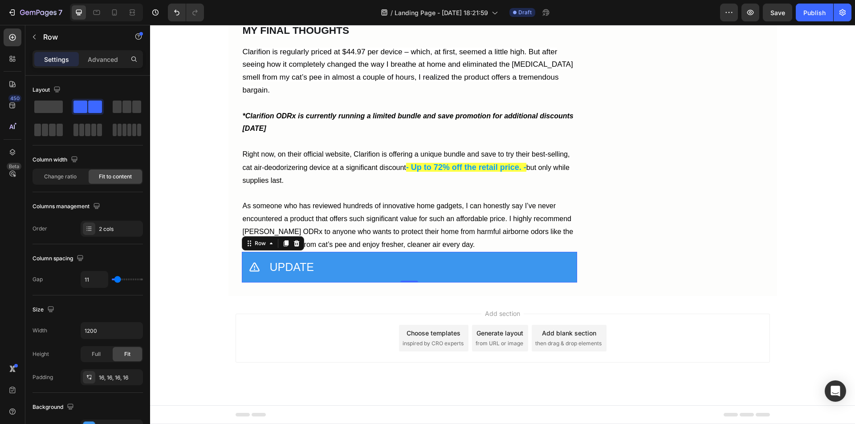
type input "7"
type input "2"
type input "0"
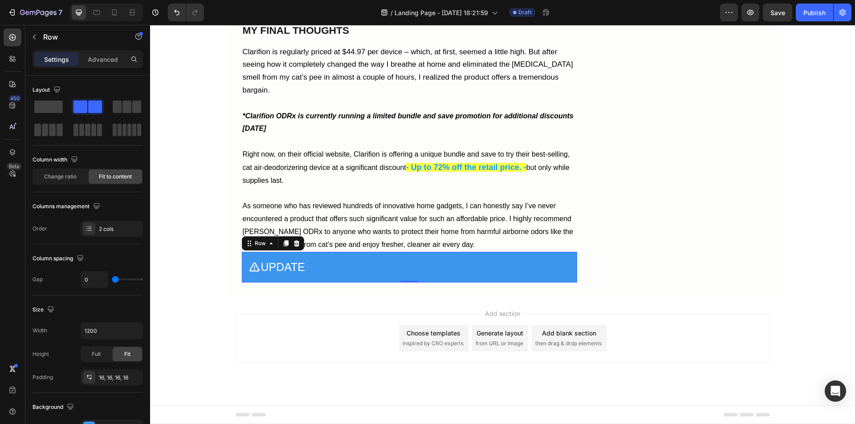
type input "2"
type input "9"
type input "11"
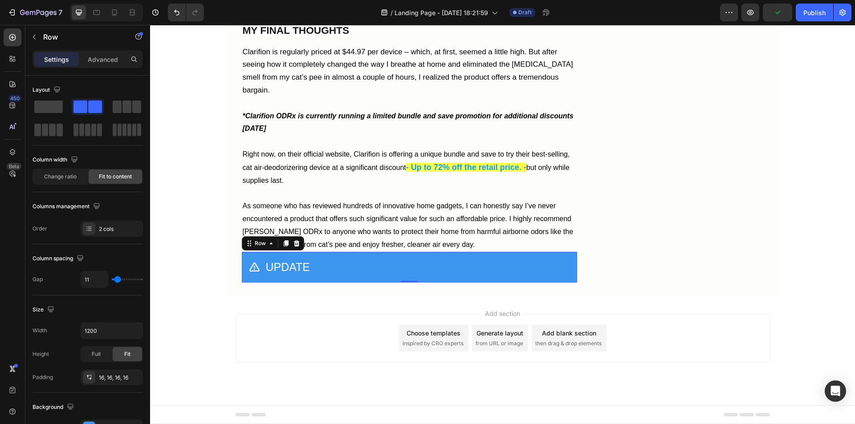
type input "11"
click at [118, 281] on input "range" at bounding box center [127, 280] width 31 height 2
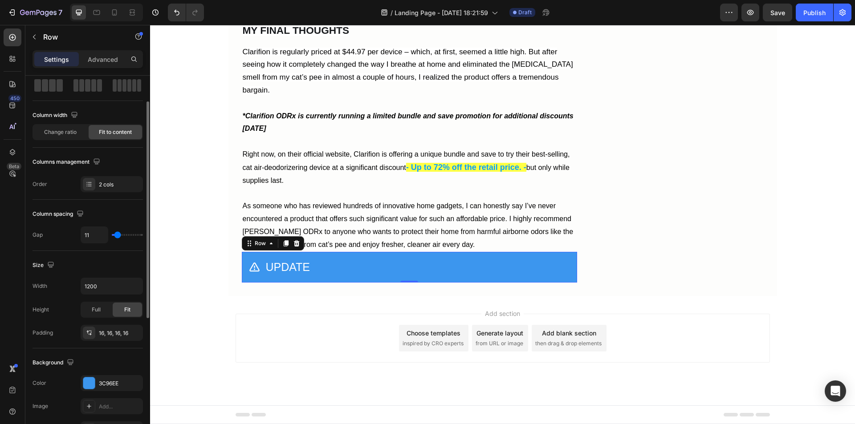
scroll to position [89, 0]
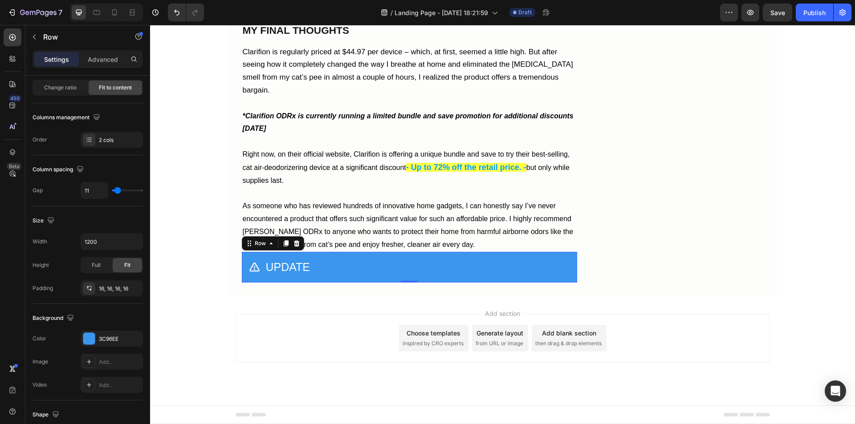
click at [90, 290] on icon at bounding box center [89, 288] width 7 height 7
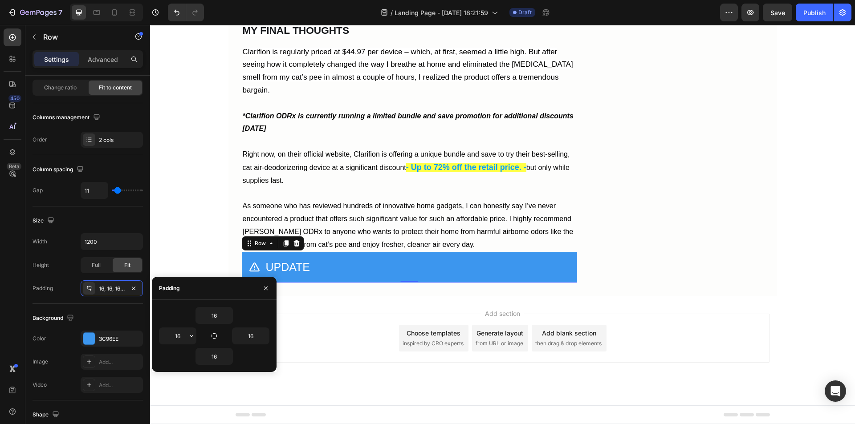
click at [189, 338] on icon "button" at bounding box center [191, 336] width 7 height 7
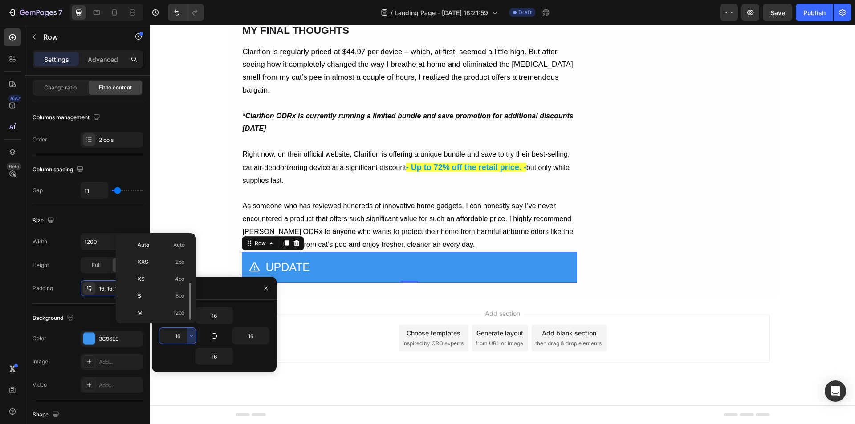
scroll to position [32, 0]
click at [151, 283] on p "M 12px" at bounding box center [161, 281] width 47 height 8
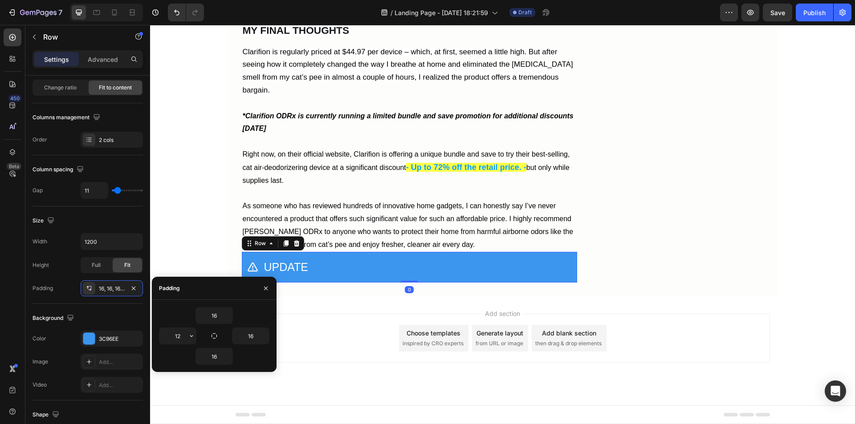
click at [188, 339] on icon "button" at bounding box center [191, 336] width 7 height 7
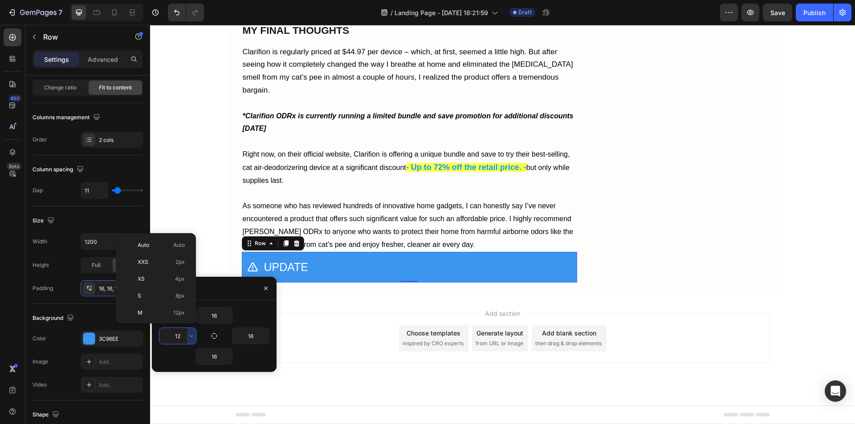
scroll to position [45, 0]
click at [163, 301] on p "XL 24px" at bounding box center [161, 302] width 47 height 8
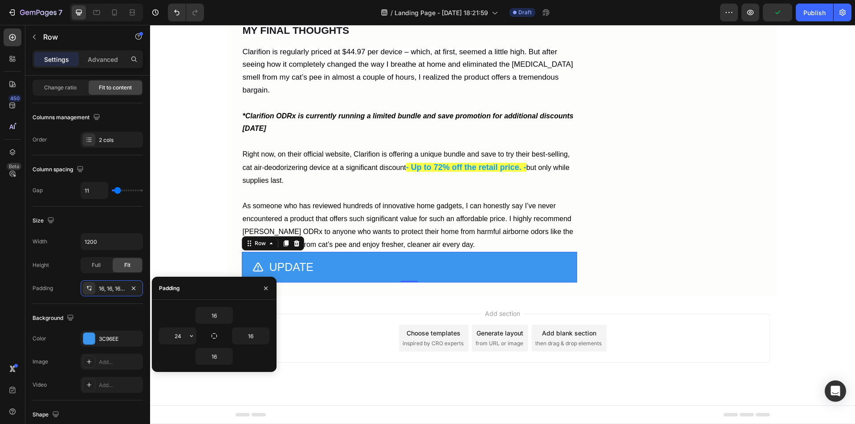
click at [189, 339] on icon "button" at bounding box center [191, 336] width 7 height 7
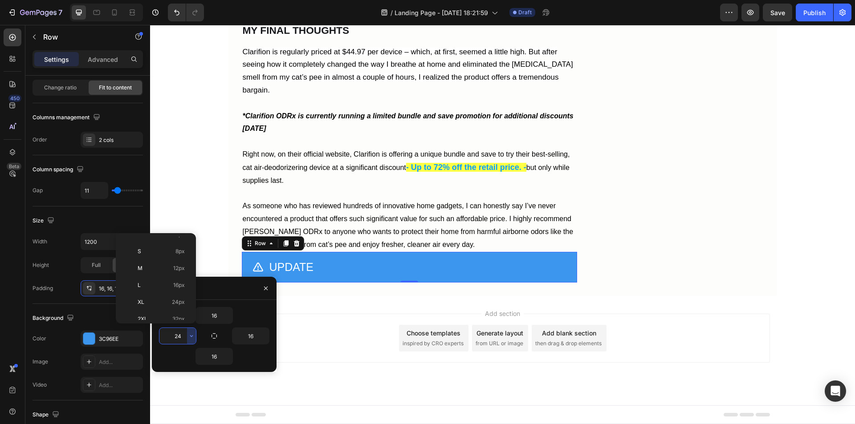
click at [166, 287] on p "L 16px" at bounding box center [161, 286] width 47 height 8
type input "16"
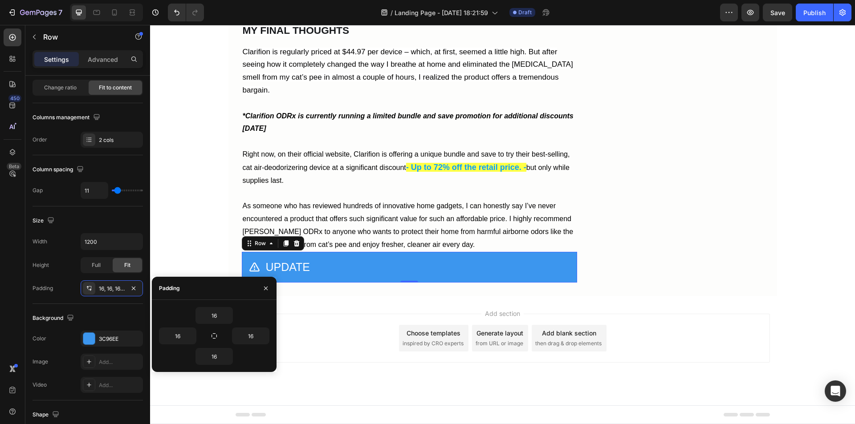
click at [265, 288] on icon "button" at bounding box center [266, 288] width 4 height 4
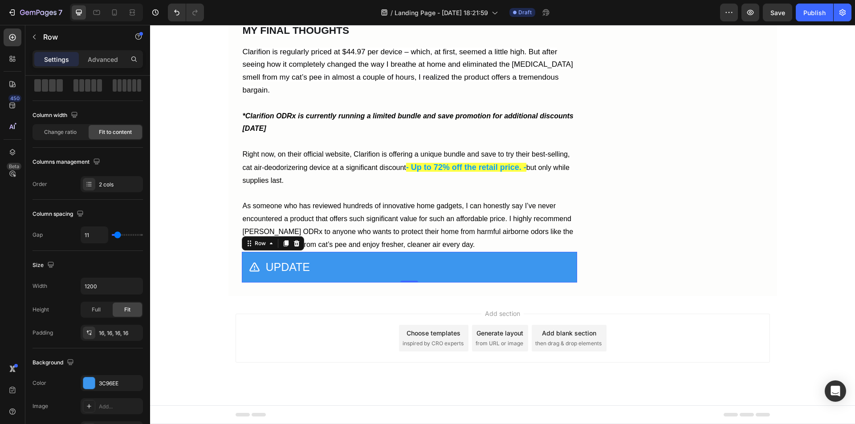
scroll to position [0, 0]
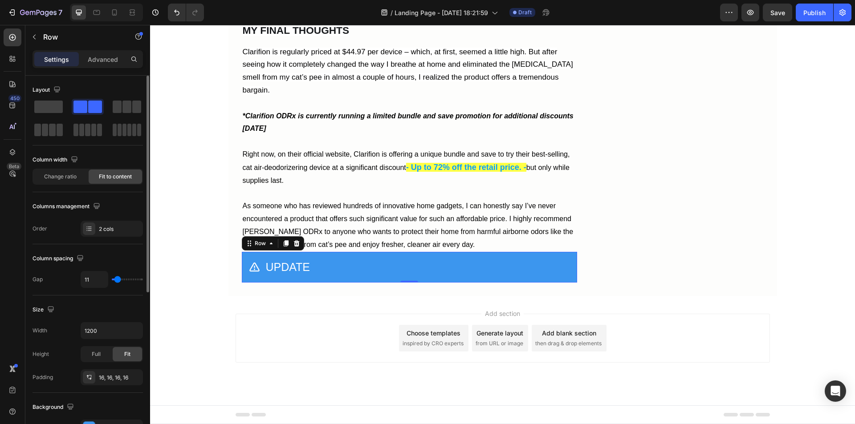
click at [106, 58] on p "Advanced" at bounding box center [103, 59] width 30 height 9
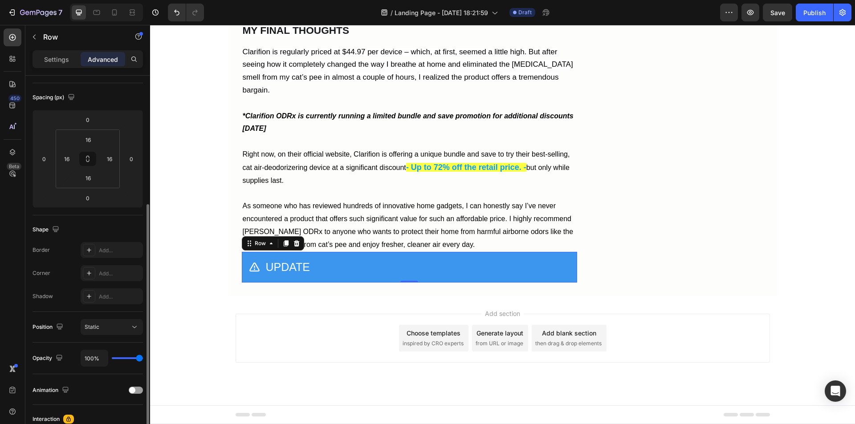
scroll to position [134, 0]
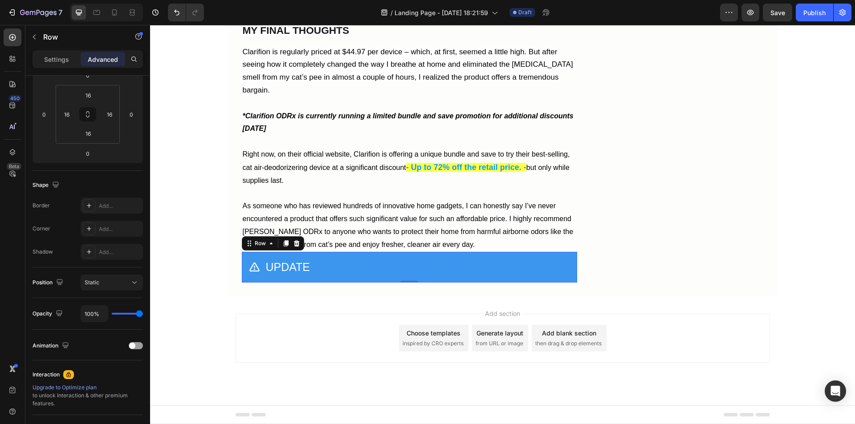
click at [131, 286] on icon at bounding box center [134, 282] width 9 height 9
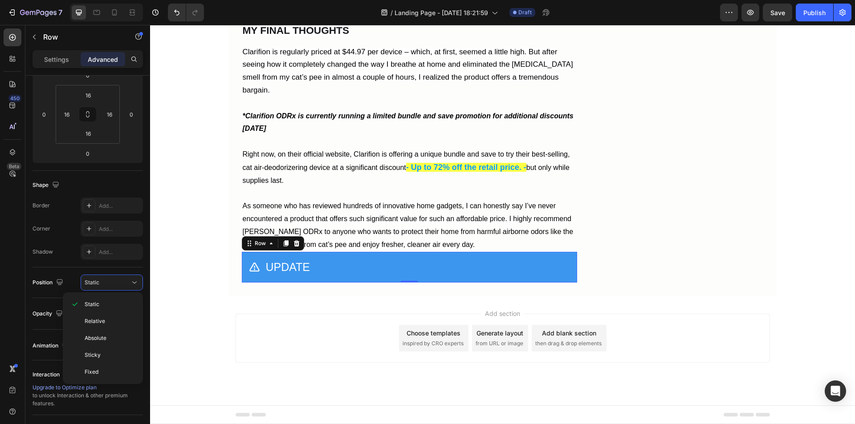
click at [131, 286] on icon at bounding box center [134, 282] width 9 height 9
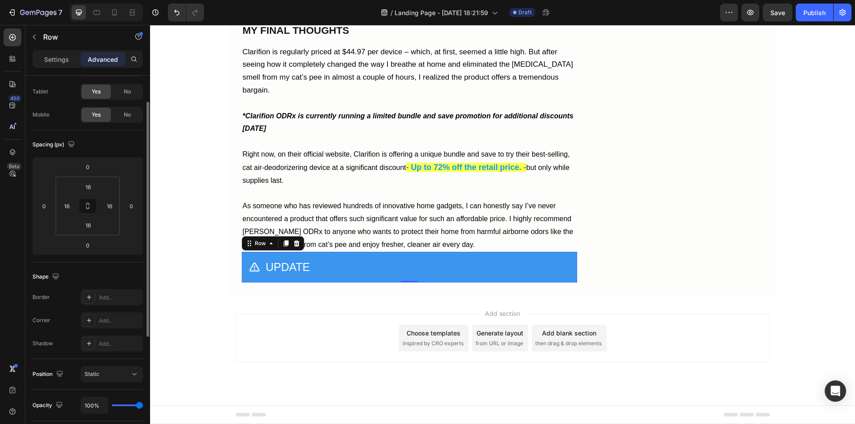
scroll to position [0, 0]
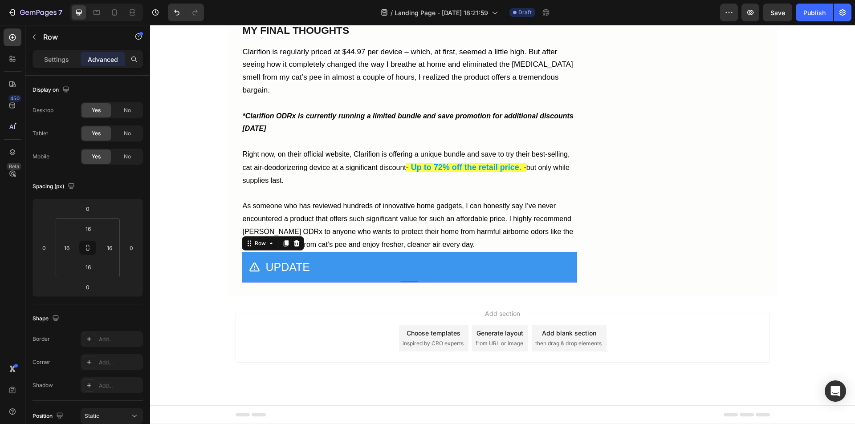
click at [47, 60] on p "Settings" at bounding box center [56, 59] width 25 height 9
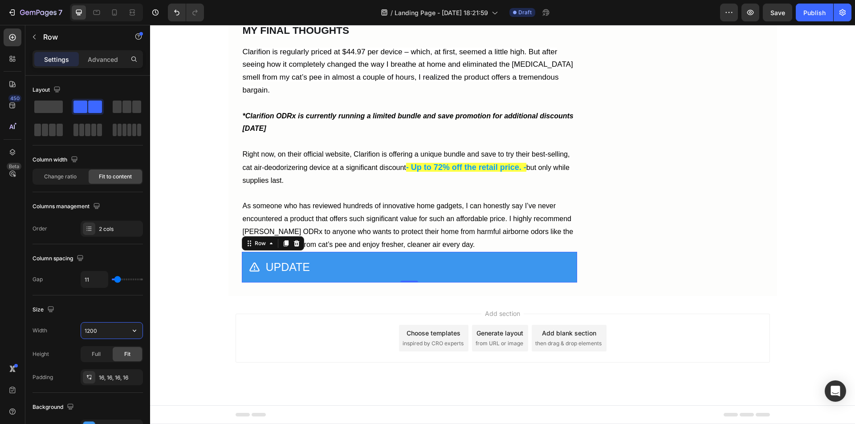
click at [123, 331] on input "1200" at bounding box center [111, 331] width 61 height 16
click at [137, 327] on icon "button" at bounding box center [134, 331] width 9 height 9
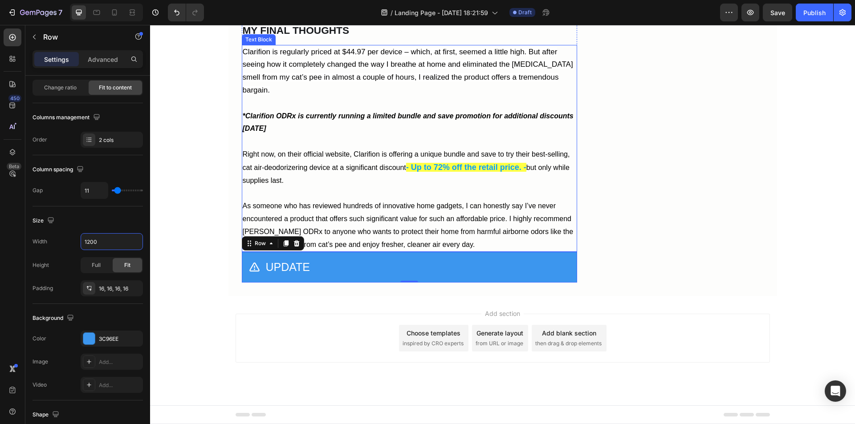
scroll to position [5695, 0]
click at [317, 251] on p "As someone who has reviewed hundreds of innovative home gadgets, I can honestly…" at bounding box center [410, 225] width 334 height 51
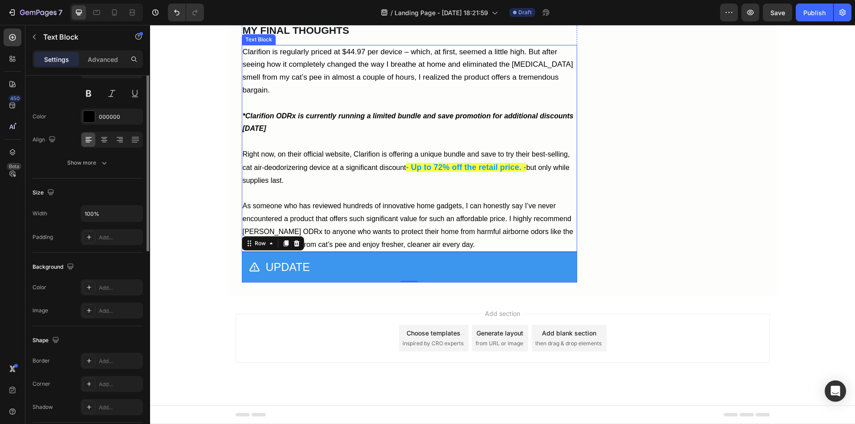
scroll to position [0, 0]
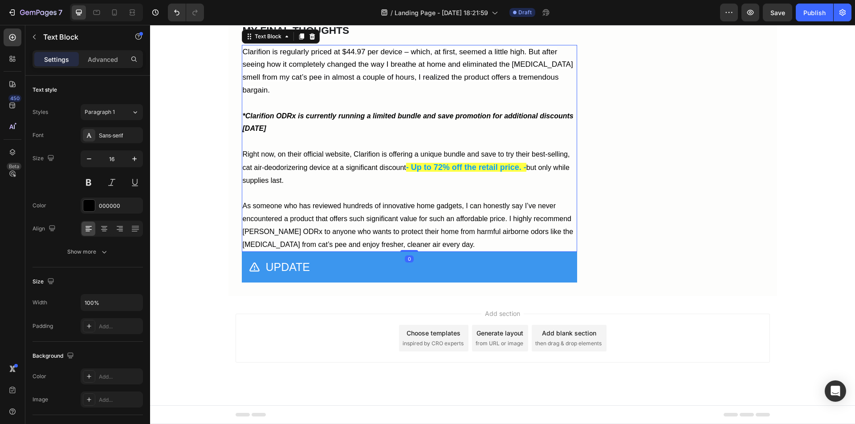
click at [299, 40] on icon at bounding box center [301, 36] width 5 height 6
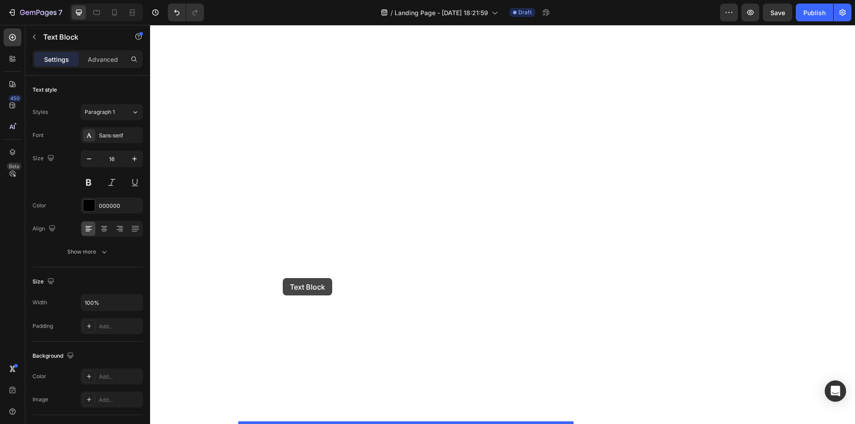
drag, startPoint x: 245, startPoint y: 46, endPoint x: 283, endPoint y: 278, distance: 235.1
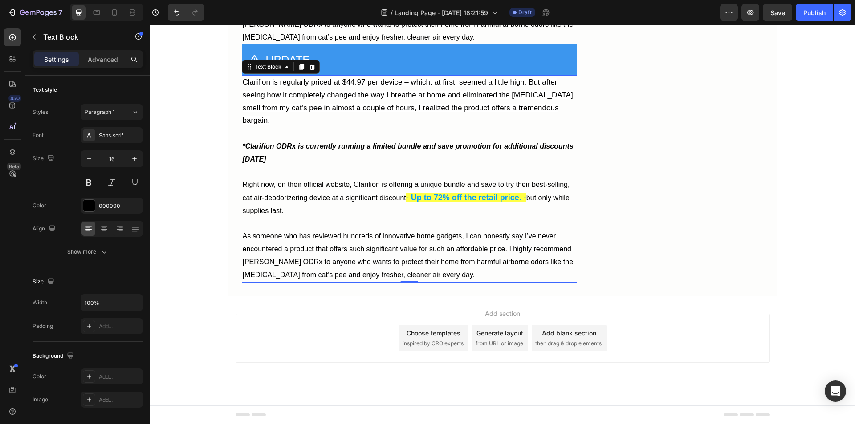
scroll to position [5860, 0]
click at [336, 166] on p "*Clarifion ODRx is currently running a limited bundle and save promotion for ad…" at bounding box center [410, 146] width 334 height 38
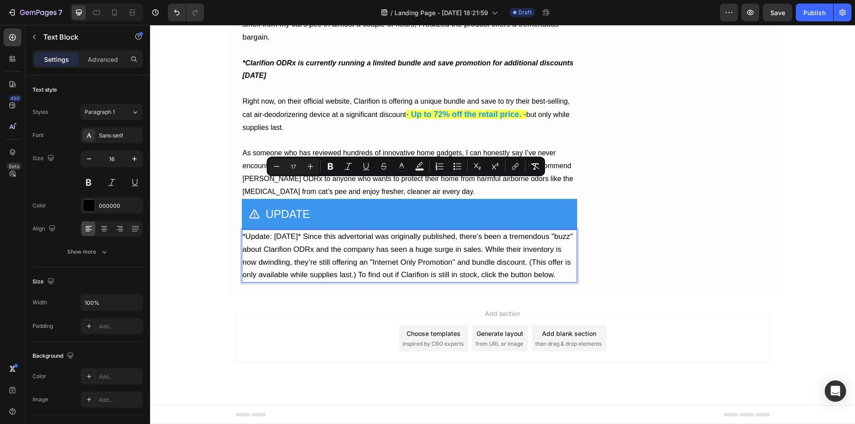
scroll to position [5820, 0]
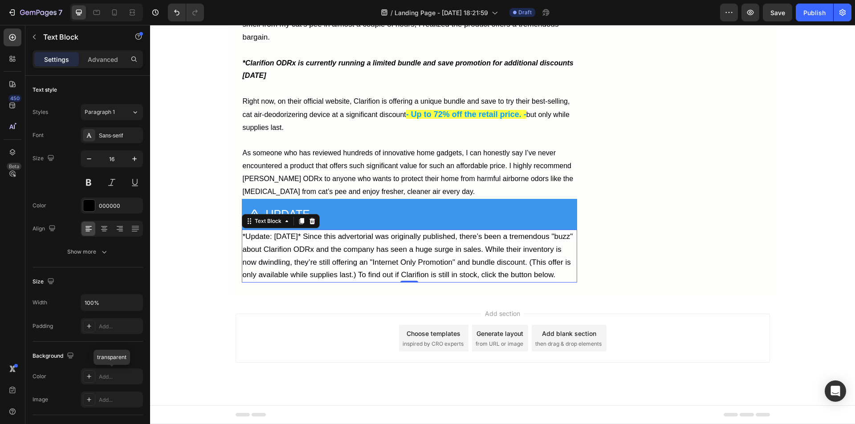
click at [109, 376] on div "Add..." at bounding box center [120, 377] width 42 height 8
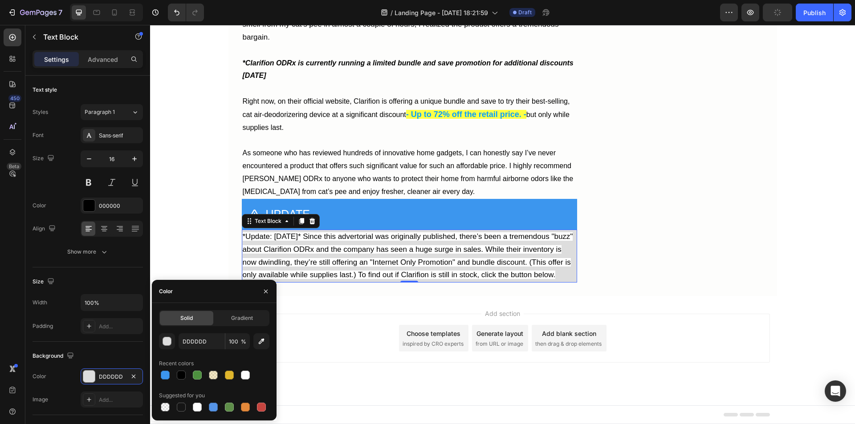
click at [259, 344] on icon "button" at bounding box center [262, 342] width 6 height 6
click at [167, 342] on div "button" at bounding box center [167, 342] width 9 height 9
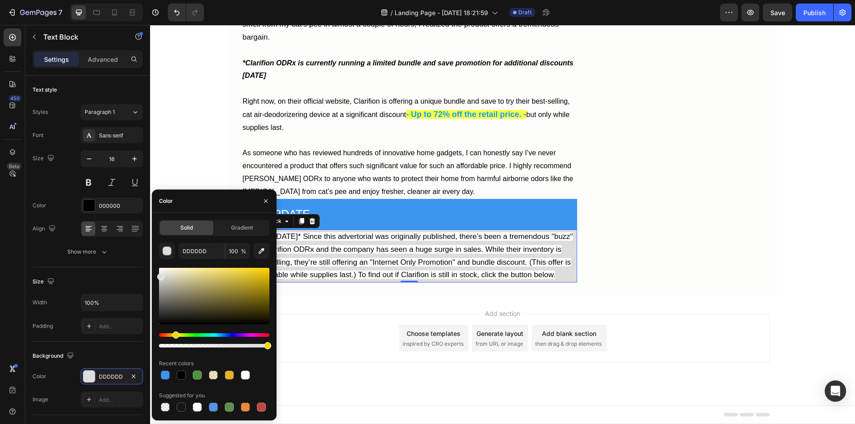
click at [175, 336] on div "Hue" at bounding box center [214, 336] width 110 height 4
click at [174, 335] on div "Hue" at bounding box center [175, 335] width 7 height 7
click at [175, 333] on div "Hue" at bounding box center [175, 335] width 7 height 7
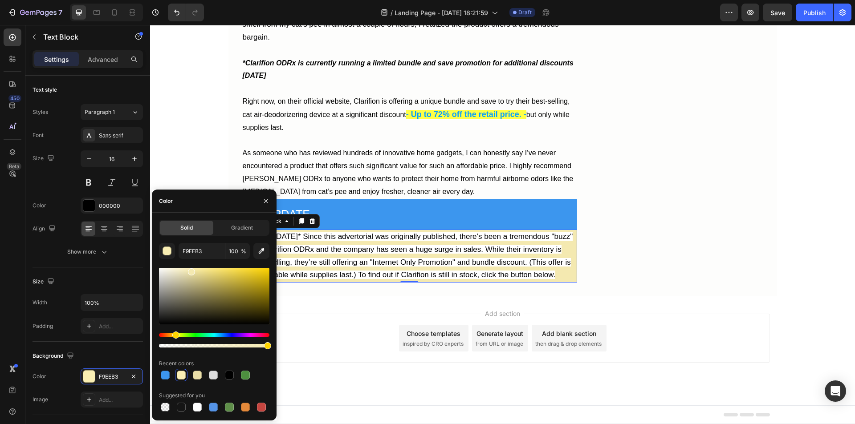
type input "F4E9B0"
drag, startPoint x: 203, startPoint y: 271, endPoint x: 191, endPoint y: 270, distance: 12.5
click at [191, 270] on div at bounding box center [214, 296] width 110 height 57
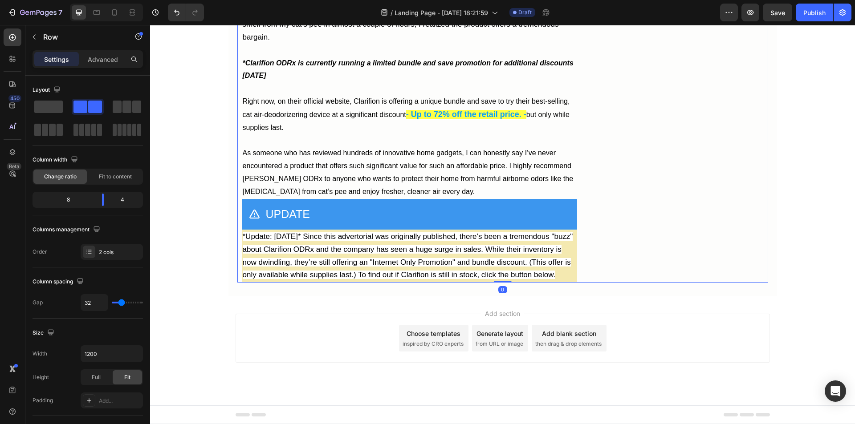
click at [566, 273] on p "*Update: [DATE]* Since this advertorial was originally published, there’s been …" at bounding box center [410, 256] width 334 height 51
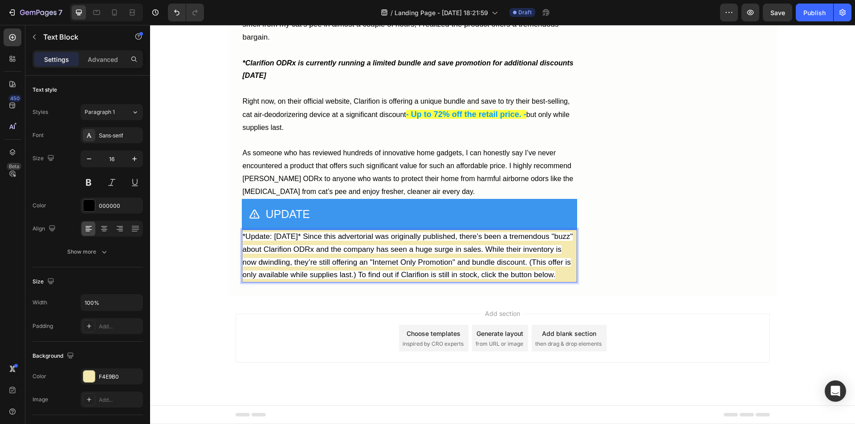
click at [518, 276] on p "*Update: [DATE]* Since this advertorial was originally published, there’s been …" at bounding box center [410, 256] width 334 height 51
click at [331, 274] on p "*Update: [DATE]* Since this advertorial was originally published, there’s been …" at bounding box center [410, 256] width 334 height 51
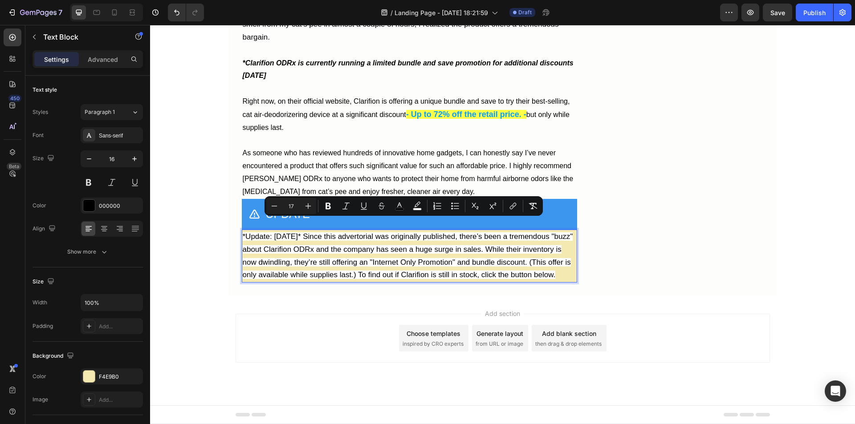
click at [420, 206] on icon "Editor contextual toolbar" at bounding box center [417, 206] width 9 height 9
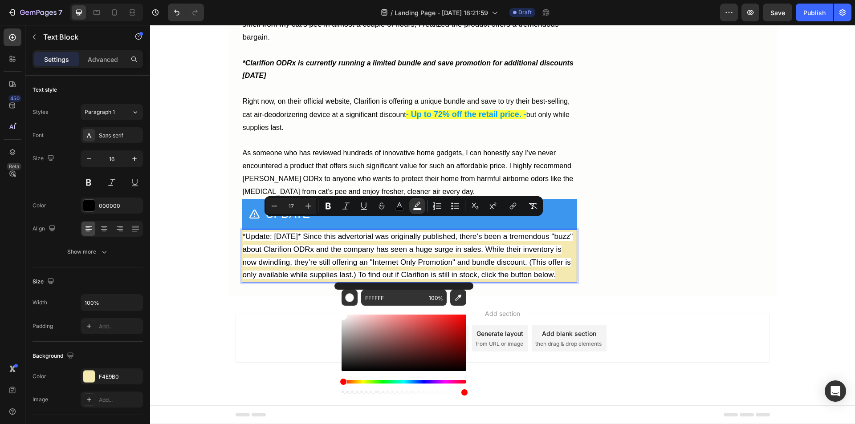
click at [456, 298] on icon "Editor contextual toolbar" at bounding box center [458, 298] width 9 height 9
type input "F4E9B0"
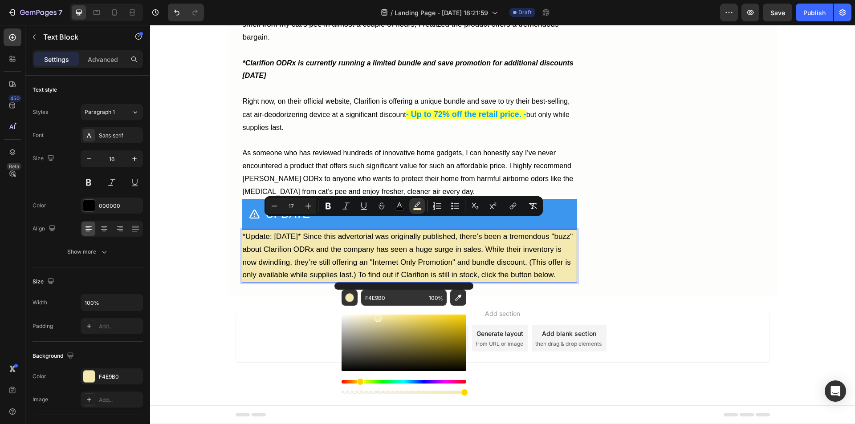
click at [441, 275] on p "*Update: [DATE]* Since this advertorial was originally published, there’s been …" at bounding box center [410, 256] width 334 height 51
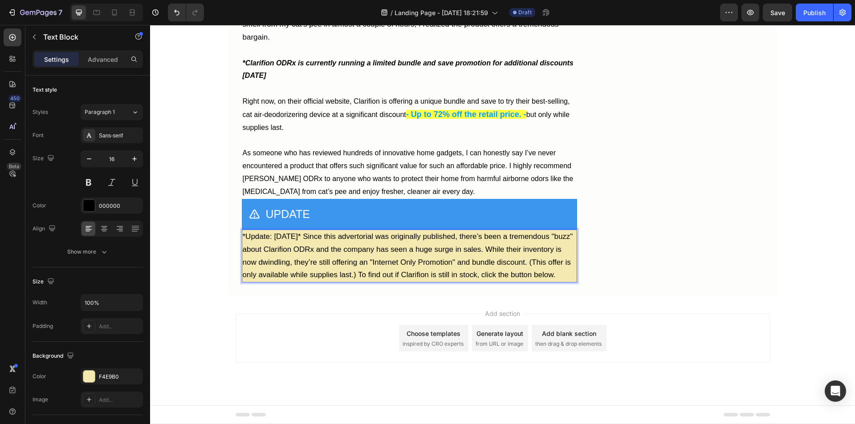
click at [107, 60] on p "Advanced" at bounding box center [103, 59] width 30 height 9
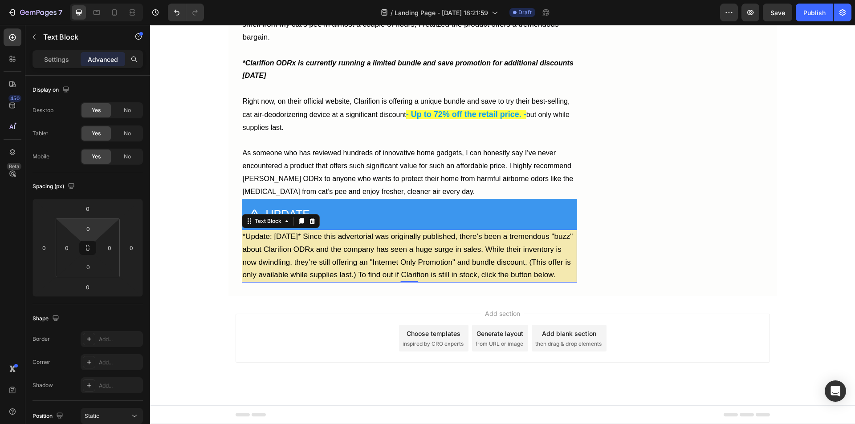
click at [84, 228] on input "0" at bounding box center [88, 228] width 18 height 13
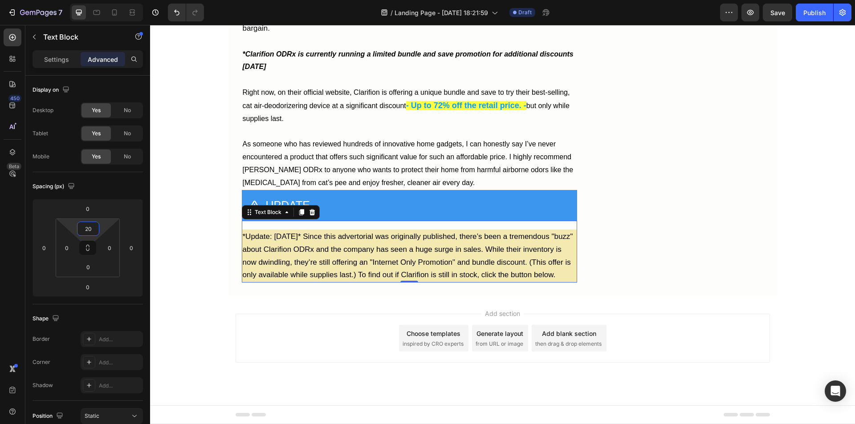
type input "2"
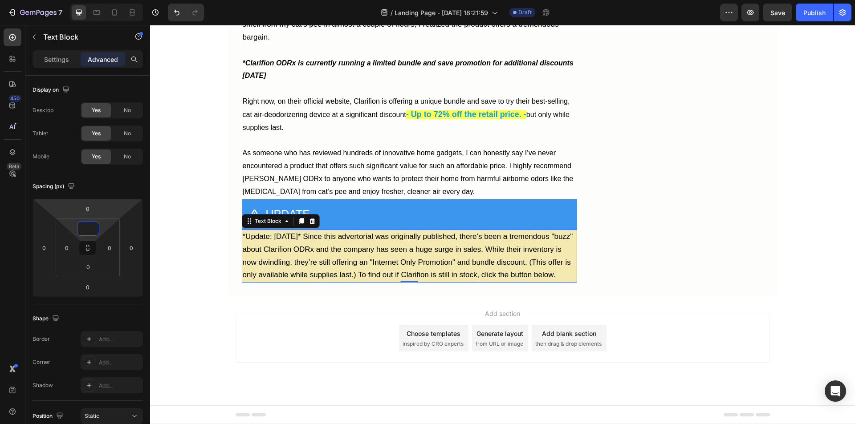
click at [87, 208] on input "0" at bounding box center [88, 208] width 18 height 13
type input "0"
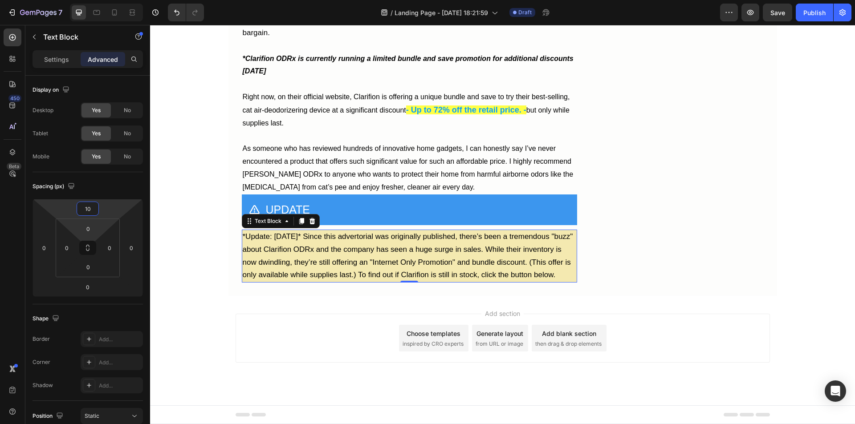
type input "1"
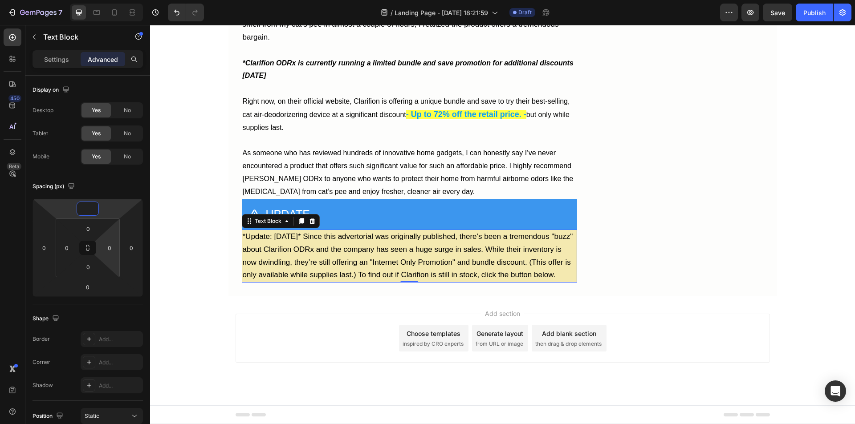
type input "0"
click at [107, 251] on input "0" at bounding box center [109, 247] width 13 height 13
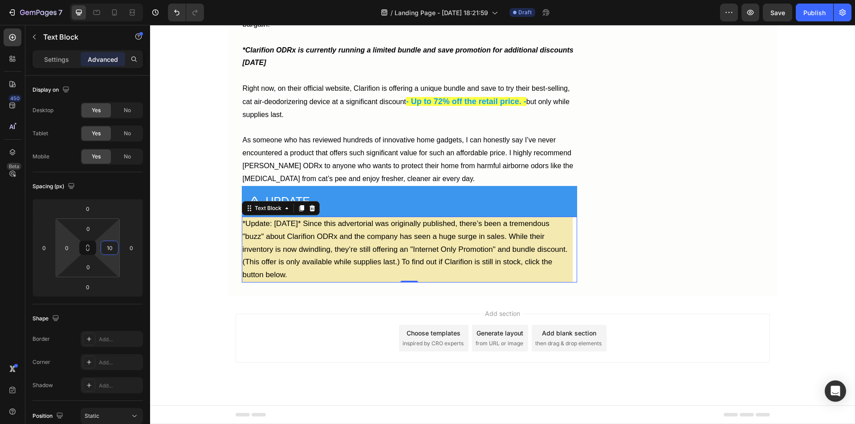
type input "10"
click at [65, 251] on input "0" at bounding box center [66, 247] width 13 height 13
type input "10"
click at [86, 233] on input "0" at bounding box center [88, 228] width 18 height 13
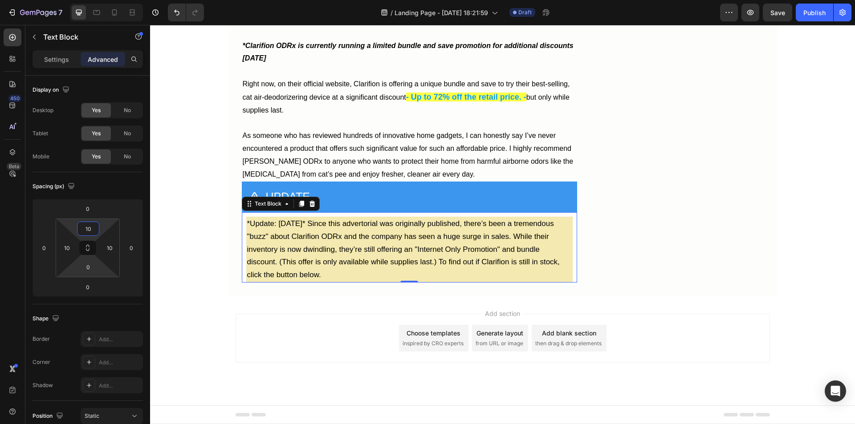
type input "10"
click at [87, 270] on input "0" at bounding box center [88, 267] width 18 height 13
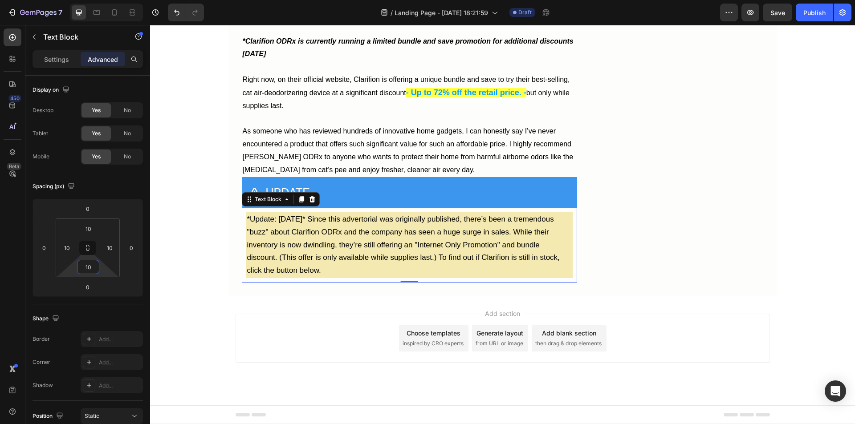
type input "10"
click at [242, 283] on div "*Update: [DATE]* Since this advertorial was originally published, there’s been …" at bounding box center [409, 245] width 335 height 75
click at [48, 62] on p "Settings" at bounding box center [56, 59] width 25 height 9
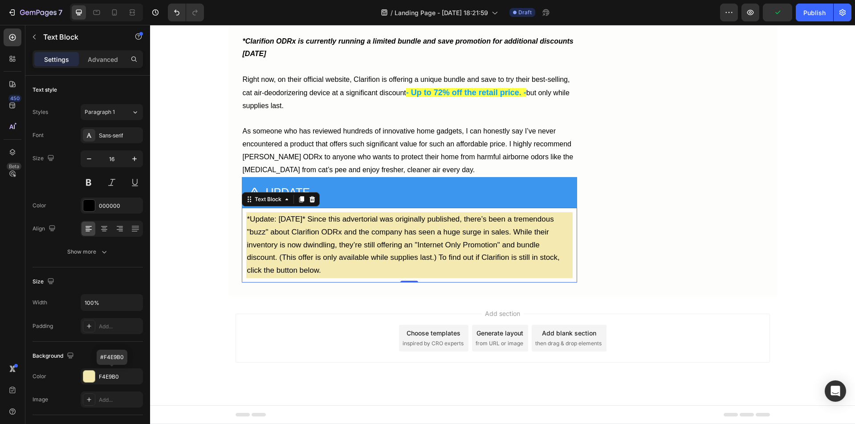
click at [109, 376] on div "F4E9B0" at bounding box center [120, 377] width 42 height 8
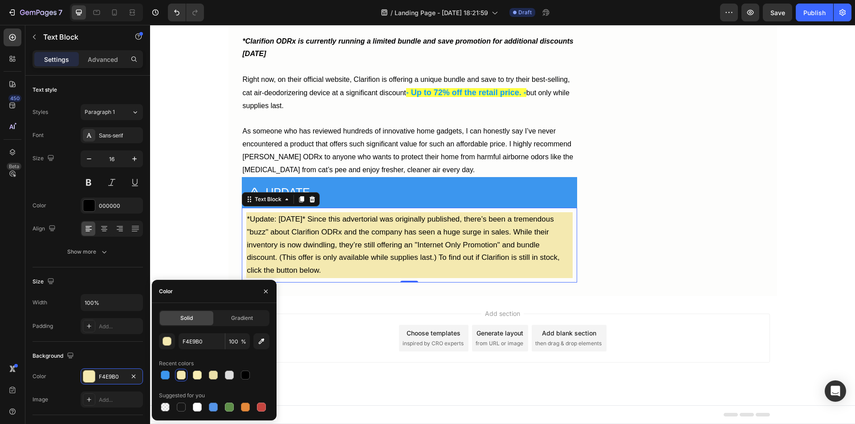
click at [180, 373] on div at bounding box center [181, 375] width 9 height 9
click at [238, 358] on div "Recent colors" at bounding box center [214, 364] width 110 height 14
click at [242, 224] on div "*Update: [DATE]* Since this advertorial was originally published, there’s been …" at bounding box center [409, 245] width 335 height 75
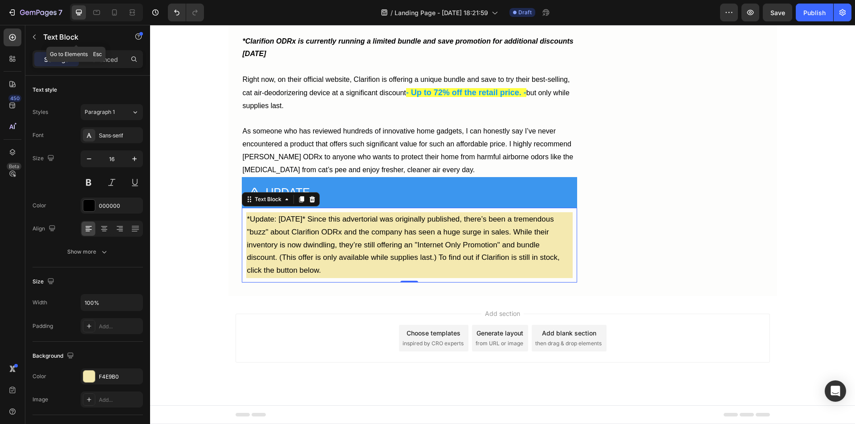
click at [37, 39] on icon "button" at bounding box center [34, 36] width 7 height 7
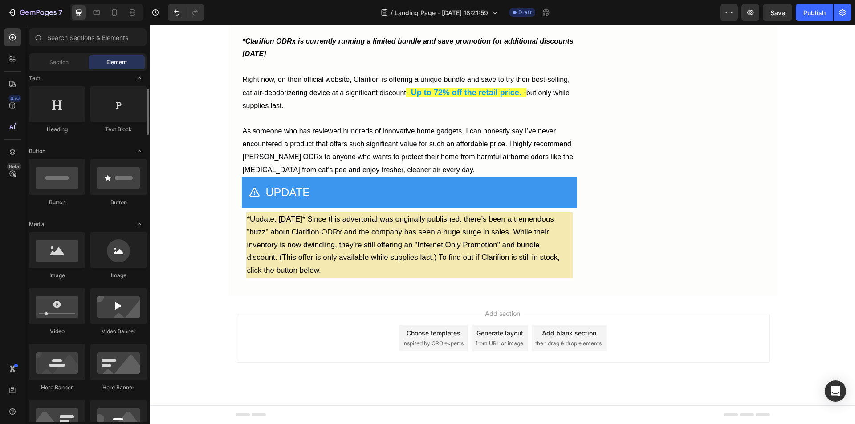
scroll to position [0, 0]
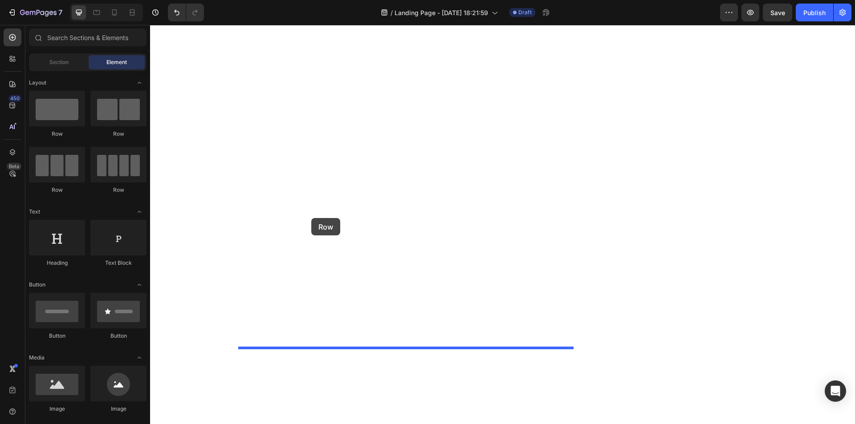
drag, startPoint x: 213, startPoint y: 135, endPoint x: 311, endPoint y: 218, distance: 128.3
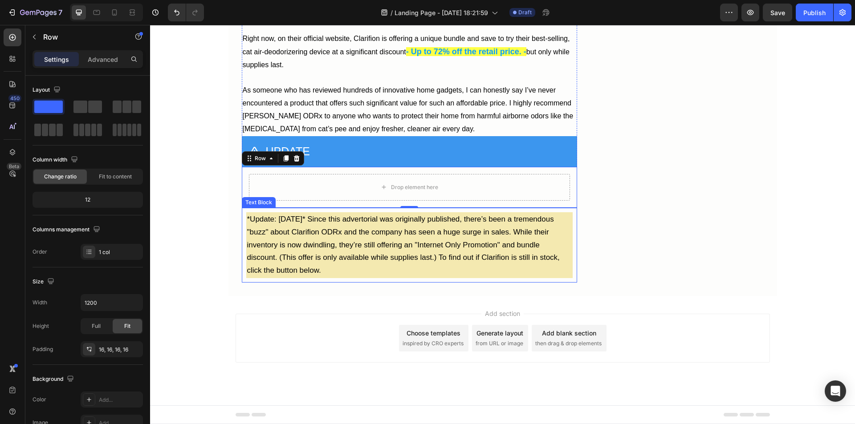
click at [251, 275] on span "*Update: [DATE]* Since this advertorial was originally published, there’s been …" at bounding box center [403, 245] width 313 height 60
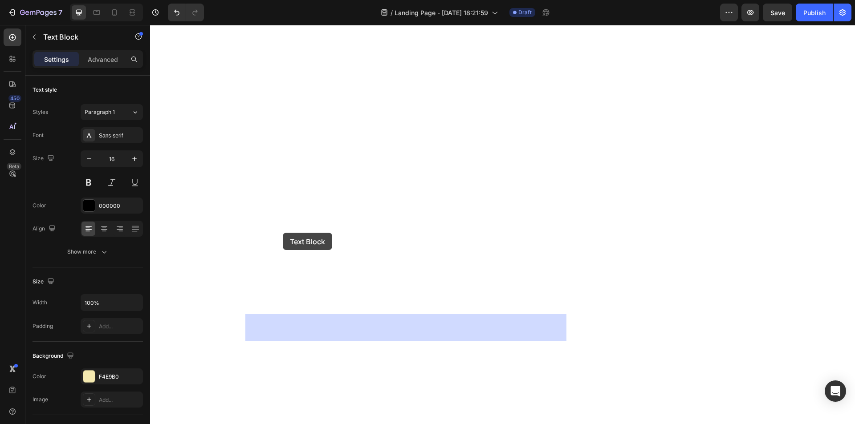
drag, startPoint x: 245, startPoint y: 251, endPoint x: 283, endPoint y: 233, distance: 42.2
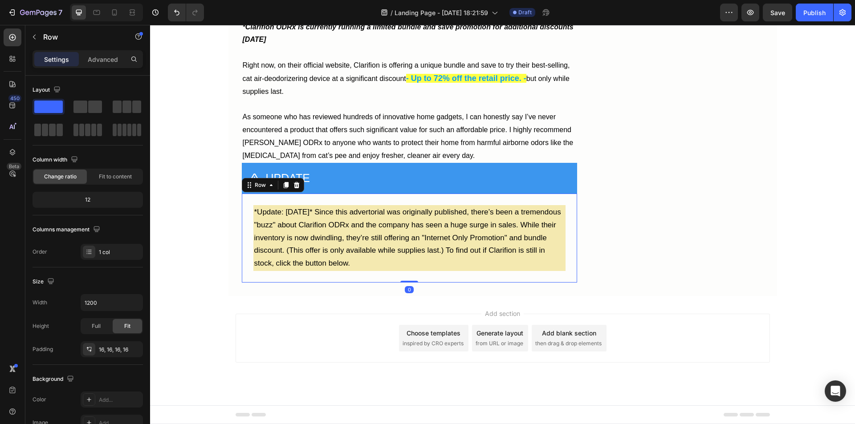
click at [242, 233] on div "*Update: [DATE]* Since this advertorial was originally published, there’s been …" at bounding box center [409, 238] width 335 height 89
click at [106, 402] on div "Add..." at bounding box center [120, 400] width 42 height 8
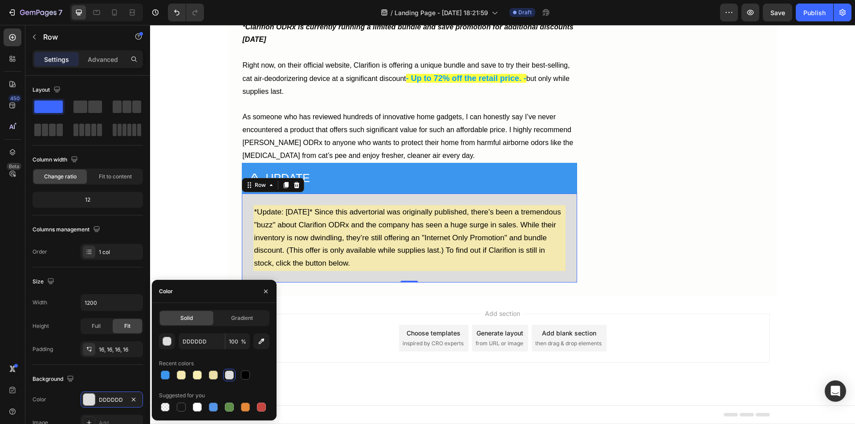
click at [257, 339] on icon "button" at bounding box center [261, 341] width 9 height 9
type input "F4E9B0"
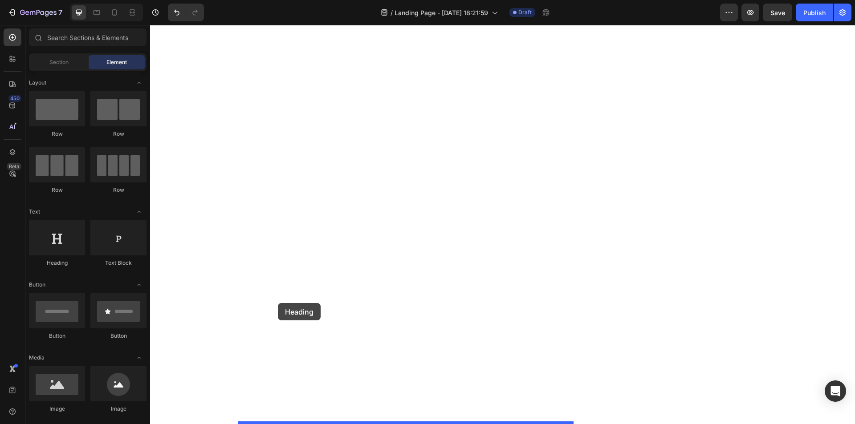
drag, startPoint x: 211, startPoint y: 276, endPoint x: 278, endPoint y: 303, distance: 73.1
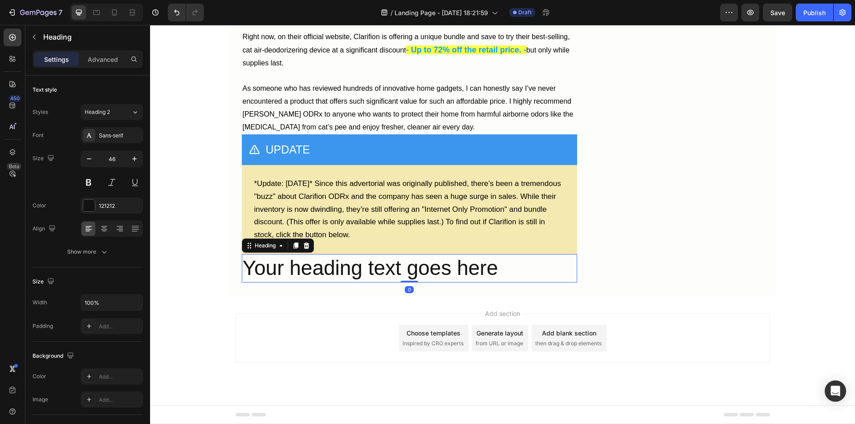
click at [318, 283] on h2 "Your heading text goes here" at bounding box center [409, 268] width 335 height 29
click at [111, 159] on input "46" at bounding box center [111, 159] width 29 height 16
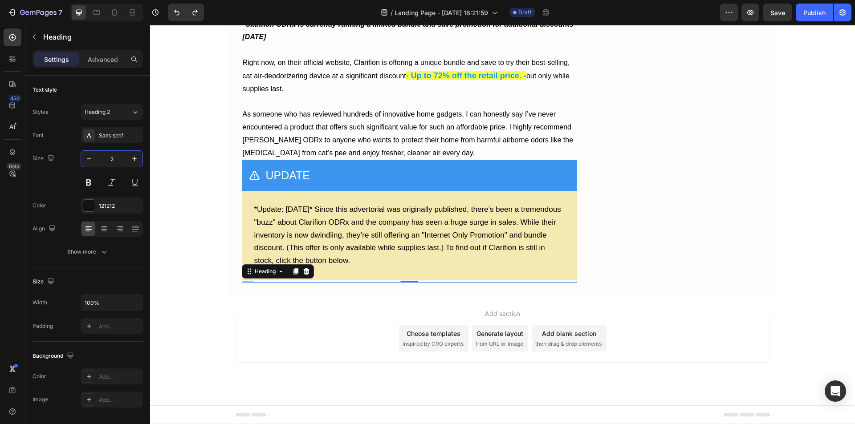
type input "46"
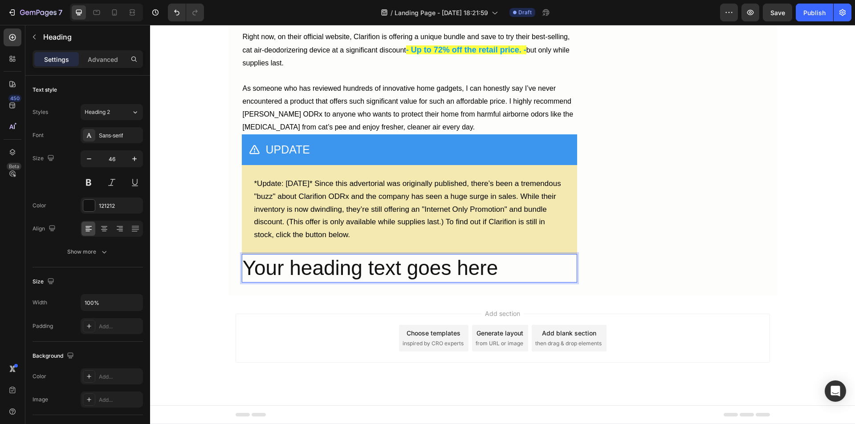
click at [301, 282] on p "Your heading text goes here" at bounding box center [410, 268] width 334 height 27
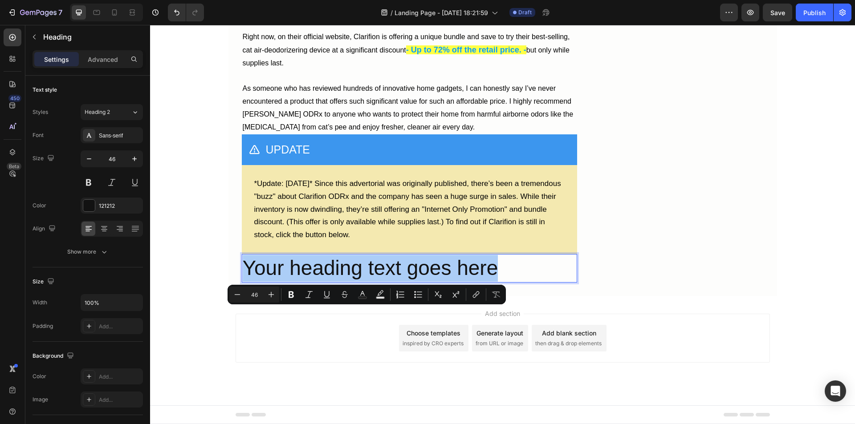
click at [255, 294] on input "46" at bounding box center [254, 295] width 18 height 11
type input "25"
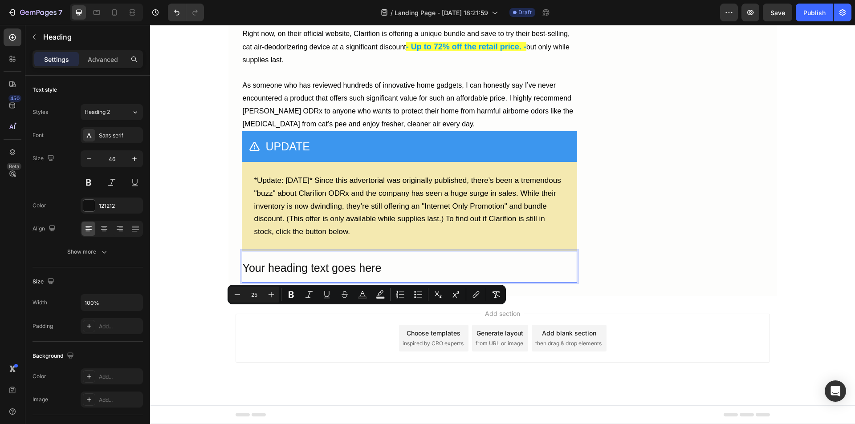
click at [401, 282] on p "Your heading text goes here" at bounding box center [410, 267] width 334 height 30
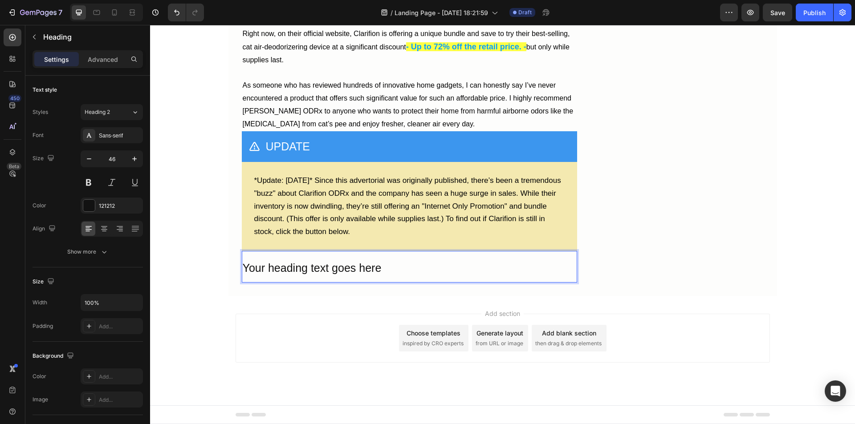
click at [340, 274] on span "Your heading text goes here" at bounding box center [312, 268] width 139 height 12
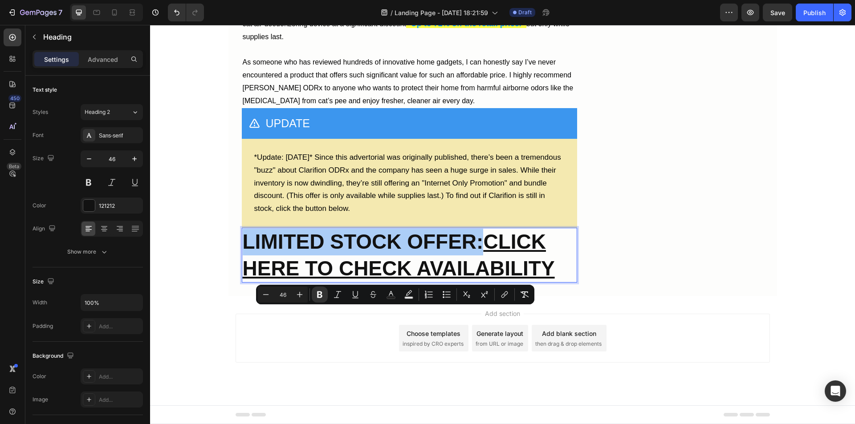
click at [283, 295] on input "46" at bounding box center [283, 295] width 18 height 11
type input "25"
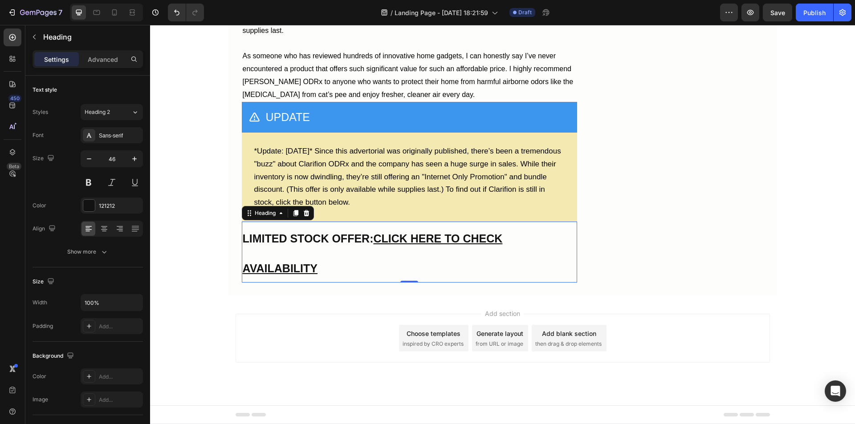
click at [332, 245] on strong "LIMITED STOCK OFFER:" at bounding box center [308, 239] width 131 height 12
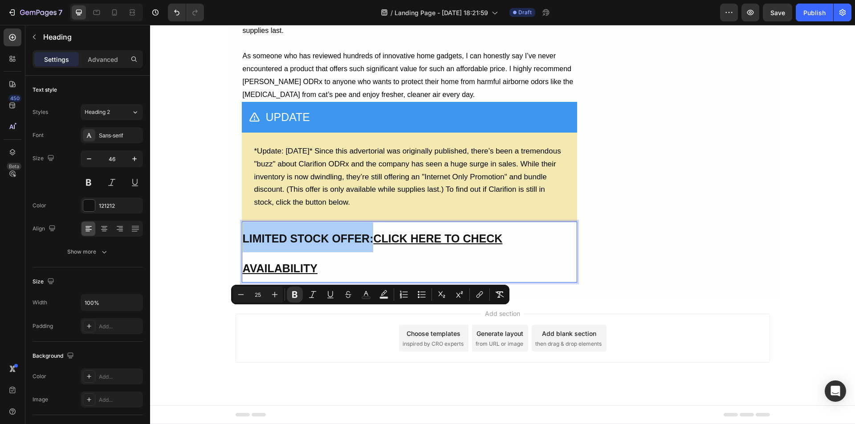
click at [239, 297] on icon "Editor contextual toolbar" at bounding box center [241, 294] width 9 height 9
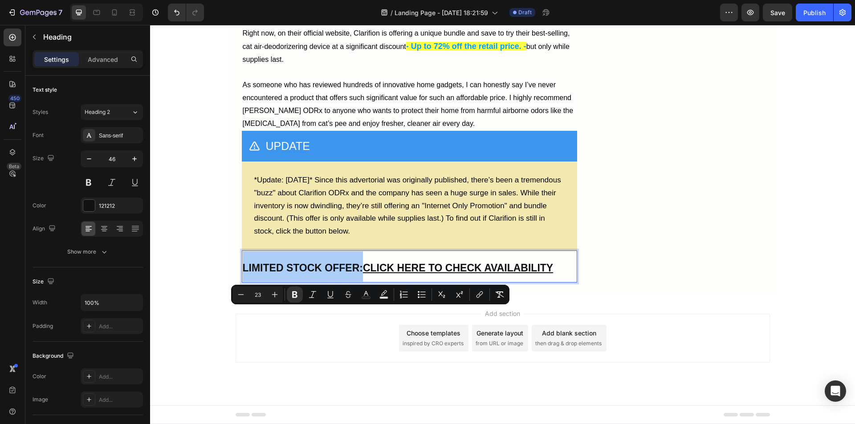
click at [239, 297] on icon "Editor contextual toolbar" at bounding box center [241, 294] width 9 height 9
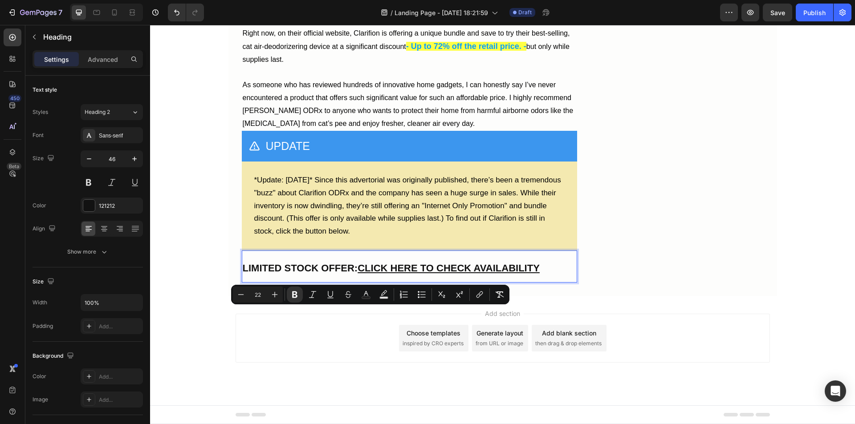
click at [239, 297] on icon "Editor contextual toolbar" at bounding box center [241, 294] width 9 height 9
type input "20"
click at [534, 282] on p "LIMITED STOCK OFFER: CLICK HERE TO CHECK AVAILABILITY" at bounding box center [410, 266] width 334 height 31
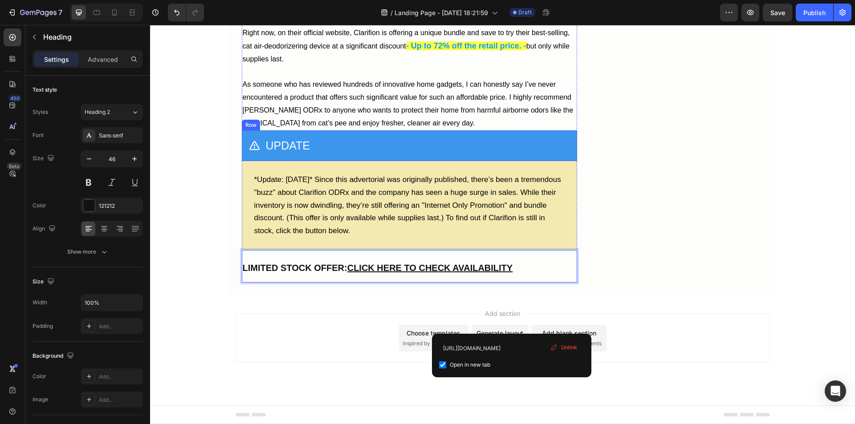
click at [242, 161] on div "Icon ⁠⁠⁠⁠⁠⁠⁠ UPDATE Heading Row" at bounding box center [409, 146] width 335 height 31
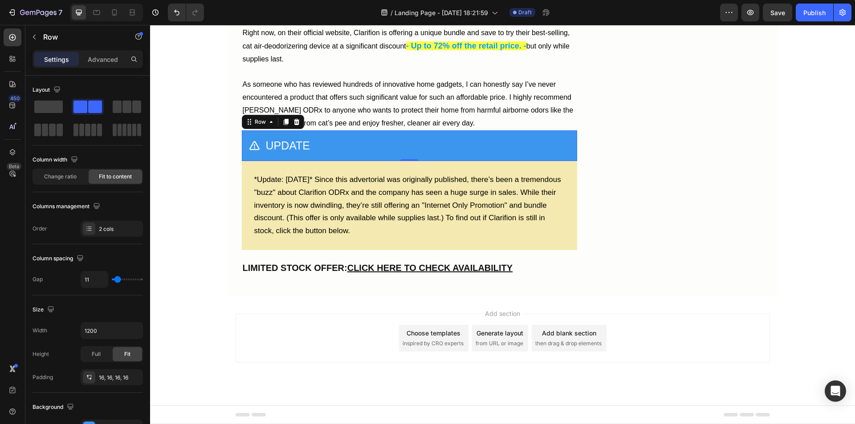
click at [283, 126] on icon at bounding box center [285, 122] width 5 height 6
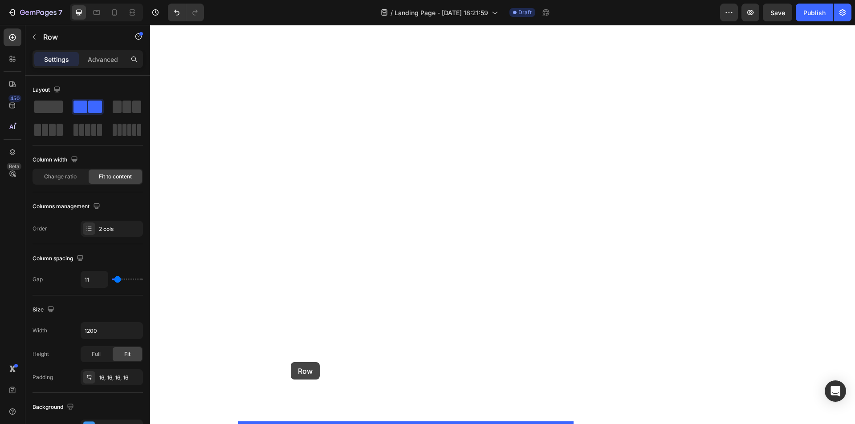
drag, startPoint x: 244, startPoint y: 209, endPoint x: 291, endPoint y: 363, distance: 160.3
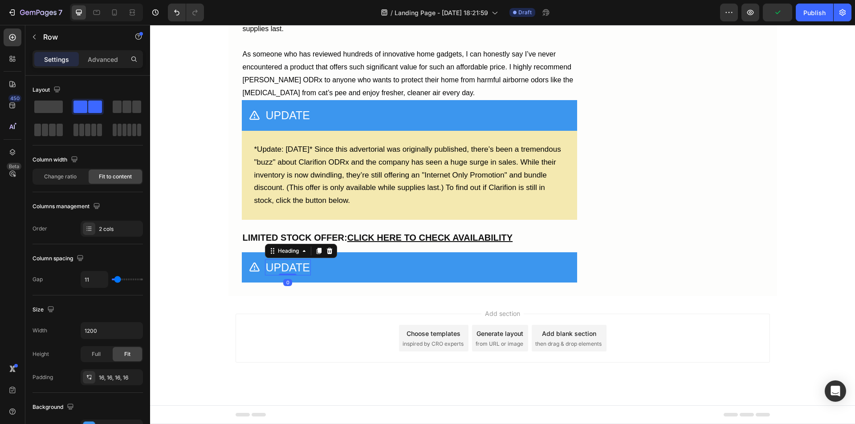
click at [288, 274] on span "UPDATE" at bounding box center [288, 267] width 45 height 12
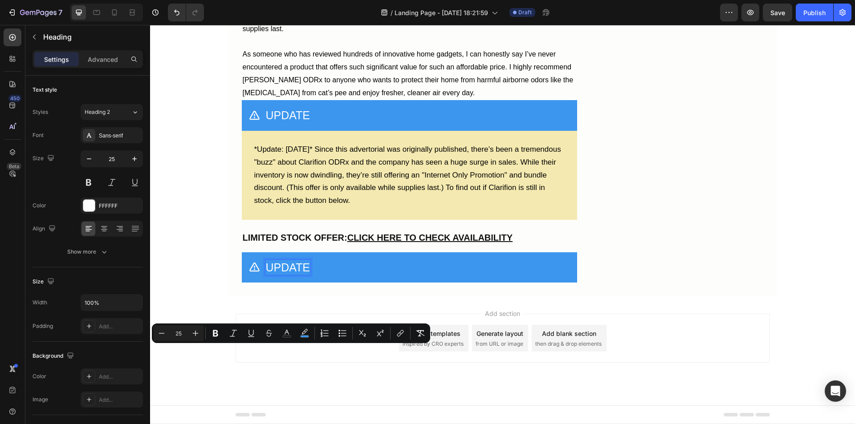
type input "16"
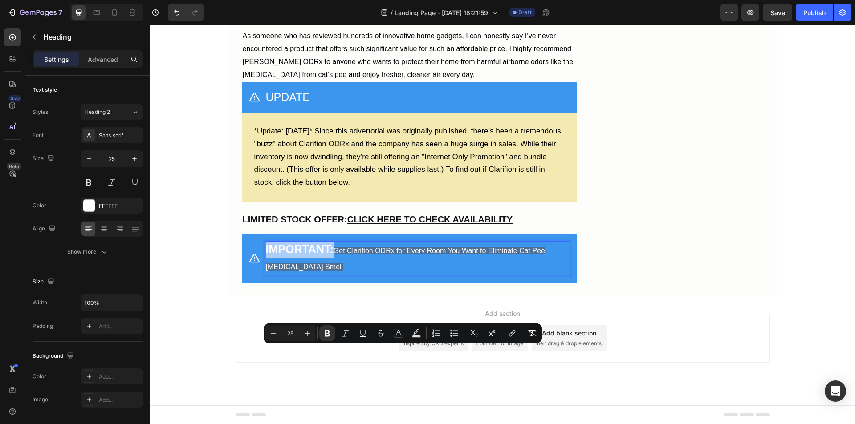
click at [271, 335] on icon "Editor contextual toolbar" at bounding box center [273, 333] width 9 height 9
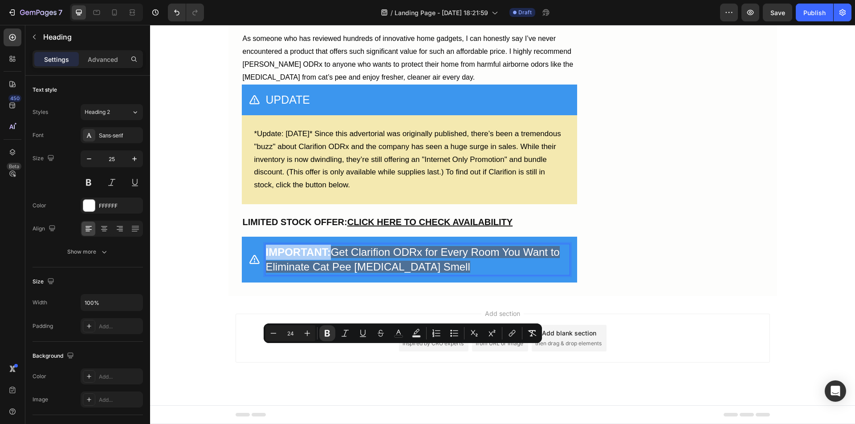
click at [271, 335] on icon "Editor contextual toolbar" at bounding box center [273, 333] width 9 height 9
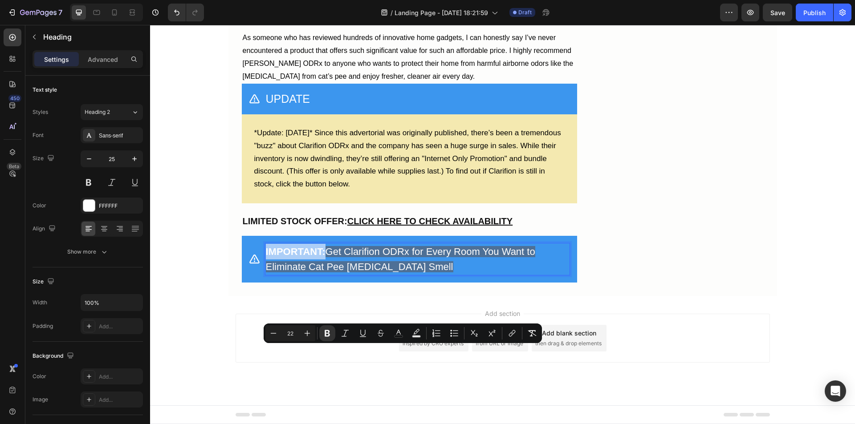
click at [271, 335] on icon "Editor contextual toolbar" at bounding box center [273, 333] width 9 height 9
type input "20"
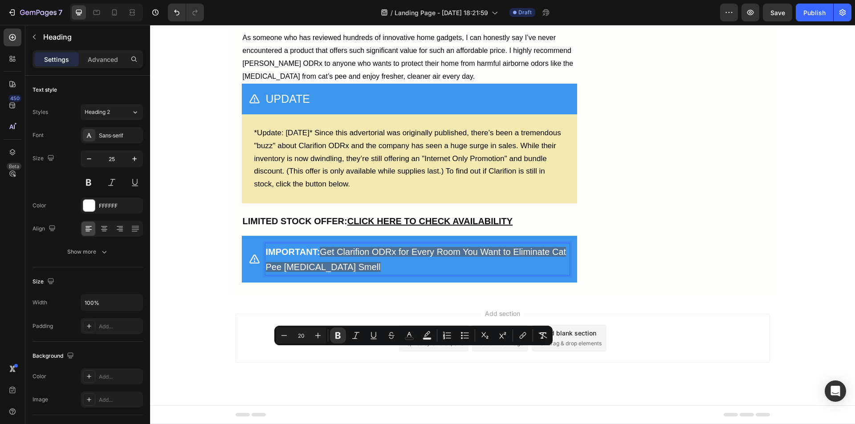
click at [284, 336] on icon "Editor contextual toolbar" at bounding box center [285, 335] width 6 height 0
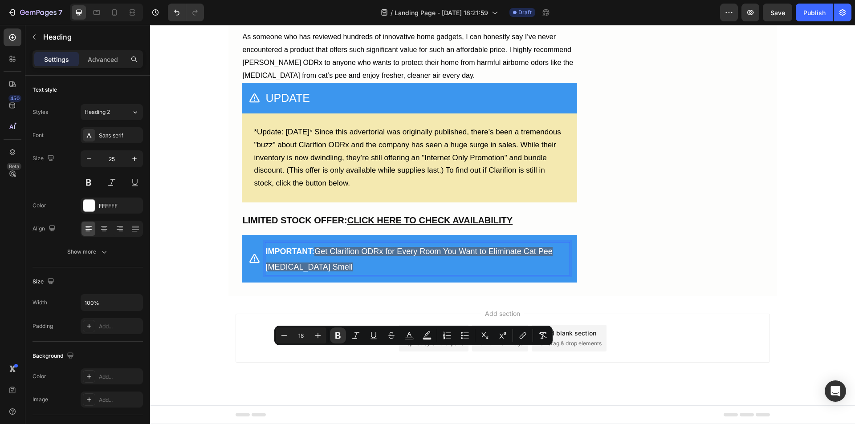
click at [284, 336] on icon "Editor contextual toolbar" at bounding box center [285, 335] width 6 height 0
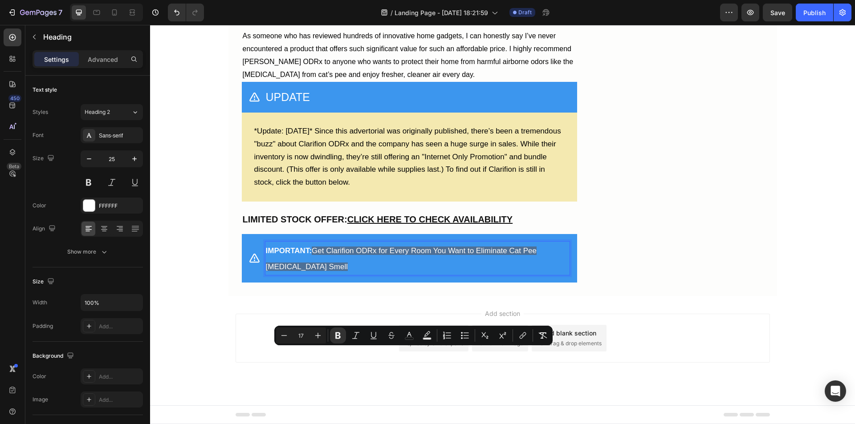
click at [284, 336] on icon "Editor contextual toolbar" at bounding box center [285, 335] width 6 height 0
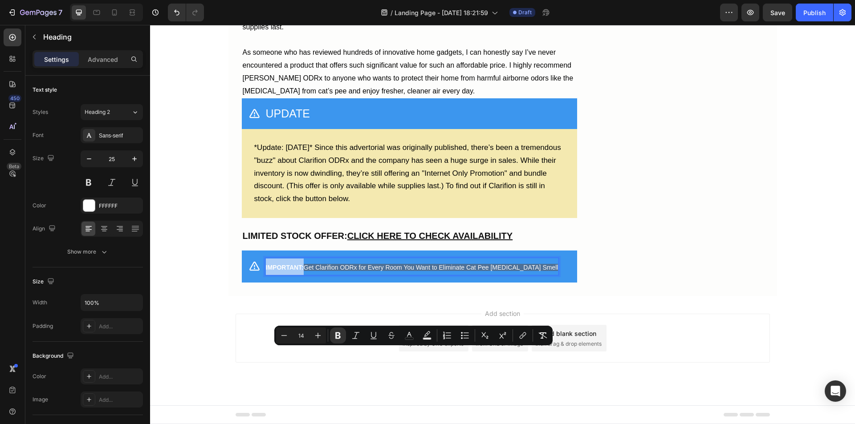
click at [316, 335] on icon "Editor contextual toolbar" at bounding box center [318, 335] width 9 height 9
type input "15"
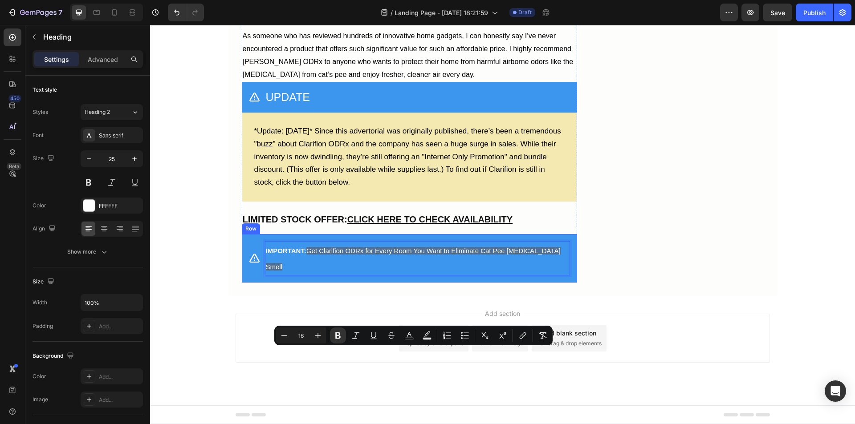
click at [558, 283] on div "Icon IMPORTANT: Get Clarifion ODRx for Every Room You Want to Eliminate Cat Pee…" at bounding box center [409, 258] width 335 height 49
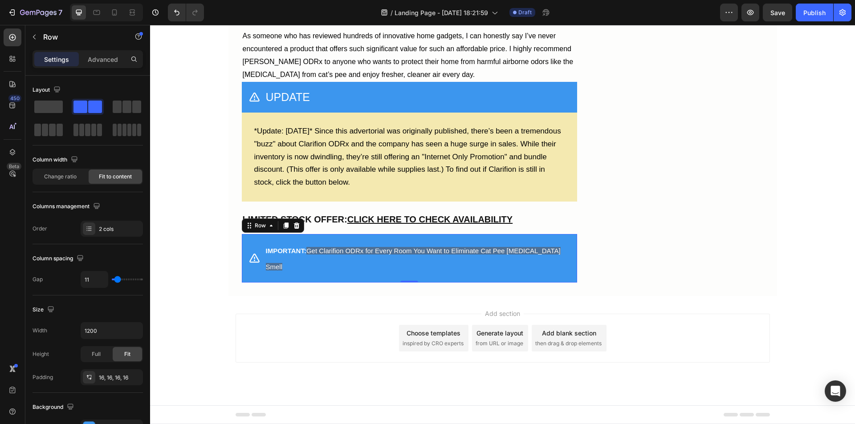
click at [566, 283] on div "Icon ⁠⁠⁠⁠⁠⁠⁠ IMPORTANT: Get Clarifion ODRx for Every Room You Want to Eliminate…" at bounding box center [409, 258] width 335 height 49
click at [98, 57] on p "Advanced" at bounding box center [103, 59] width 30 height 9
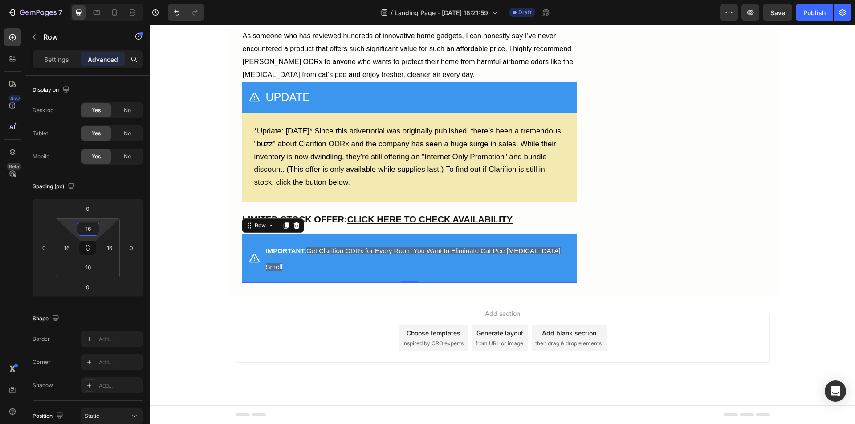
click at [86, 231] on input "16" at bounding box center [88, 228] width 18 height 13
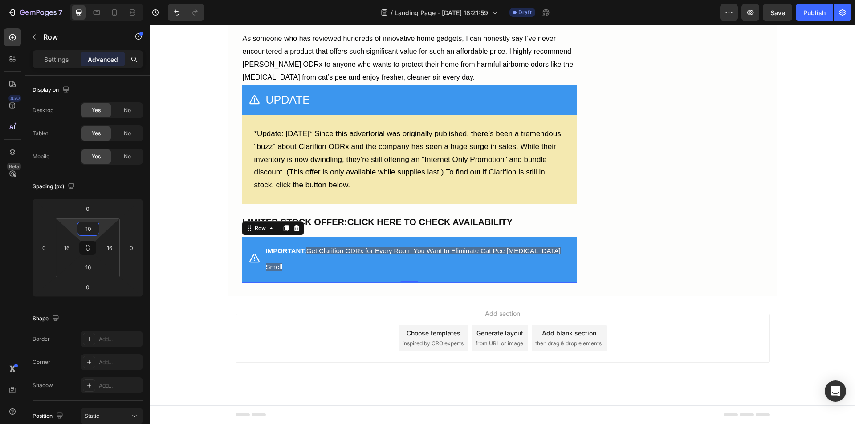
click at [89, 232] on input "10" at bounding box center [88, 228] width 18 height 13
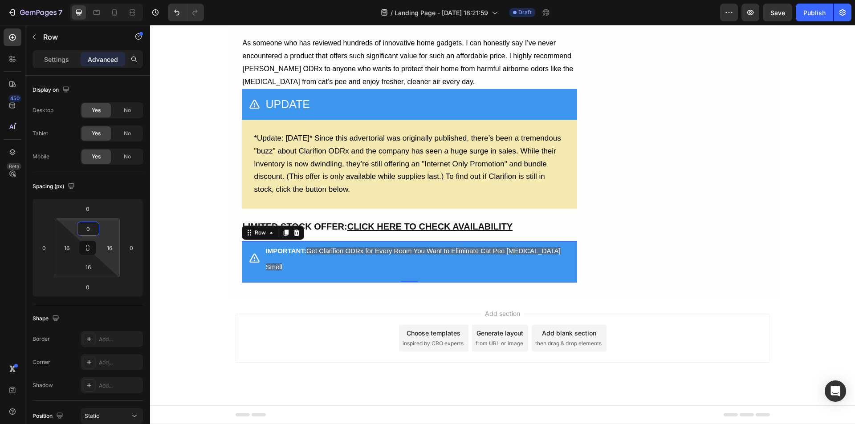
type input "0"
click at [110, 249] on input "16" at bounding box center [109, 247] width 13 height 13
type input "0"
click at [89, 267] on input "16" at bounding box center [88, 267] width 18 height 13
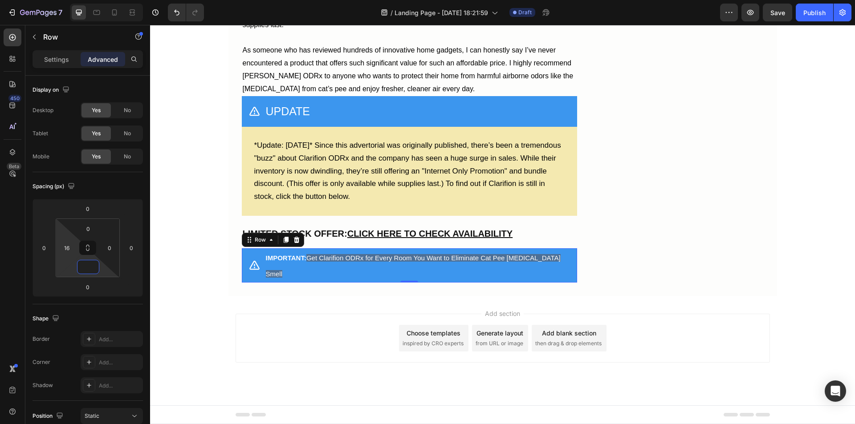
type input "0"
click at [69, 248] on input "16" at bounding box center [66, 247] width 13 height 13
type input "0"
click at [555, 283] on div "Icon ⁠⁠⁠⁠⁠⁠⁠ IMPORTANT: Get Clarifion ODRx for Every Room You Want to Eliminate…" at bounding box center [409, 266] width 335 height 34
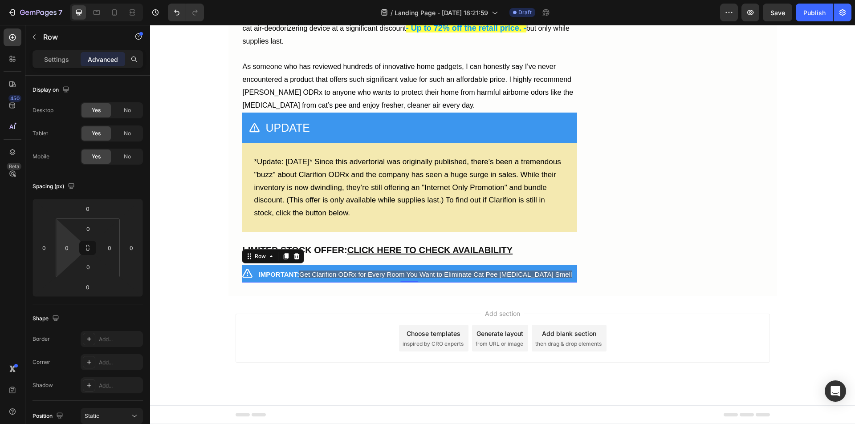
click at [554, 283] on div "Icon ⁠⁠⁠⁠⁠⁠⁠ IMPORTANT: Get Clarifion ODRx for Every Room You Want to Eliminate…" at bounding box center [409, 274] width 335 height 18
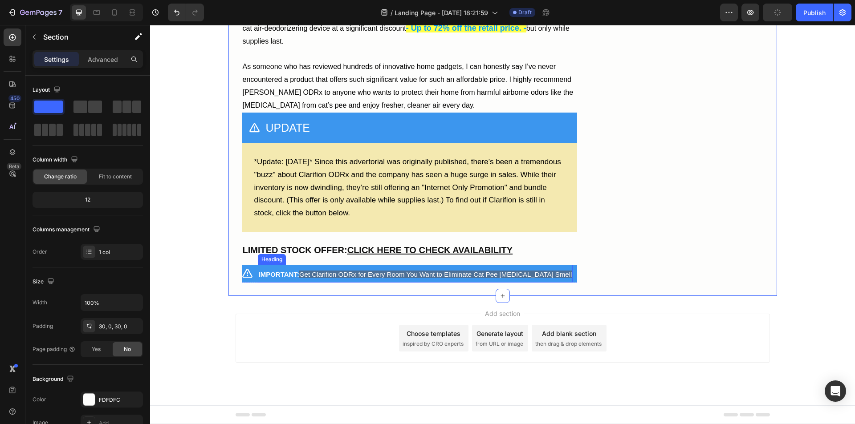
click at [529, 278] on span "Get Clarifion ODRx for Every Room You Want to Eliminate Cat Pee [MEDICAL_DATA] …" at bounding box center [435, 275] width 273 height 8
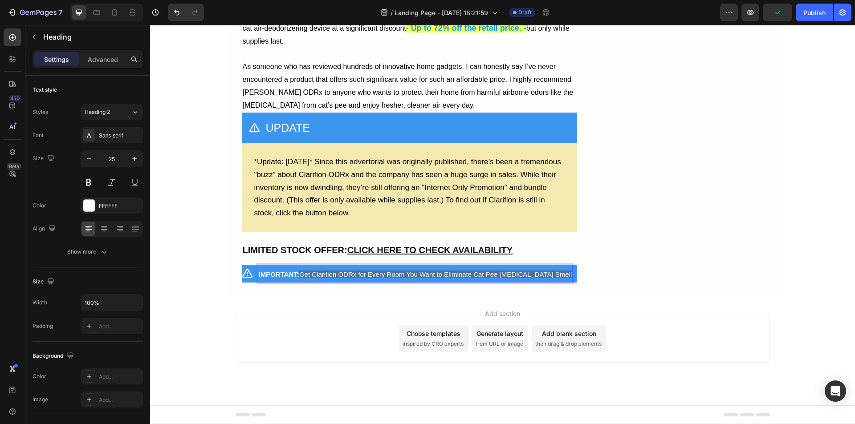
click at [525, 278] on span "Get Clarifion ODRx for Every Room You Want to Eliminate Cat Pee [MEDICAL_DATA] …" at bounding box center [435, 275] width 273 height 8
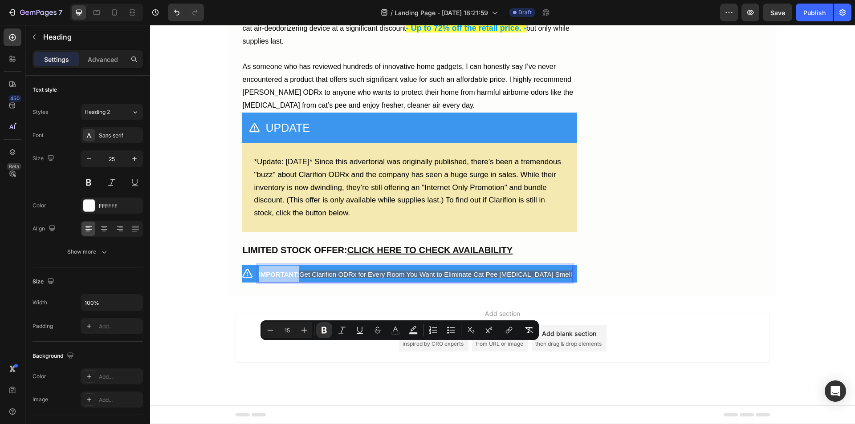
click at [413, 330] on icon "Editor contextual toolbar" at bounding box center [413, 330] width 9 height 9
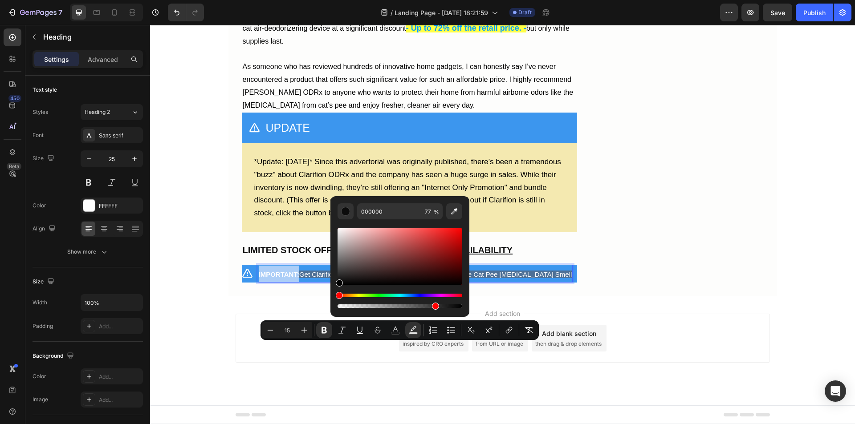
click at [454, 213] on icon "Editor contextual toolbar" at bounding box center [454, 211] width 9 height 9
type input "3B3B3B"
type input "100"
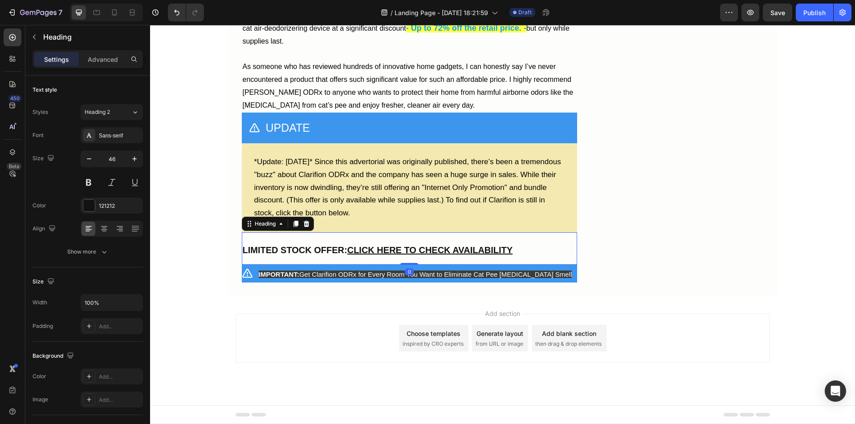
click at [557, 264] on p "⁠⁠⁠⁠⁠⁠⁠ LIMITED STOCK OFFER: CLICK HERE TO CHECK AVAILABILITY" at bounding box center [410, 248] width 334 height 31
click at [554, 283] on div "Icon ⁠⁠⁠⁠⁠⁠⁠ IMPORTANT: Get Clarifion ODRx for Every Room You Want to Eliminate…" at bounding box center [409, 274] width 335 height 18
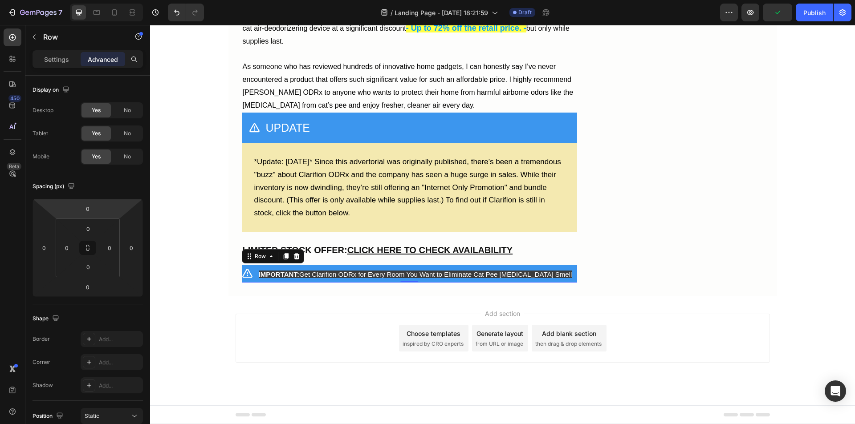
click at [57, 65] on div "Settings" at bounding box center [56, 59] width 45 height 14
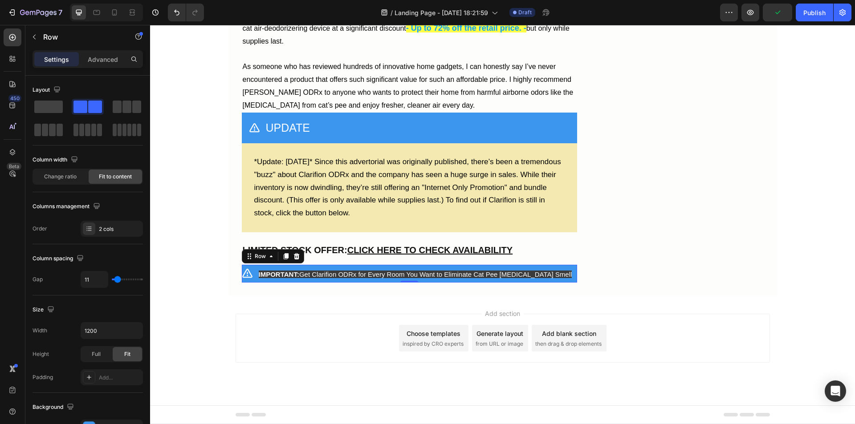
scroll to position [45, 0]
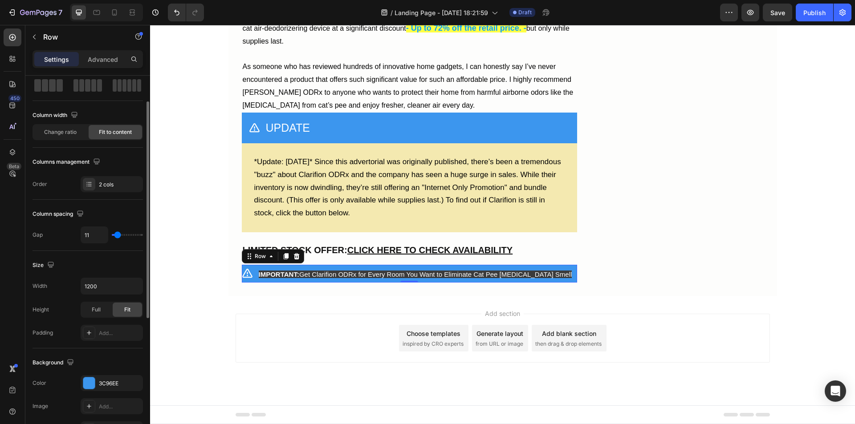
click at [106, 384] on div "3C96EE" at bounding box center [120, 384] width 42 height 8
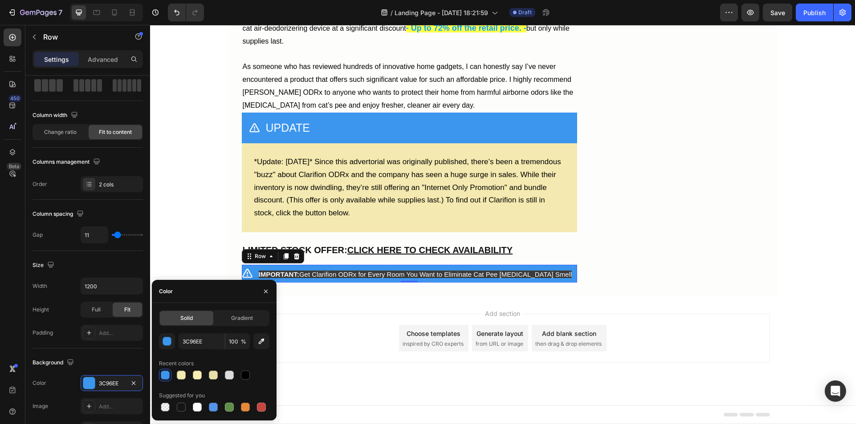
click at [168, 343] on div "button" at bounding box center [167, 342] width 9 height 9
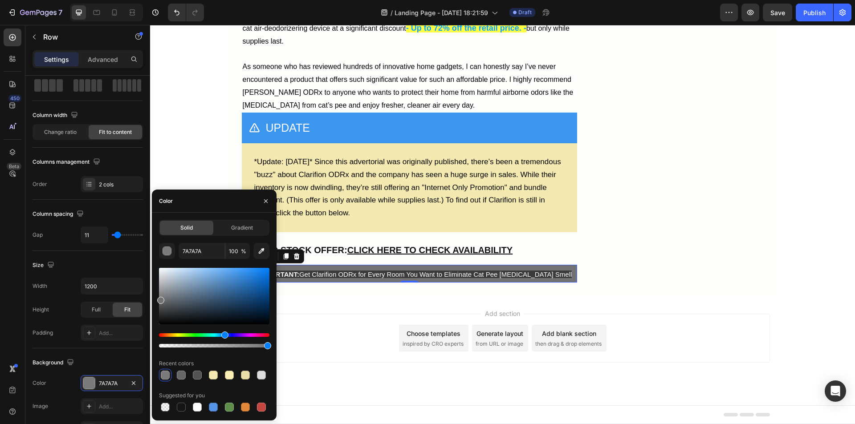
type input "727272"
drag, startPoint x: 160, startPoint y: 306, endPoint x: 152, endPoint y: 299, distance: 10.7
click at [152, 299] on div "Solid Gradient 727272 100 % Recent colors Suggested for you" at bounding box center [214, 317] width 125 height 194
click at [550, 283] on div "Icon ⁠⁠⁠⁠⁠⁠⁠ IMPORTANT: Get Clarifion ODRx for Every Room You Want to Eliminate…" at bounding box center [409, 274] width 335 height 18
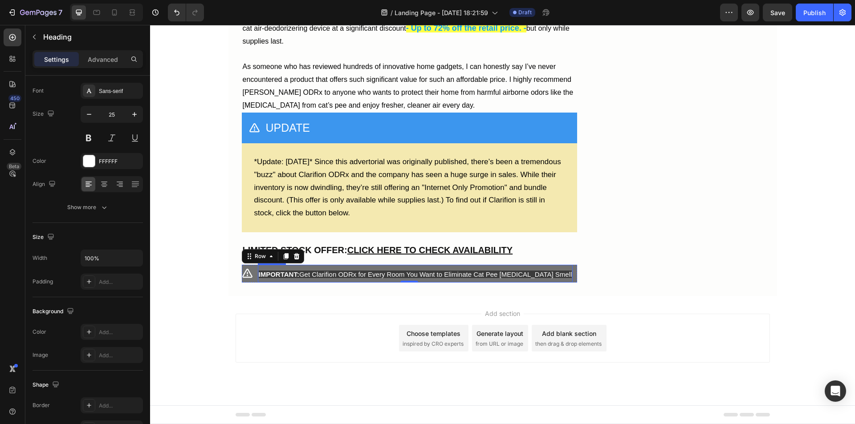
click at [510, 278] on span "Get Clarifion ODRx for Every Room You Want to Eliminate Cat Pee [MEDICAL_DATA] …" at bounding box center [435, 275] width 273 height 8
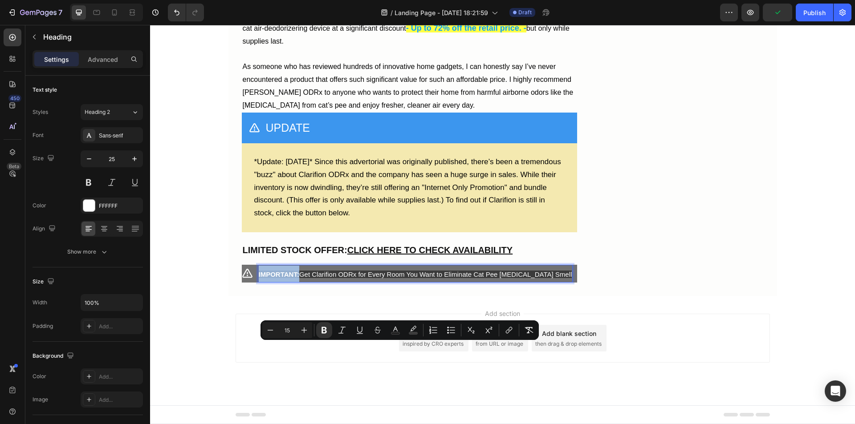
click at [487, 278] on span "Get Clarifion ODRx for Every Room You Want to Eliminate Cat Pee [MEDICAL_DATA] …" at bounding box center [435, 275] width 273 height 8
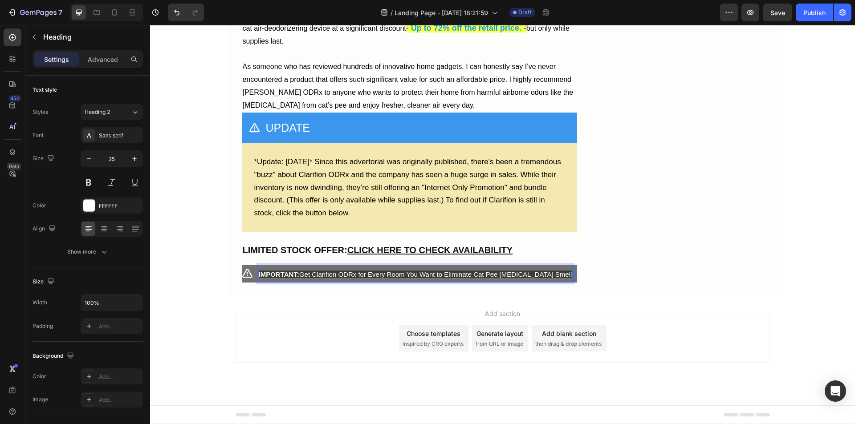
click at [487, 278] on span "Get Clarifion ODRx for Every Room You Want to Eliminate Cat Pee [MEDICAL_DATA] …" at bounding box center [435, 275] width 273 height 8
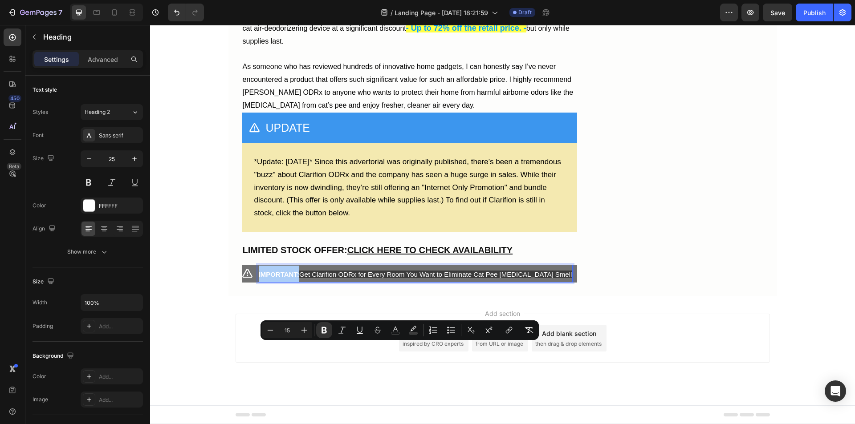
click at [396, 331] on icon "Editor contextual toolbar" at bounding box center [395, 330] width 9 height 9
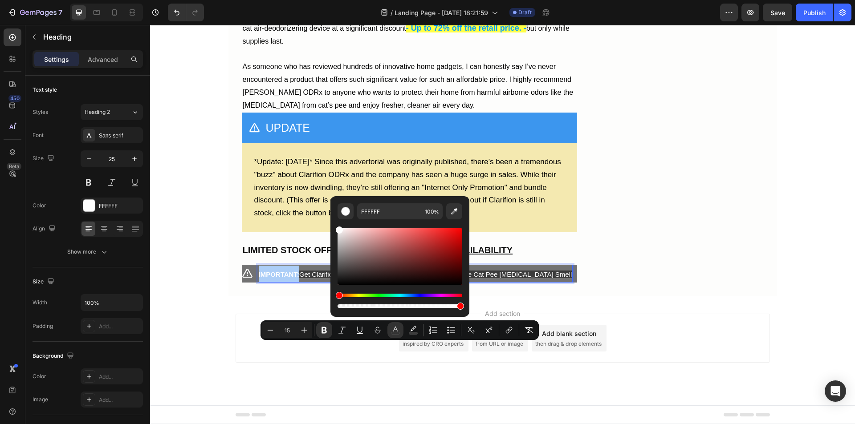
click at [414, 331] on icon "Editor contextual toolbar" at bounding box center [413, 330] width 9 height 9
click at [453, 209] on icon "Editor contextual toolbar" at bounding box center [454, 211] width 9 height 9
type input "727272"
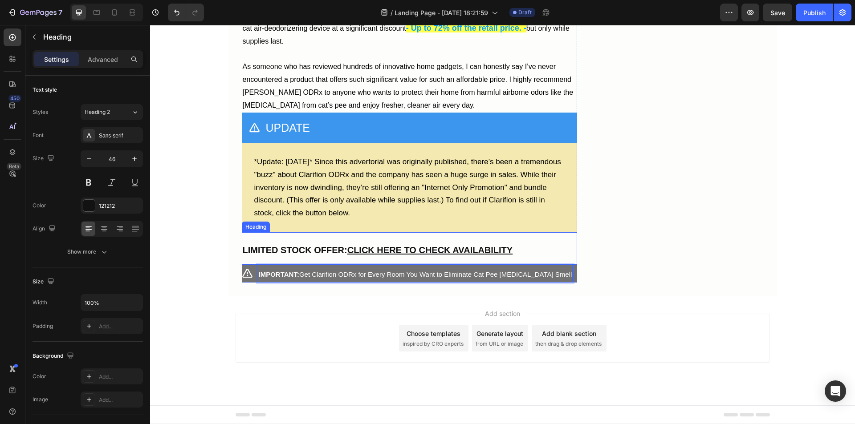
click at [556, 264] on p "⁠⁠⁠⁠⁠⁠⁠ LIMITED STOCK OFFER: CLICK HERE TO CHECK AVAILABILITY" at bounding box center [410, 248] width 334 height 31
click at [244, 278] on icon at bounding box center [247, 273] width 10 height 9
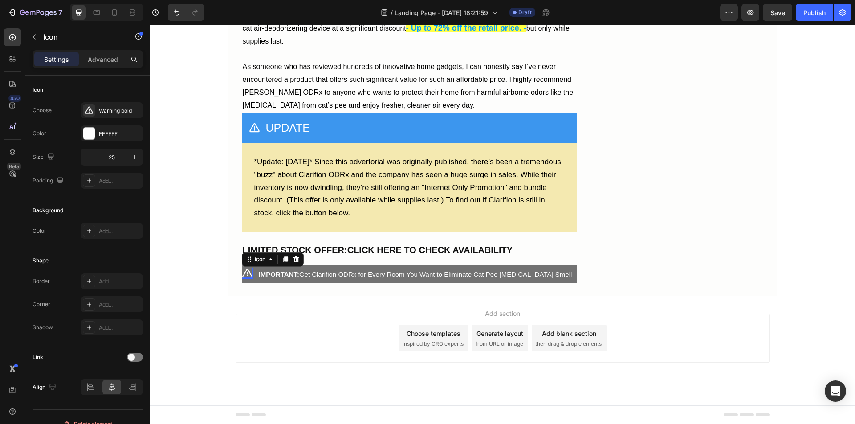
click at [124, 181] on div "Add..." at bounding box center [120, 181] width 42 height 8
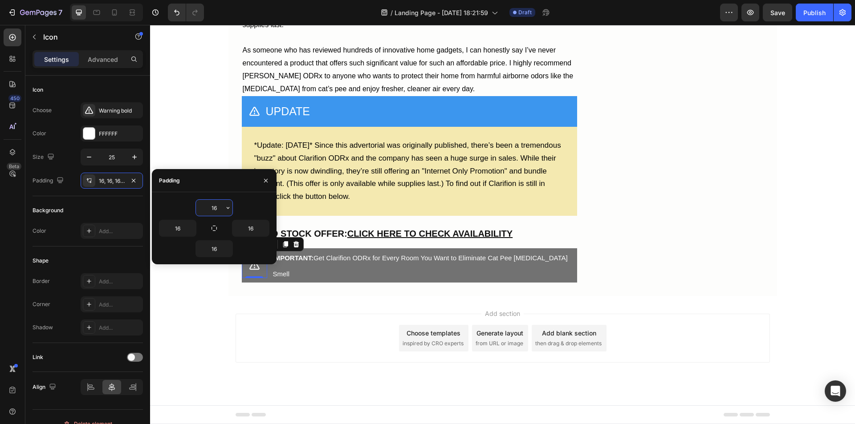
click at [266, 184] on button "button" at bounding box center [266, 181] width 14 height 14
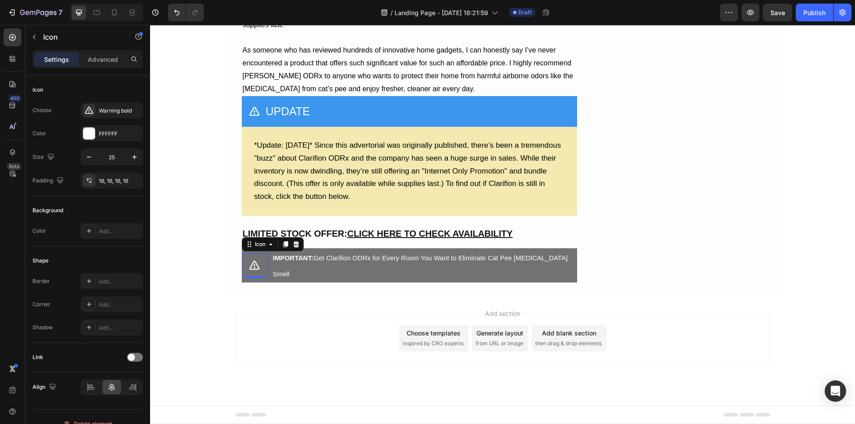
click at [103, 282] on div "Add..." at bounding box center [120, 282] width 42 height 8
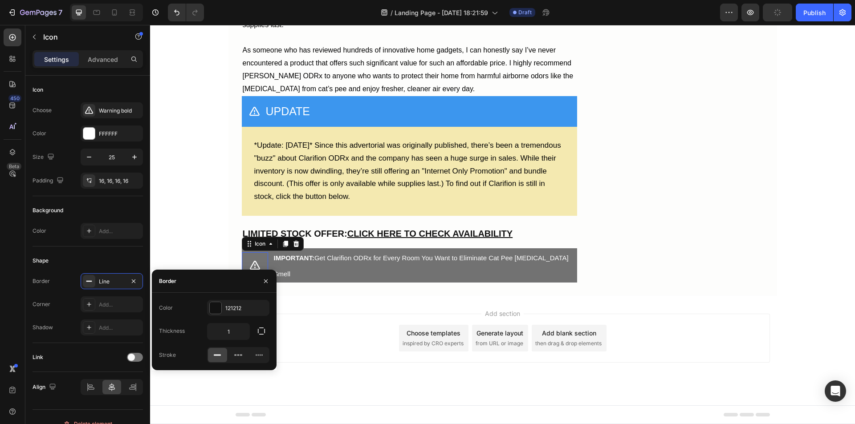
click at [266, 282] on icon "button" at bounding box center [265, 281] width 7 height 7
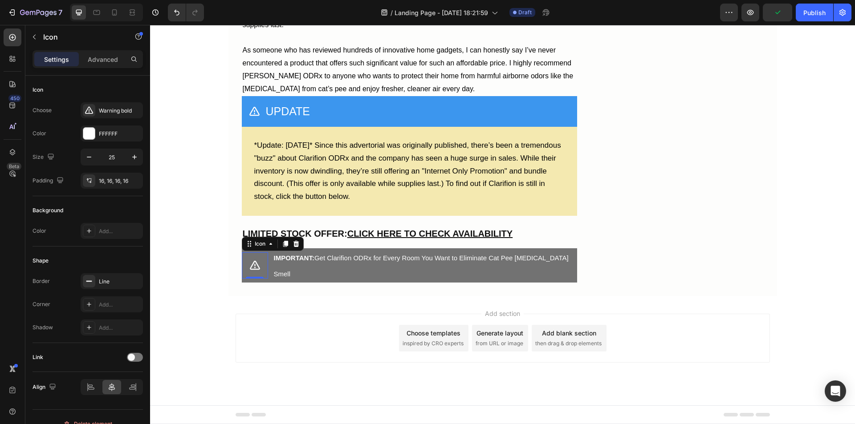
click at [119, 306] on div "Add..." at bounding box center [120, 305] width 42 height 8
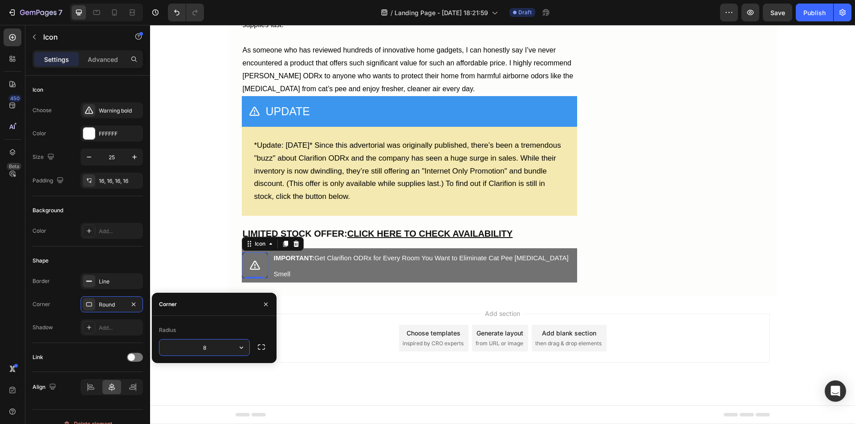
click at [265, 302] on icon "button" at bounding box center [265, 304] width 7 height 7
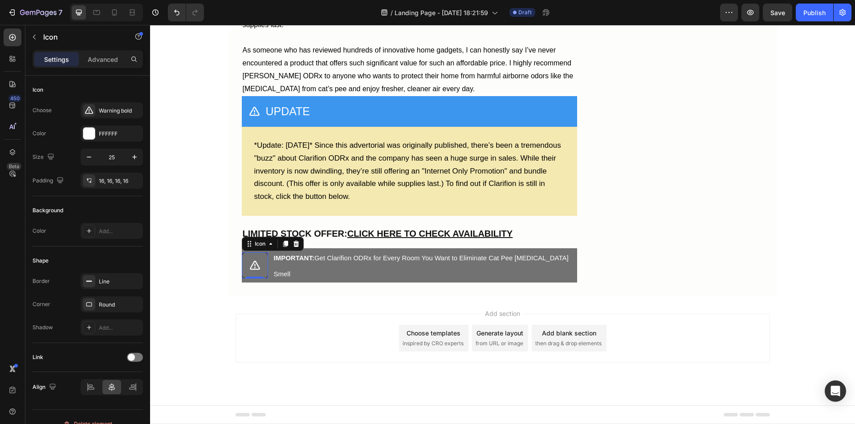
click at [115, 328] on div "Add..." at bounding box center [120, 328] width 42 height 8
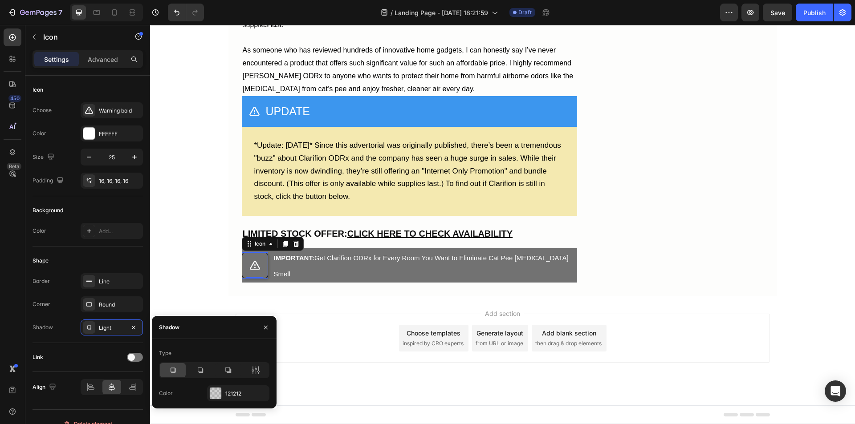
click at [265, 326] on icon "button" at bounding box center [265, 327] width 7 height 7
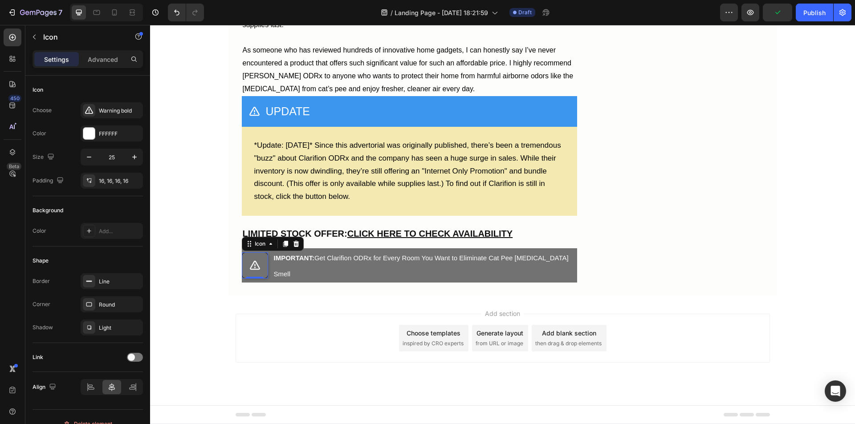
click at [135, 359] on span at bounding box center [131, 357] width 7 height 7
click at [135, 359] on div at bounding box center [135, 357] width 16 height 9
click at [97, 65] on div "Advanced" at bounding box center [103, 59] width 45 height 14
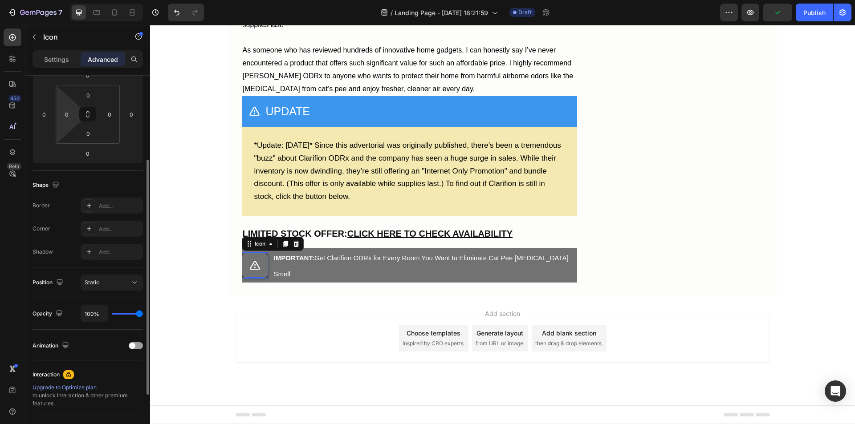
scroll to position [178, 0]
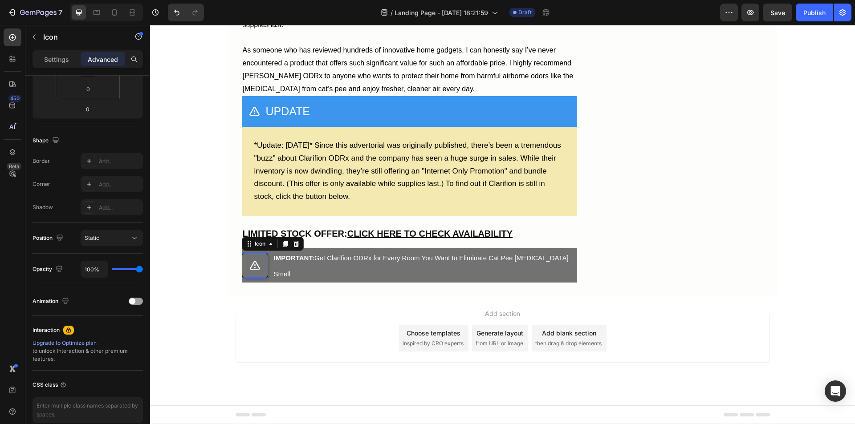
click at [101, 163] on div "Add..." at bounding box center [120, 162] width 42 height 8
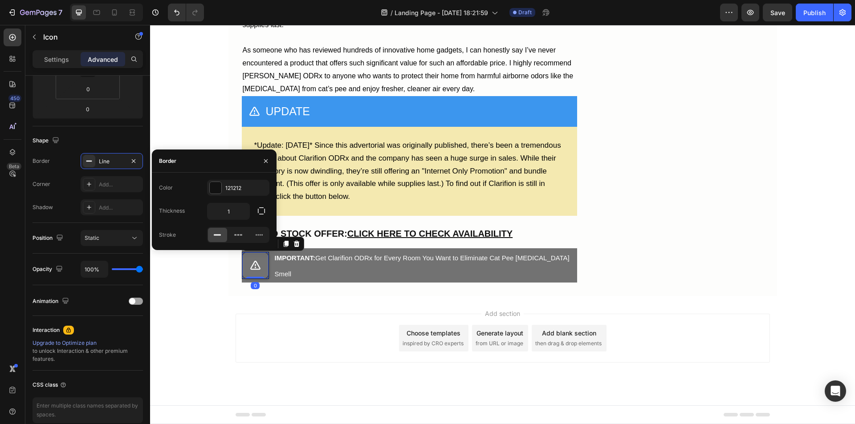
click at [110, 178] on div "Add..." at bounding box center [112, 184] width 62 height 16
type input "8"
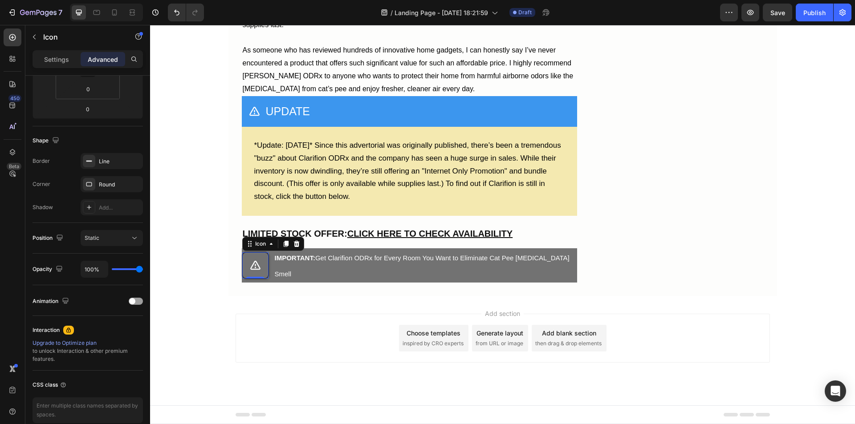
click at [108, 207] on div "Add..." at bounding box center [120, 208] width 42 height 8
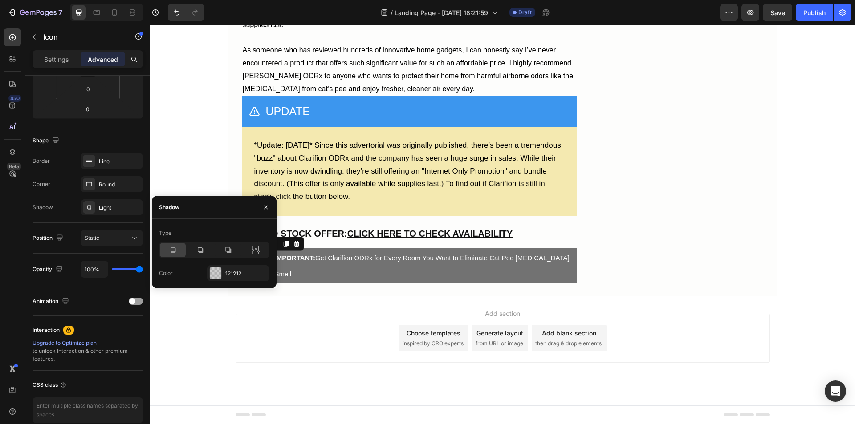
click at [118, 244] on button "Static" at bounding box center [112, 238] width 62 height 16
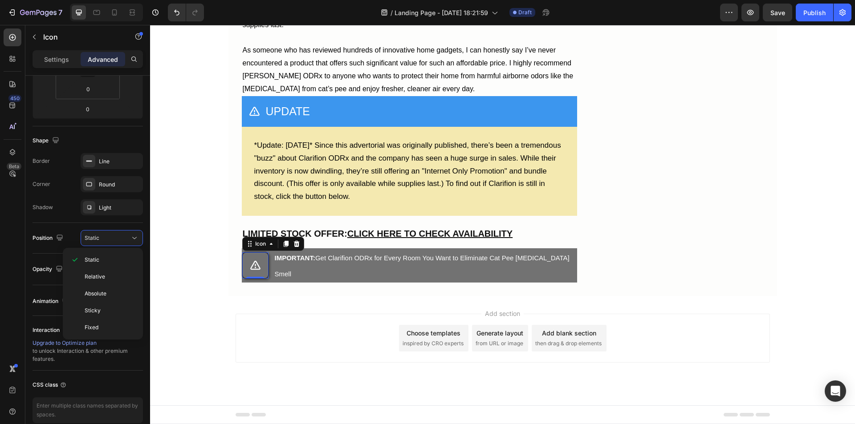
click at [103, 278] on span "Relative" at bounding box center [95, 277] width 20 height 8
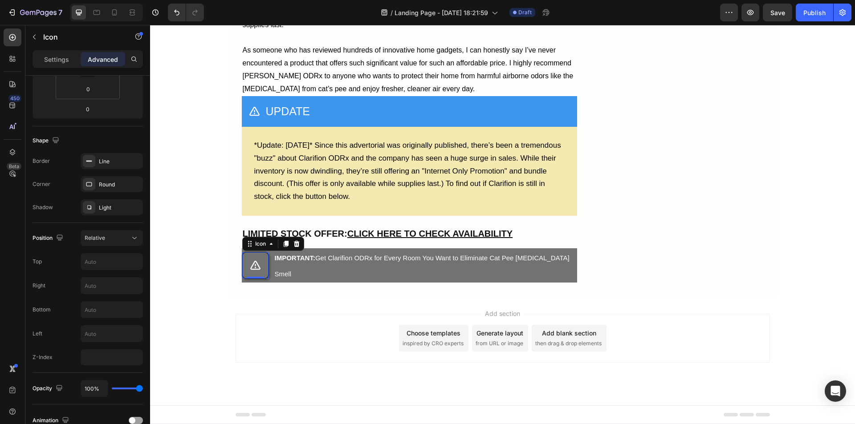
click at [109, 235] on div "Relative" at bounding box center [107, 238] width 45 height 8
click at [97, 296] on span "Absolute" at bounding box center [96, 294] width 22 height 8
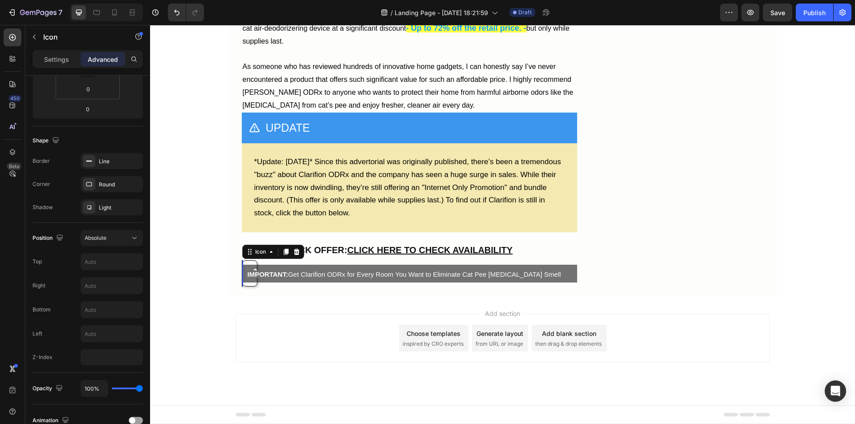
click at [114, 240] on div "Absolute" at bounding box center [107, 238] width 45 height 8
click at [98, 311] on span "Sticky" at bounding box center [93, 311] width 16 height 8
type input "0"
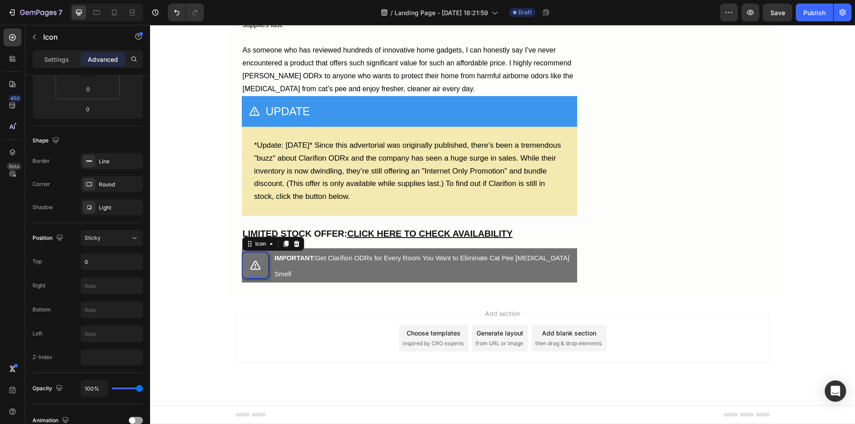
click at [108, 238] on div "Sticky" at bounding box center [107, 238] width 45 height 8
click at [96, 328] on span "Fixed" at bounding box center [92, 328] width 14 height 8
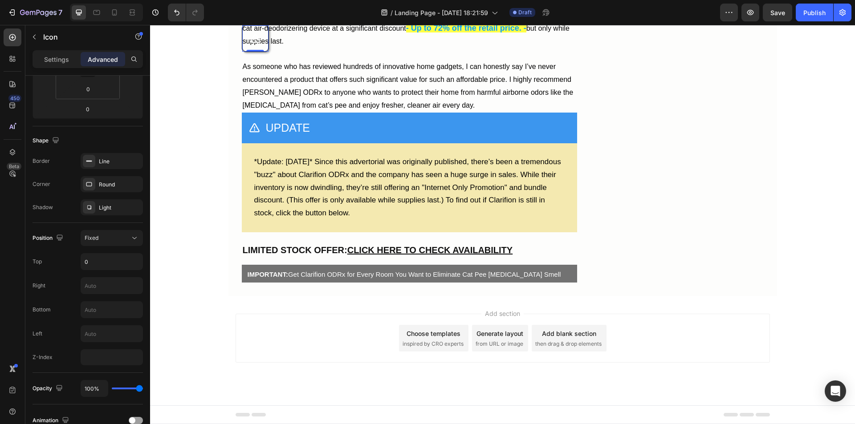
click at [115, 236] on div "Fixed" at bounding box center [107, 238] width 45 height 8
click at [104, 260] on p "Static" at bounding box center [110, 260] width 51 height 8
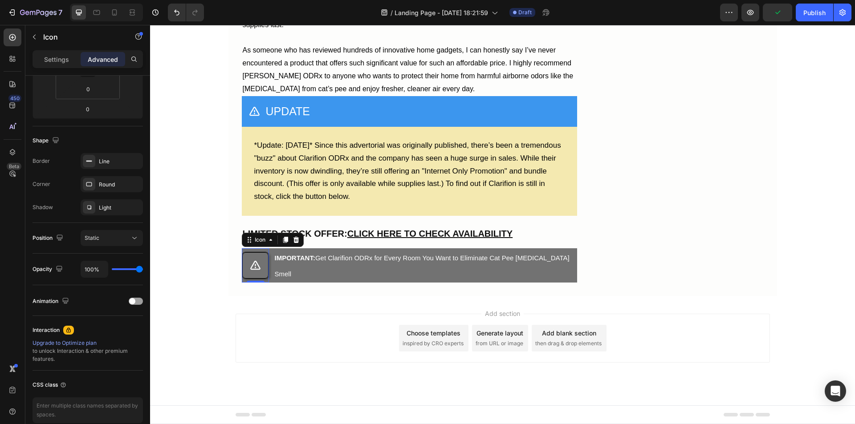
click at [74, 253] on div "Position Static" at bounding box center [88, 238] width 110 height 31
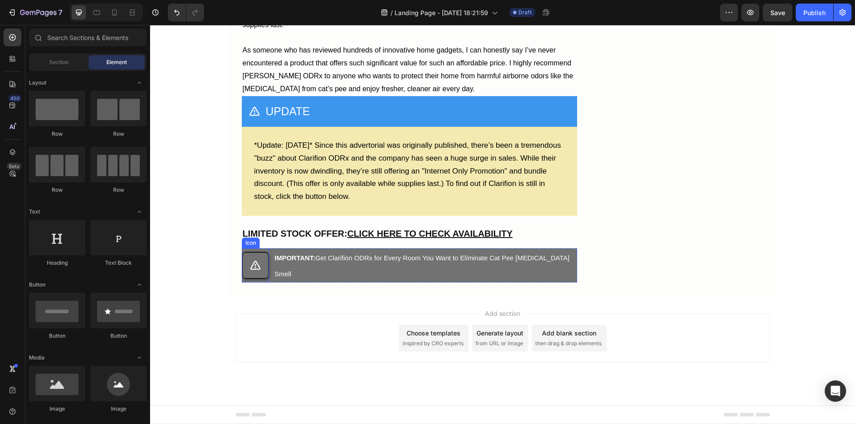
click at [255, 271] on icon at bounding box center [255, 265] width 11 height 11
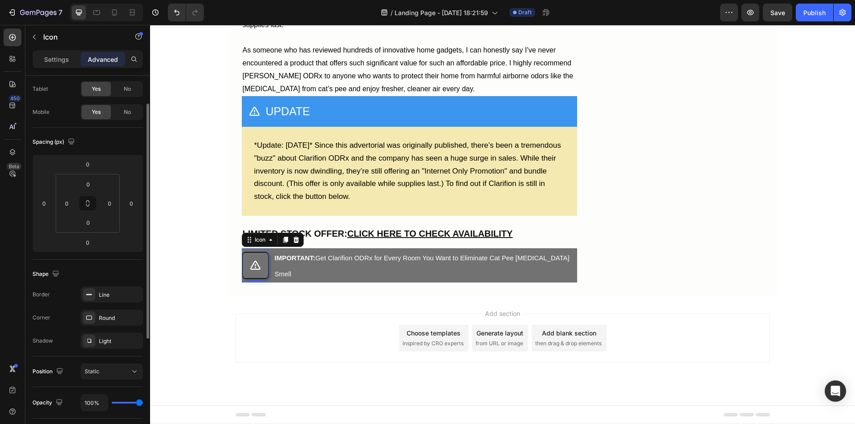
scroll to position [89, 0]
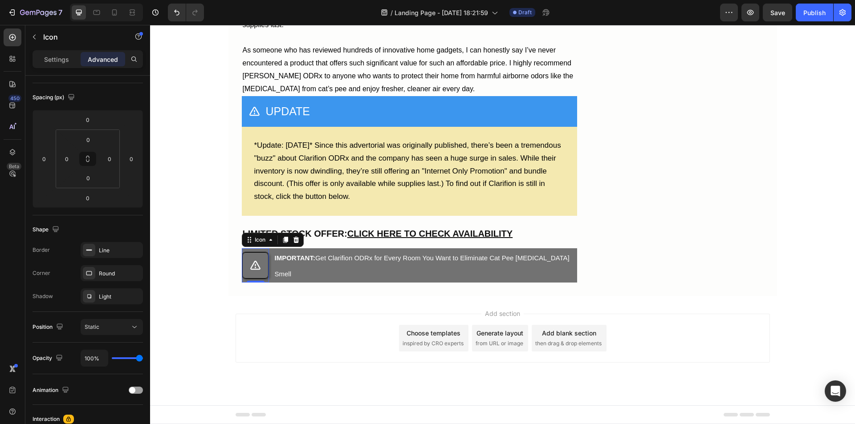
click at [0, 0] on icon "button" at bounding box center [0, 0] width 0 height 0
click at [126, 327] on div "Static" at bounding box center [107, 327] width 45 height 8
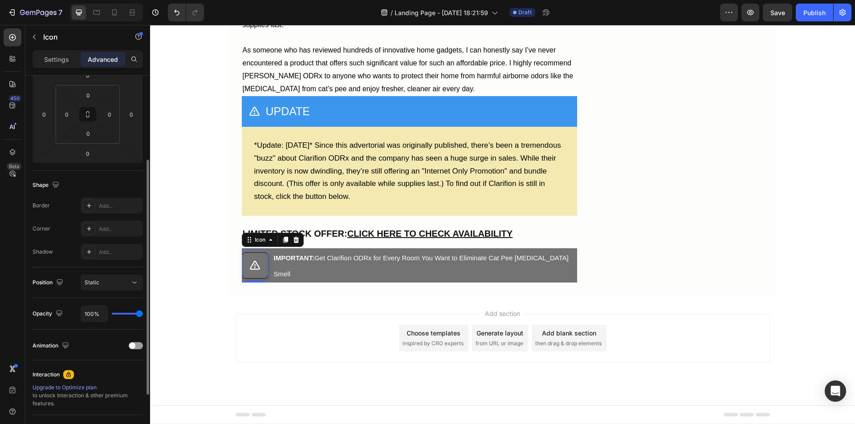
scroll to position [178, 0]
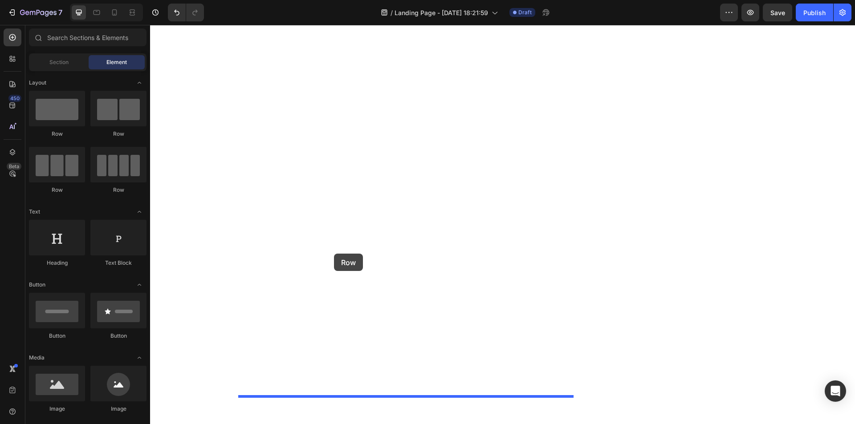
drag, startPoint x: 253, startPoint y: 138, endPoint x: 334, endPoint y: 254, distance: 141.5
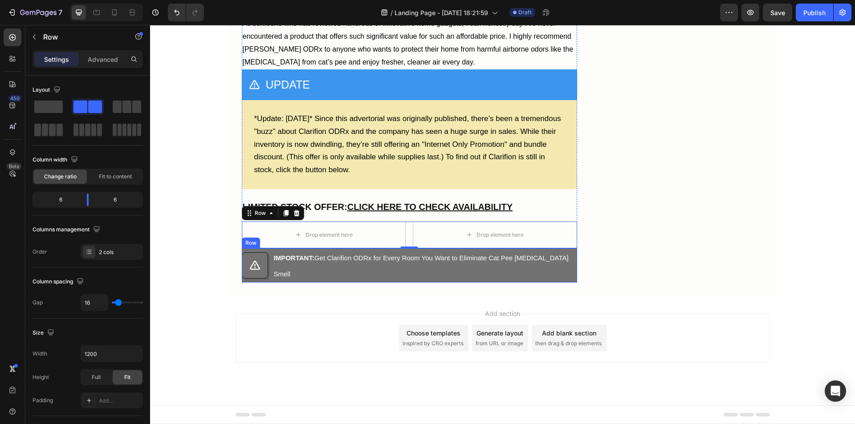
click at [265, 283] on div "Icon ⁠⁠⁠⁠⁠⁠⁠ IMPORTANT: Get Clarifion ODRx for Every Room You Want to Eliminate…" at bounding box center [409, 266] width 335 height 34
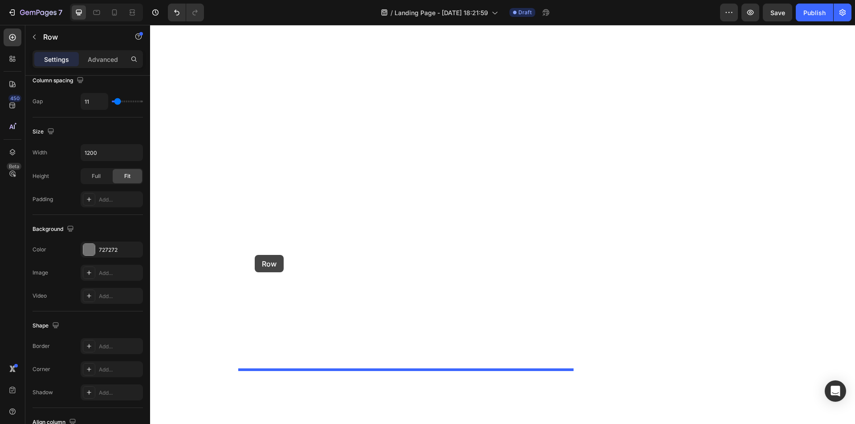
drag, startPoint x: 245, startPoint y: 277, endPoint x: 255, endPoint y: 255, distance: 24.1
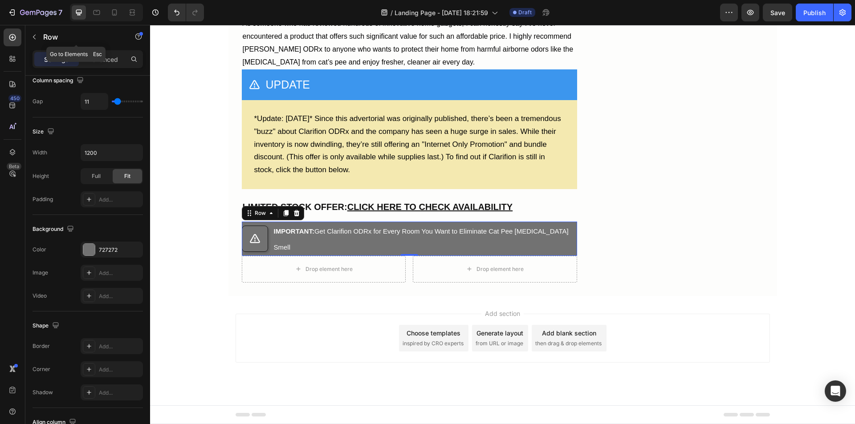
click at [37, 38] on icon "button" at bounding box center [34, 36] width 7 height 7
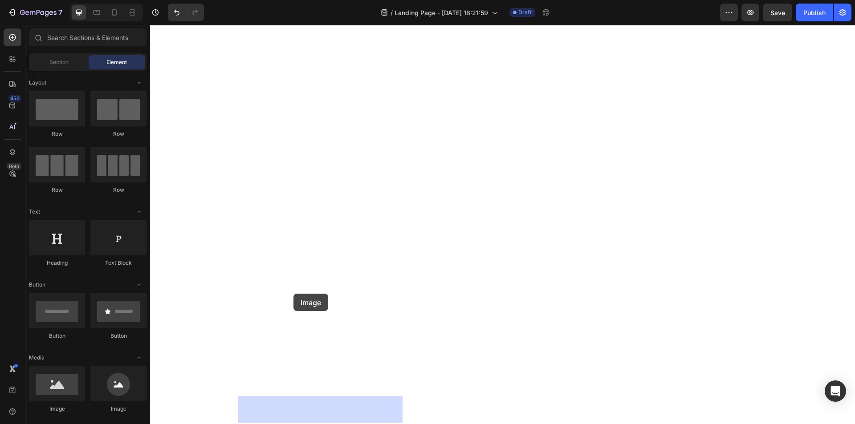
drag, startPoint x: 215, startPoint y: 414, endPoint x: 294, endPoint y: 294, distance: 143.4
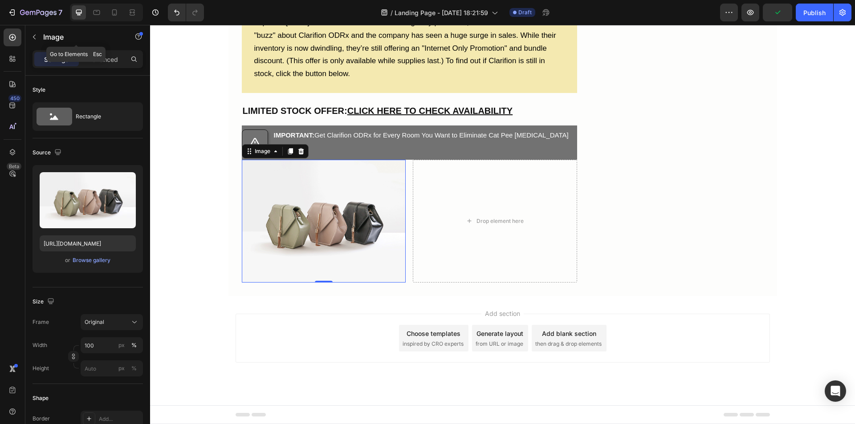
click at [30, 35] on button "button" at bounding box center [34, 37] width 14 height 14
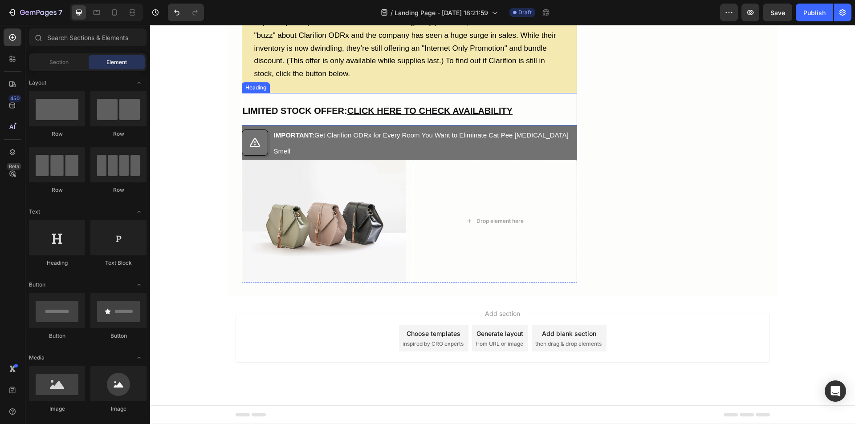
click at [255, 116] on strong "LIMITED STOCK OFFER:" at bounding box center [295, 111] width 105 height 10
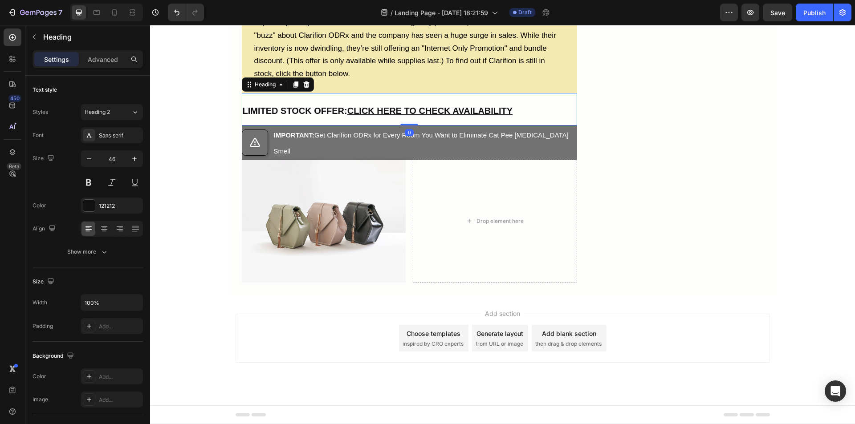
click at [283, 90] on div "Heading" at bounding box center [265, 84] width 42 height 11
click at [294, 88] on icon at bounding box center [295, 85] width 5 height 6
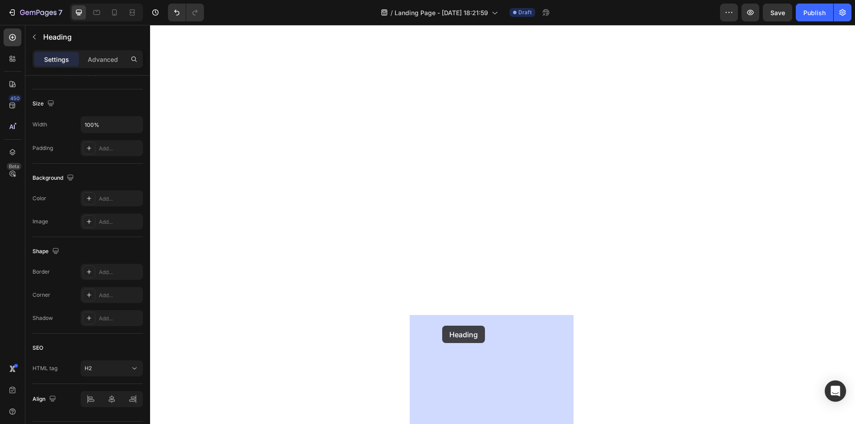
drag, startPoint x: 245, startPoint y: 249, endPoint x: 442, endPoint y: 326, distance: 211.7
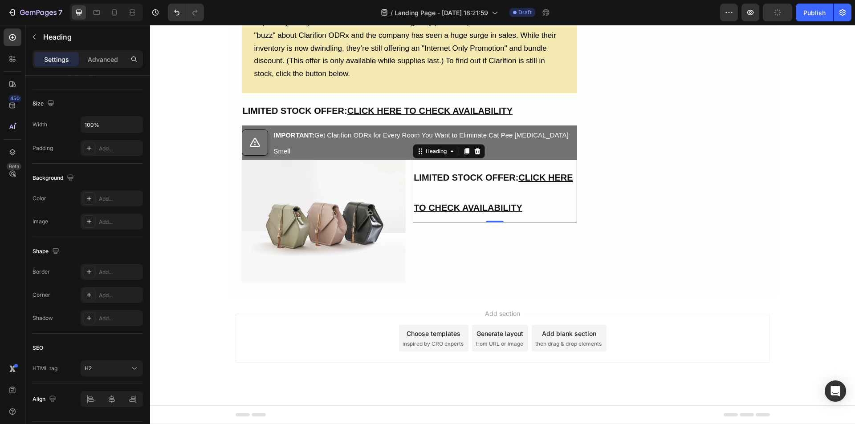
click at [445, 223] on h2 "LIMITED STOCK OFFER: CLICK HERE TO CHECK AVAILABILITY" at bounding box center [495, 191] width 164 height 63
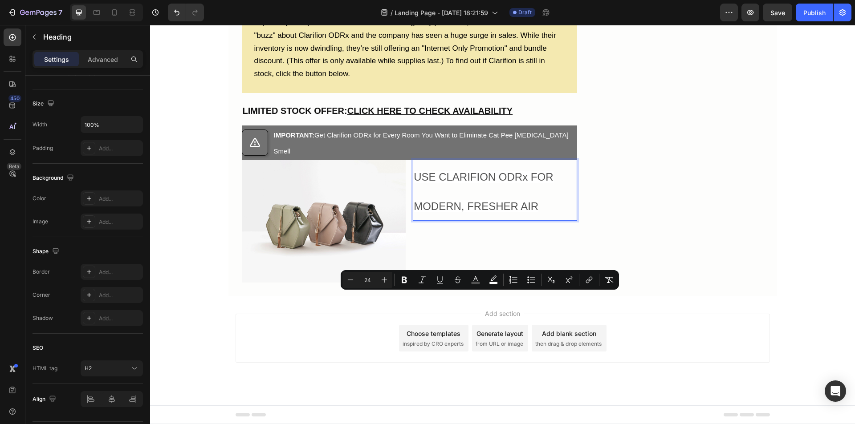
click at [351, 281] on icon "Editor contextual toolbar" at bounding box center [350, 280] width 9 height 9
type input "20"
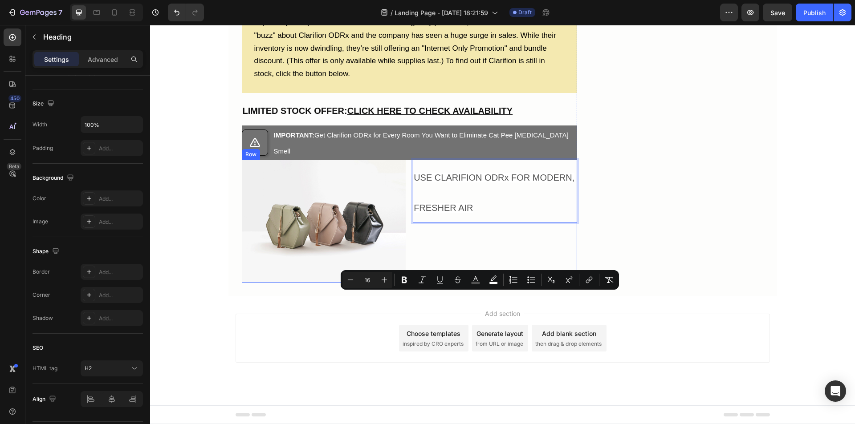
click at [404, 283] on div "Image USE CLARIFION ODRx FOR MODERN, FRESHER AIR Heading 0 Row" at bounding box center [409, 221] width 335 height 123
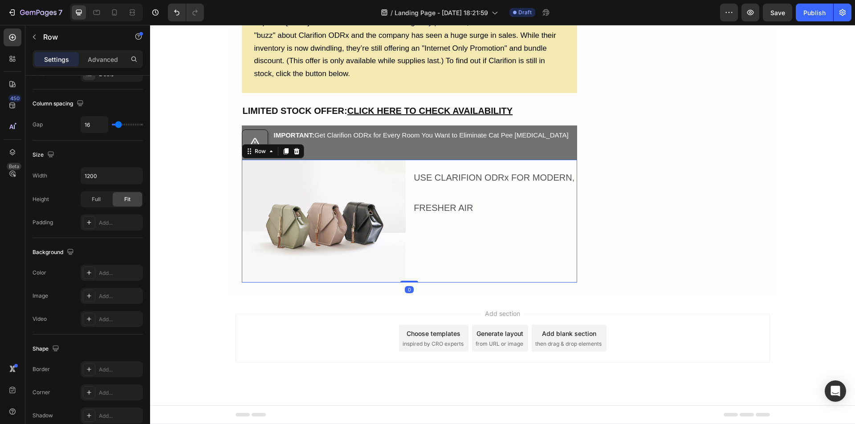
scroll to position [0, 0]
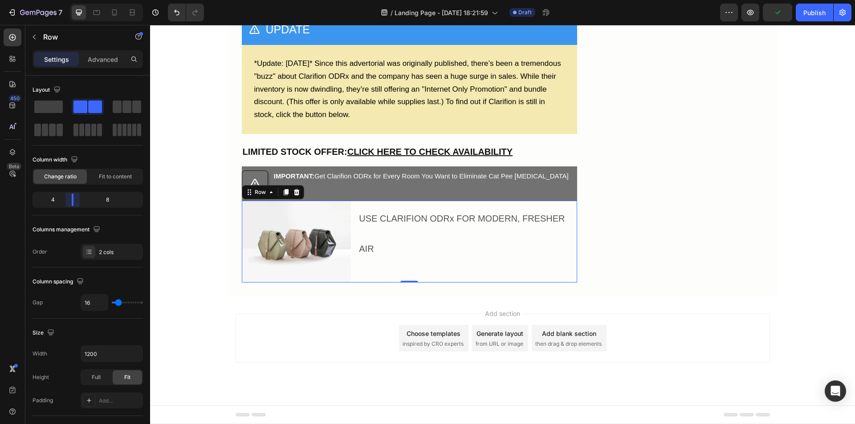
drag, startPoint x: 83, startPoint y: 201, endPoint x: 73, endPoint y: 203, distance: 9.6
click at [73, 203] on div at bounding box center [73, 200] width 16 height 12
click at [382, 254] on span "USE CLARIFION ODRx FOR MODERN, FRESHER AIR" at bounding box center [462, 234] width 206 height 41
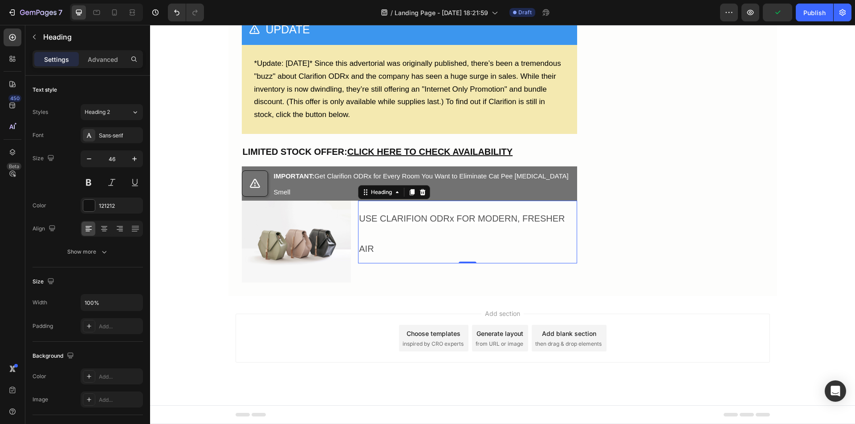
click at [113, 159] on input "46" at bounding box center [111, 159] width 29 height 16
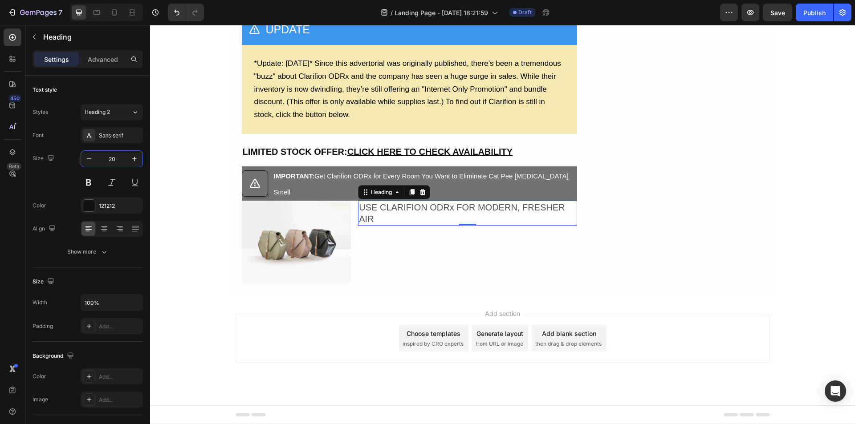
type input "20"
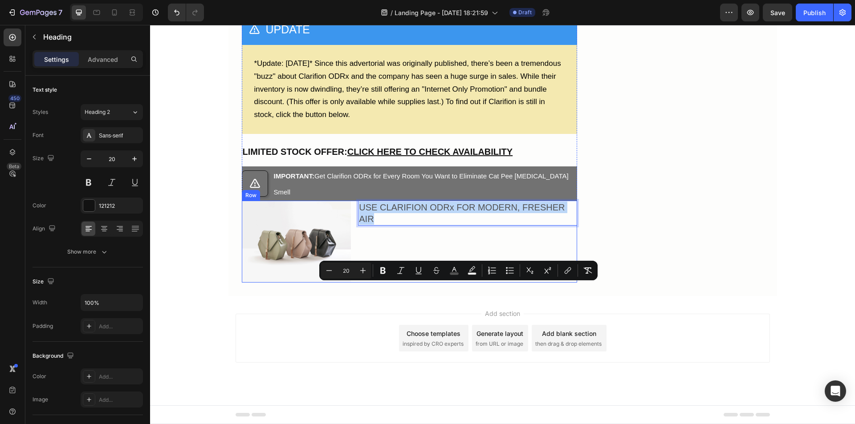
drag, startPoint x: 375, startPoint y: 300, endPoint x: 352, endPoint y: 290, distance: 25.1
click at [352, 283] on div "Image USE CLARIFION ODRx FOR MODERN, FRESHER AIR Heading 0 Row" at bounding box center [409, 242] width 335 height 82
click at [330, 269] on icon "Editor contextual toolbar" at bounding box center [329, 270] width 9 height 9
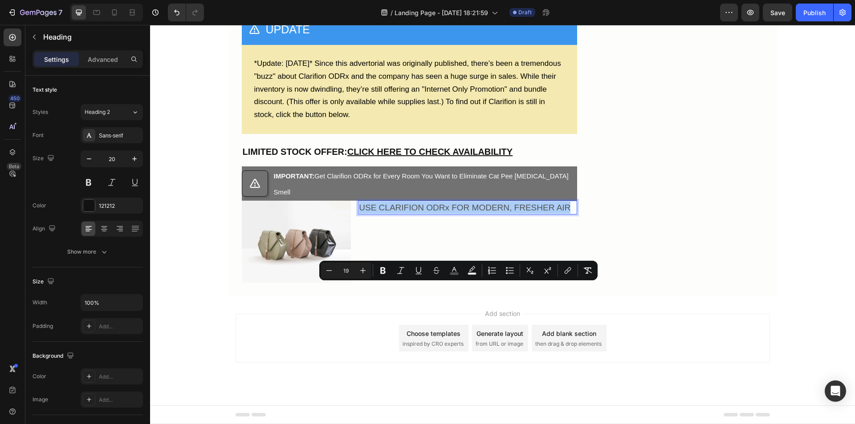
click at [330, 269] on icon "Editor contextual toolbar" at bounding box center [329, 270] width 9 height 9
type input "18"
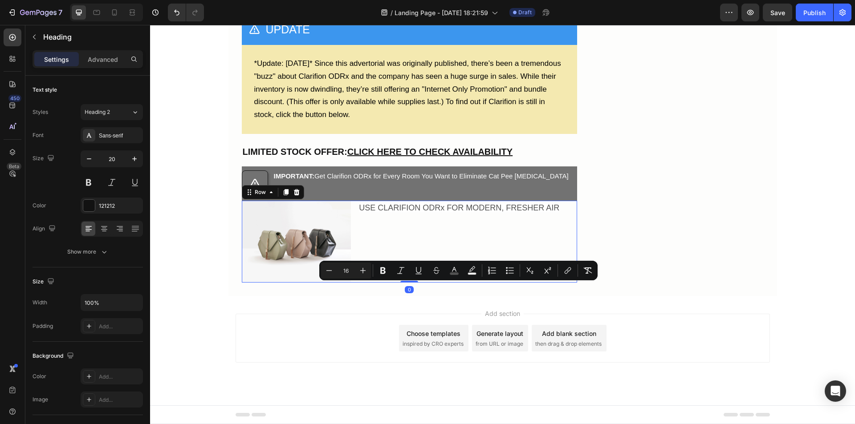
click at [449, 283] on div "⁠⁠⁠⁠⁠⁠⁠ USE CLARIFION ODRx FOR MODERN, FRESHER AIR Heading" at bounding box center [467, 242] width 219 height 82
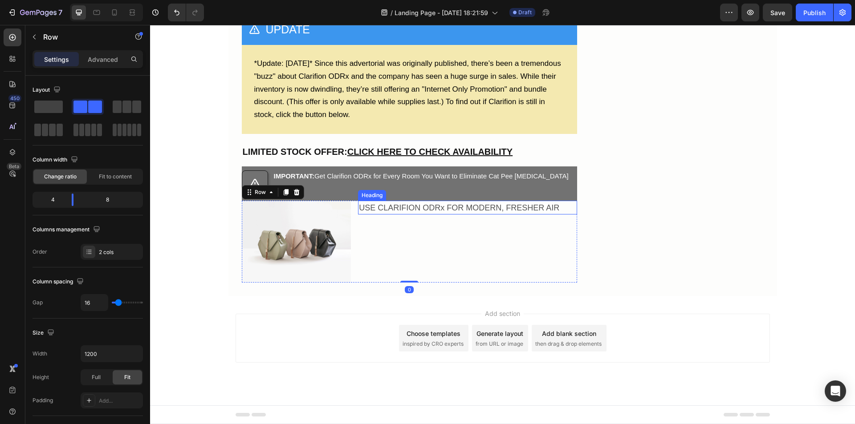
click at [424, 212] on span "USE CLARIFION ODRx FOR MODERN, FRESHER AIR" at bounding box center [459, 208] width 200 height 9
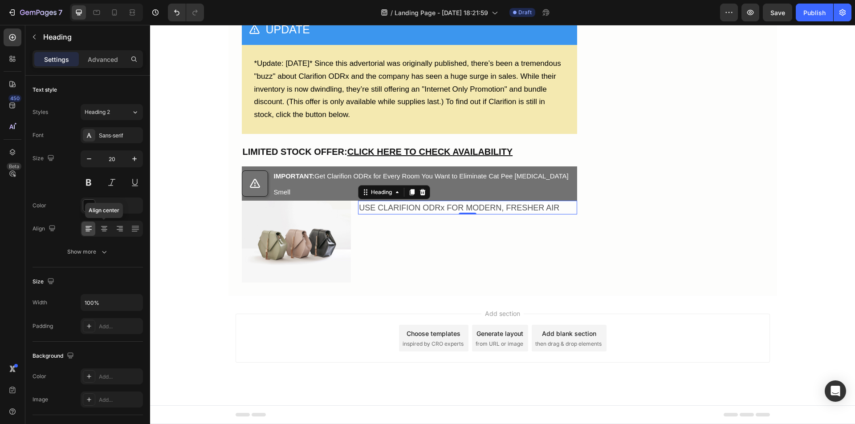
click at [101, 232] on icon at bounding box center [104, 228] width 9 height 9
click at [33, 39] on icon "button" at bounding box center [34, 36] width 7 height 7
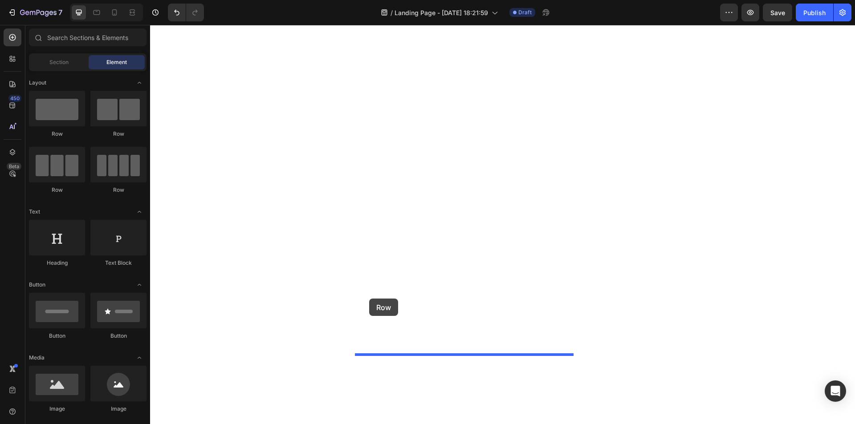
drag, startPoint x: 213, startPoint y: 136, endPoint x: 369, endPoint y: 299, distance: 225.9
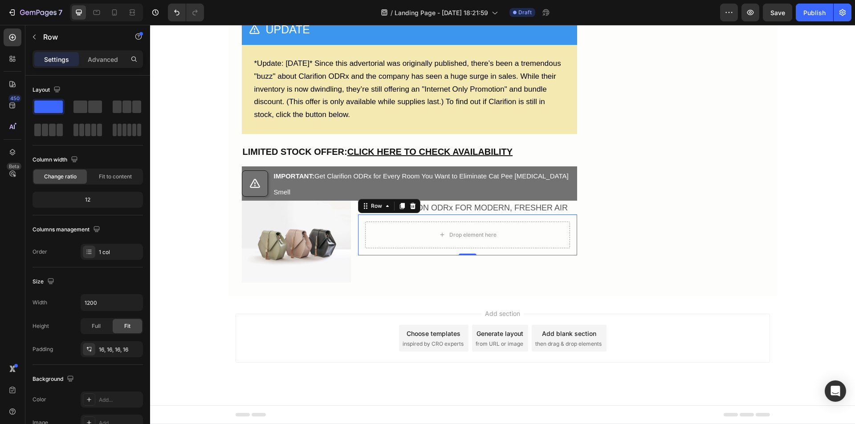
click at [114, 400] on div "Add..." at bounding box center [120, 400] width 42 height 8
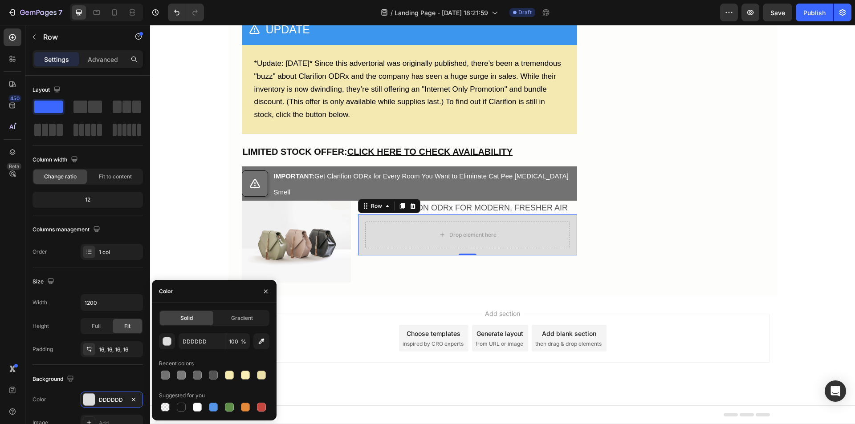
click at [244, 408] on div at bounding box center [245, 407] width 9 height 9
type input "E4893A"
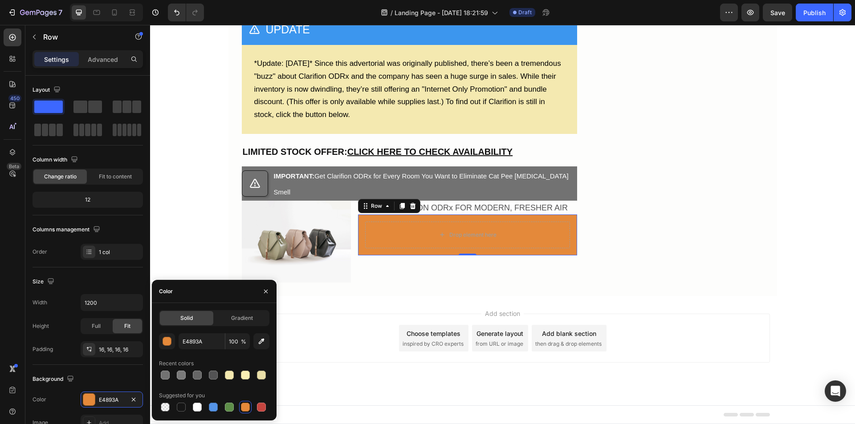
click at [127, 280] on div "Size" at bounding box center [88, 282] width 110 height 14
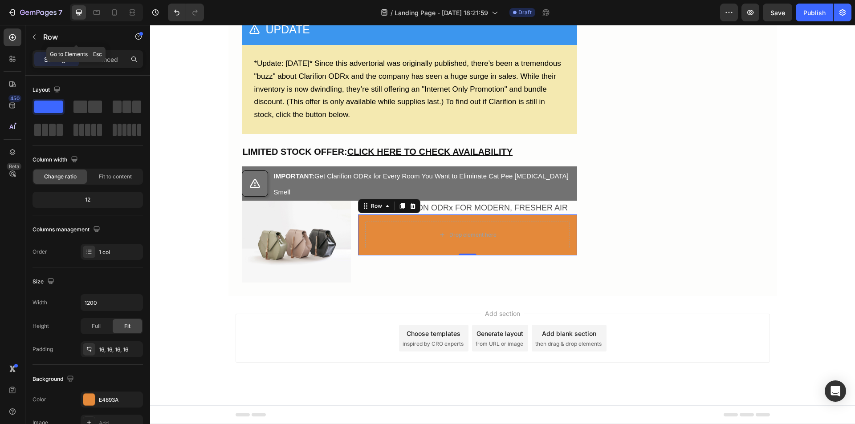
click at [33, 36] on icon "button" at bounding box center [34, 36] width 7 height 7
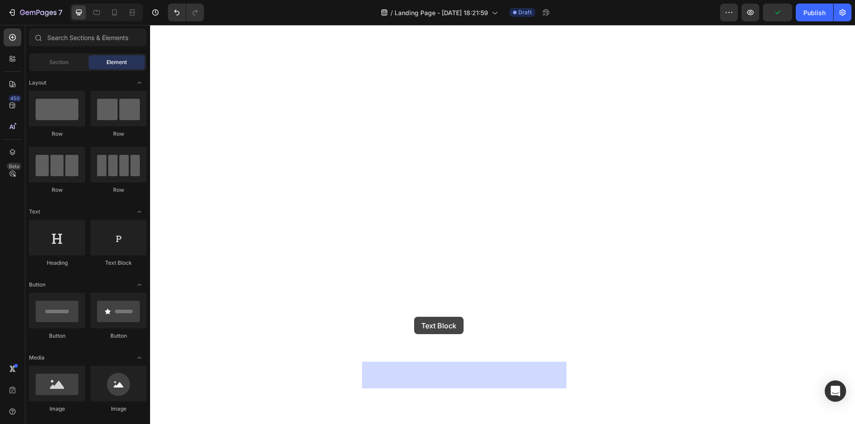
drag, startPoint x: 262, startPoint y: 269, endPoint x: 414, endPoint y: 317, distance: 159.2
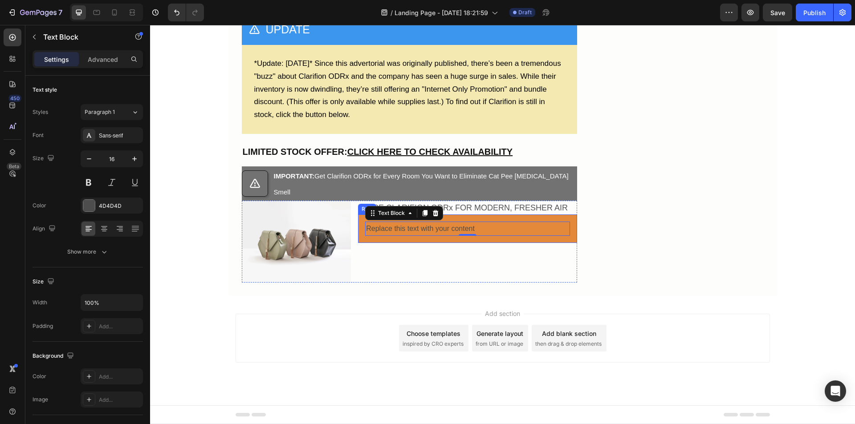
click at [394, 244] on div "Replace this text with your content Text Block 0 Row" at bounding box center [467, 229] width 219 height 29
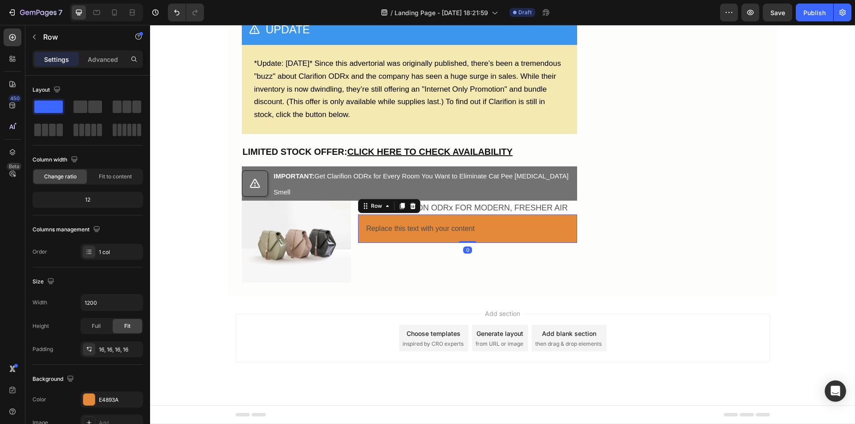
click at [410, 209] on icon at bounding box center [413, 206] width 6 height 6
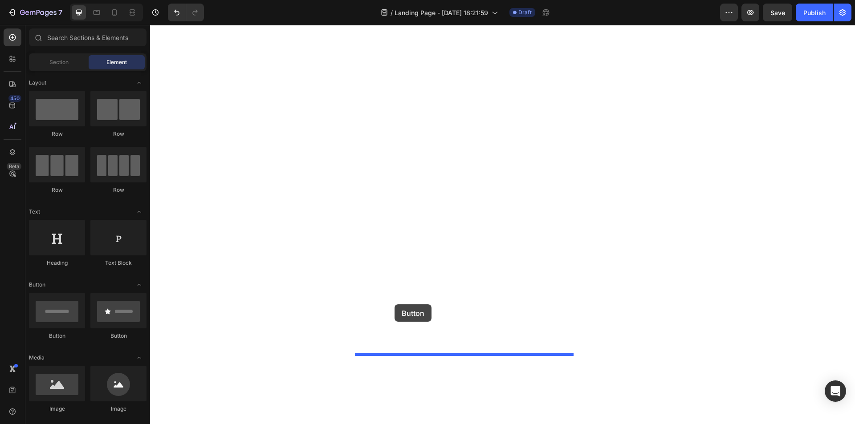
drag, startPoint x: 217, startPoint y: 336, endPoint x: 395, endPoint y: 305, distance: 180.4
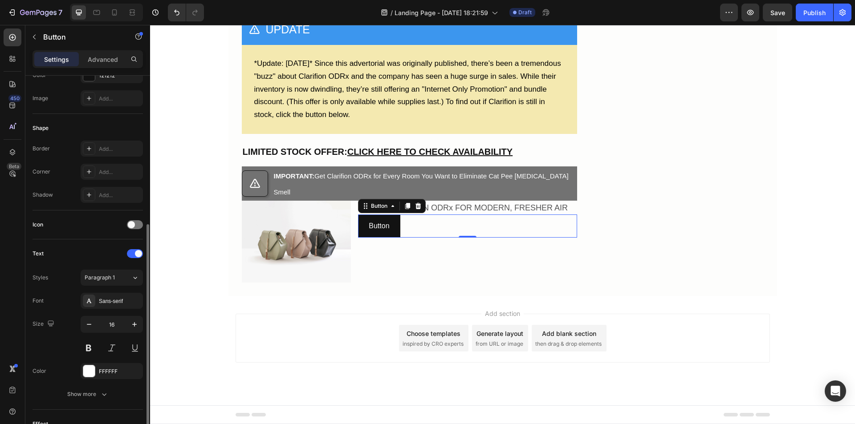
scroll to position [178, 0]
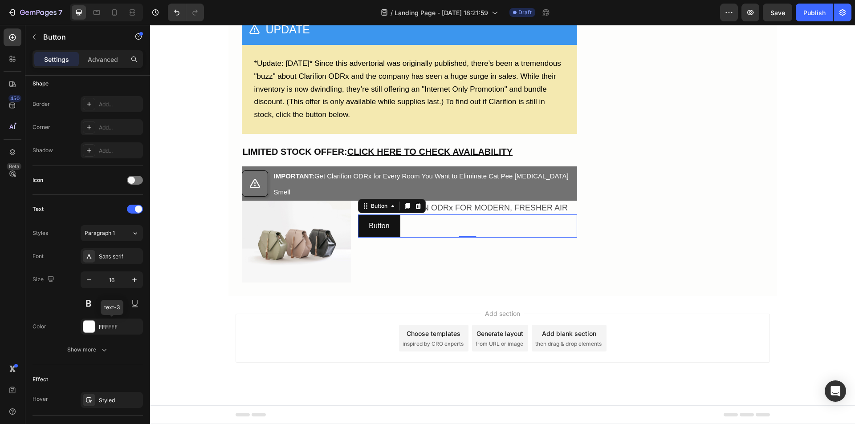
click at [92, 327] on div at bounding box center [89, 327] width 12 height 12
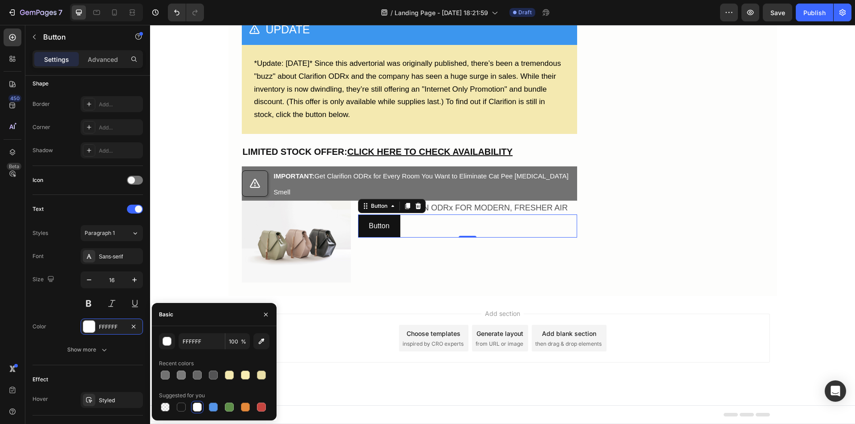
click at [246, 409] on div at bounding box center [245, 407] width 9 height 9
type input "E4893A"
click at [24, 297] on div "450 Beta" at bounding box center [12, 225] width 25 height 400
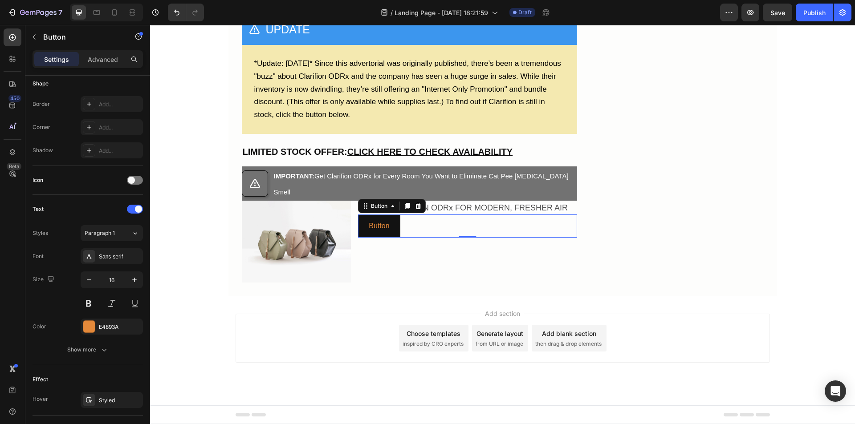
click at [134, 184] on div at bounding box center [135, 180] width 16 height 9
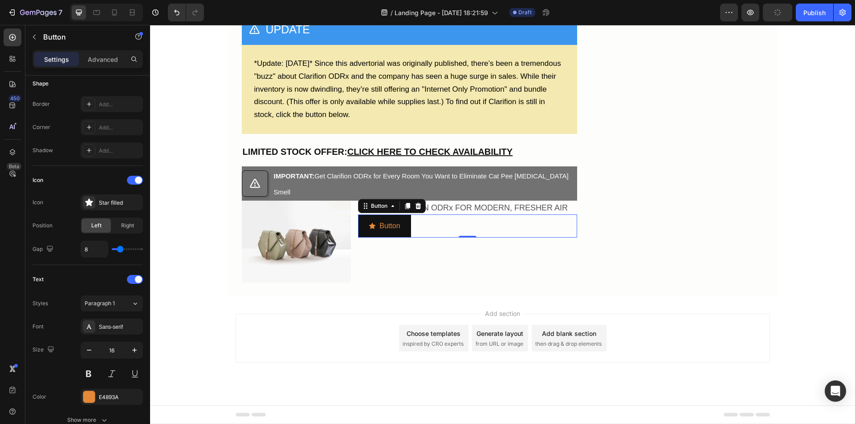
click at [134, 183] on div at bounding box center [135, 180] width 16 height 9
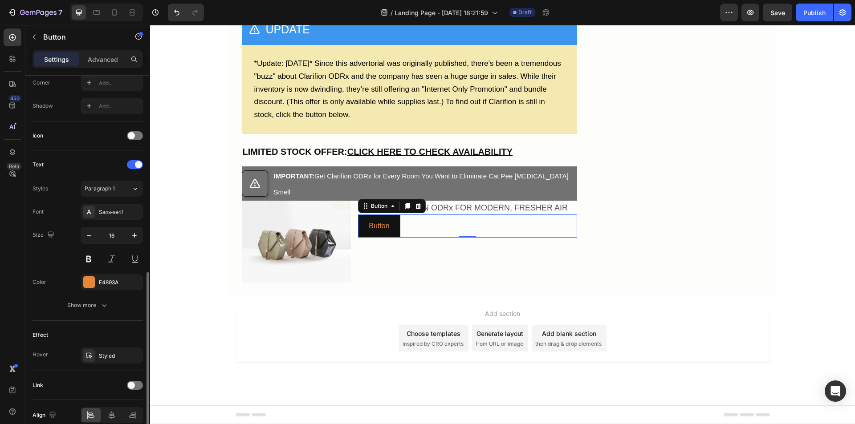
scroll to position [265, 0]
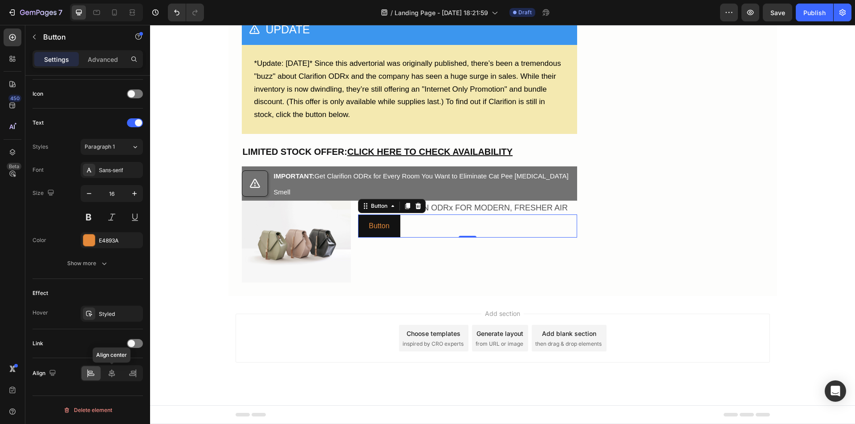
click at [111, 377] on icon at bounding box center [111, 373] width 9 height 9
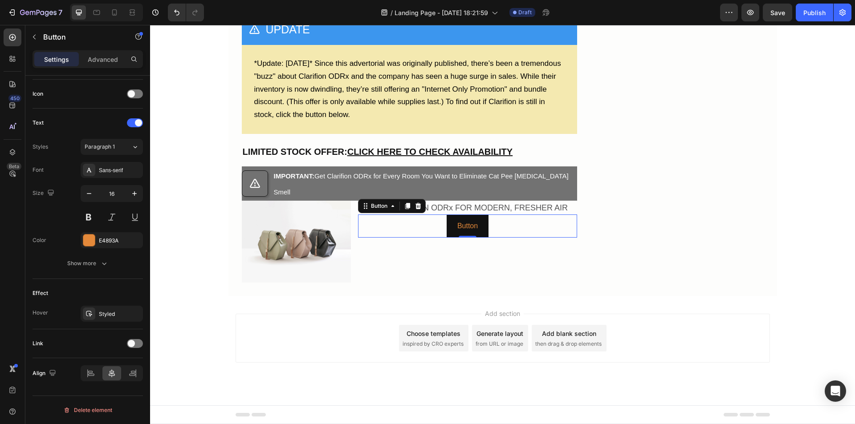
click at [102, 262] on icon "button" at bounding box center [104, 263] width 9 height 9
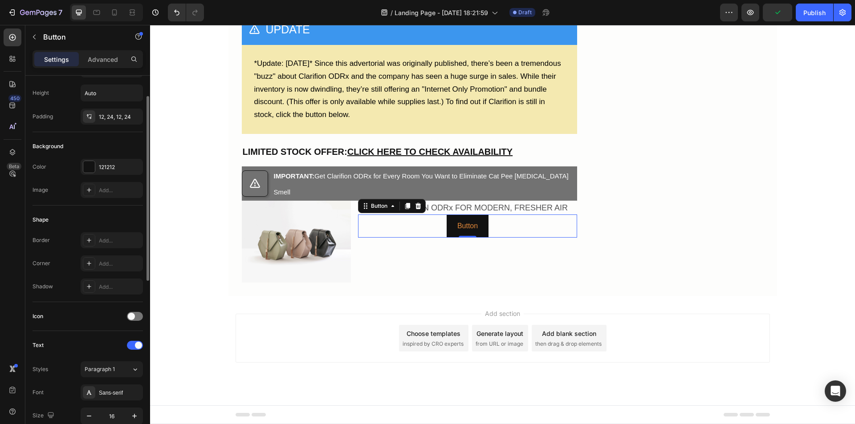
scroll to position [0, 0]
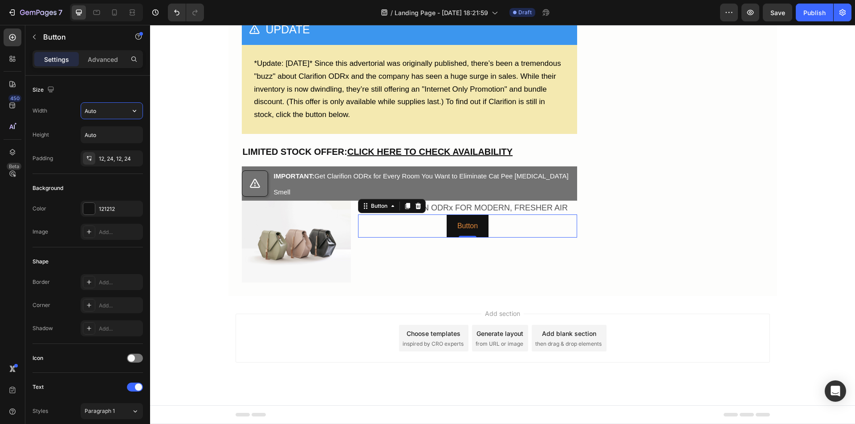
click at [102, 114] on input "Auto" at bounding box center [111, 111] width 61 height 16
click at [138, 113] on icon "button" at bounding box center [134, 110] width 9 height 9
click at [109, 148] on p "Full 100%" at bounding box center [109, 151] width 51 height 8
type input "100%"
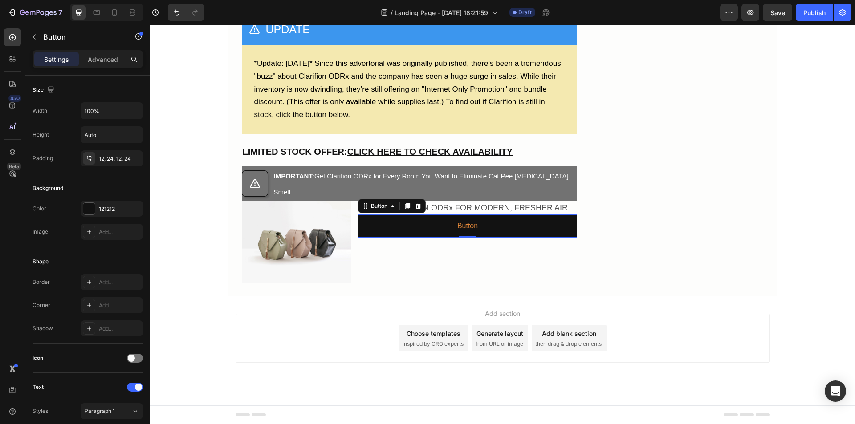
click at [84, 210] on div at bounding box center [89, 209] width 12 height 12
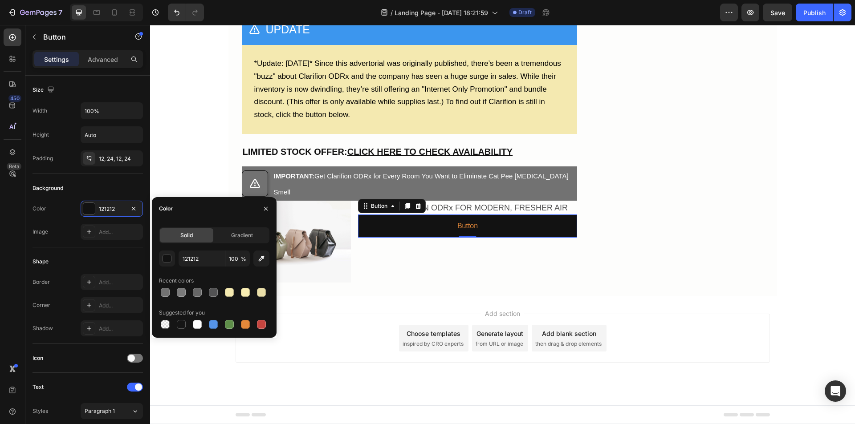
click at [245, 322] on div at bounding box center [245, 324] width 9 height 9
type input "E4893A"
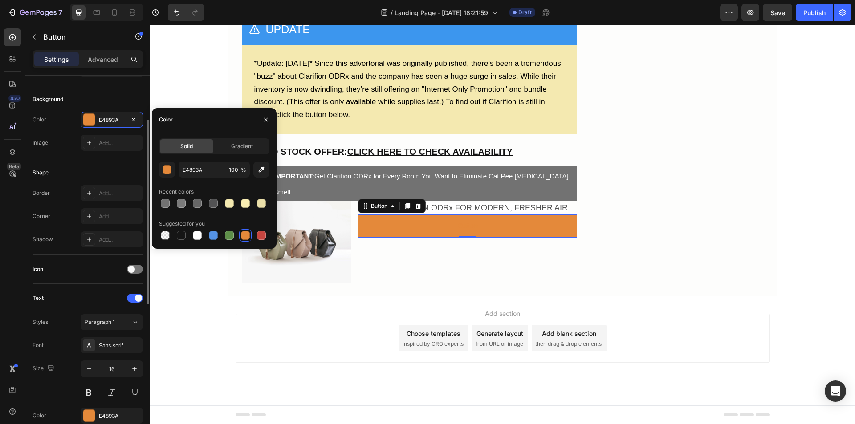
scroll to position [134, 0]
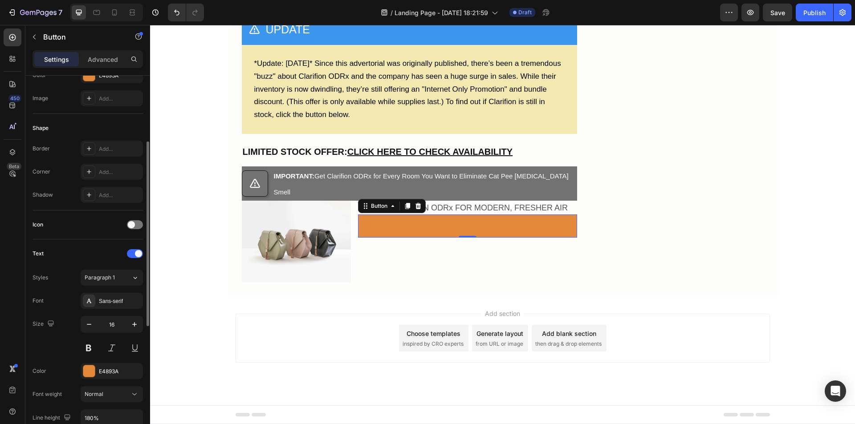
click at [95, 372] on div "E4893A" at bounding box center [112, 371] width 62 height 16
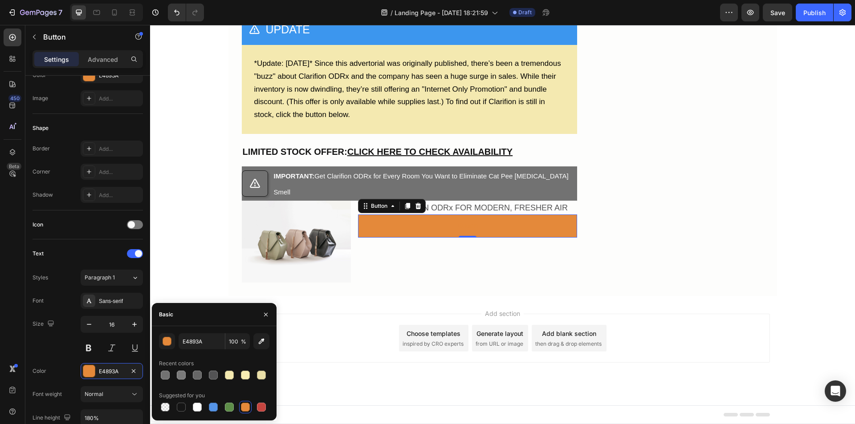
click at [196, 407] on div at bounding box center [197, 407] width 9 height 9
type input "FFFFFF"
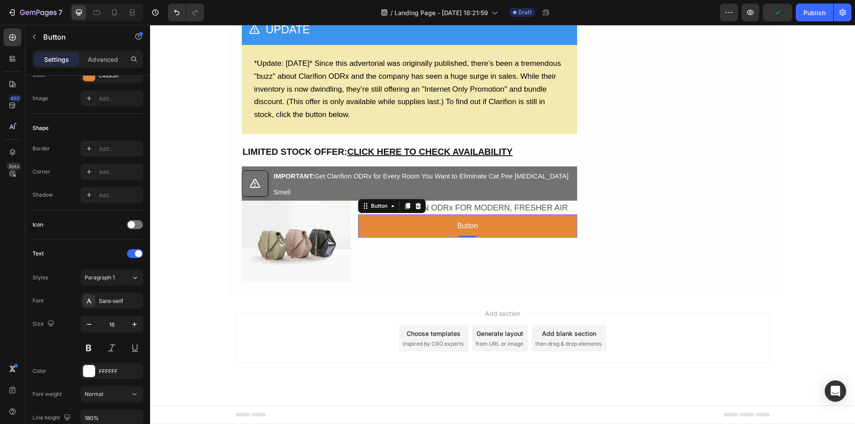
click at [62, 344] on div "Size 16" at bounding box center [88, 336] width 110 height 40
click at [86, 347] on button at bounding box center [89, 348] width 16 height 16
click at [462, 233] on p "Button" at bounding box center [467, 226] width 23 height 13
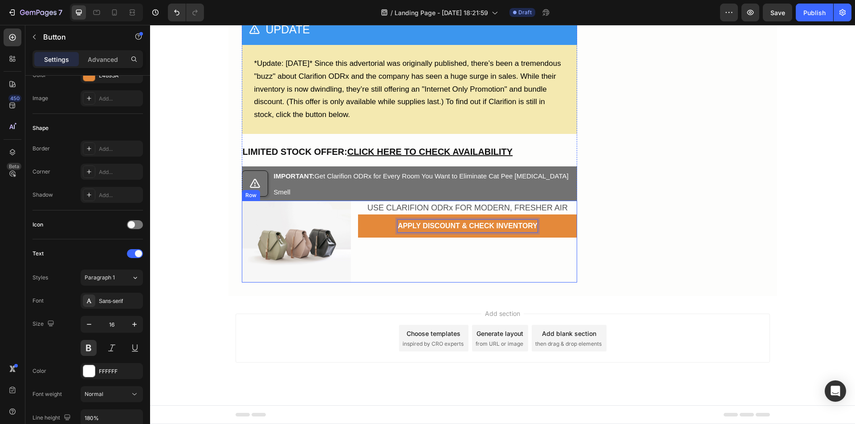
click at [505, 283] on div "⁠⁠⁠⁠⁠⁠⁠ USE CLARIFION ODRx FOR MODERN, FRESHER AIR Heading APPLY DISCOUNT & CHE…" at bounding box center [467, 242] width 219 height 82
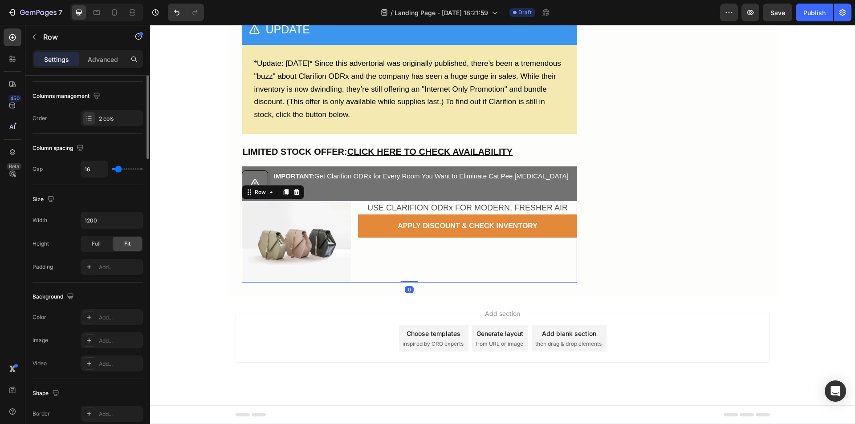
scroll to position [0, 0]
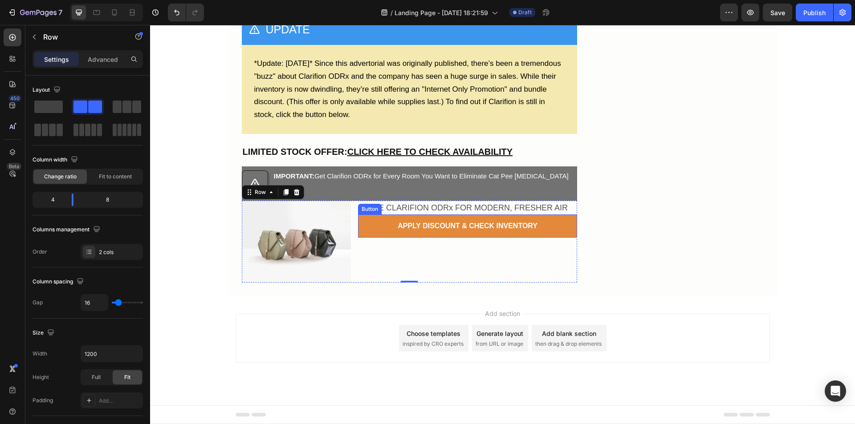
click at [378, 238] on button "APPLY DISCOUNT & CHECK INVENTORY" at bounding box center [467, 227] width 219 height 24
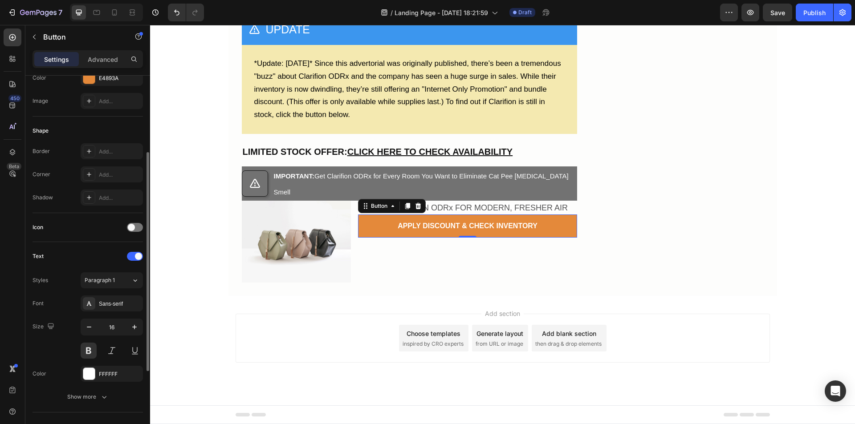
scroll to position [42, 0]
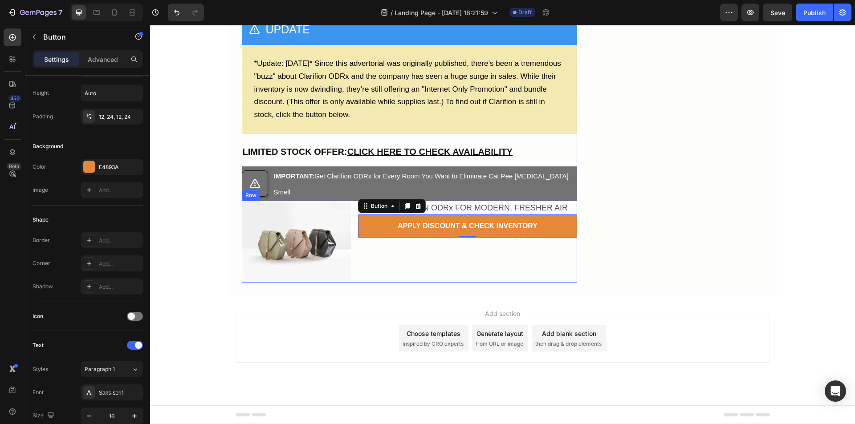
click at [386, 283] on div "⁠⁠⁠⁠⁠⁠⁠ USE CLARIFION ODRx FOR MODERN, FRESHER AIR Heading APPLY DISCOUNT & CHE…" at bounding box center [467, 242] width 219 height 82
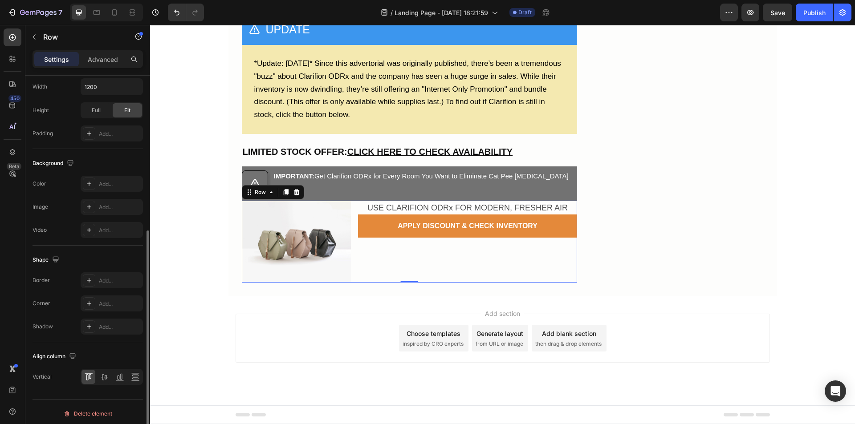
scroll to position [271, 0]
click at [105, 374] on icon at bounding box center [104, 373] width 9 height 9
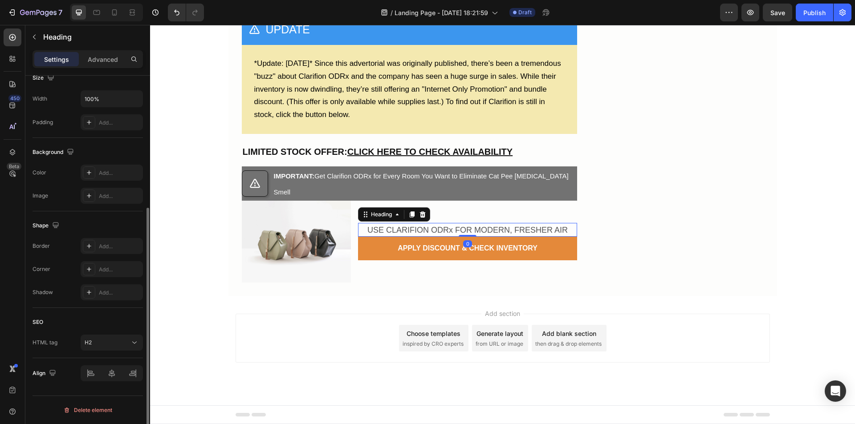
click at [397, 235] on span "USE CLARIFION ODRx FOR MODERN, FRESHER AIR" at bounding box center [467, 230] width 200 height 9
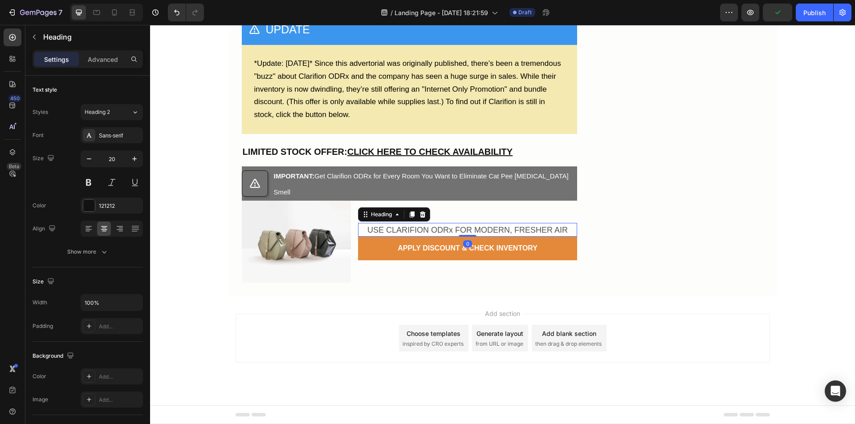
click at [410, 218] on icon at bounding box center [412, 215] width 5 height 6
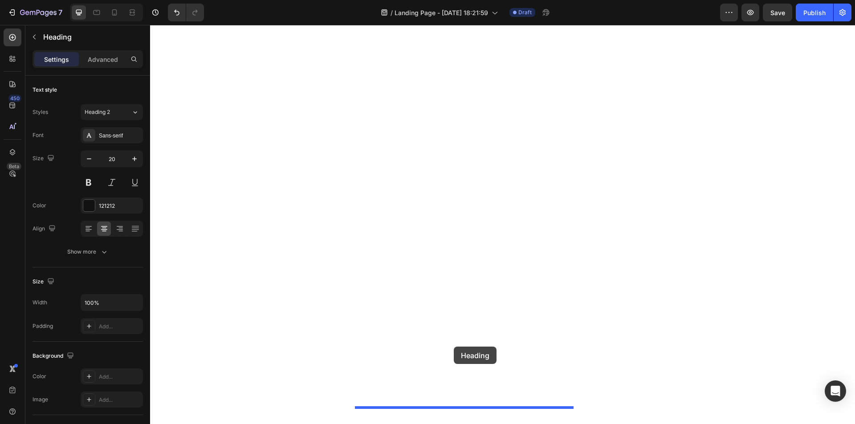
drag, startPoint x: 363, startPoint y: 306, endPoint x: 454, endPoint y: 347, distance: 100.3
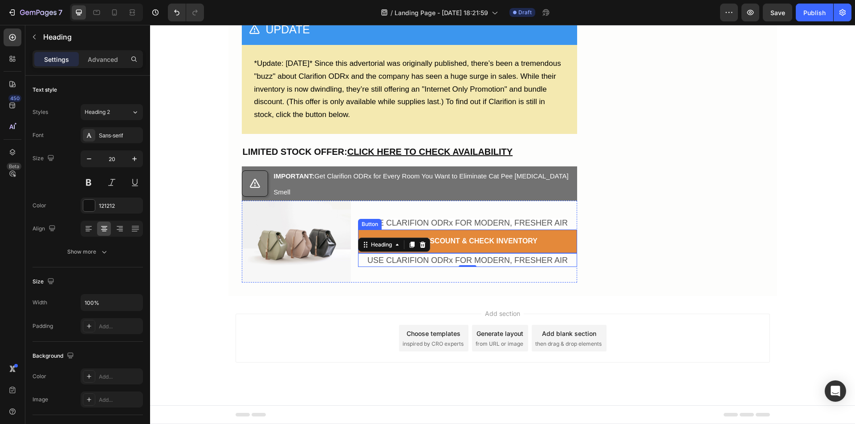
click at [358, 253] on button "APPLY DISCOUNT & CHECK INVENTORY" at bounding box center [467, 242] width 219 height 24
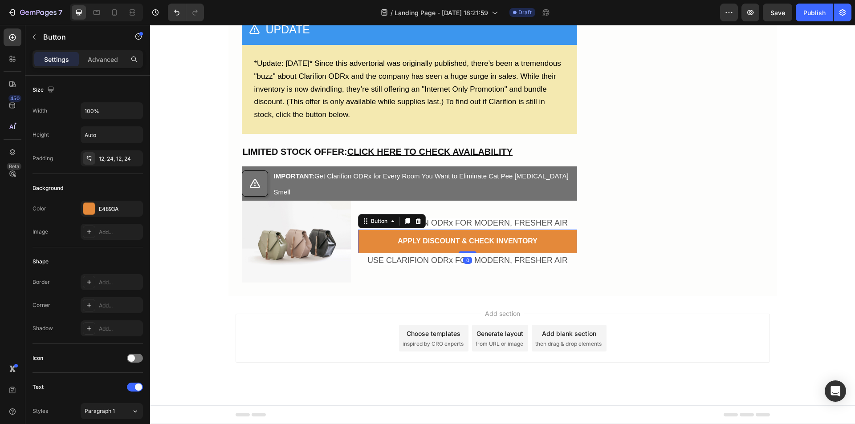
click at [94, 62] on p "Advanced" at bounding box center [103, 59] width 30 height 9
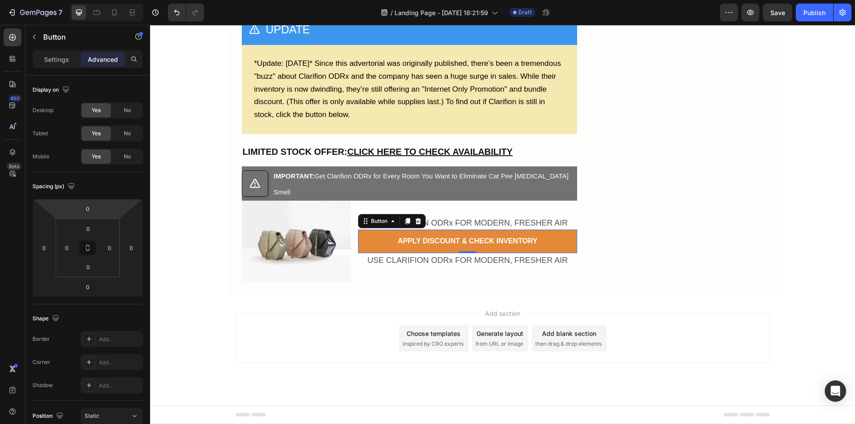
click at [83, 214] on input "0" at bounding box center [88, 208] width 18 height 13
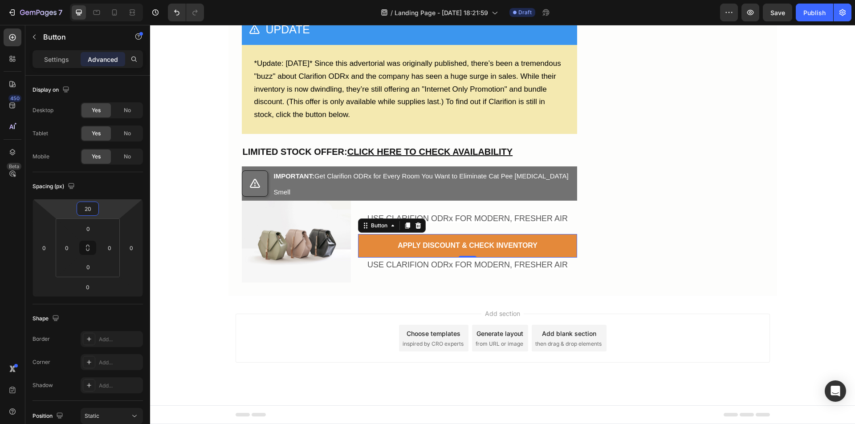
type input "2"
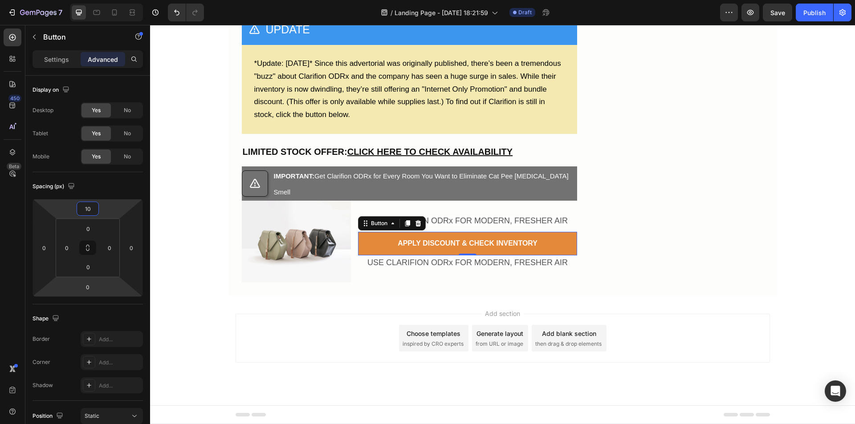
type input "10"
click at [86, 286] on input "0" at bounding box center [88, 287] width 18 height 13
type input "10"
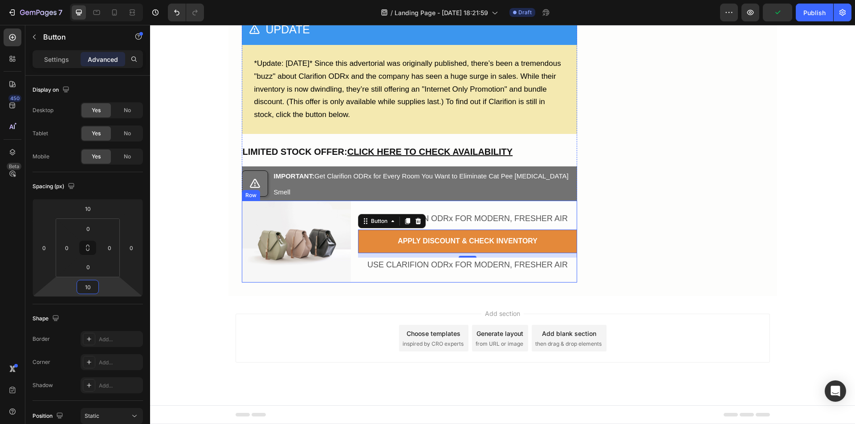
click at [366, 283] on div "⁠⁠⁠⁠⁠⁠⁠ USE CLARIFION ODRx FOR MODERN, FRESHER AIR Heading APPLY DISCOUNT & CHE…" at bounding box center [467, 242] width 219 height 82
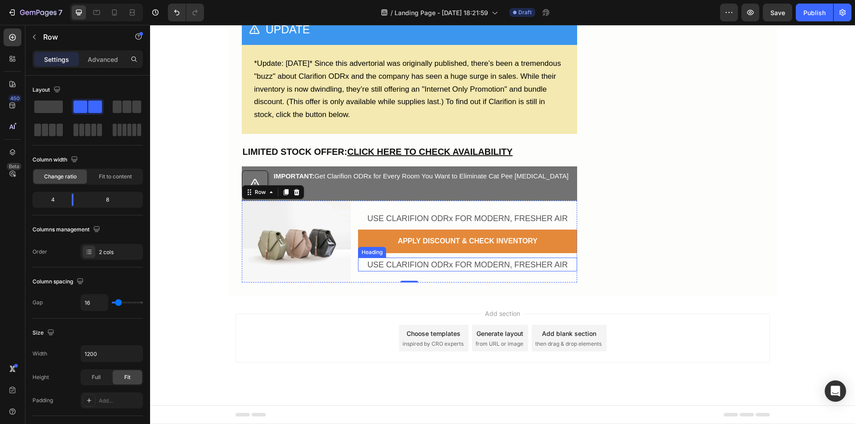
click at [401, 269] on span "USE CLARIFION ODRx FOR MODERN, FRESHER AIR" at bounding box center [467, 265] width 200 height 9
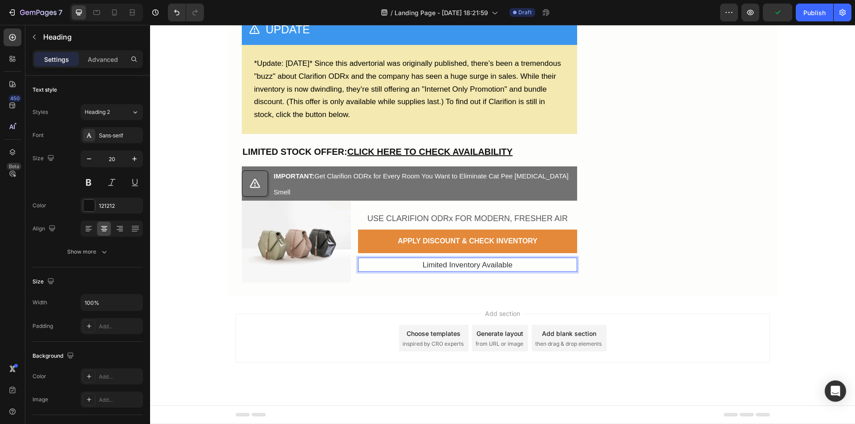
click at [89, 206] on div at bounding box center [89, 206] width 12 height 12
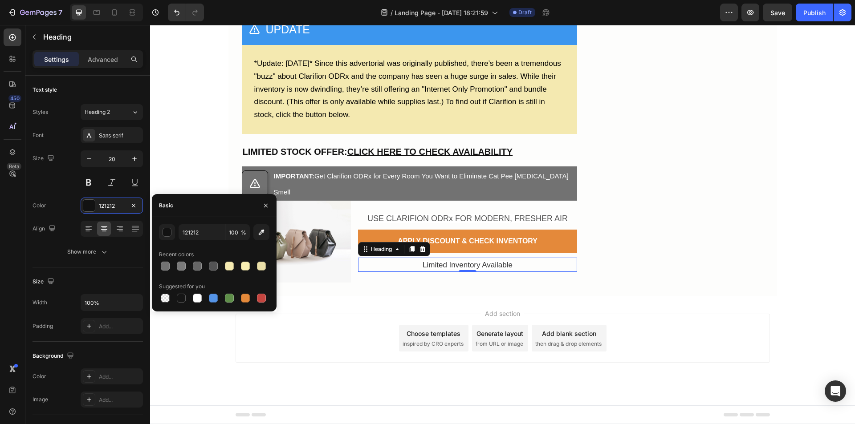
click at [182, 297] on div at bounding box center [181, 298] width 9 height 9
click at [164, 232] on div "button" at bounding box center [167, 233] width 9 height 9
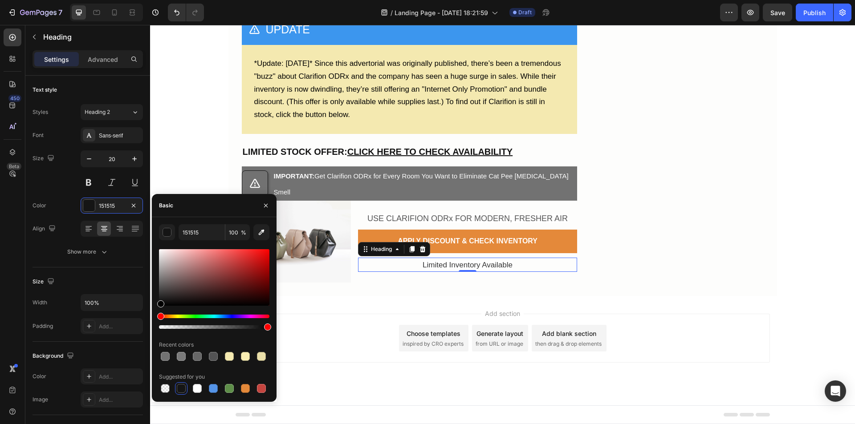
drag, startPoint x: 164, startPoint y: 299, endPoint x: 147, endPoint y: 319, distance: 26.0
click at [147, 319] on div "450 Beta Sections(18) Elements(83) Section Element Hero Section Product Detail …" at bounding box center [75, 225] width 150 height 400
type input "000000"
click at [110, 260] on button "Show more" at bounding box center [88, 252] width 110 height 16
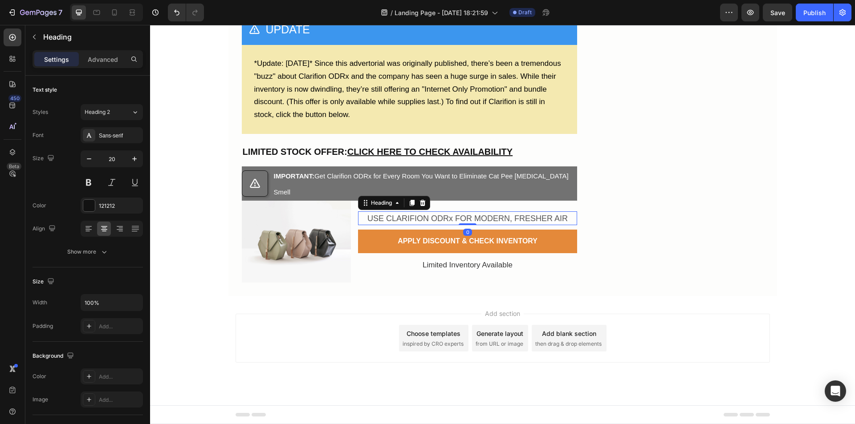
click at [402, 223] on span "USE CLARIFION ODRx FOR MODERN, FRESHER AIR" at bounding box center [467, 218] width 200 height 9
click at [107, 205] on div "121212" at bounding box center [120, 206] width 42 height 8
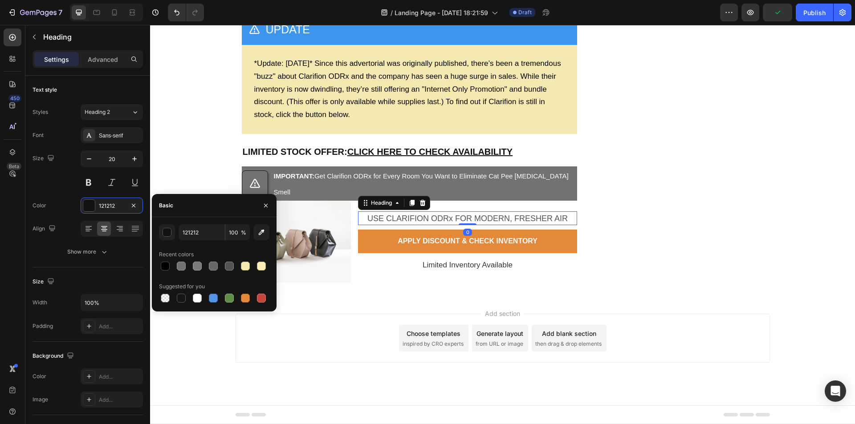
click at [167, 266] on div at bounding box center [165, 266] width 9 height 9
type input "000000"
click at [130, 342] on div "Text style Styles Heading 2 Font Sans-serif Size 20 Color 000000 Align Show more" at bounding box center [88, 378] width 110 height 73
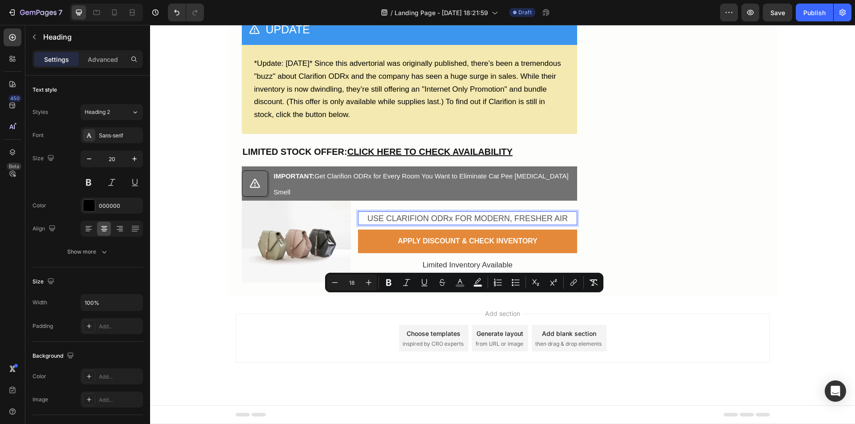
click at [462, 284] on icon "Editor contextual toolbar" at bounding box center [460, 281] width 4 height 5
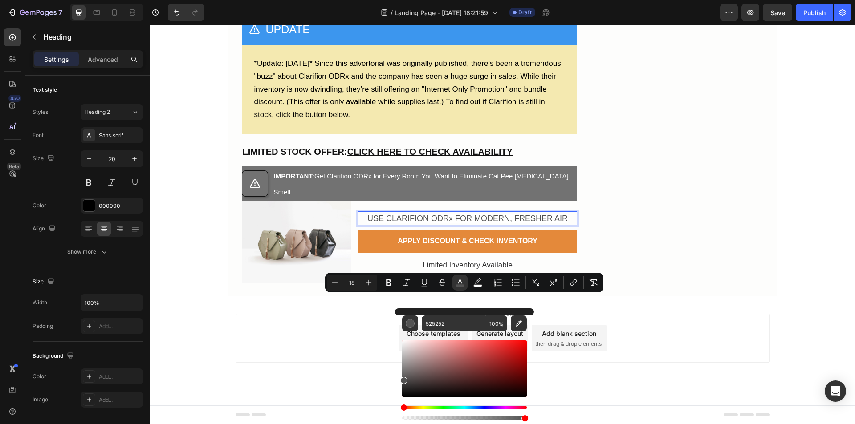
click at [408, 327] on div "Editor contextual toolbar" at bounding box center [410, 323] width 9 height 9
click at [440, 324] on input "525252" at bounding box center [454, 324] width 64 height 16
type input "000000"
drag, startPoint x: 406, startPoint y: 379, endPoint x: 400, endPoint y: 402, distance: 23.3
click at [400, 402] on div "000000 100 %" at bounding box center [464, 366] width 139 height 114
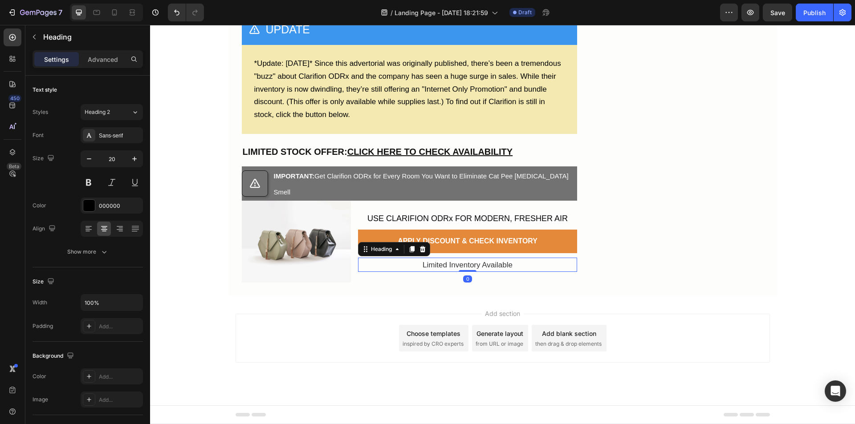
click at [380, 271] on p "⁠⁠⁠⁠⁠⁠⁠ Limited Inventory Available" at bounding box center [467, 265] width 217 height 12
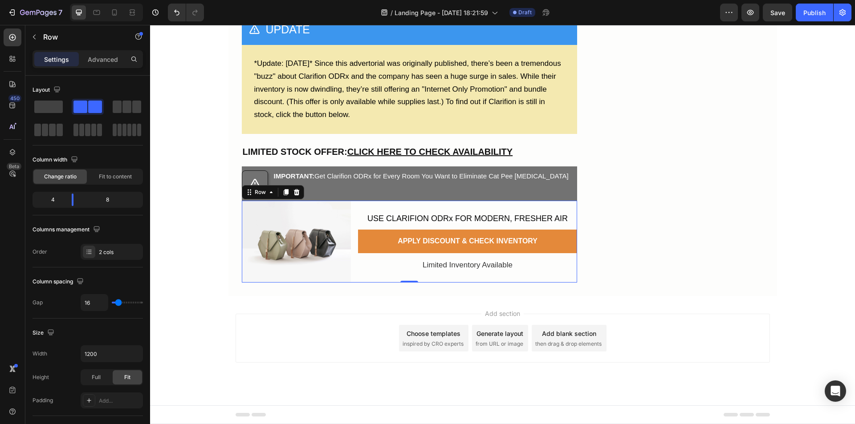
click at [374, 283] on div "⁠⁠⁠⁠⁠⁠⁠ USE CLARIFION ODRx FOR MODERN, FRESHER AIR Heading APPLY DISCOUNT & CHE…" at bounding box center [467, 242] width 219 height 82
click at [417, 266] on p "⁠⁠⁠⁠⁠⁠⁠ Limited Inventory Available" at bounding box center [467, 265] width 217 height 12
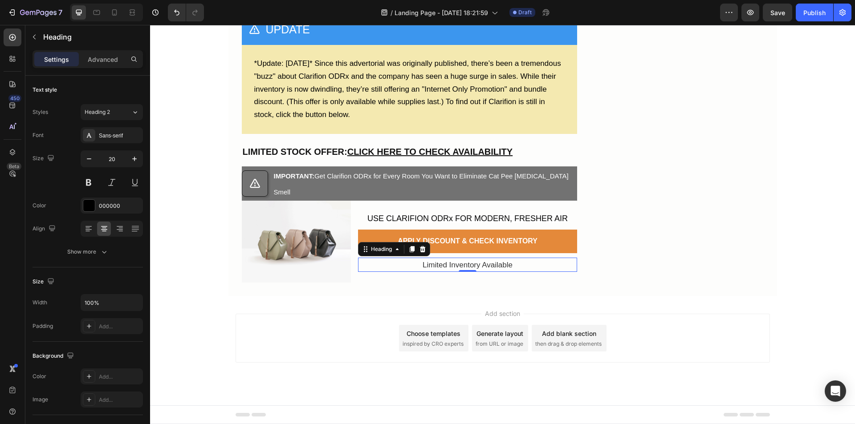
click at [410, 251] on icon at bounding box center [412, 249] width 5 height 6
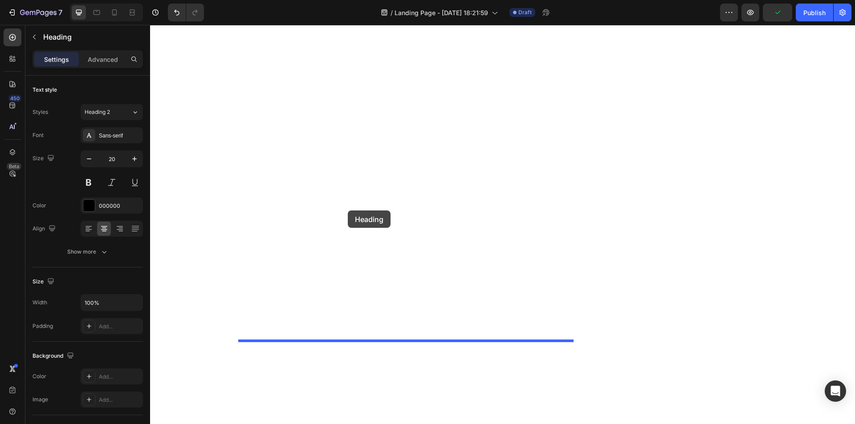
drag, startPoint x: 362, startPoint y: 257, endPoint x: 348, endPoint y: 211, distance: 48.3
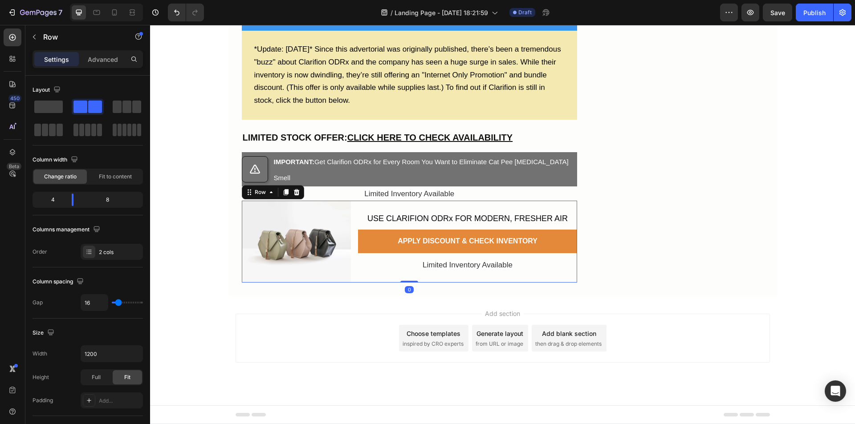
click at [351, 229] on div "Image ⁠⁠⁠⁠⁠⁠⁠ USE CLARIFION ODRx FOR MODERN, FRESHER AIR Heading APPLY DISCOUNT…" at bounding box center [409, 242] width 335 height 82
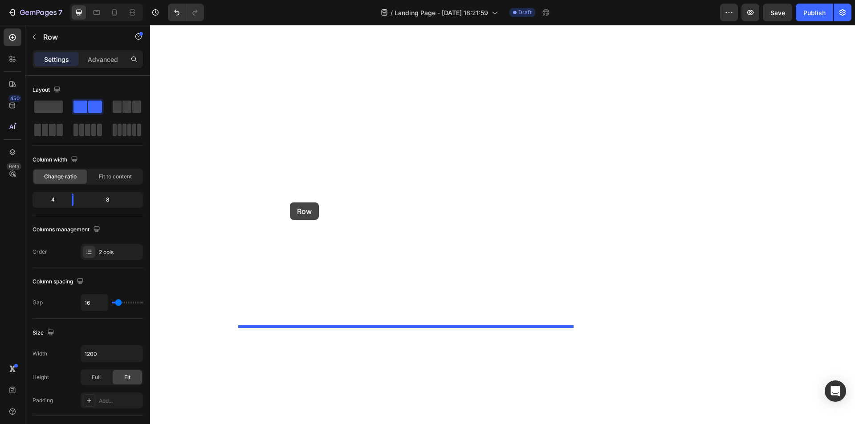
drag, startPoint x: 243, startPoint y: 208, endPoint x: 290, endPoint y: 203, distance: 47.5
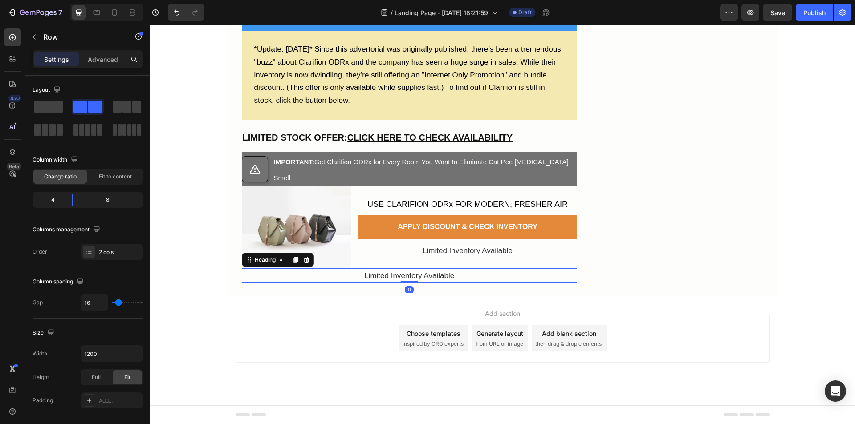
click at [338, 283] on h2 "Limited Inventory Available" at bounding box center [409, 276] width 335 height 14
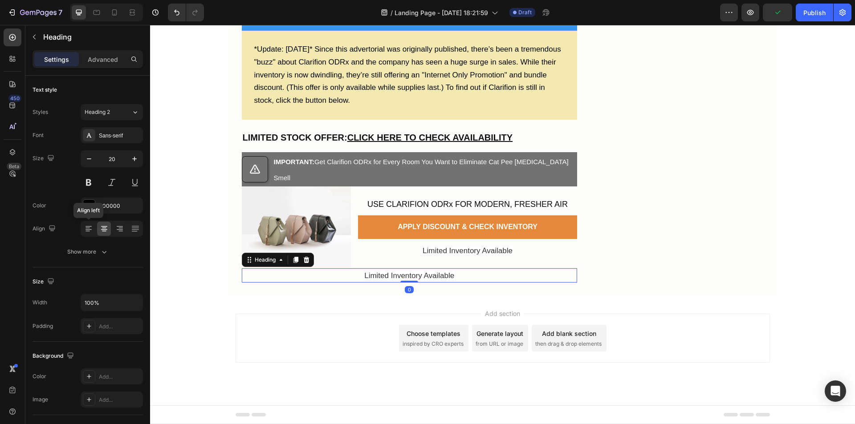
click at [86, 231] on icon at bounding box center [88, 231] width 4 height 1
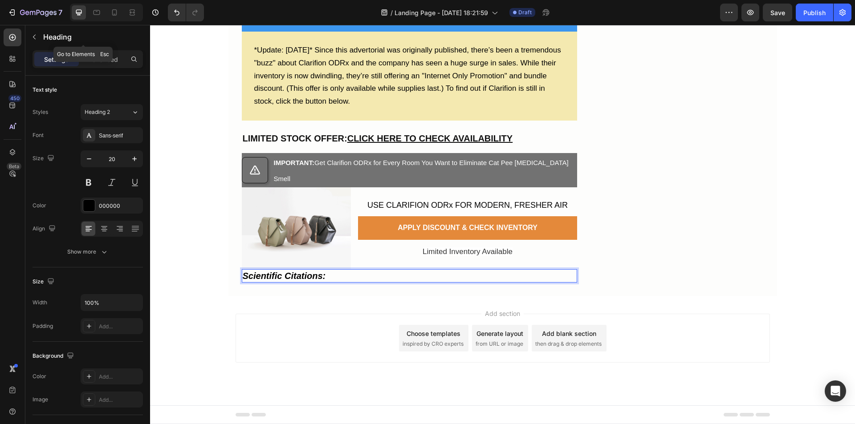
click at [36, 35] on icon "button" at bounding box center [34, 36] width 7 height 7
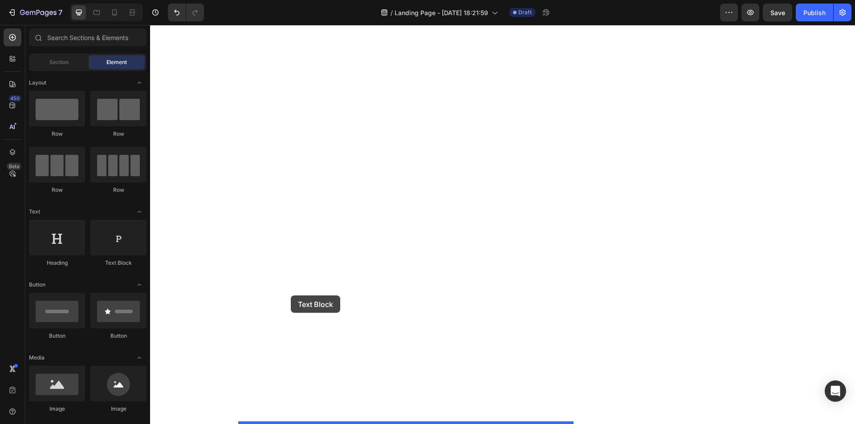
drag, startPoint x: 256, startPoint y: 270, endPoint x: 291, endPoint y: 296, distance: 43.0
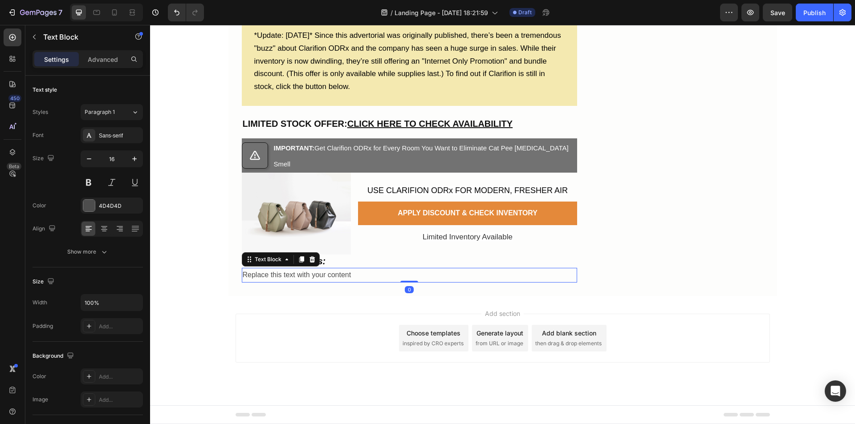
click at [299, 283] on div "Replace this text with your content" at bounding box center [409, 275] width 335 height 15
click at [81, 205] on div "4D4D4D" at bounding box center [112, 206] width 62 height 16
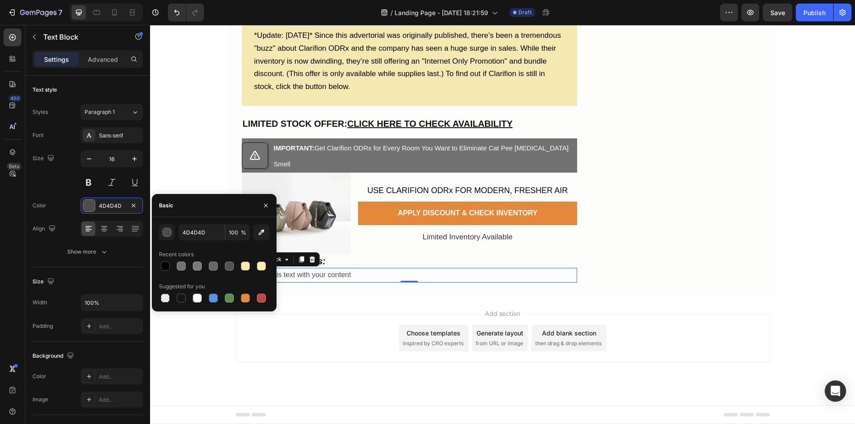
click at [164, 266] on div at bounding box center [165, 266] width 9 height 9
type input "000000"
click at [15, 261] on div "450 Beta" at bounding box center [13, 195] width 18 height 332
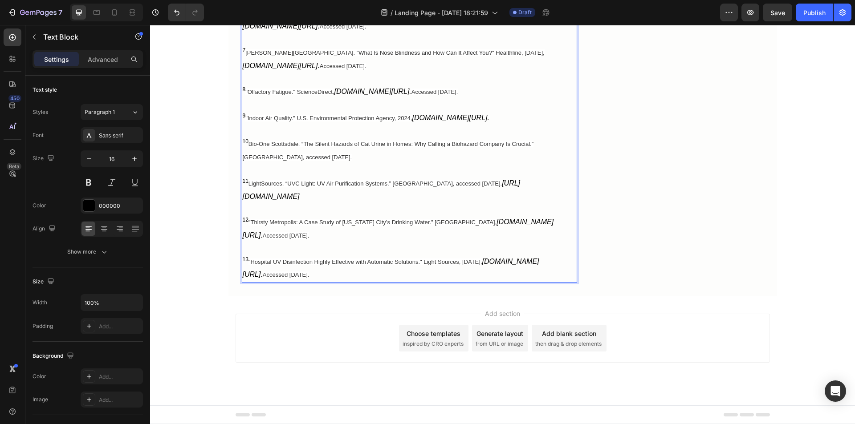
scroll to position [6072, 0]
click at [89, 159] on icon "button" at bounding box center [89, 159] width 9 height 9
type input "15"
